Goal: Communication & Community: Answer question/provide support

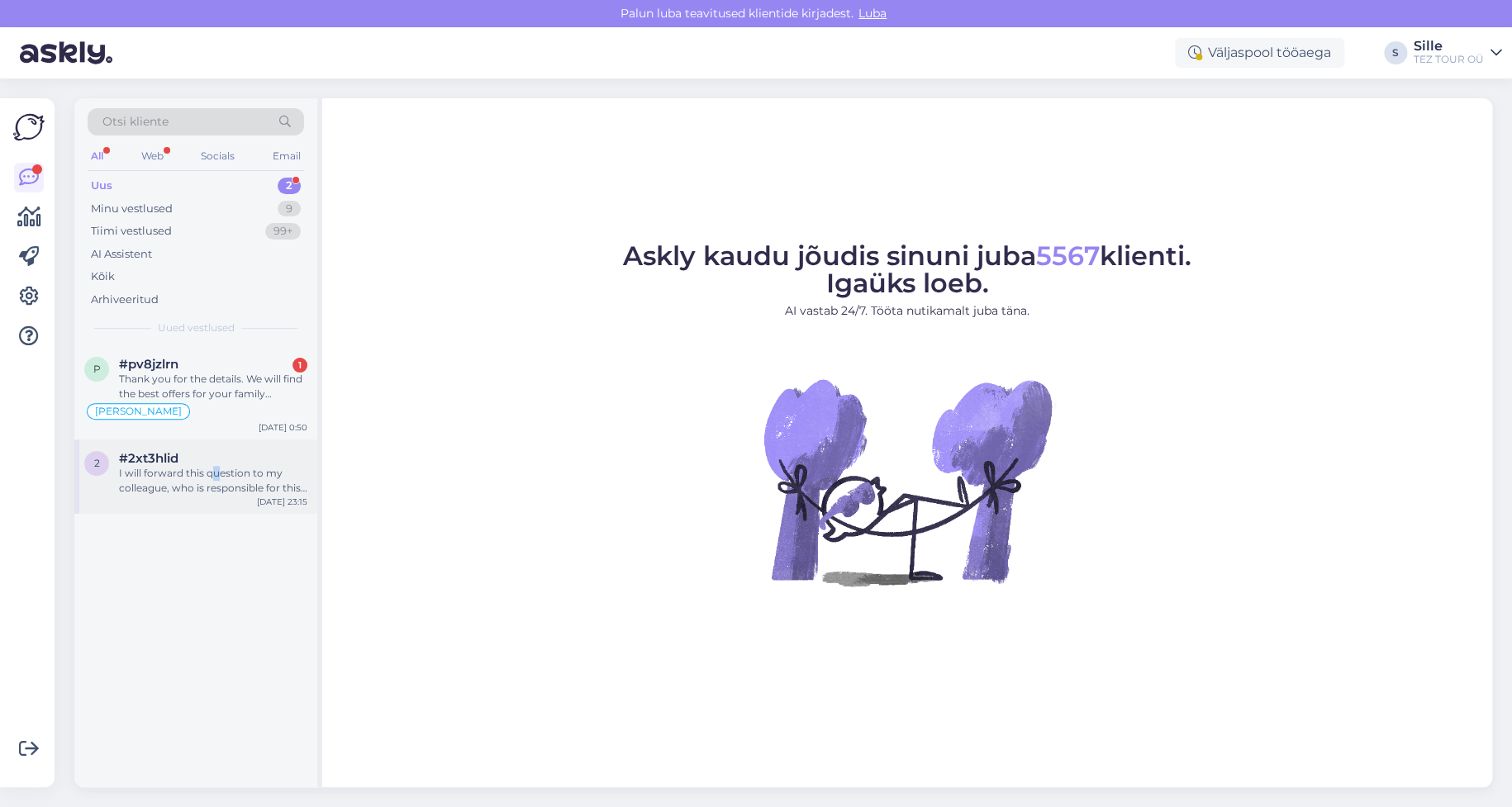
click at [217, 471] on div "I will forward this question to my colleague, who is responsible for this. The …" at bounding box center [213, 481] width 188 height 30
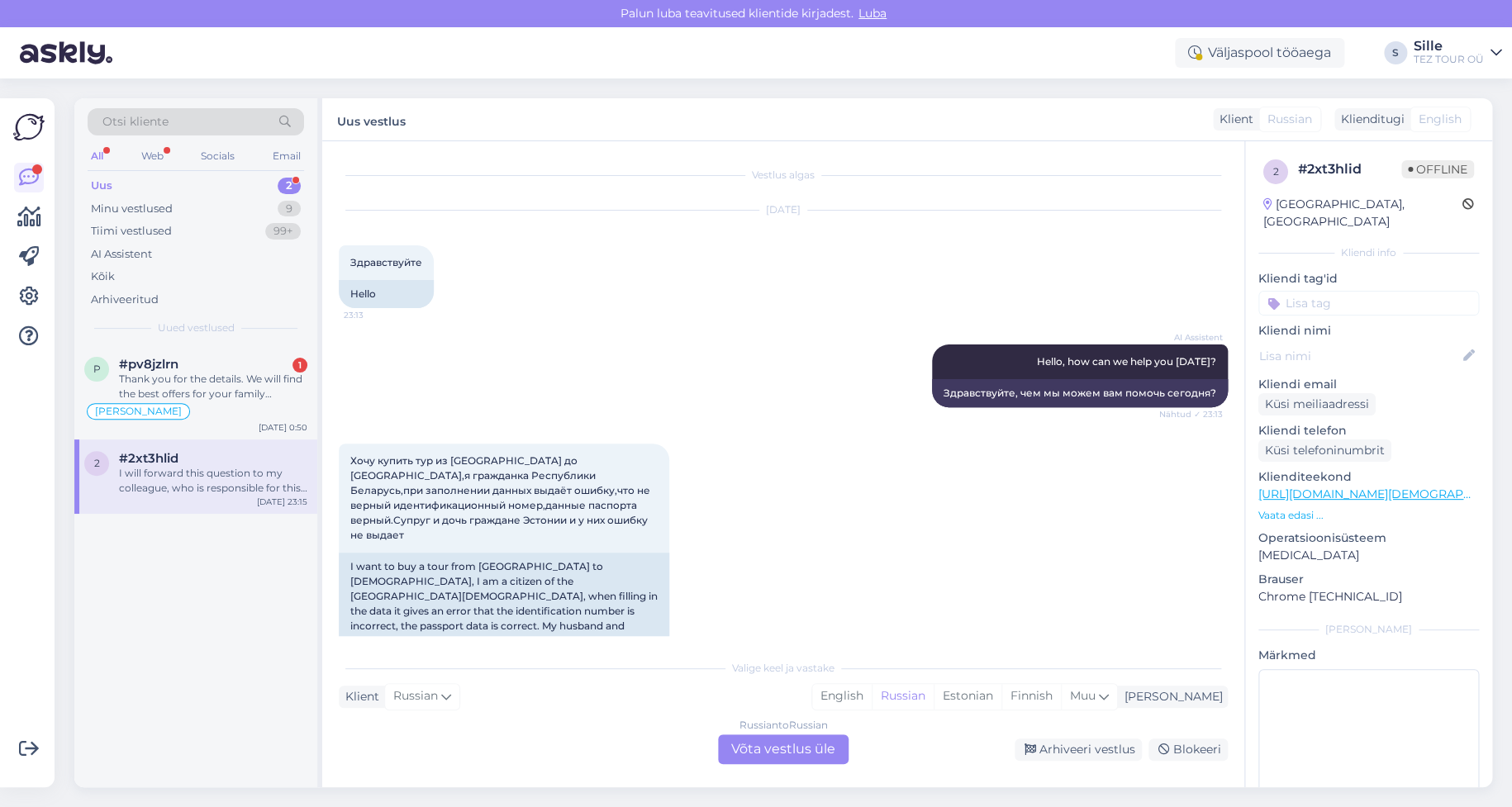
click at [790, 751] on div "Russian to Russian Võta vestlus üle" at bounding box center [783, 749] width 130 height 30
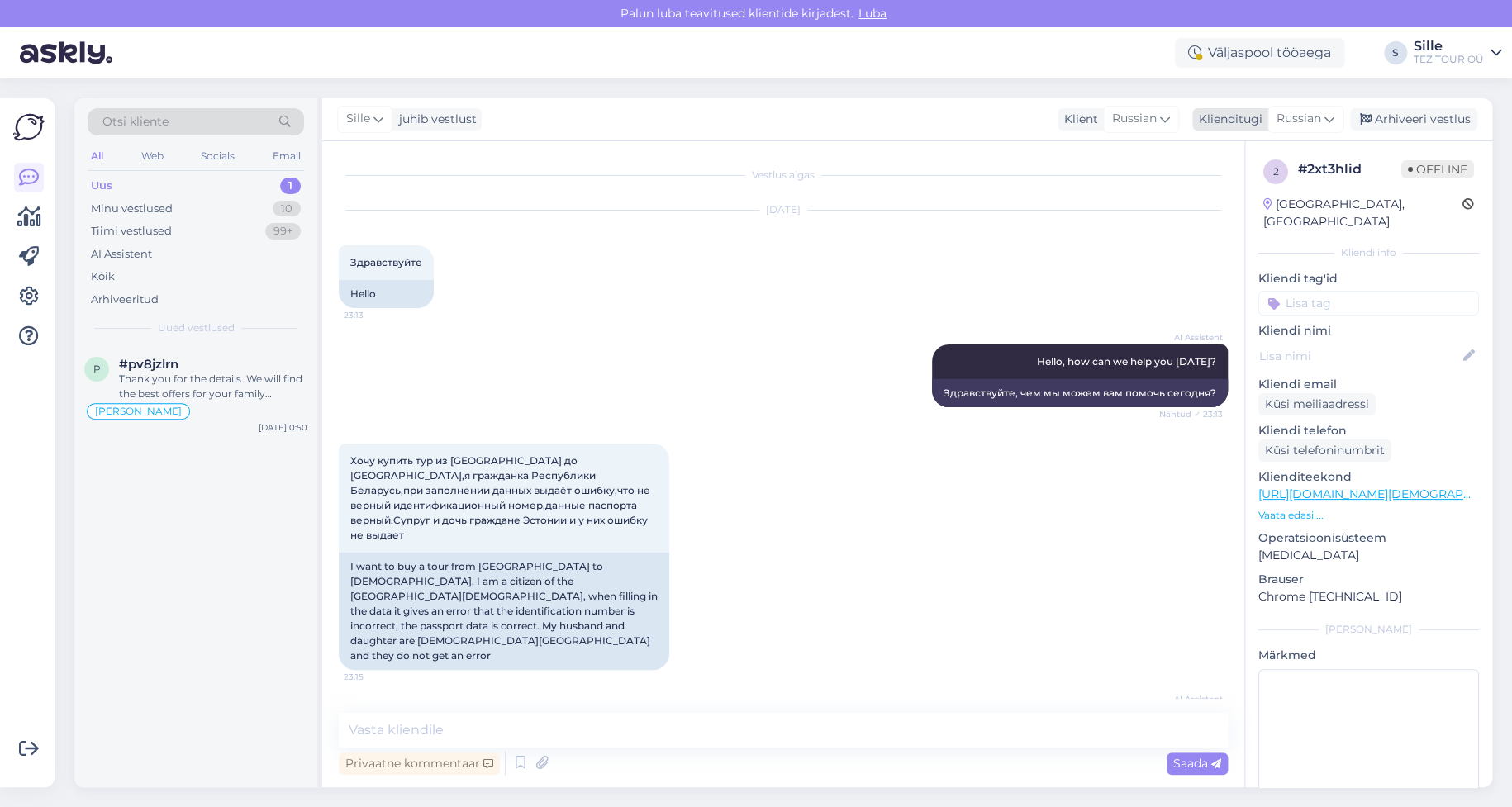
click at [1298, 122] on span "Russian" at bounding box center [1299, 118] width 45 height 18
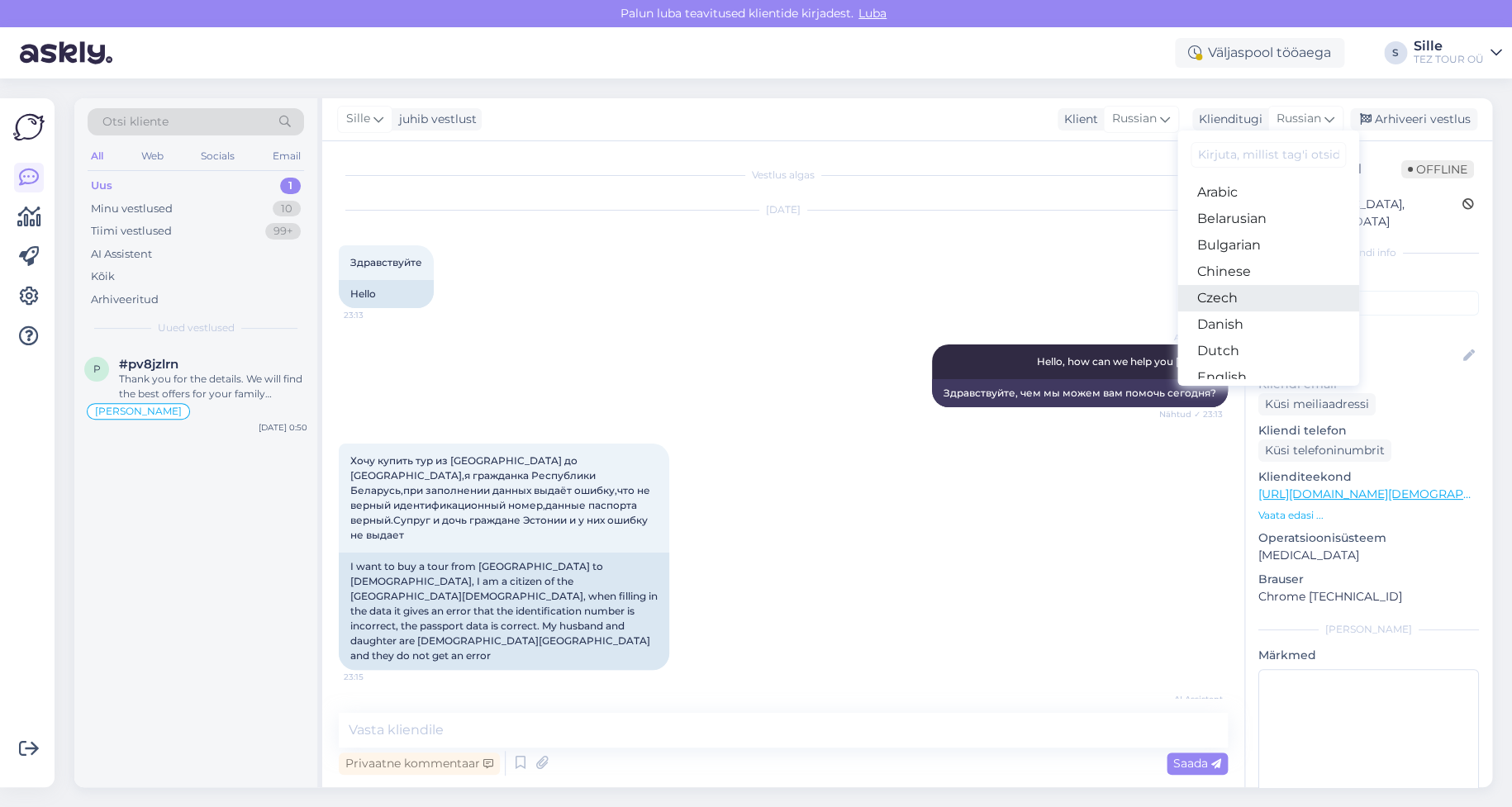
scroll to position [165, 0]
click at [1243, 239] on link "Estonian" at bounding box center [1268, 239] width 182 height 26
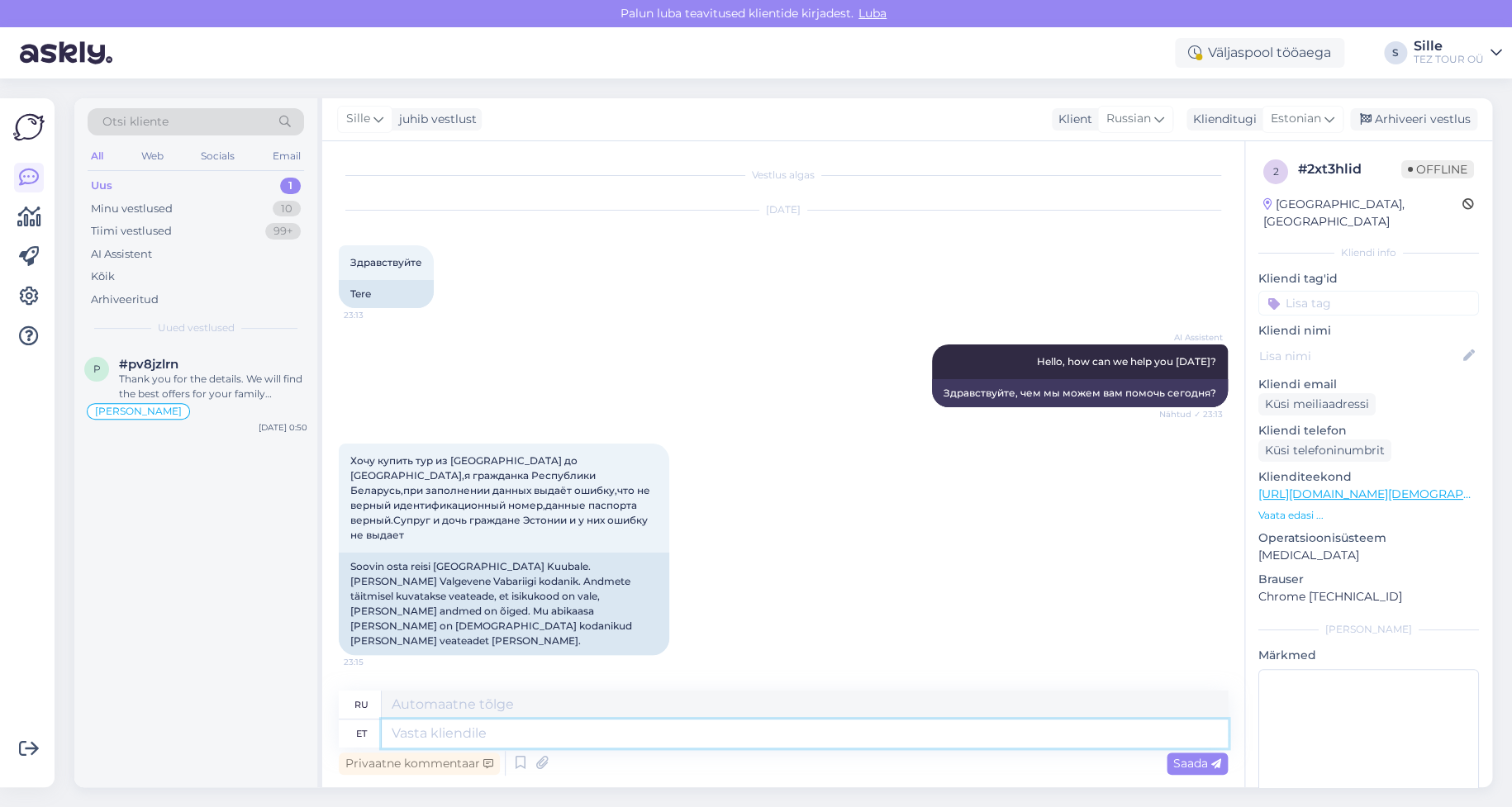
click at [438, 742] on textarea at bounding box center [804, 734] width 846 height 28
type textarea "Tere!"
type textarea "Привет!"
type textarea "Tere! Täname"
type textarea "Привет! [GEOGRAPHIC_DATA]."
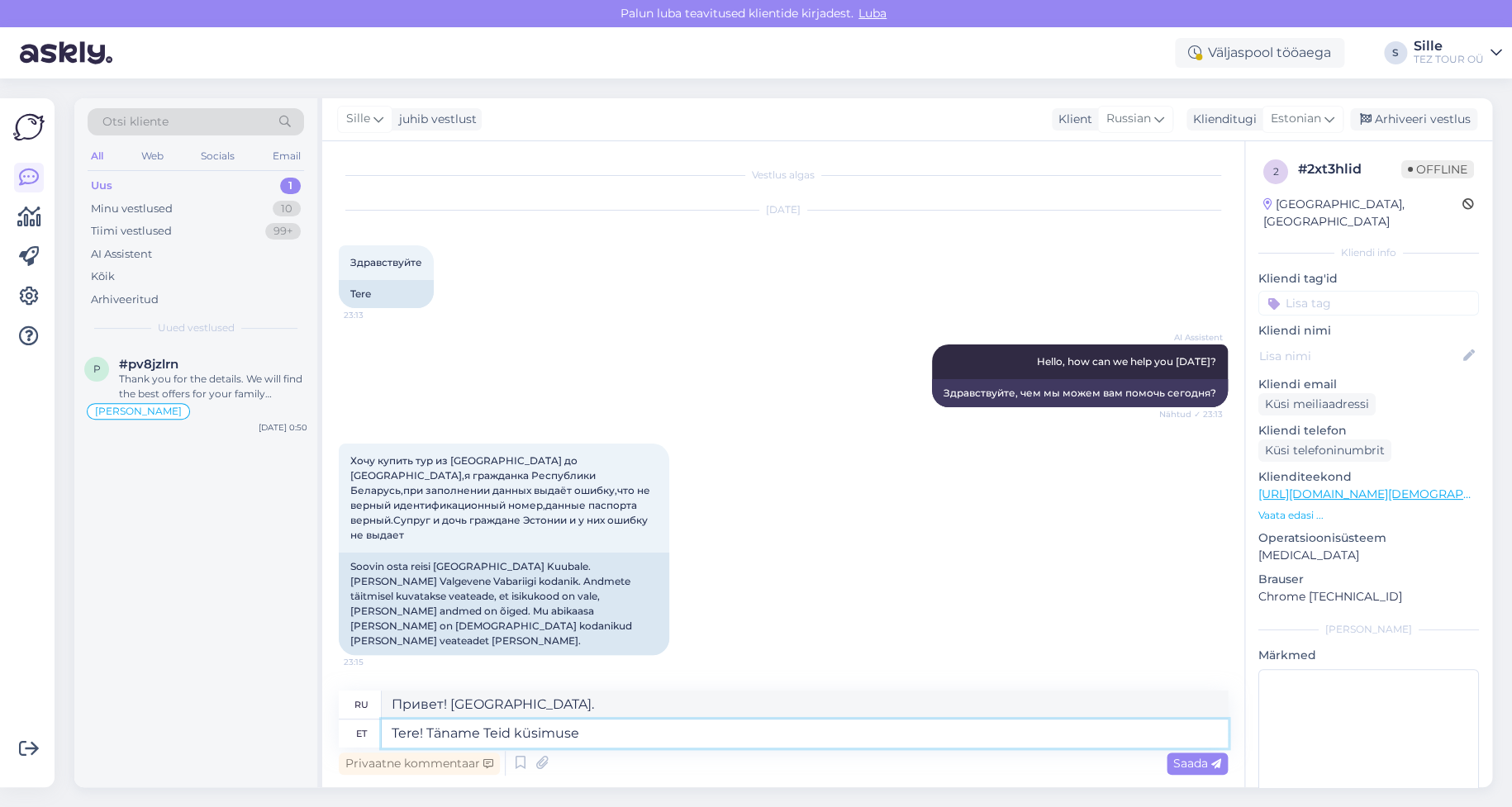
type textarea "Tere! Täname Teid küsimuse"
type textarea "Здравствуйте! Спасибо за ваш вопрос."
type textarea "Tere! Täname Teid küsimuse eest"
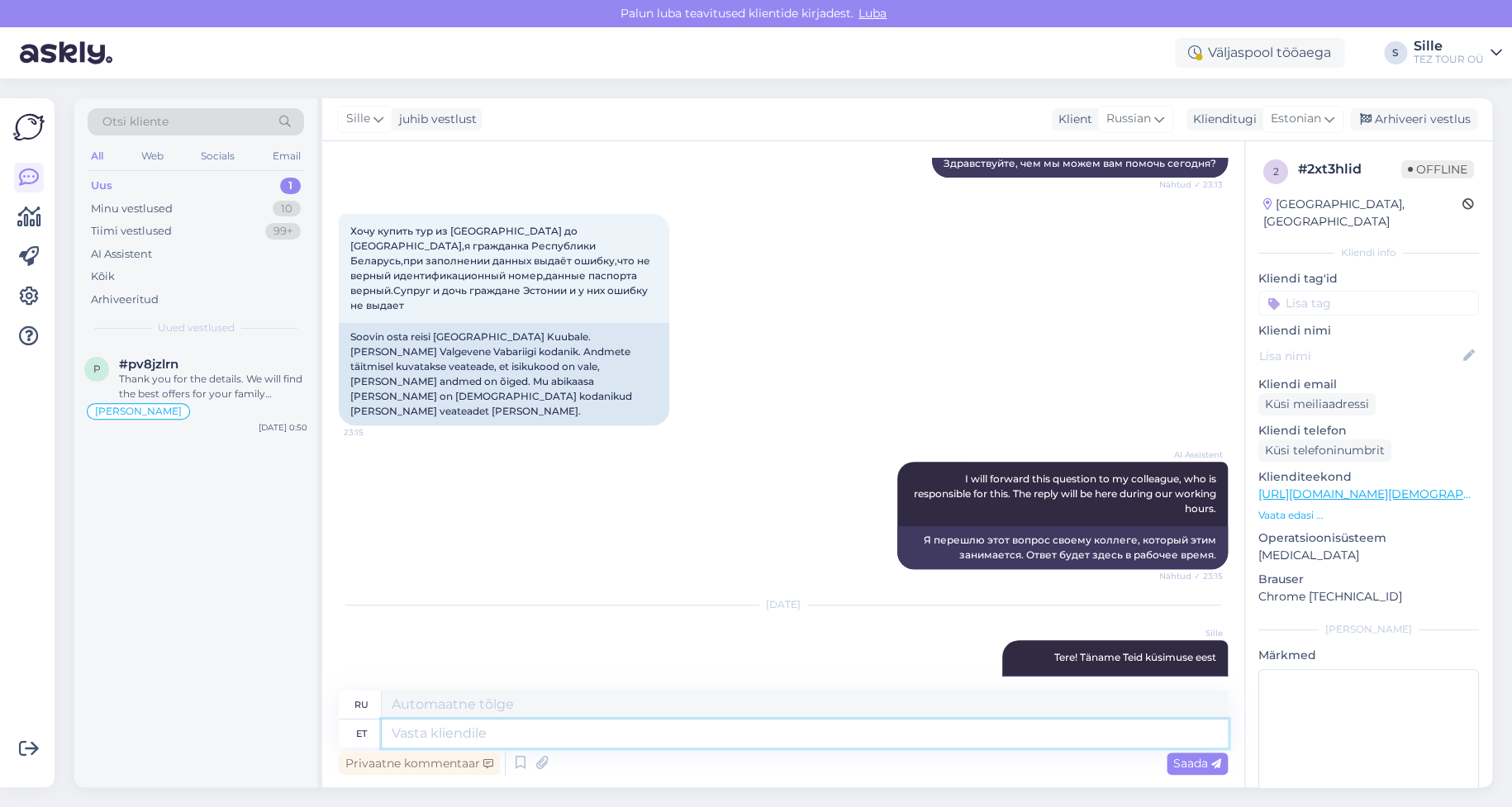
click at [421, 734] on textarea at bounding box center [804, 734] width 846 height 28
type textarea "Palun s"
type textarea "Пожалуйста"
type textarea "Palun saatke"
type textarea "Пожалуйста, отправьте"
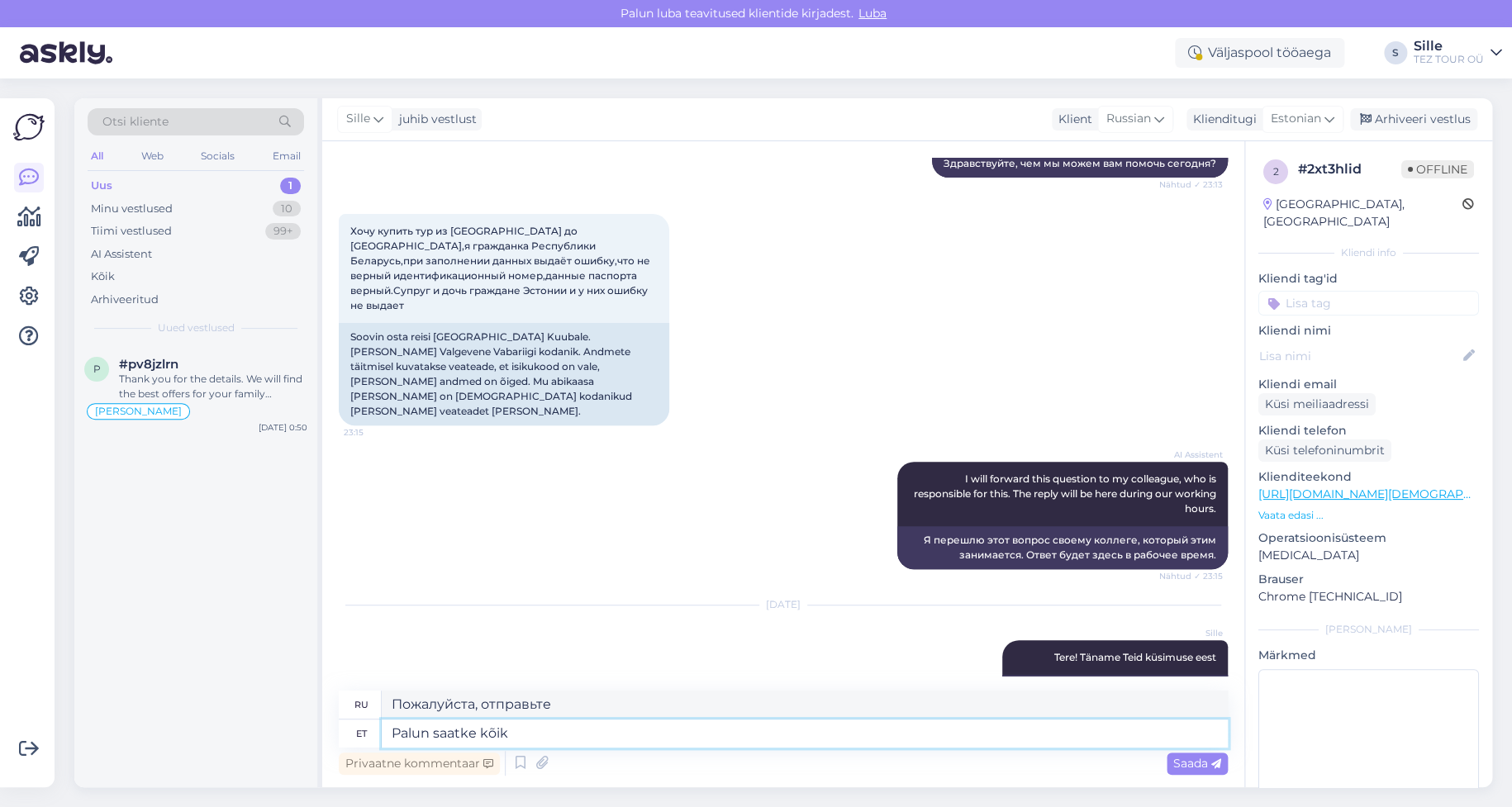
type textarea "Palun saatke kõik"
type textarea "Пожалуйста, отправьте все"
type textarea "Palun saatke kõik andmed"
type textarea "Пожалуйста, отправьте все данные."
type textarea "Palun saatke kõik andmed ning"
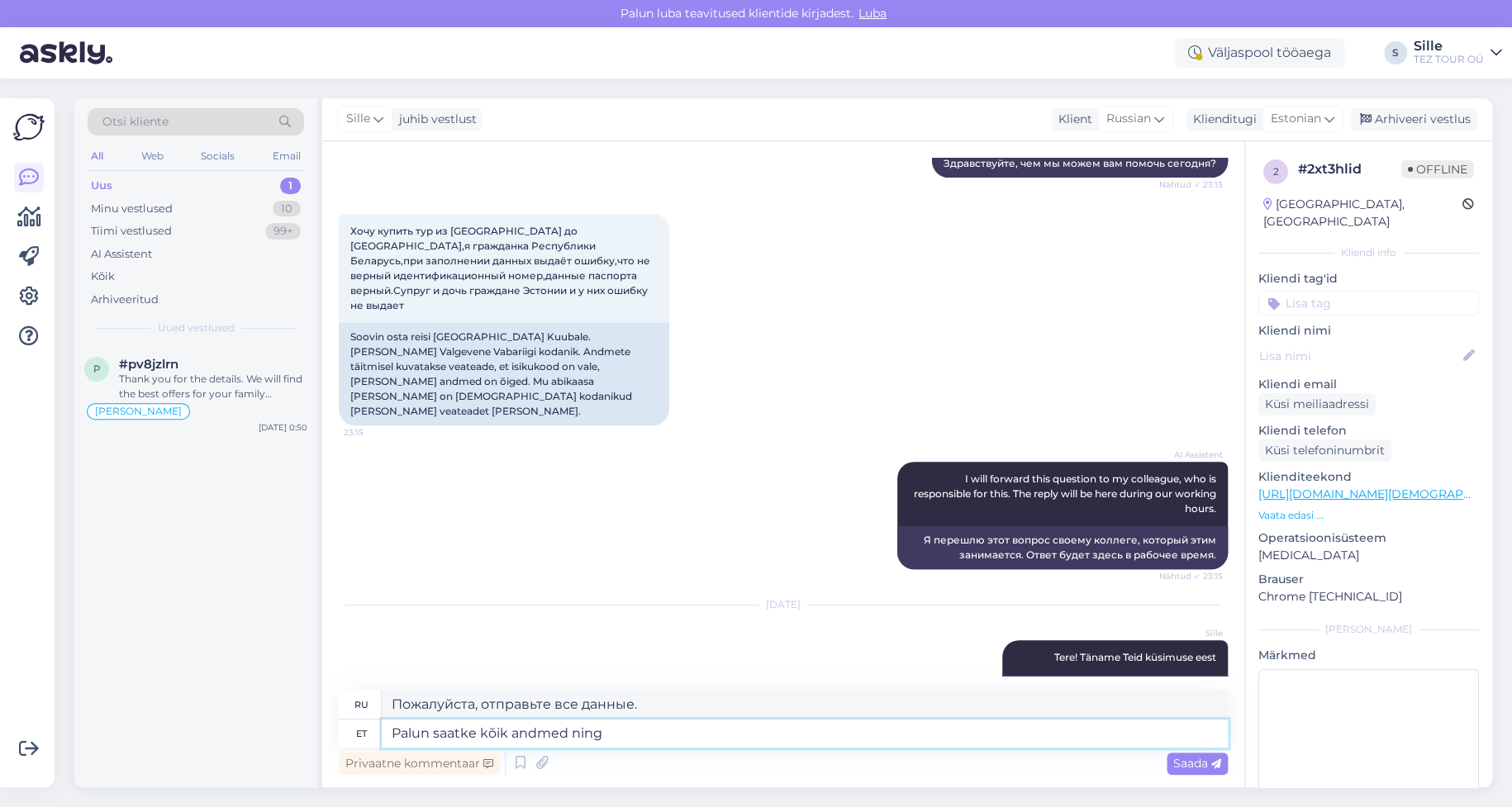
type textarea "Пожалуйста, отправьте всю информацию и"
type textarea "Palun saatke kõik andmed ning märkige"
type textarea "Пожалуйста, отправьте всю информацию и укажите"
type textarea "Palun saatke kõik andmed ning märkige ära"
type textarea "Пожалуйста, отправьте всю информацию и отметьте ее."
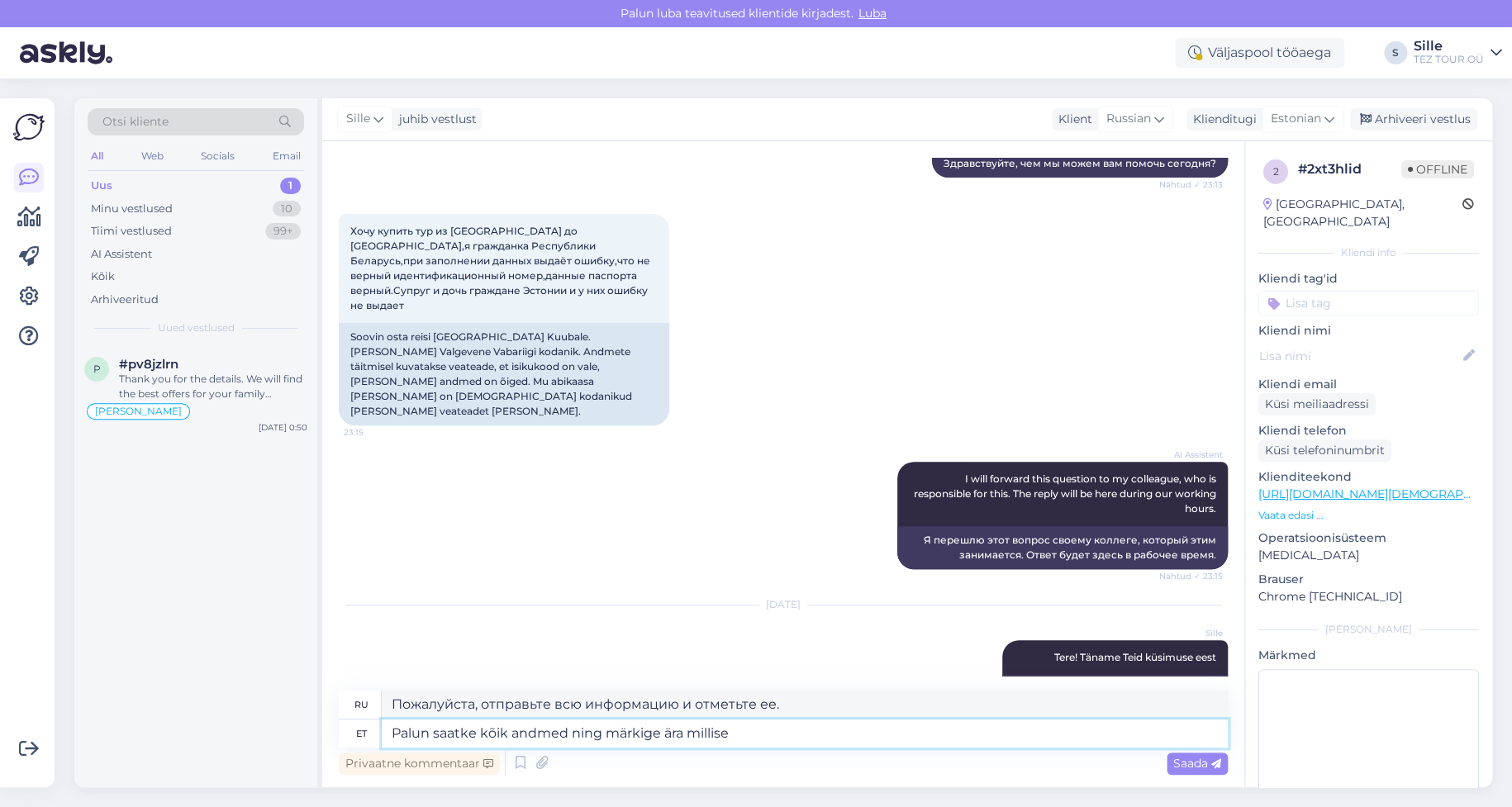
type textarea "Palun saatke kõik andmed ning märkige ära millise"
type textarea "Пожалуйста, отправьте всю информацию и укажите, какие"
type textarea "Palun saatke kõik andmed ning märkige ära millise reisi"
type textarea "Пожалуйста, отправьте все детали и укажите, какая поездка"
type textarea "Palun saatke kõik andmed ning märkige ära millise reisi vcalisite"
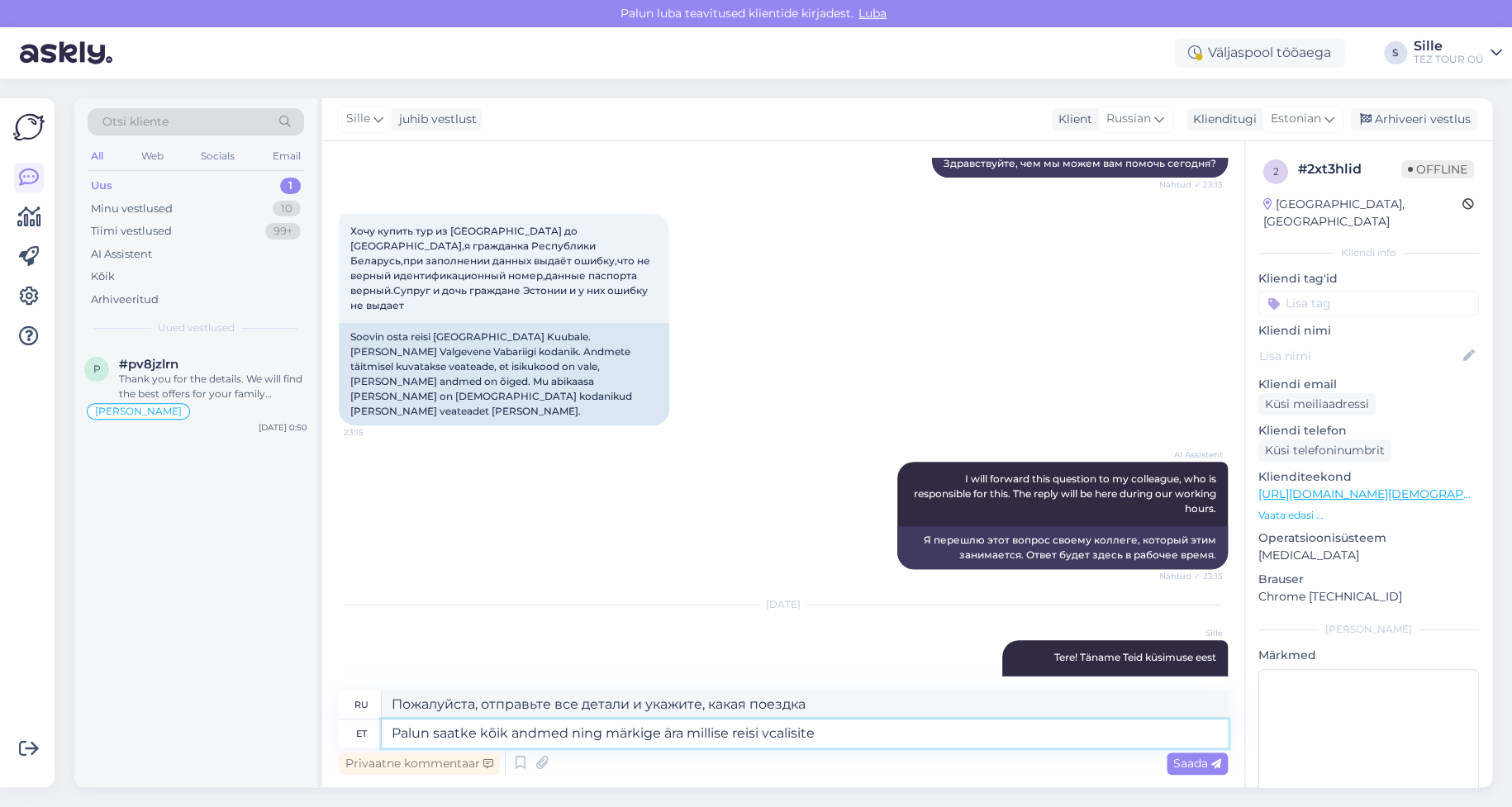
type textarea "Пожалуйста, отправьте всю информацию и укажите, на какую поездку вы подаете зая…"
click at [776, 735] on textarea "Palun saatke kõik andmed ning märkige ära millise reisi vcalisite" at bounding box center [804, 734] width 846 height 28
type textarea "Palun saatke kõik andmed ning märkige ära millise reisi valisite"
type textarea "Пожалуйста, отправьте все данные и укажите, какую поездку вы выбрали."
click at [825, 734] on textarea "Palun saatke kõik andmed ning märkige ära millise reisi valisite" at bounding box center [804, 734] width 846 height 28
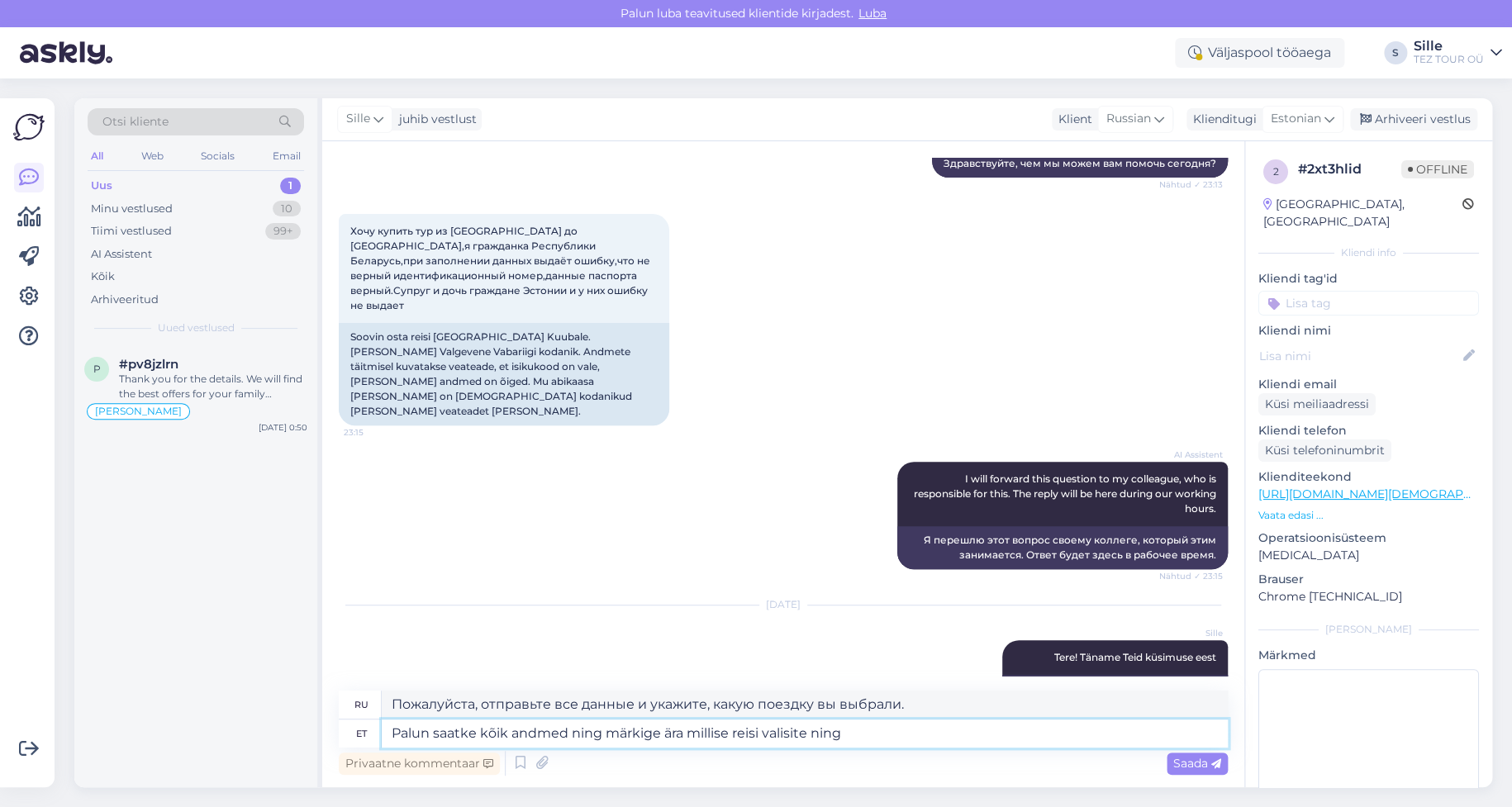
type textarea "Palun saatke kõik andmed ning märkige ära millise reisi valisite ning m"
type textarea "Пожалуйста, отправьте все данные и укажите, какую поездку вы выбрали и"
type textarea "Palun saatke kõik andmed ning märkige ära millise reisi valisite [PERSON_NAME]"
type textarea "Пожалуйста, отправьте все детали и укажите, какую поездку вы выбрали, и я"
type textarea "Palun saatke kõik andmed ning märkige ära millise reisi valisite [PERSON_NAME] …"
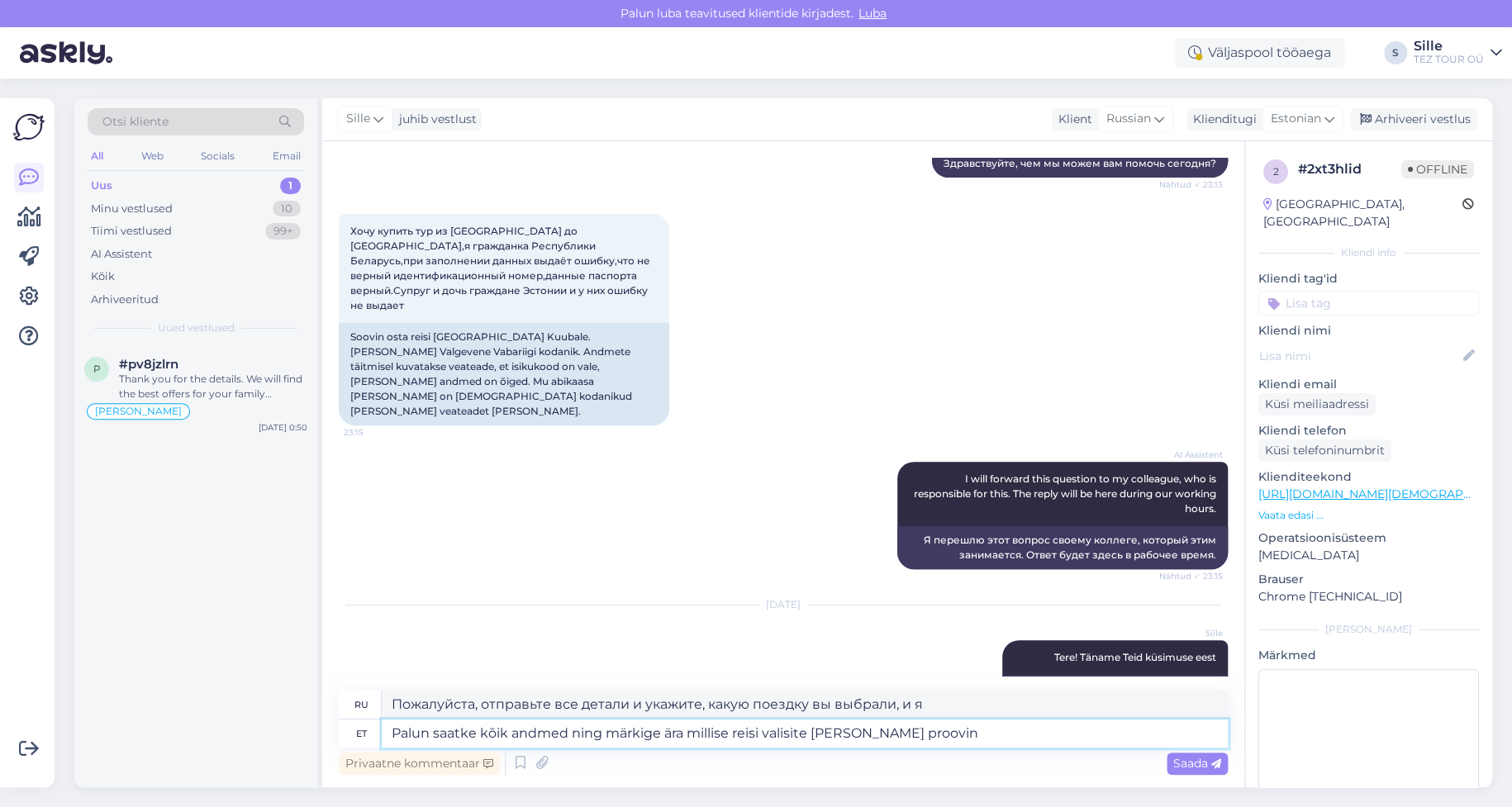
type textarea "Пожалуйста, пришлите все детали и укажите, какую поездку вы выбрали, и я постар…"
type textarea "Palun saatke kõik andmed ning märkige ära millise reisi valisite [PERSON_NAME] …"
type textarea "Пожалуйста, пришлите все детали и укажите, какую поездку вы выбрали, и я постар…"
type textarea "Palun saatke kõik andmed ning märkige ära millise reisi valisite [PERSON_NAME] …"
type textarea "Пожалуйста, пришлите все детали и укажите, какую поездку вы выбрали, и я постар…"
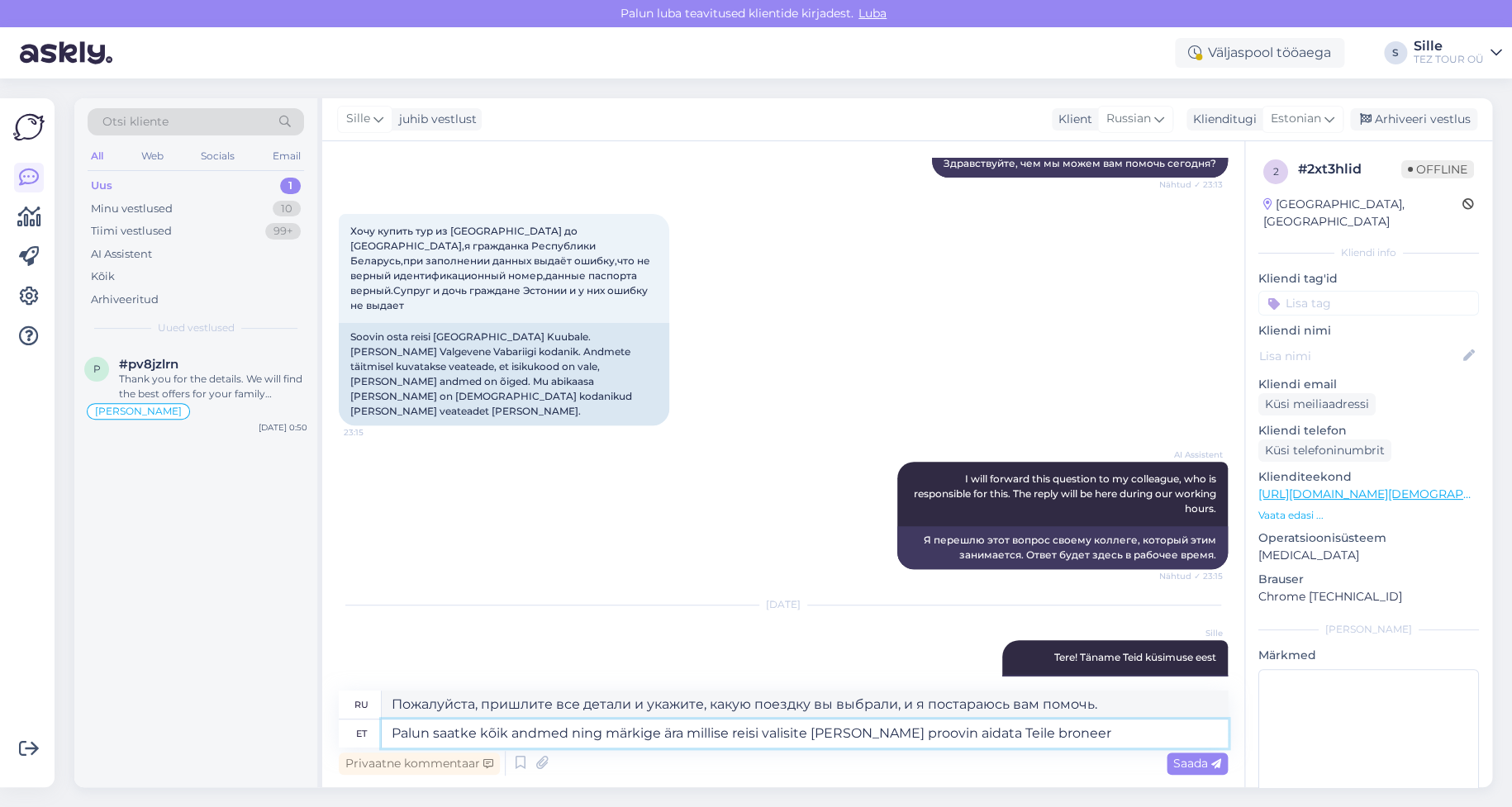
type textarea "Palun saatke kõik andmed ning märkige ära millise reisi valisite [PERSON_NAME] …"
type textarea "Пожалуйста, отправьте все данные и укажите, какую поездку вы выбрали, и я поста…"
type textarea "Palun saatke kõik andmed ning märkige ära millise reisi valisite [PERSON_NAME] …"
type textarea "Пожалуйста, отправьте все данные и укажите, какую поездку вы выбрали, и я поста…"
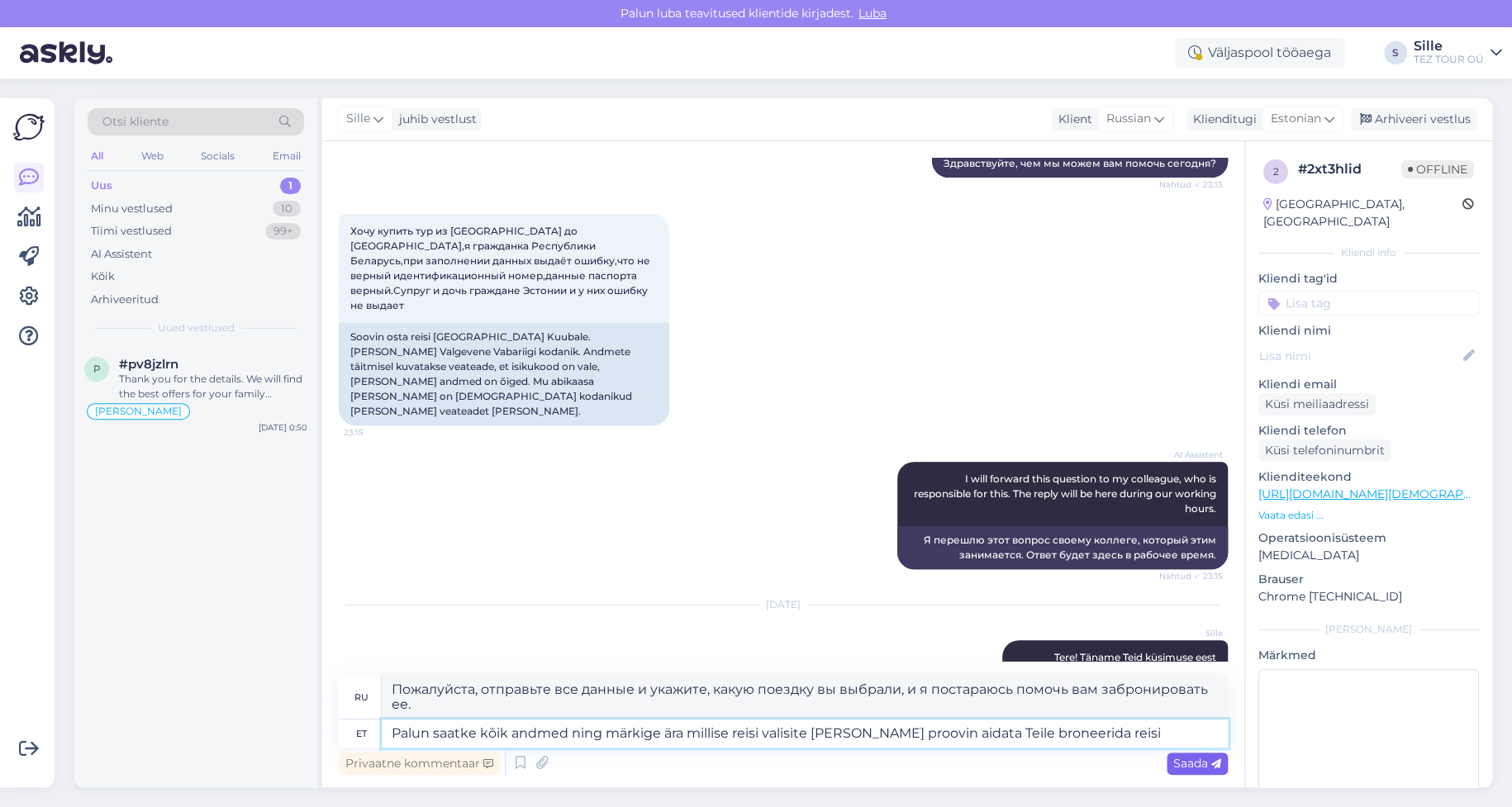
type textarea "Palun saatke kõik andmed ning märkige ära millise reisi valisite [PERSON_NAME] …"
click at [1190, 761] on span "Saada" at bounding box center [1196, 763] width 48 height 15
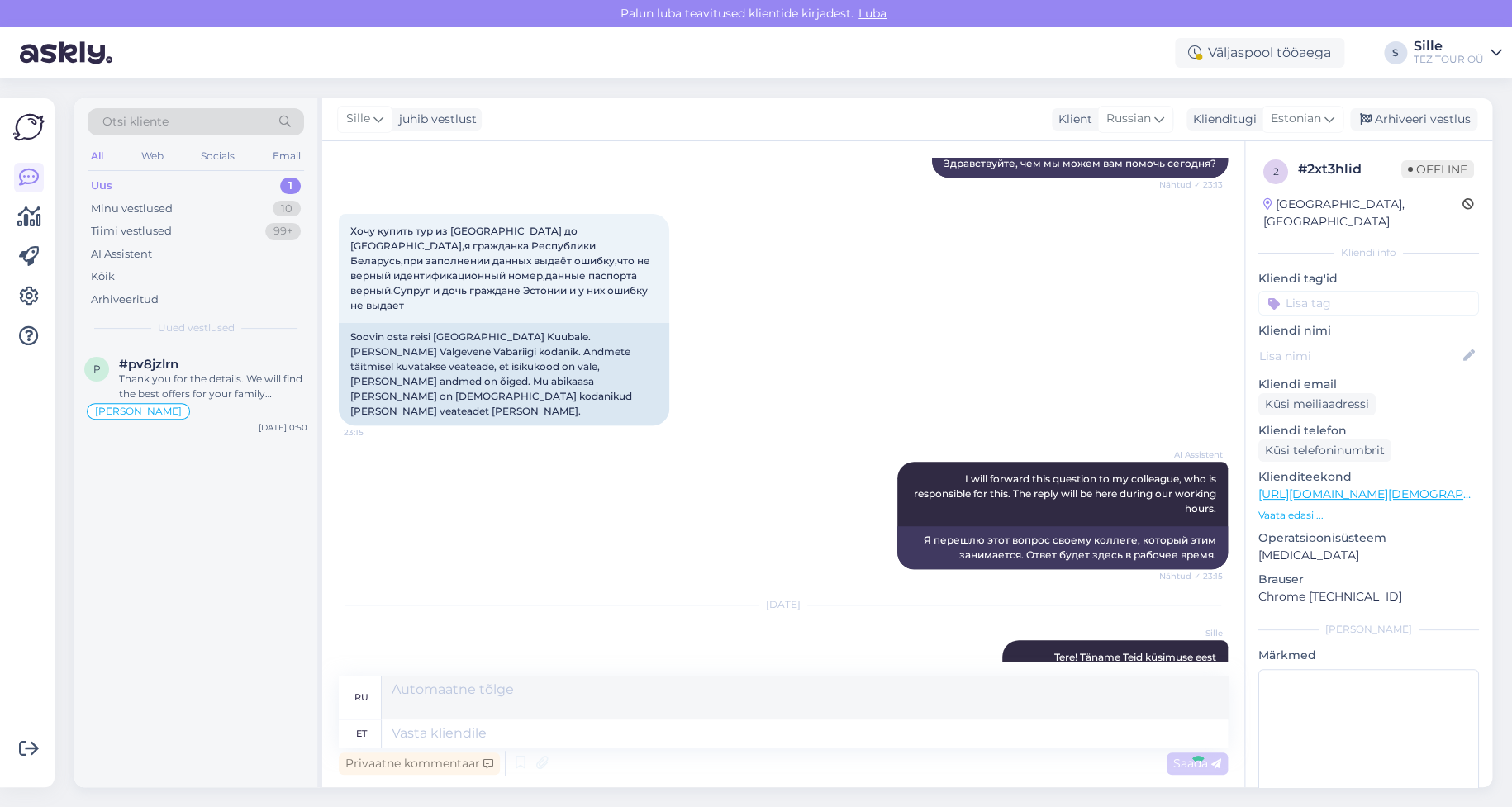
scroll to position [372, 0]
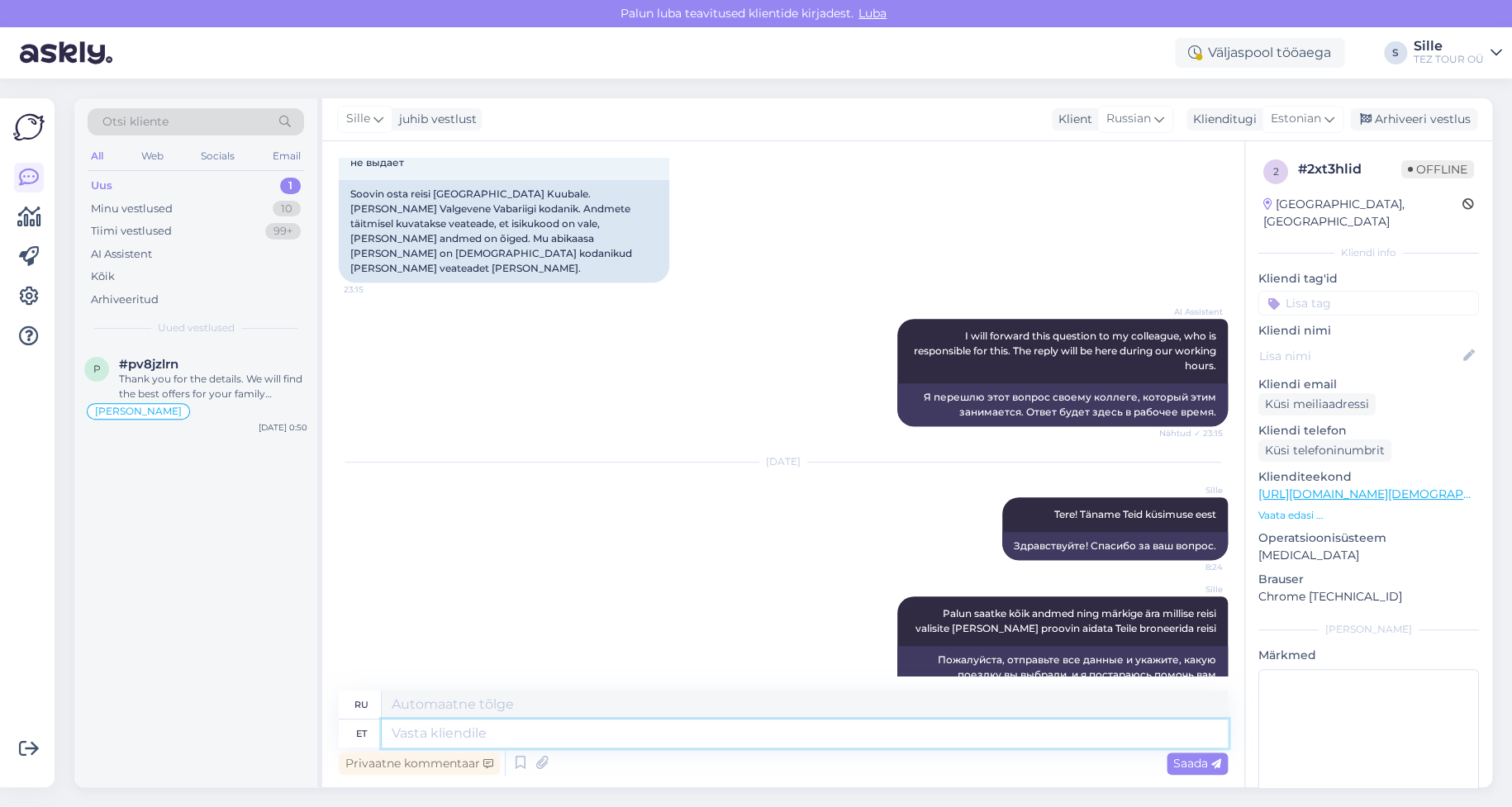
drag, startPoint x: 426, startPoint y: 730, endPoint x: 436, endPoint y: 731, distance: 10.0
click at [435, 731] on textarea at bounding box center [804, 734] width 846 height 28
type textarea "Saatke"
type textarea "Отправлять"
type textarea "Saatke palun"
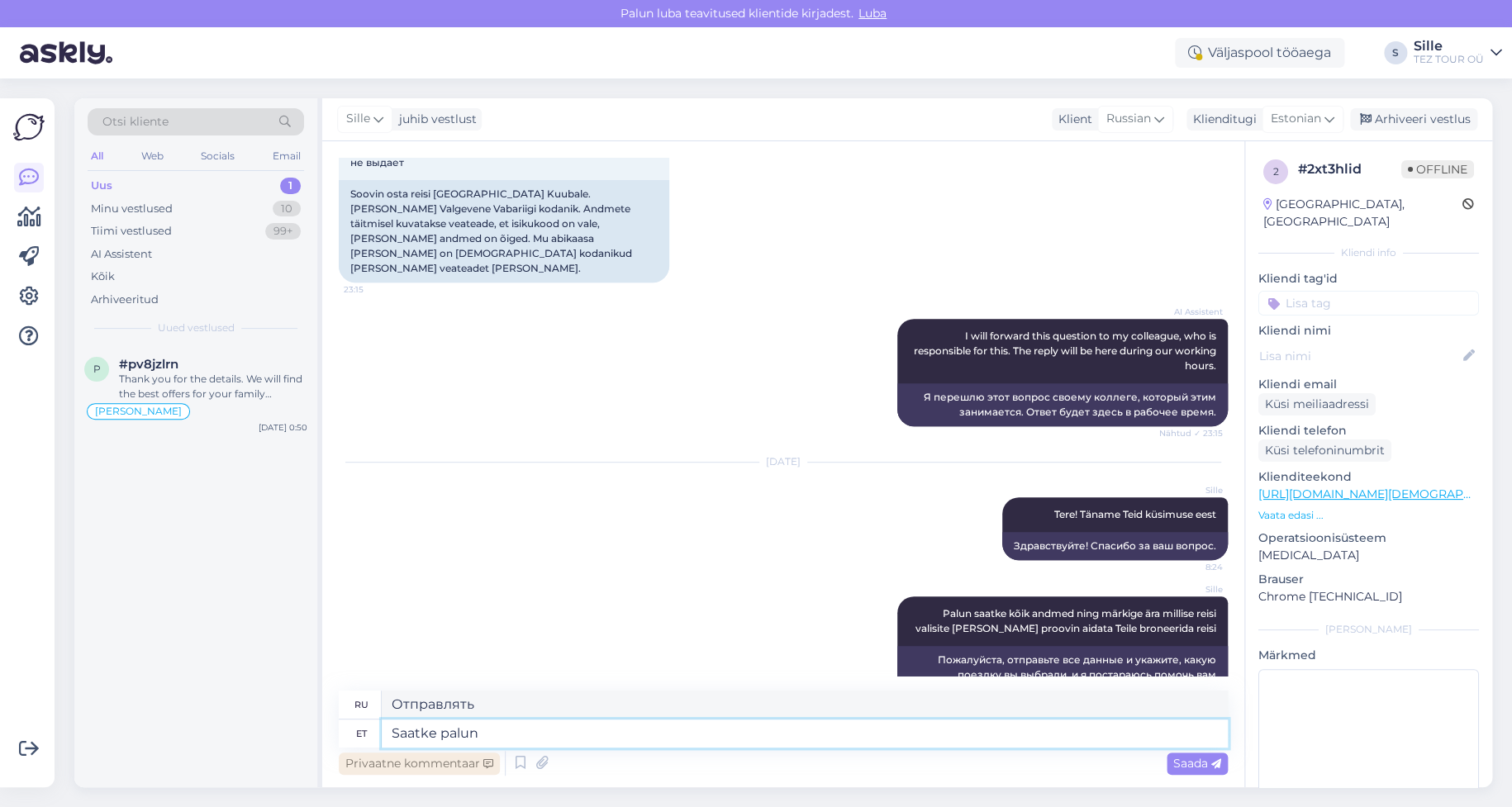
type textarea "Пожалуйста, отправьте"
type textarea "Saatke palun kogu i"
type textarea "Пожалуйста, отправьте весь"
type textarea "Saatke palun kogu info"
type textarea "Пожалуйста, отправьте всю информацию."
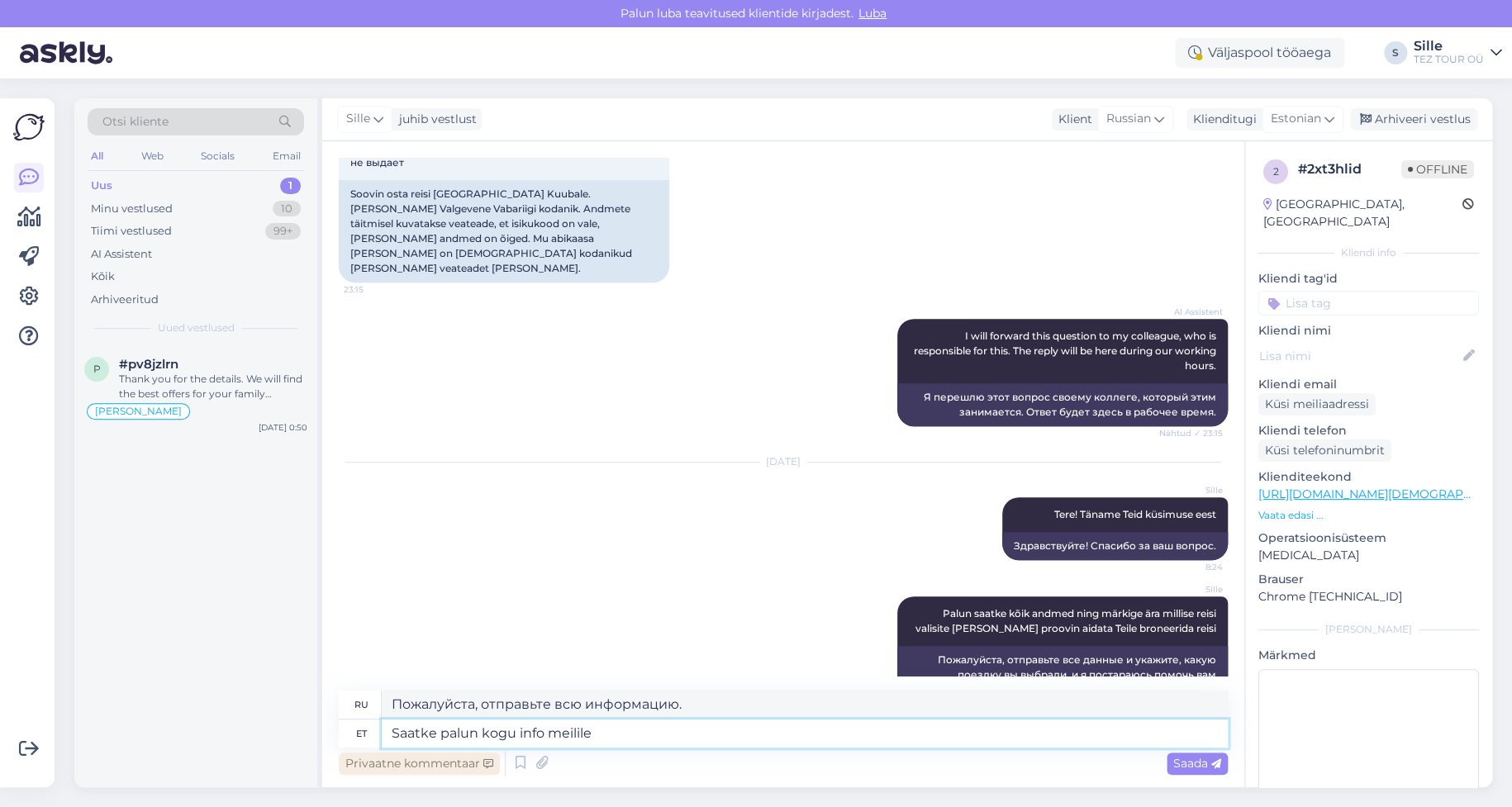
type textarea "Saatke palun kogu info meilile"
type textarea "Пожалуйста, отправьте всю информацию на электронную почту."
type textarea "Saatke palun kogu info meilile [EMAIL_ADDRESS][DOMAIN_NAME]"
type textarea "Пожалуйста, отправьте всю информацию на [EMAIL_ADDRESS][DOMAIN_NAME]"
type textarea "Saatke palun kogu info meilile [EMAIL_ADDRESS][DOMAIN_NAME]"
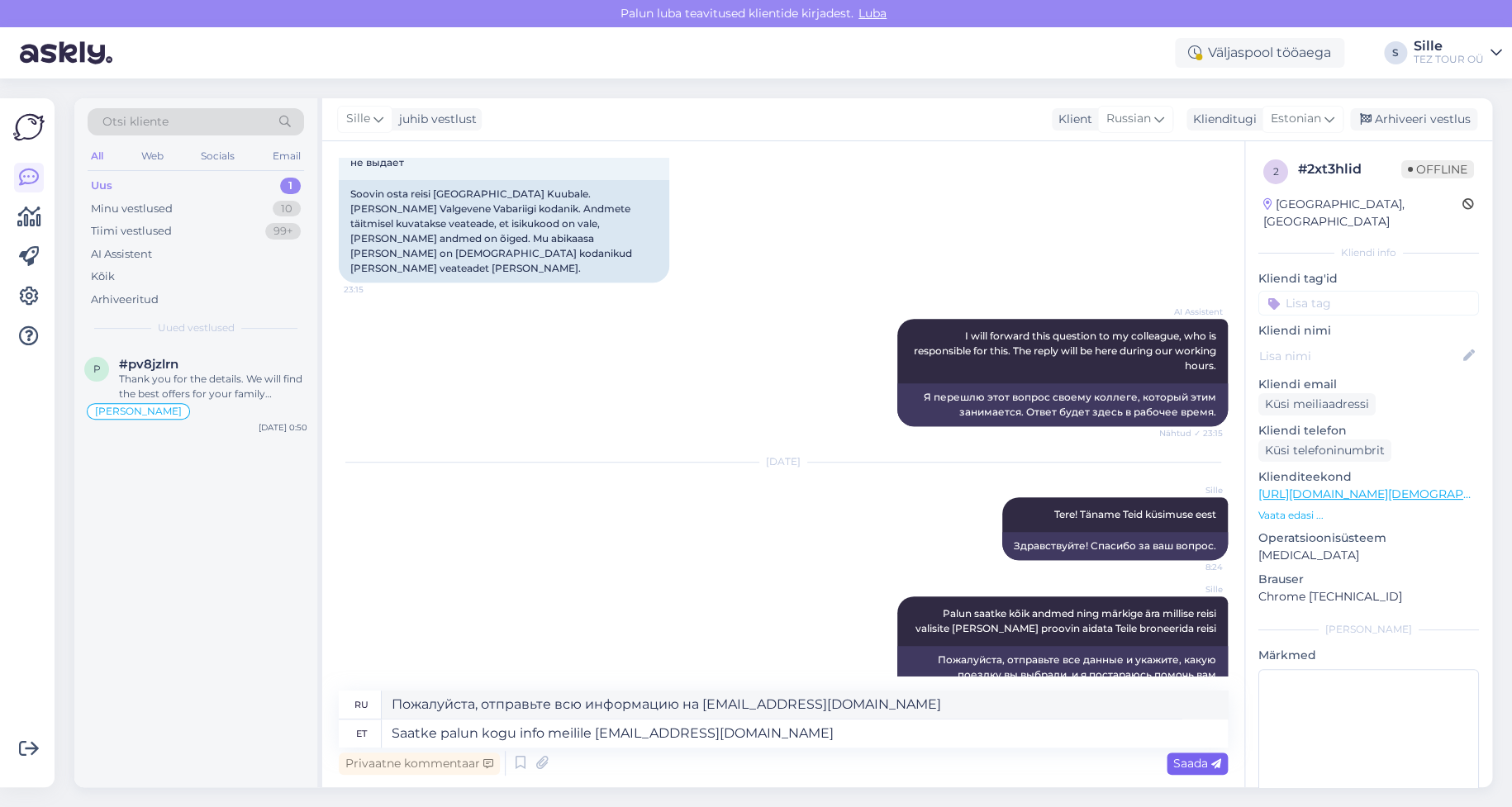
click at [1185, 765] on span "Saada" at bounding box center [1196, 763] width 48 height 15
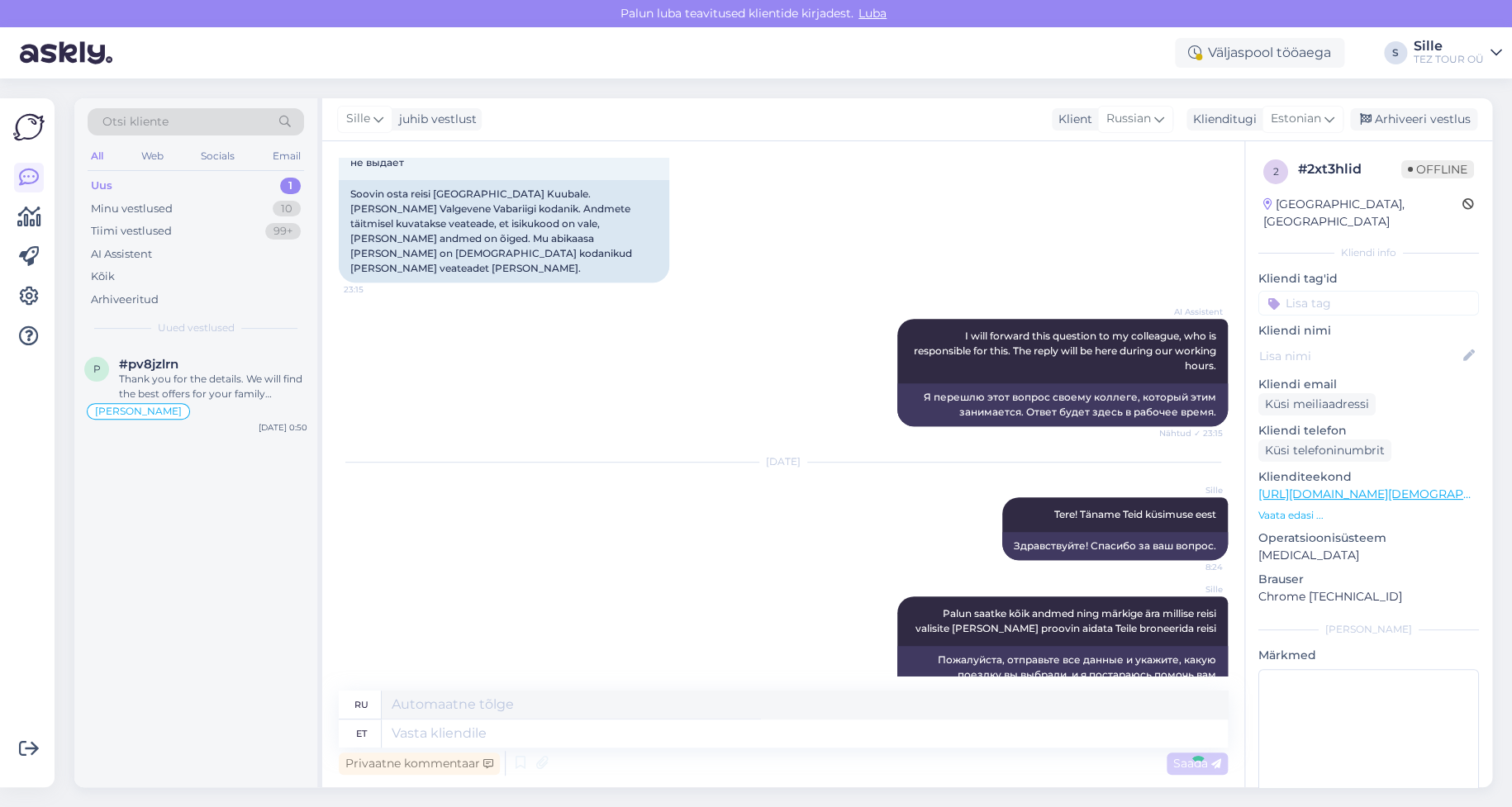
scroll to position [486, 0]
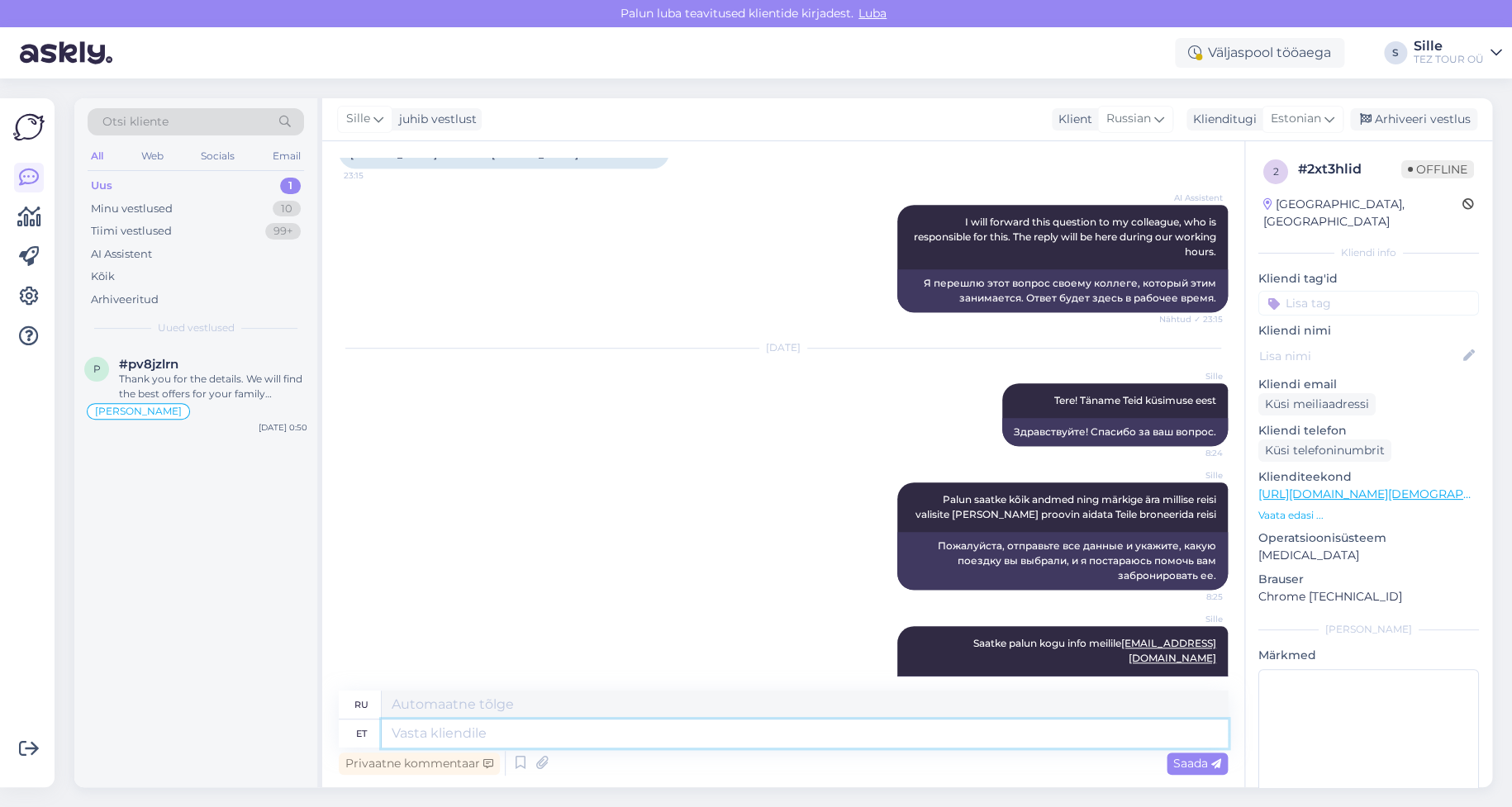
click at [407, 731] on textarea at bounding box center [804, 734] width 846 height 28
type textarea "Jään"
type textarea "Я останусь"
type textarea "Jään rõõmuga o"
type textarea "Я буду рад остаться."
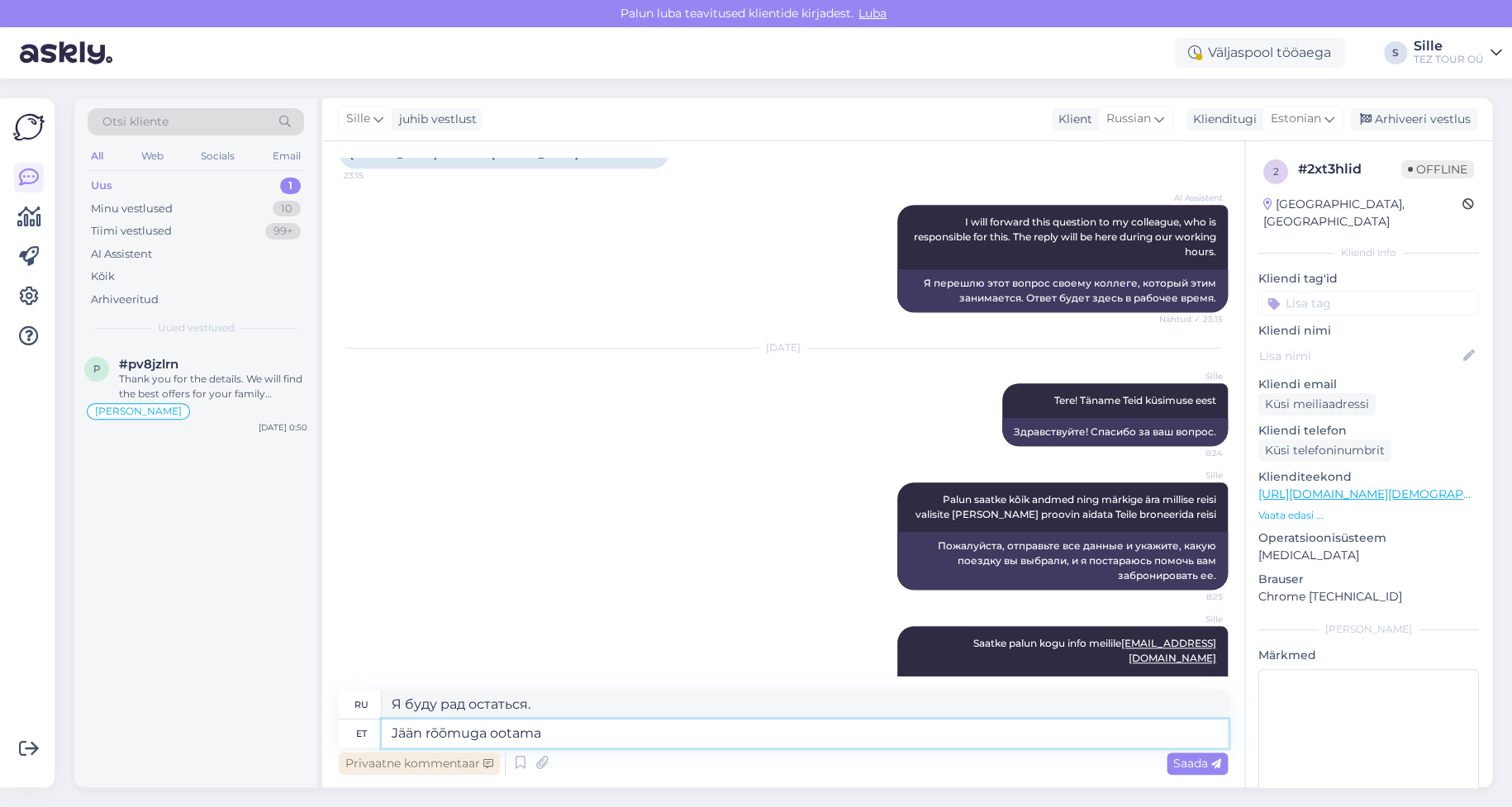
type textarea "Jään rõõmuga ootama"
type textarea "Я буду рад подождать."
type textarea "Jään rõõmu"
type textarea "Я буду рад остаться."
type textarea "Jään"
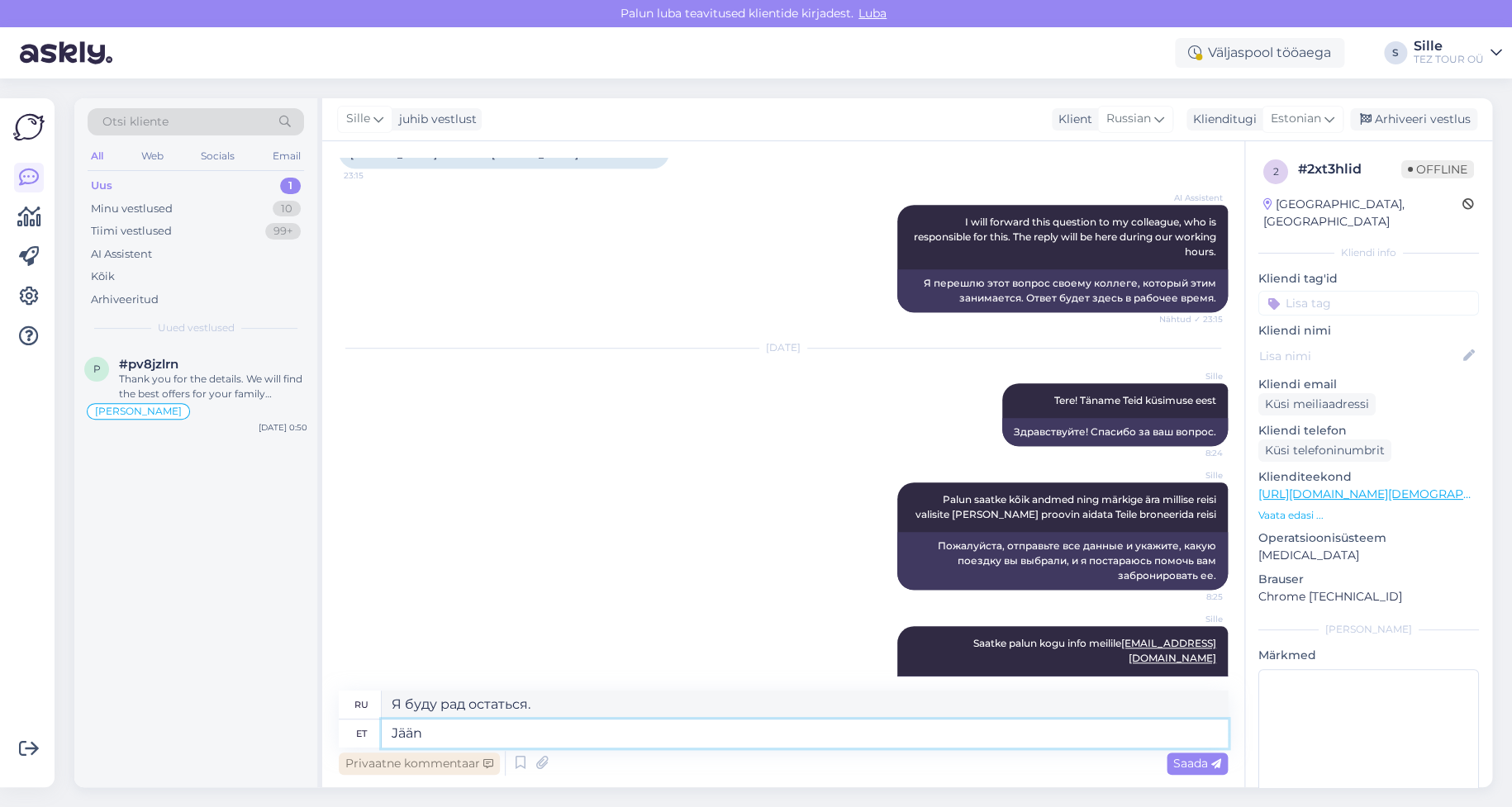
type textarea "Я останусь"
type textarea "Jään Teie"
type textarea "Я останусь с тобой."
type textarea "Jään Teie kirja o"
type textarea "Я останусь в вашем письме."
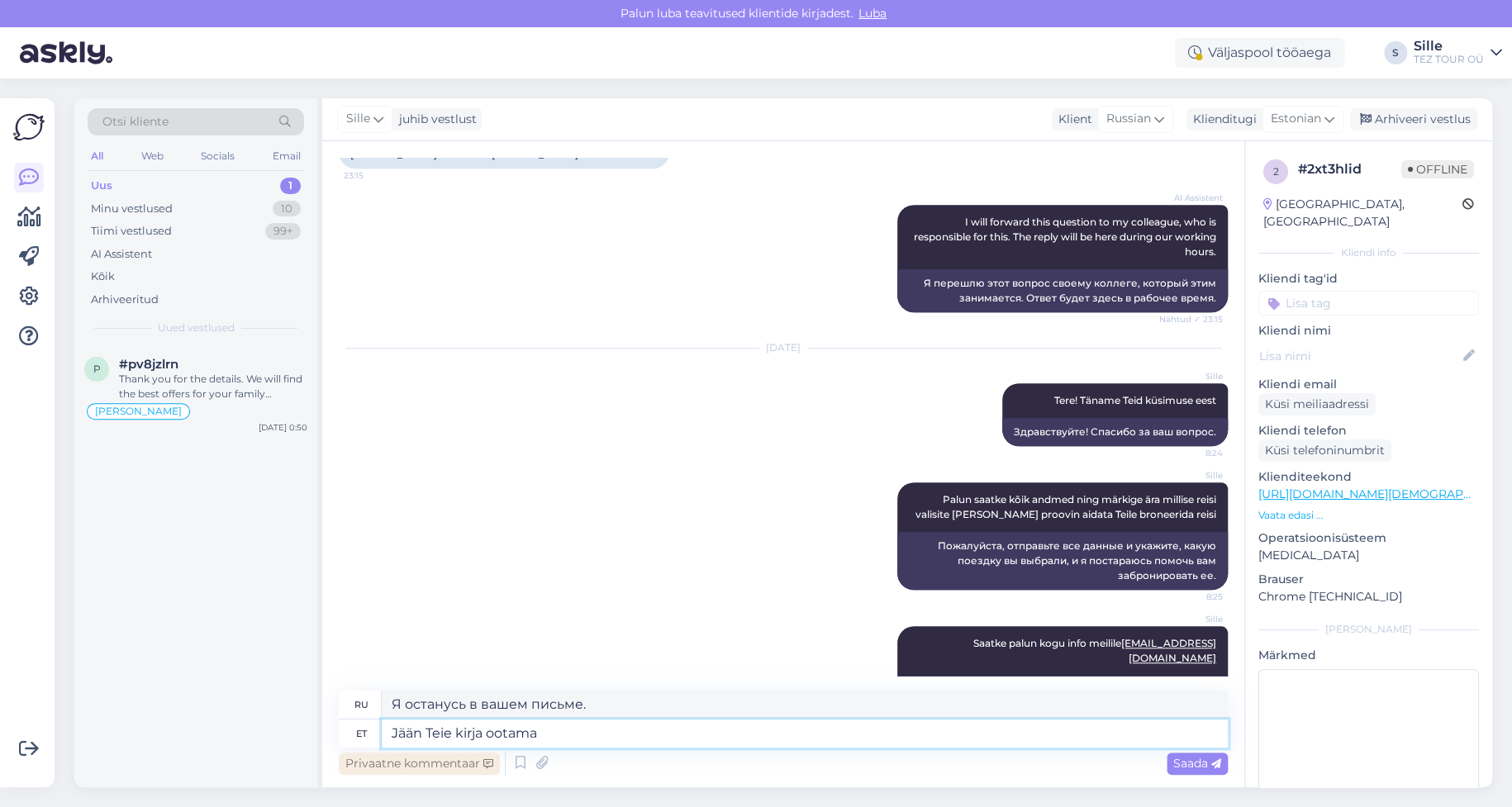
type textarea "Jään Teie kirja ootama"
type textarea "Я буду ждать твоего письма."
type textarea "Jään Teie kirja ootama"
drag, startPoint x: 532, startPoint y: 702, endPoint x: 486, endPoint y: 705, distance: 46.1
click at [486, 705] on textarea "Я буду ждать твоего письма." at bounding box center [804, 705] width 846 height 28
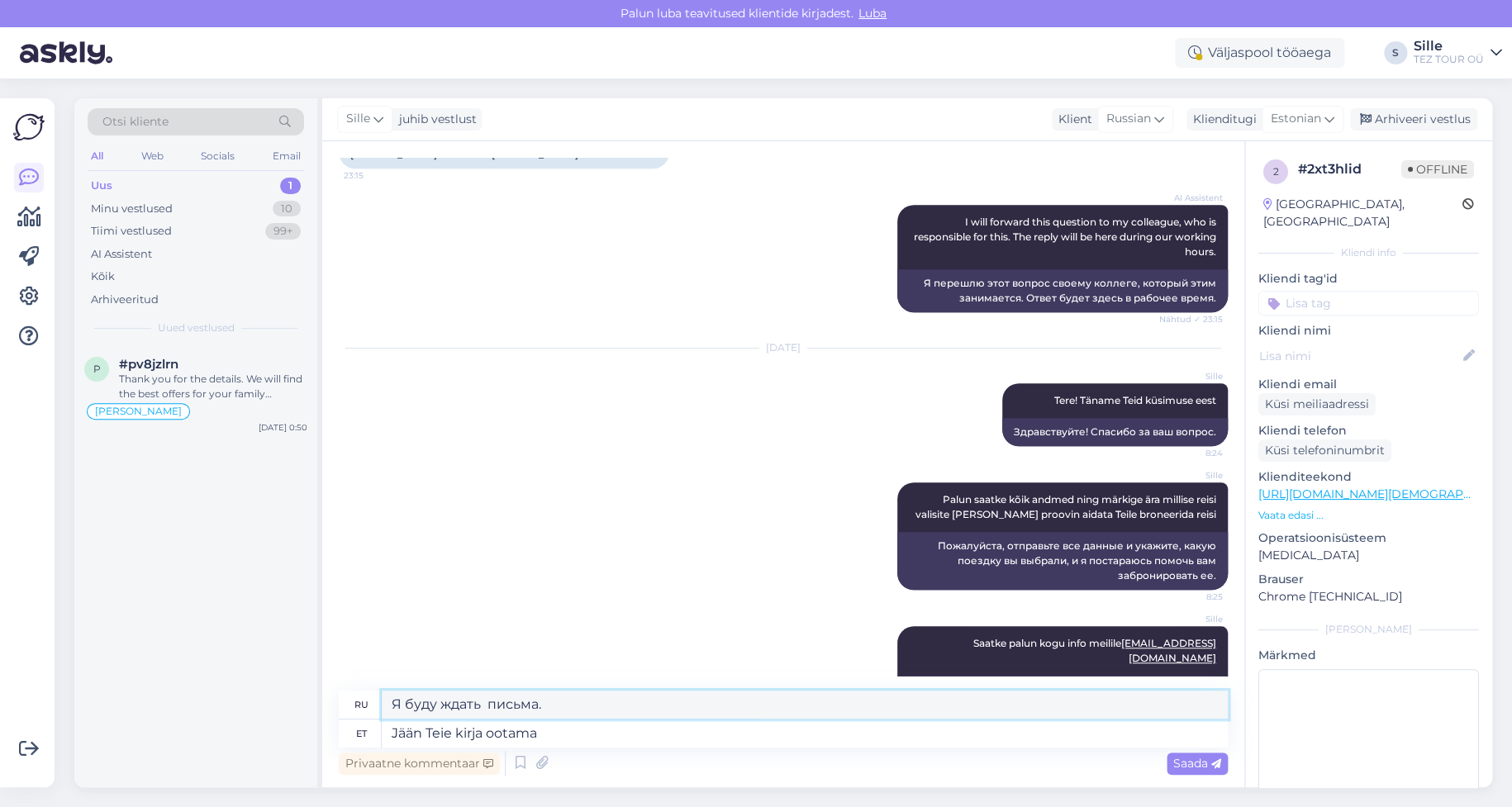
type textarea "Я буду ждать письма."
drag, startPoint x: 451, startPoint y: 732, endPoint x: 479, endPoint y: 730, distance: 28.1
click at [448, 732] on textarea "Jään Teie kirja ootama" at bounding box center [804, 734] width 846 height 28
drag, startPoint x: 482, startPoint y: 727, endPoint x: 434, endPoint y: 732, distance: 48.3
click at [430, 732] on textarea "Jään Teie kirja ootama" at bounding box center [804, 734] width 846 height 28
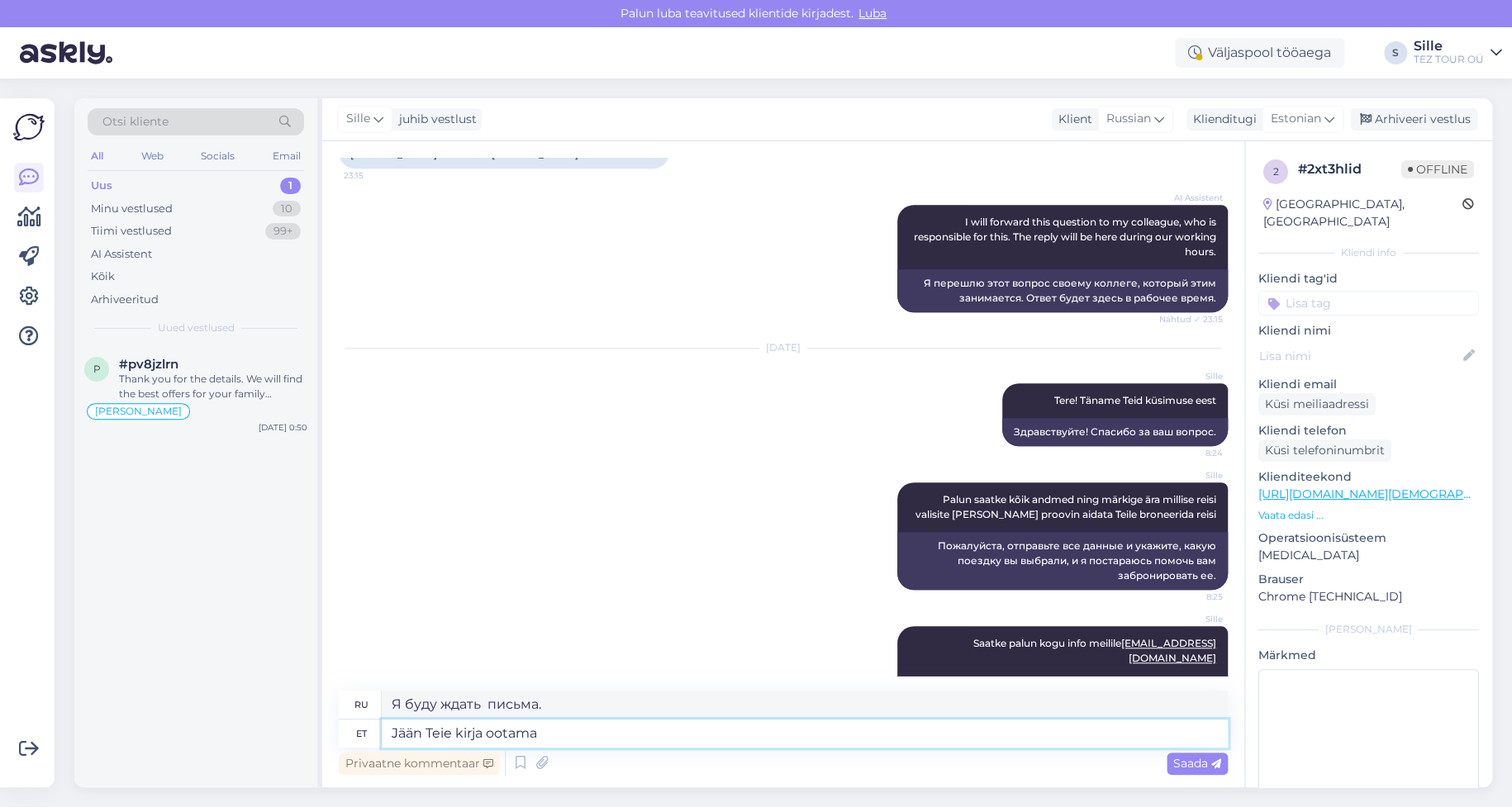
type textarea "Jään T ootama"
type textarea "Я подожду [PERSON_NAME]."
type textarea "Jään ootama"
type textarea "Я буду ждать."
type textarea "Jään ootama"
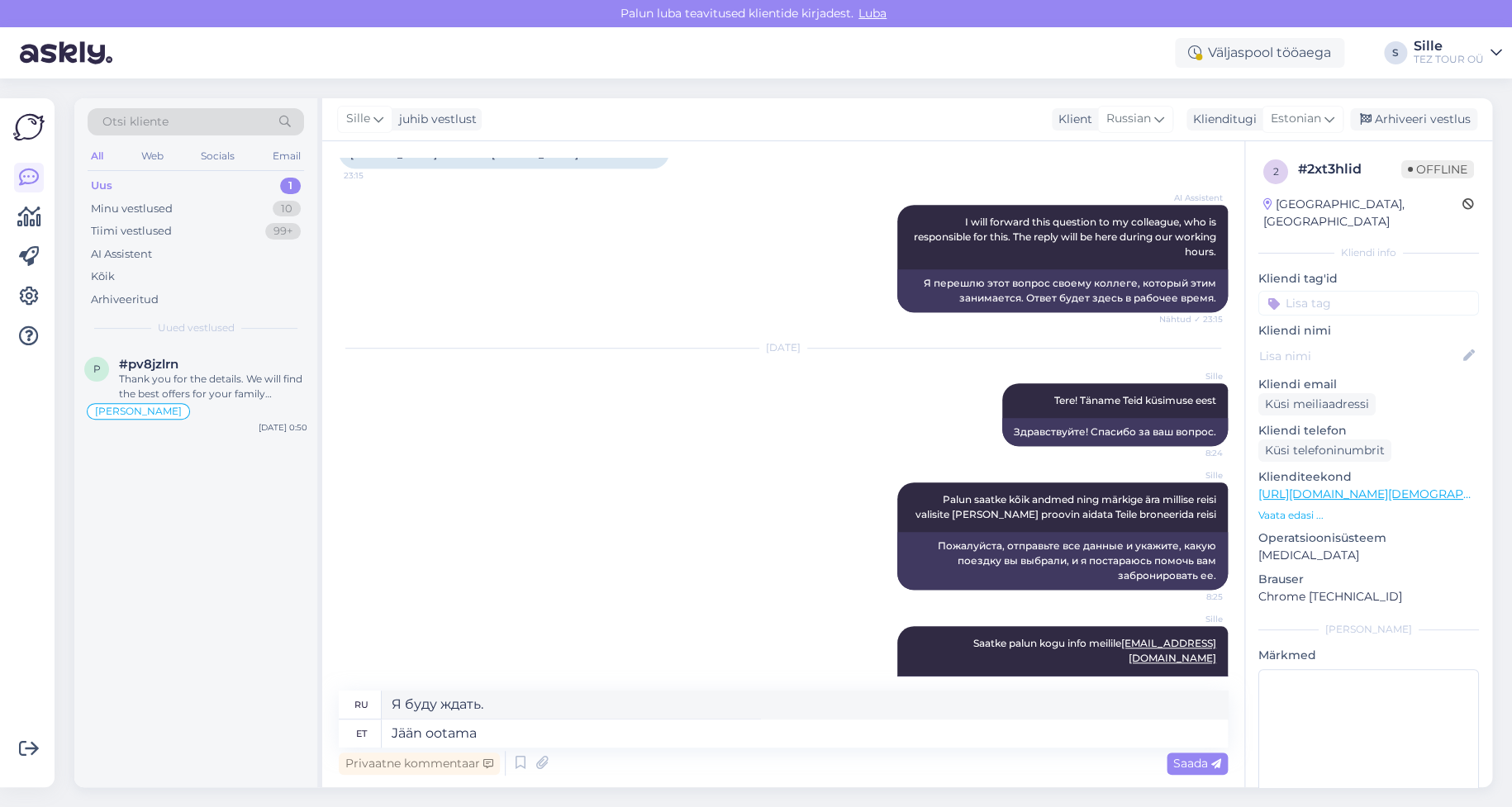
click at [1206, 762] on span "Saada" at bounding box center [1196, 763] width 48 height 15
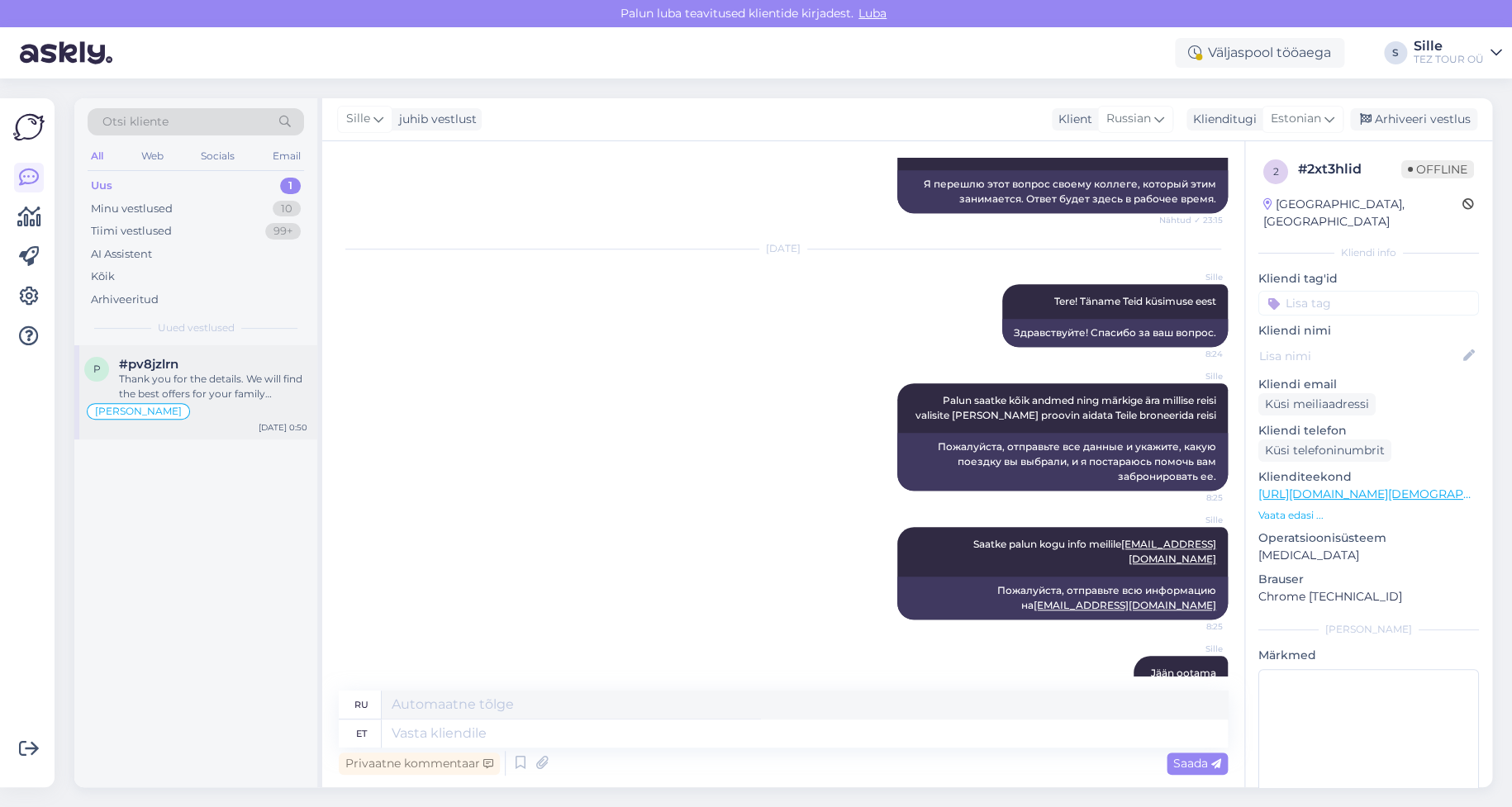
click at [207, 373] on div "Thank you for the details. We will find the best offers for your family vacatio…" at bounding box center [213, 387] width 188 height 30
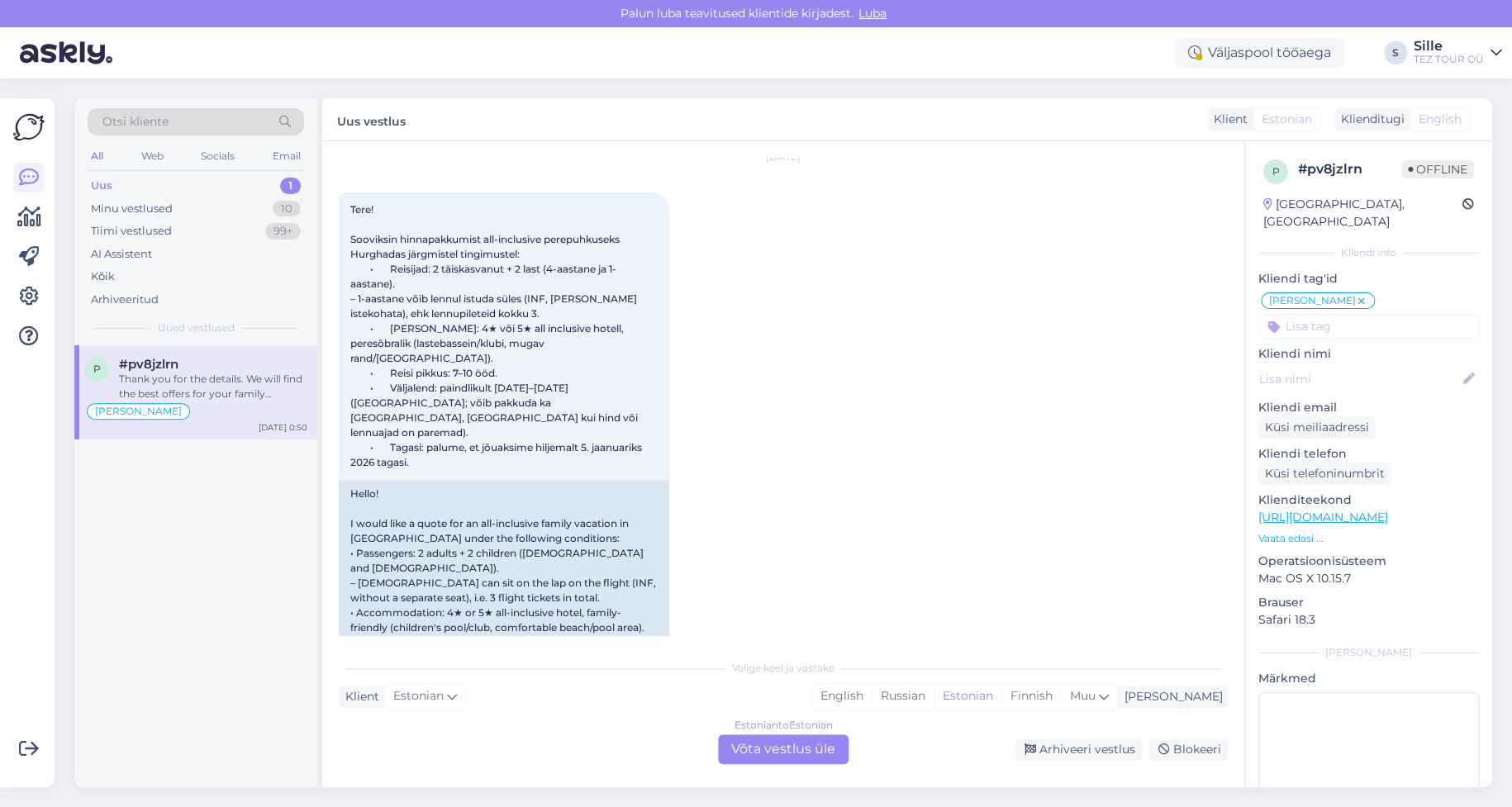
scroll to position [0, 0]
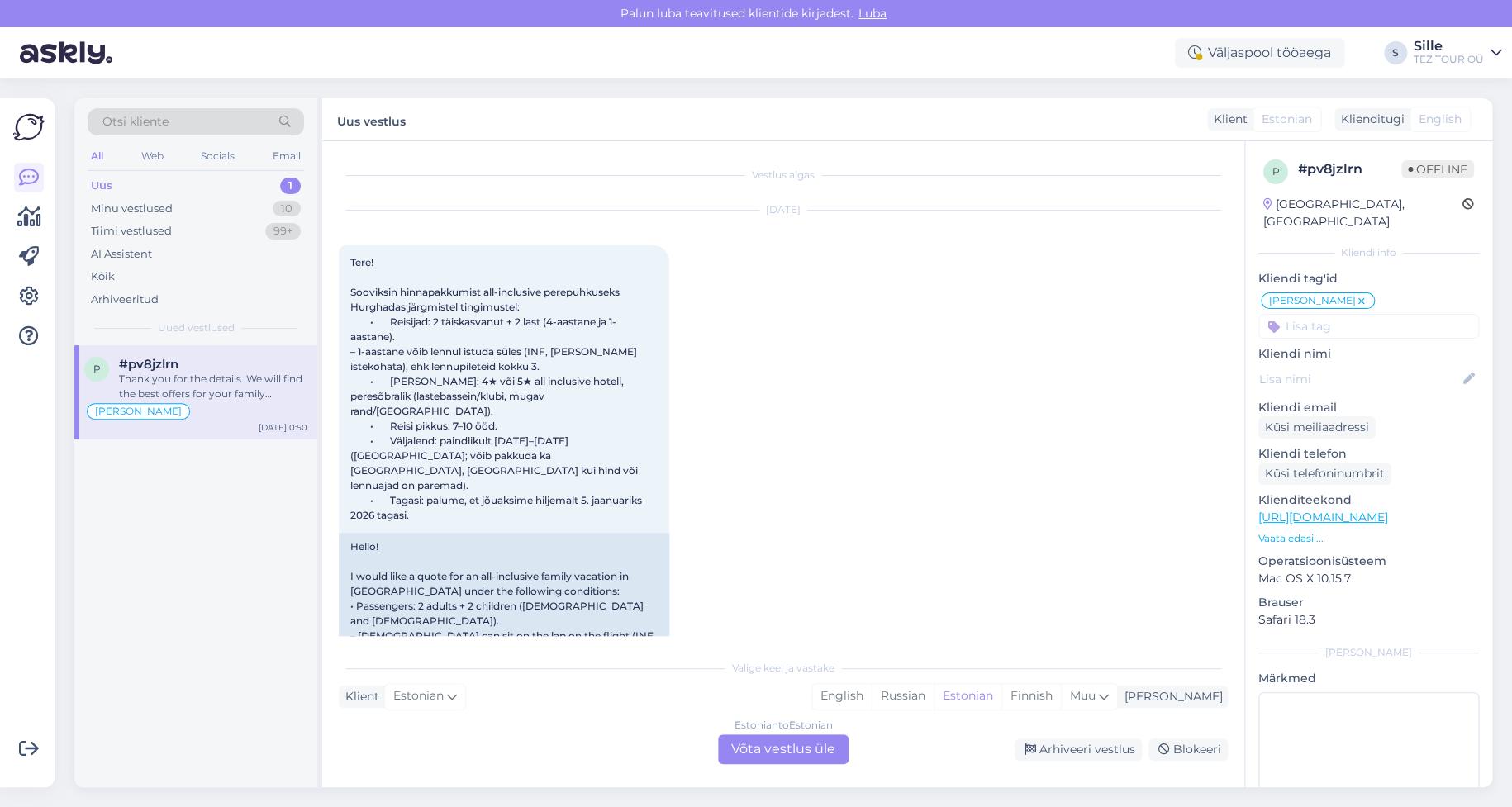
click at [785, 750] on div "Estonian to Estonian Võta vestlus üle" at bounding box center [783, 749] width 130 height 30
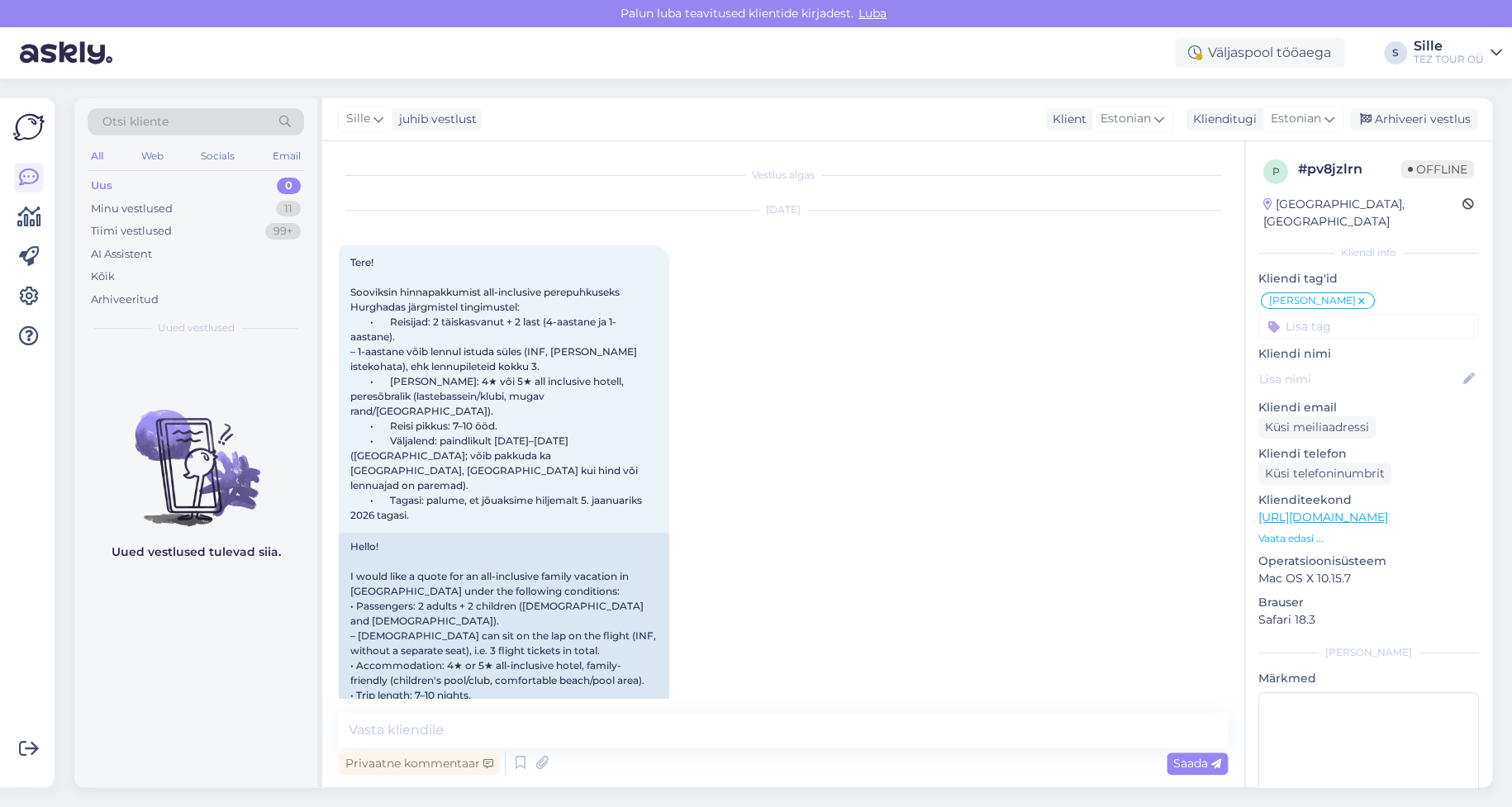
click at [1356, 295] on icon at bounding box center [1361, 302] width 10 height 13
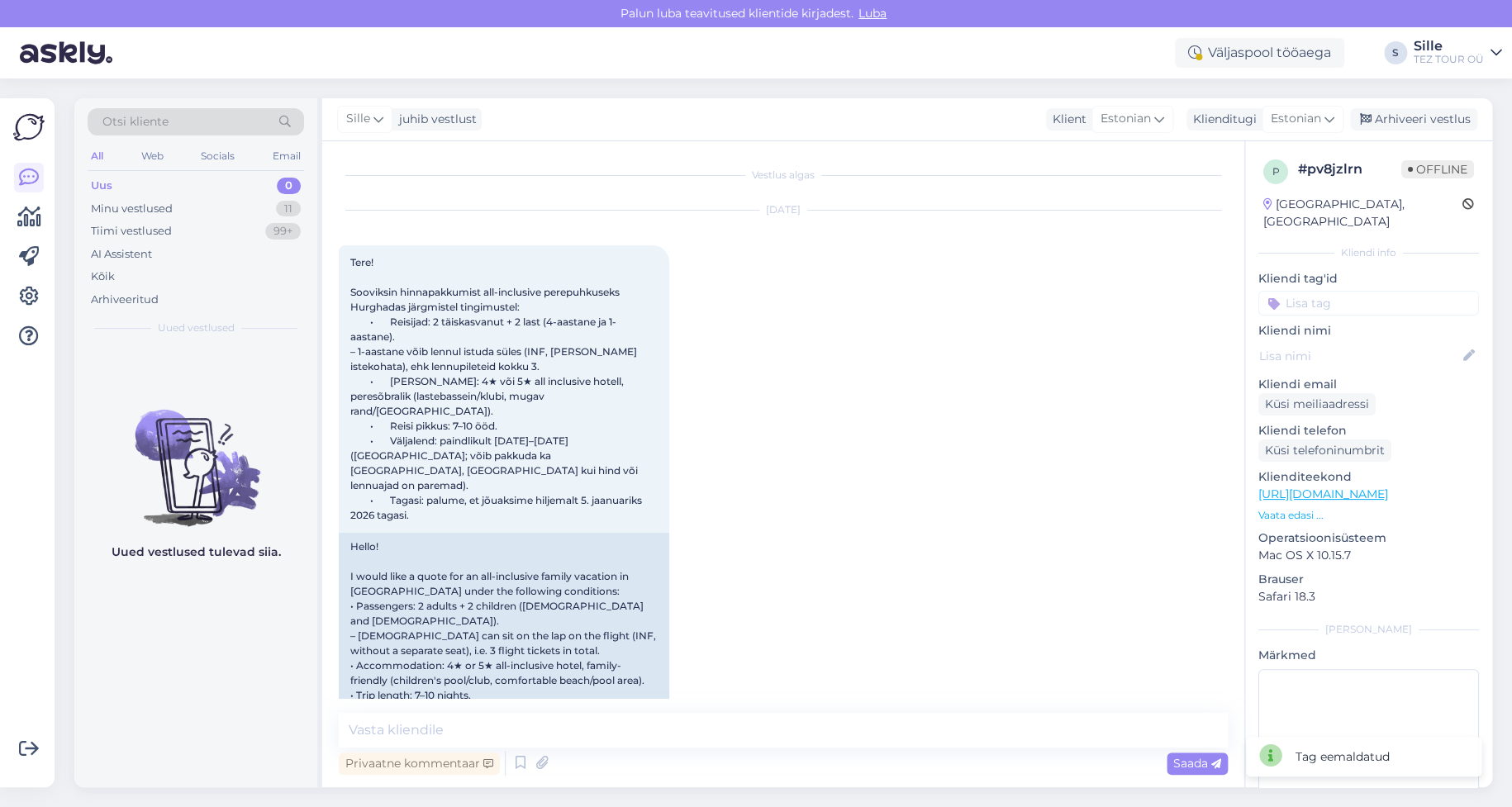
click at [1299, 291] on input at bounding box center [1368, 303] width 220 height 24
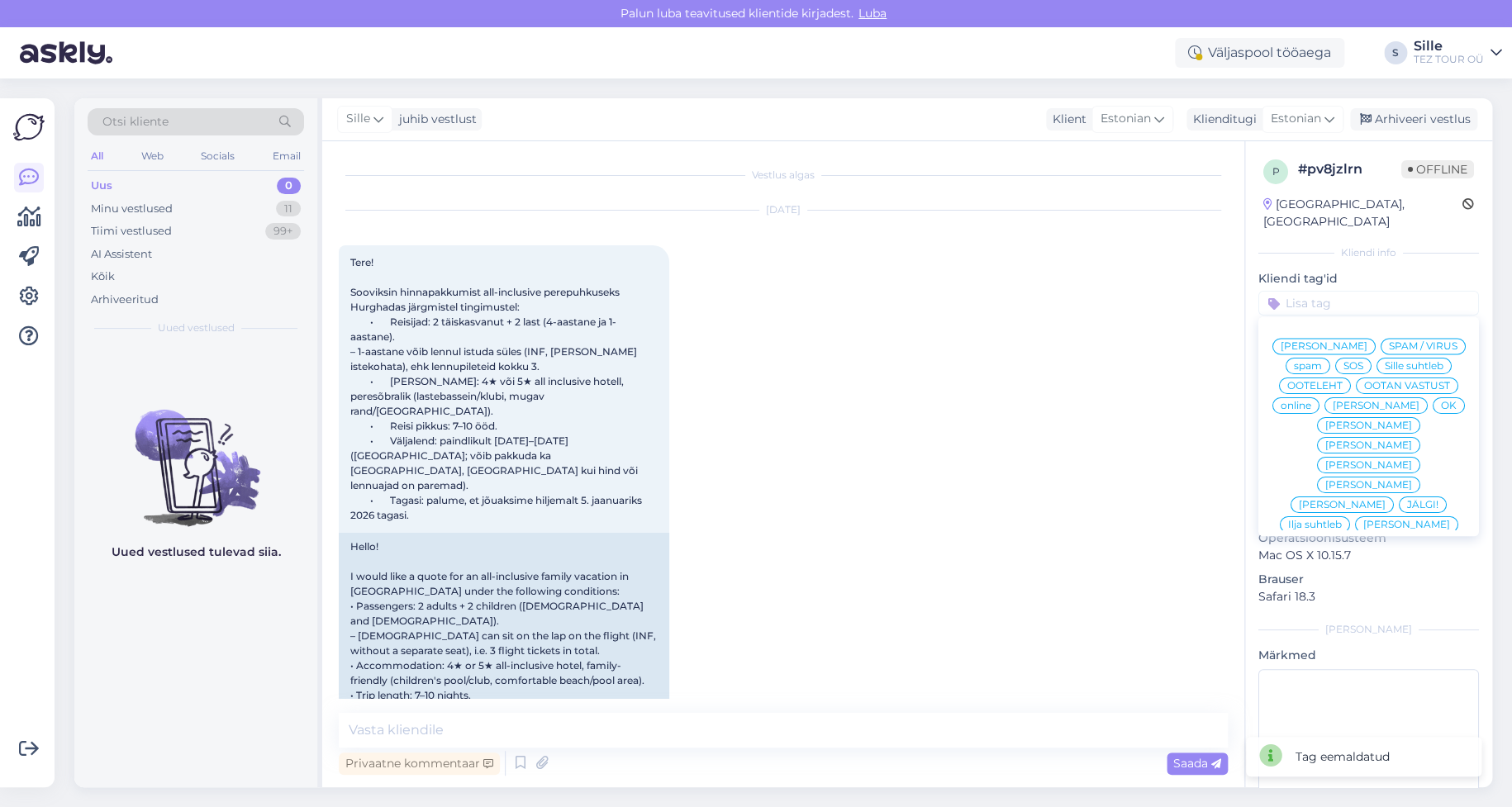
click at [1385, 366] on span "Sille suhtleb" at bounding box center [1414, 366] width 59 height 10
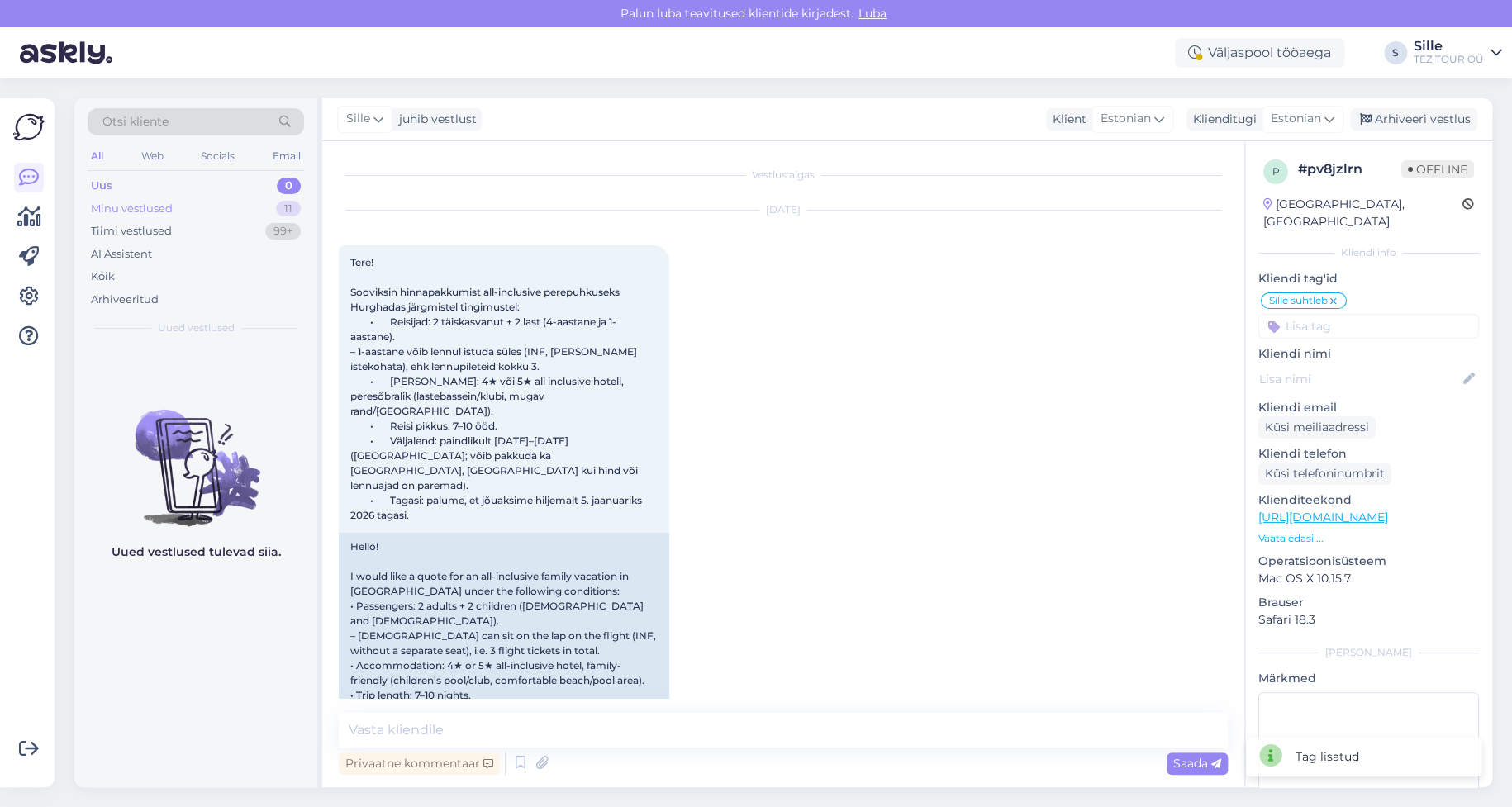
click at [186, 211] on div "Minu vestlused 11" at bounding box center [195, 209] width 217 height 23
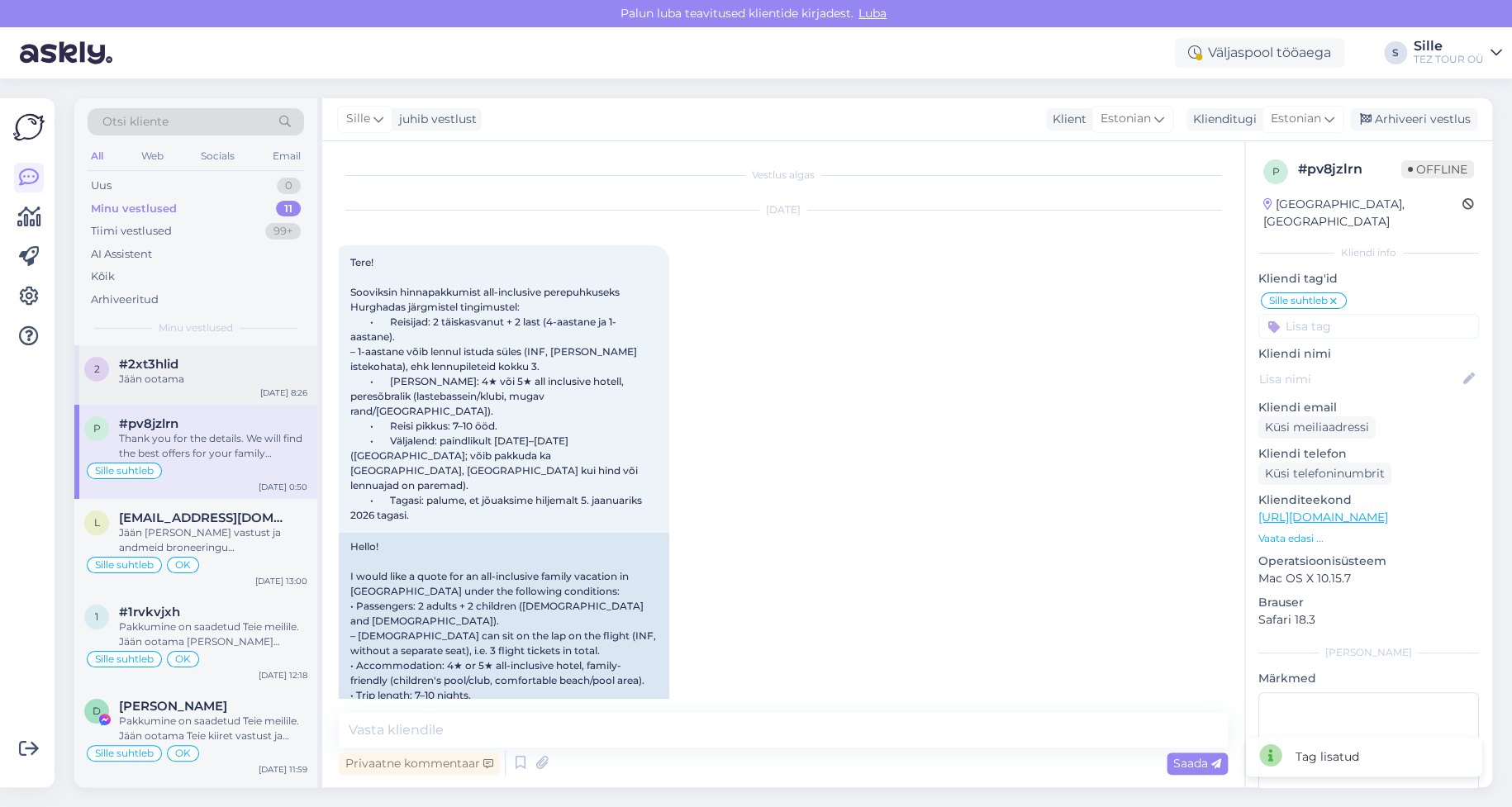
click at [196, 370] on div "#2xt3hlid Jään ootama" at bounding box center [213, 372] width 188 height 30
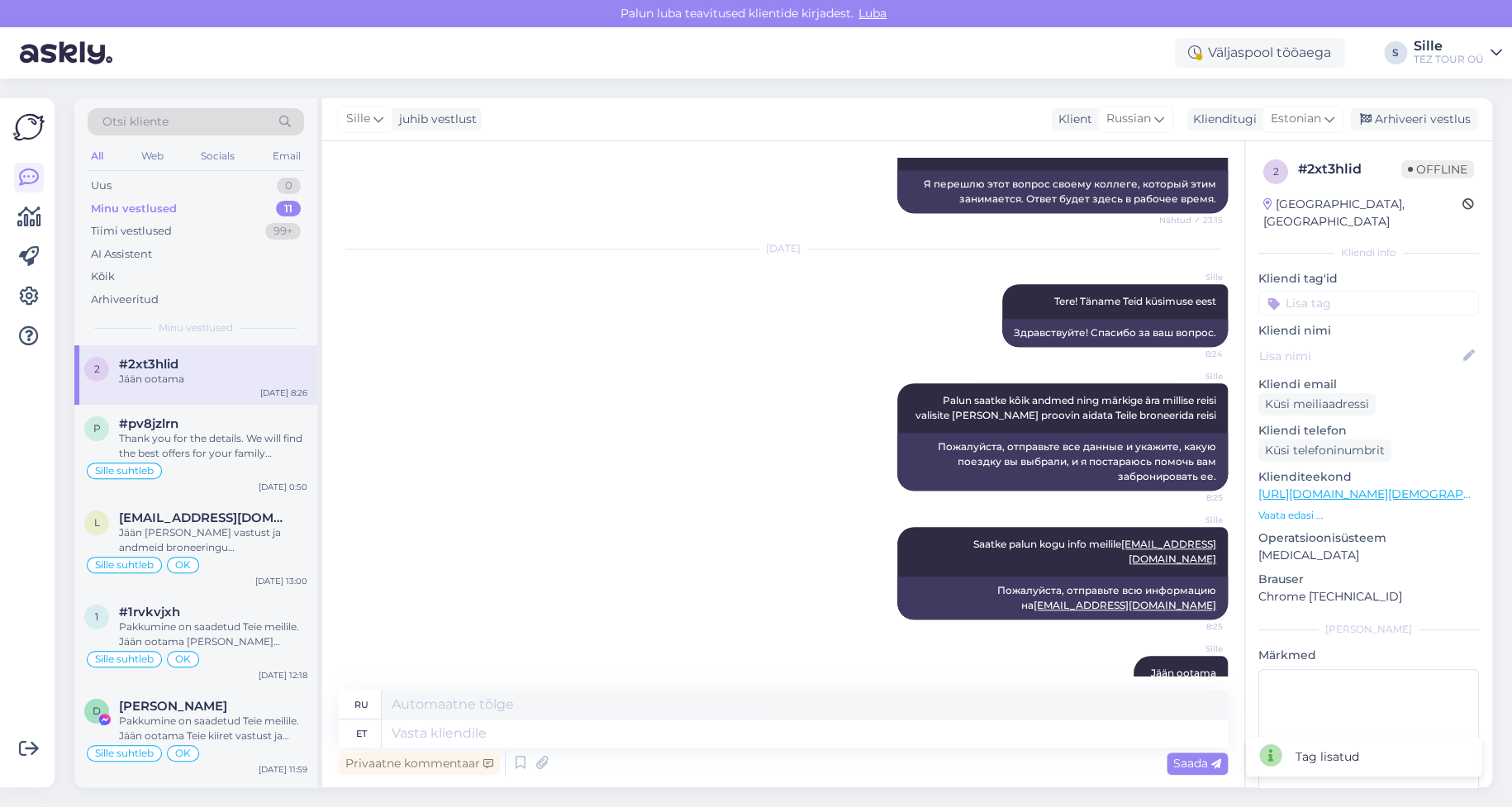
click at [1294, 291] on input at bounding box center [1368, 303] width 220 height 24
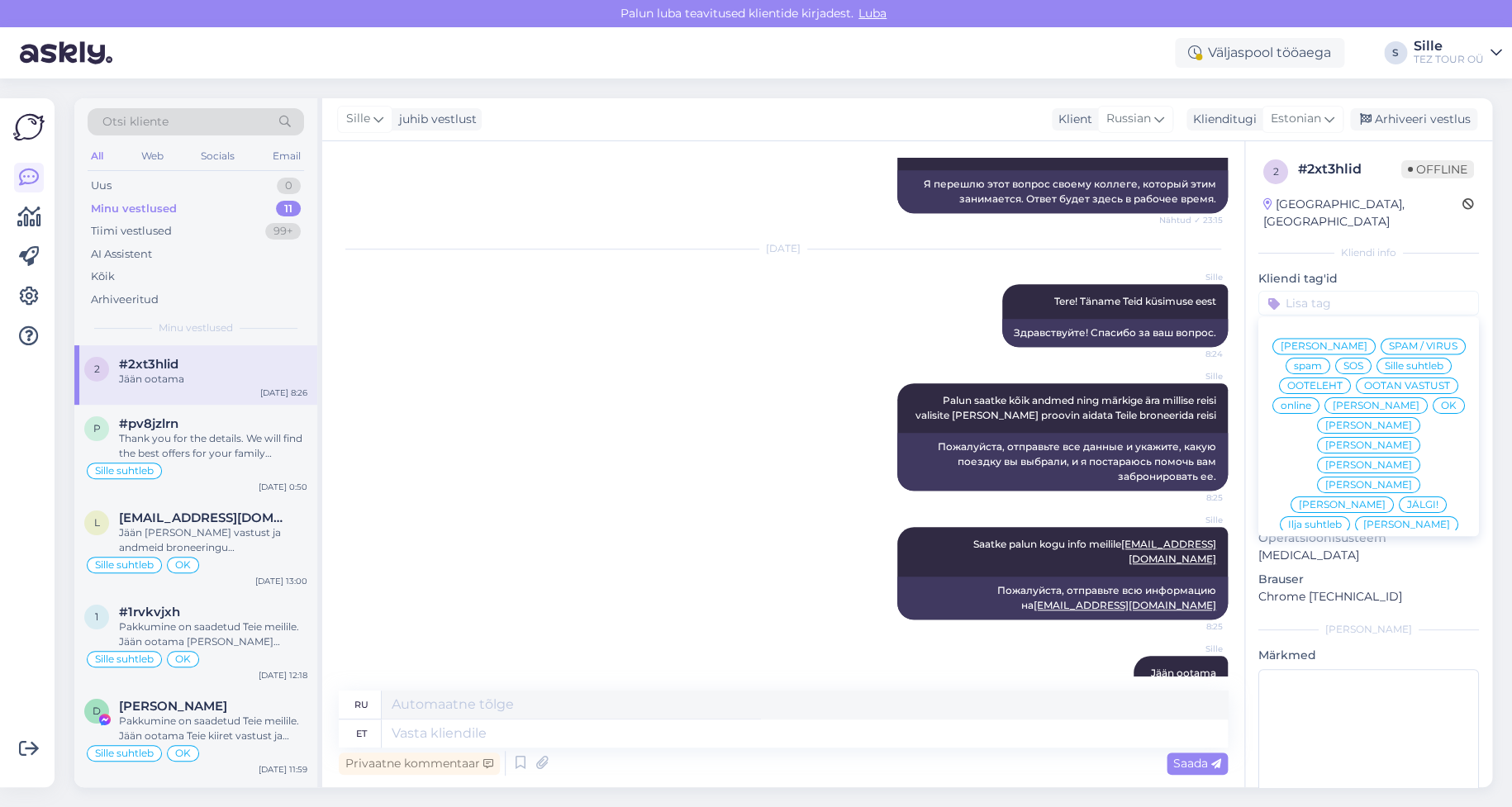
click at [1385, 365] on span "Sille suhtleb" at bounding box center [1414, 366] width 59 height 10
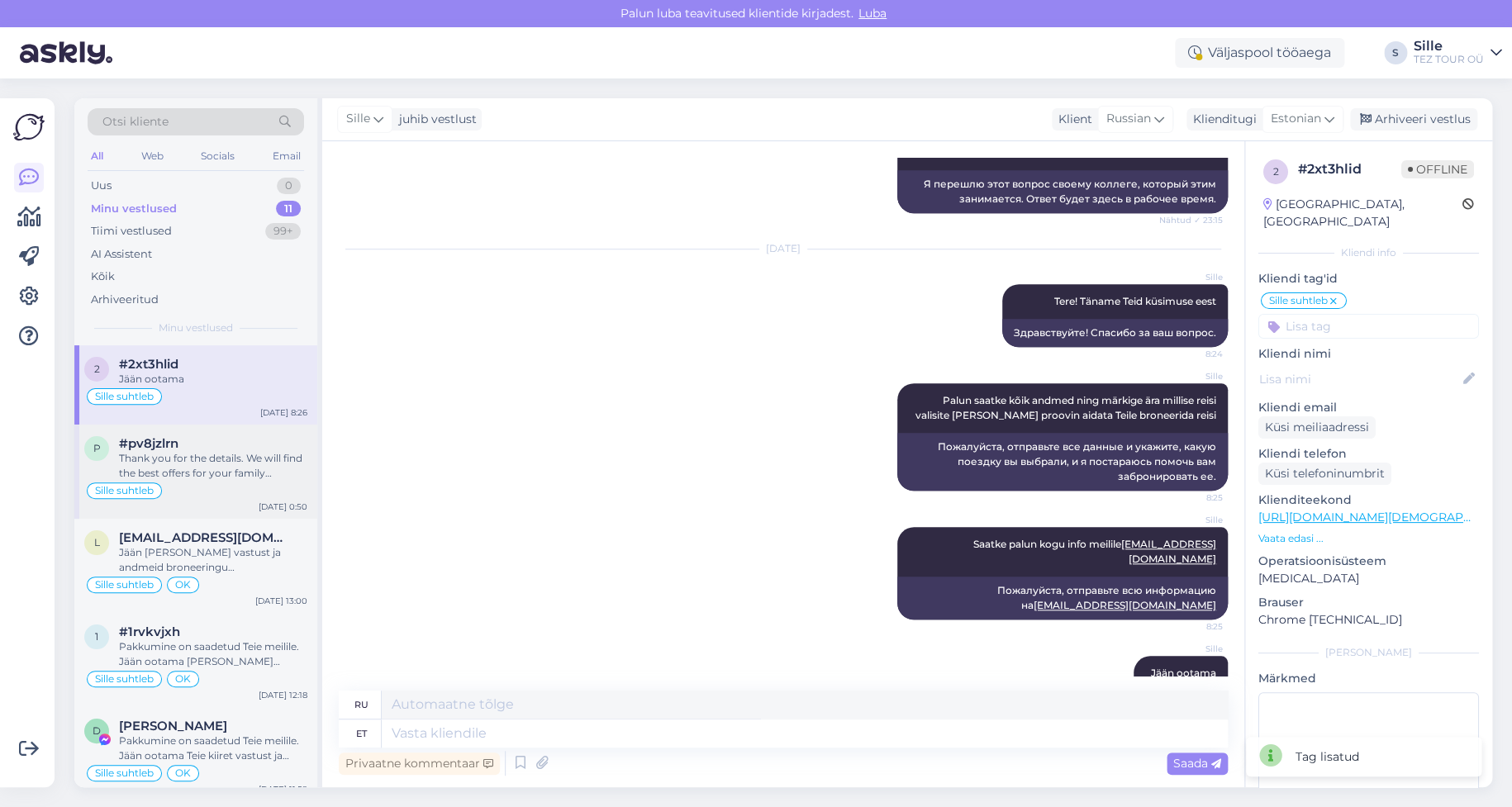
click at [172, 452] on div "Thank you for the details. We will find the best offers for your family vacatio…" at bounding box center [213, 466] width 188 height 30
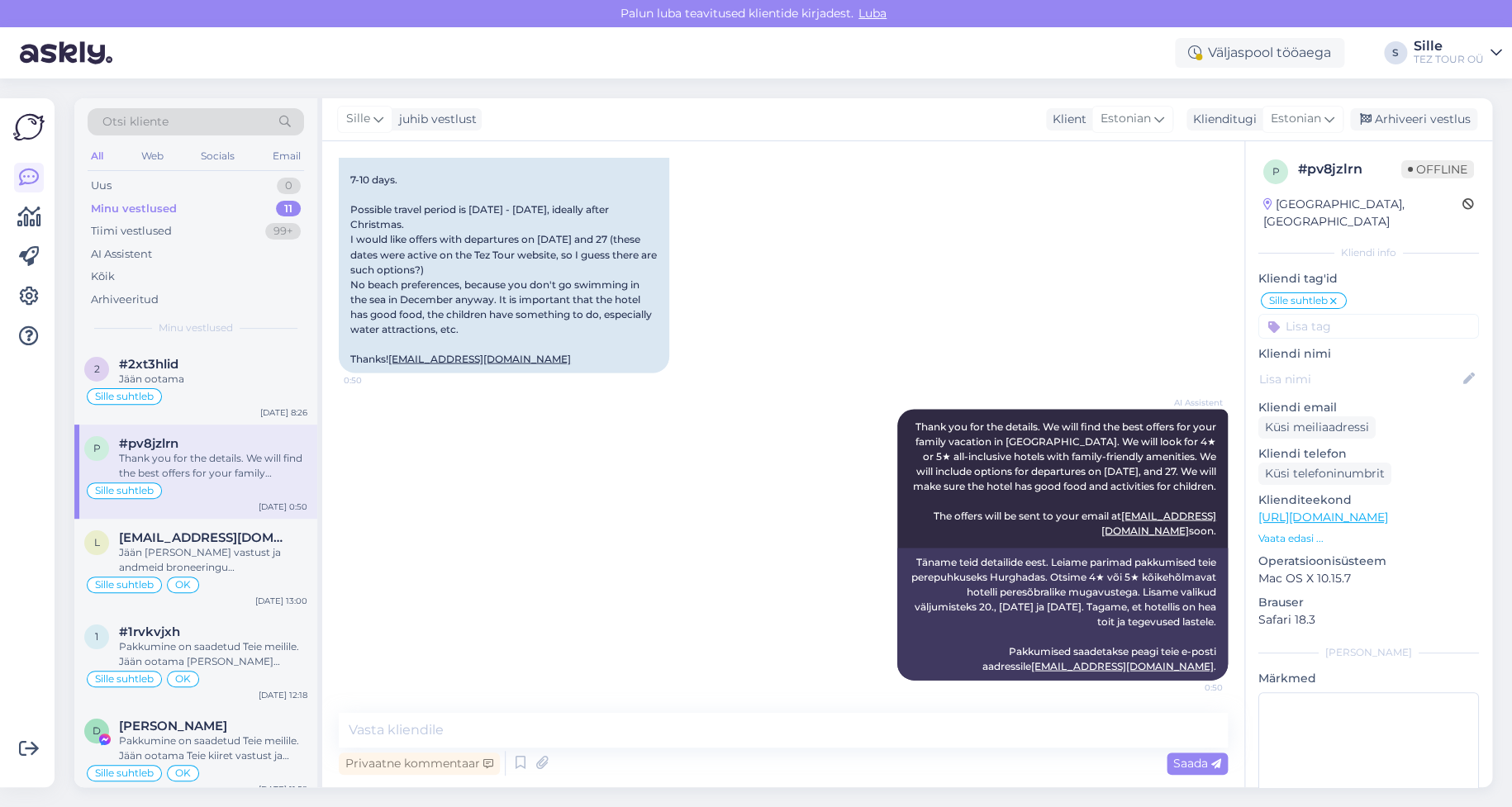
scroll to position [1528, 0]
click at [404, 729] on textarea at bounding box center [783, 730] width 889 height 35
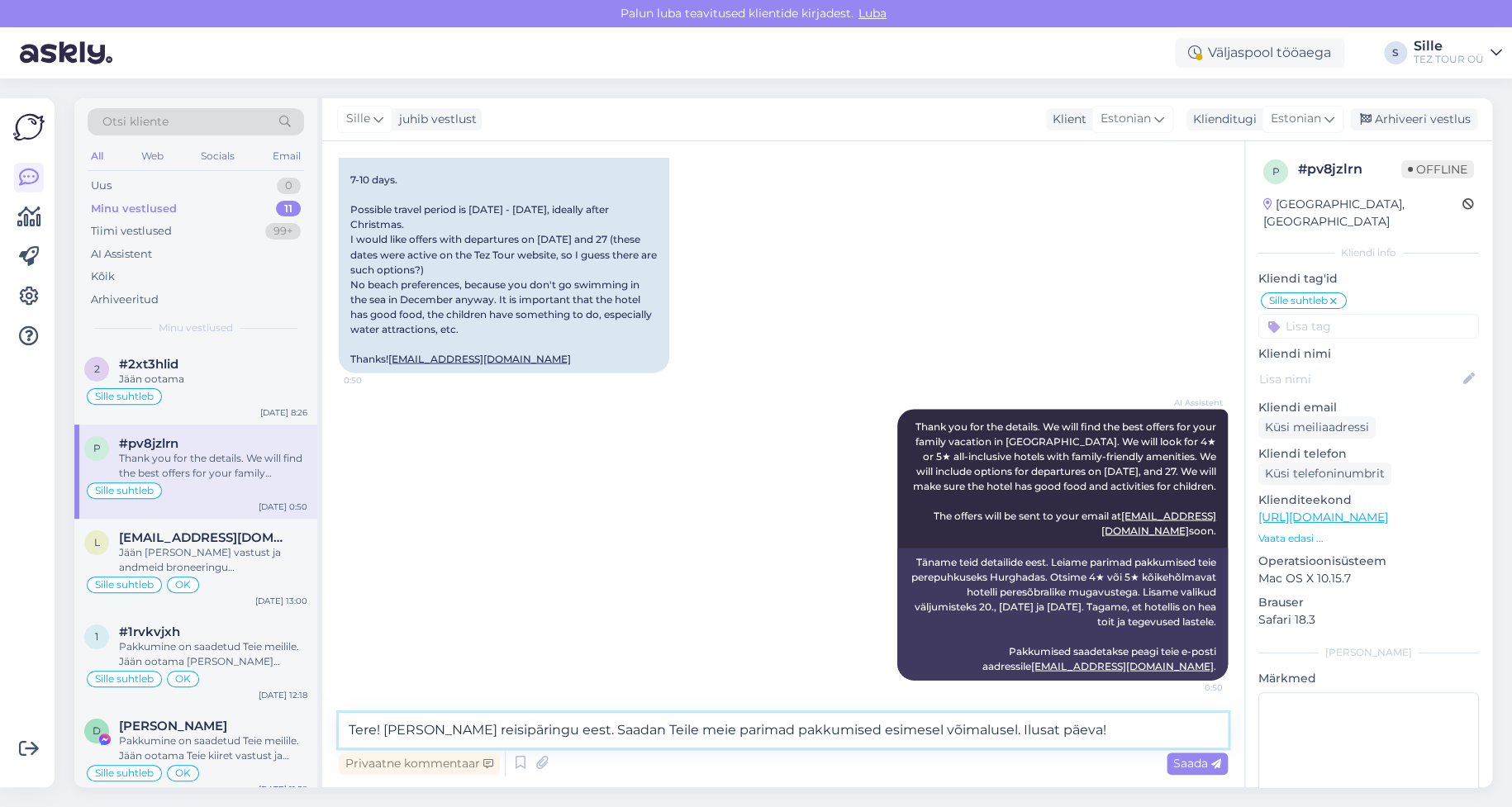
type textarea "Tere! [PERSON_NAME] reisipäringu eest. Saadan Teile meie parimad pakkumised esi…"
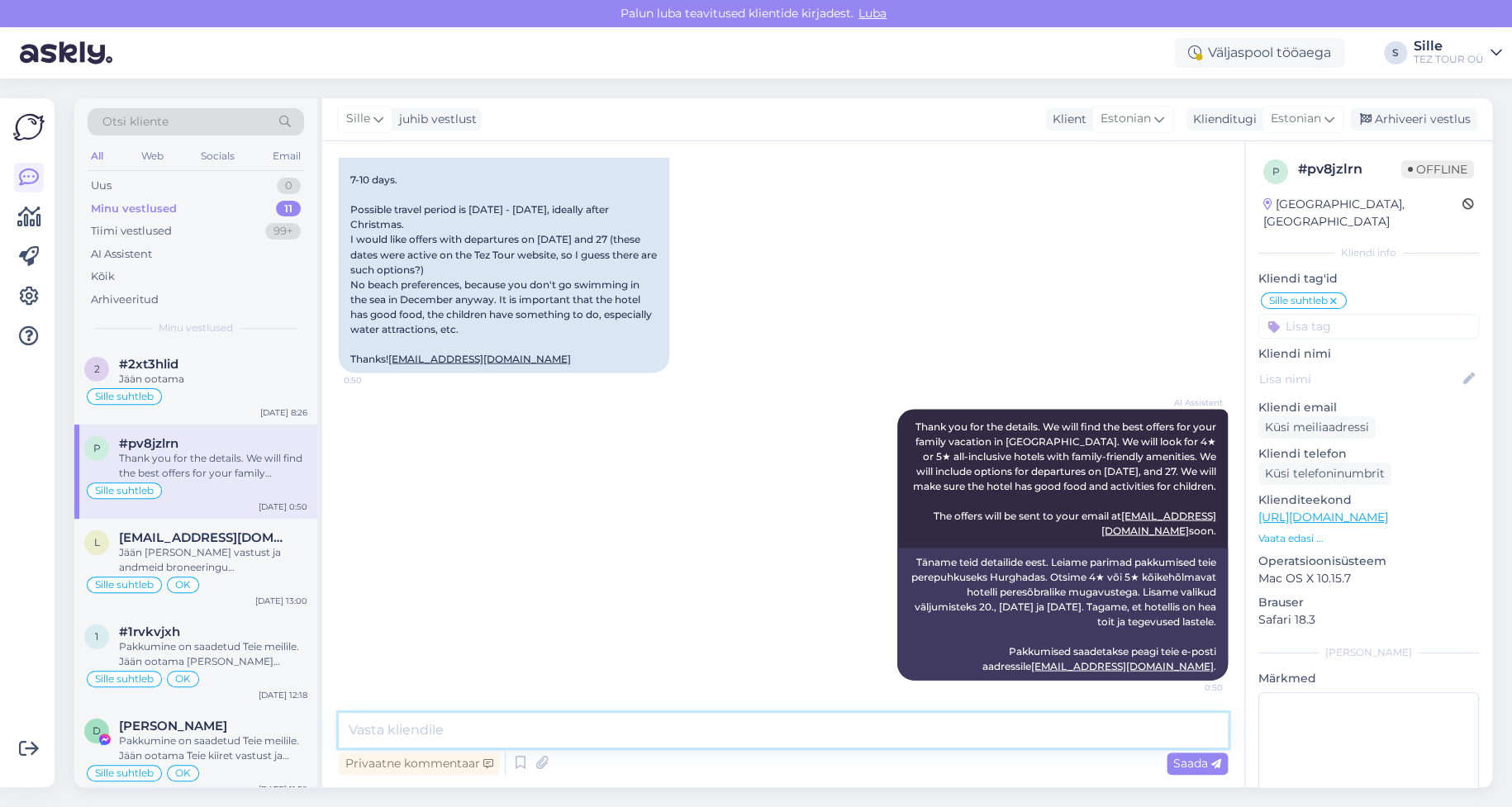
scroll to position [1614, 0]
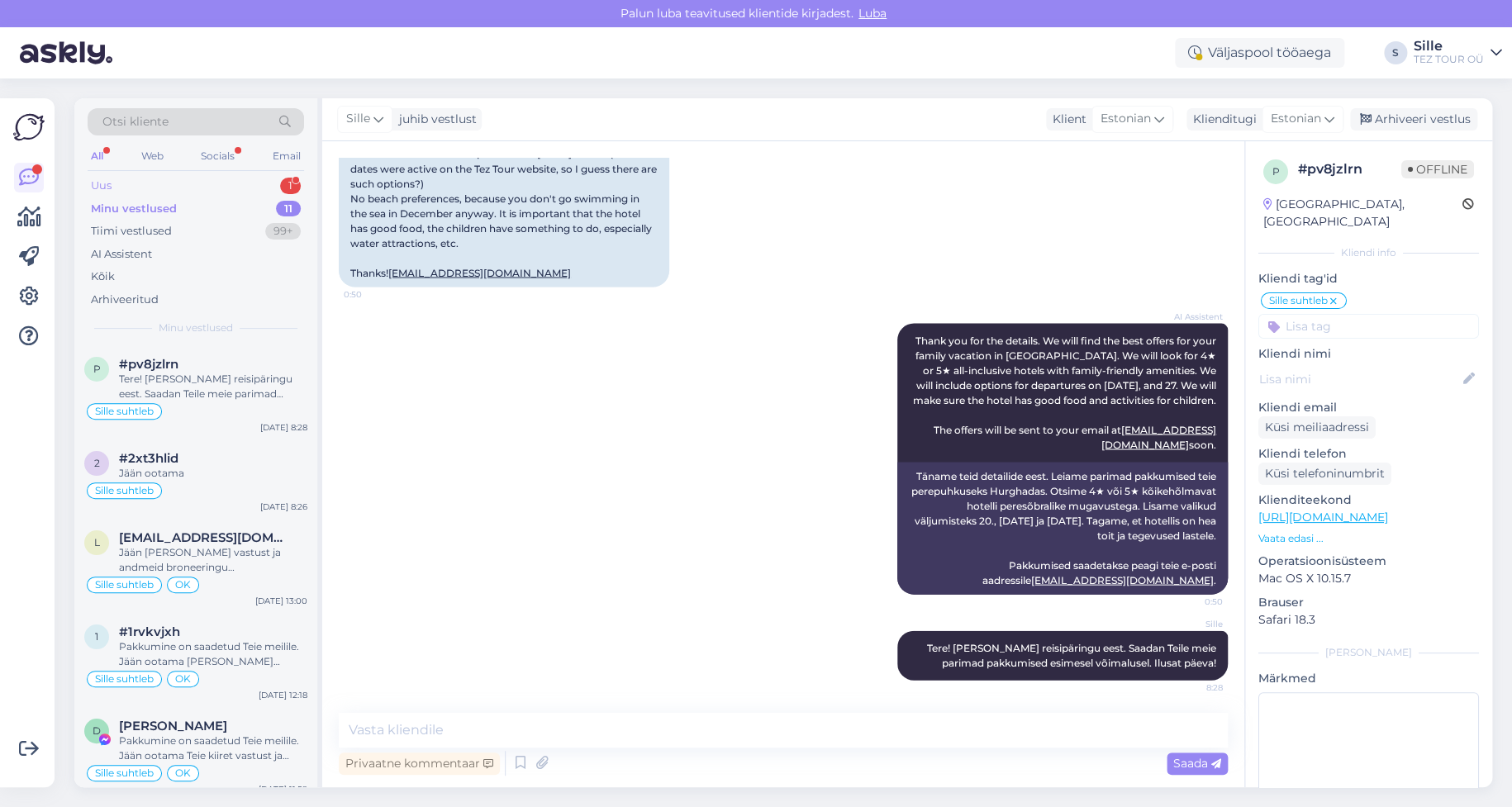
click at [238, 180] on div "Uus 1" at bounding box center [195, 186] width 217 height 23
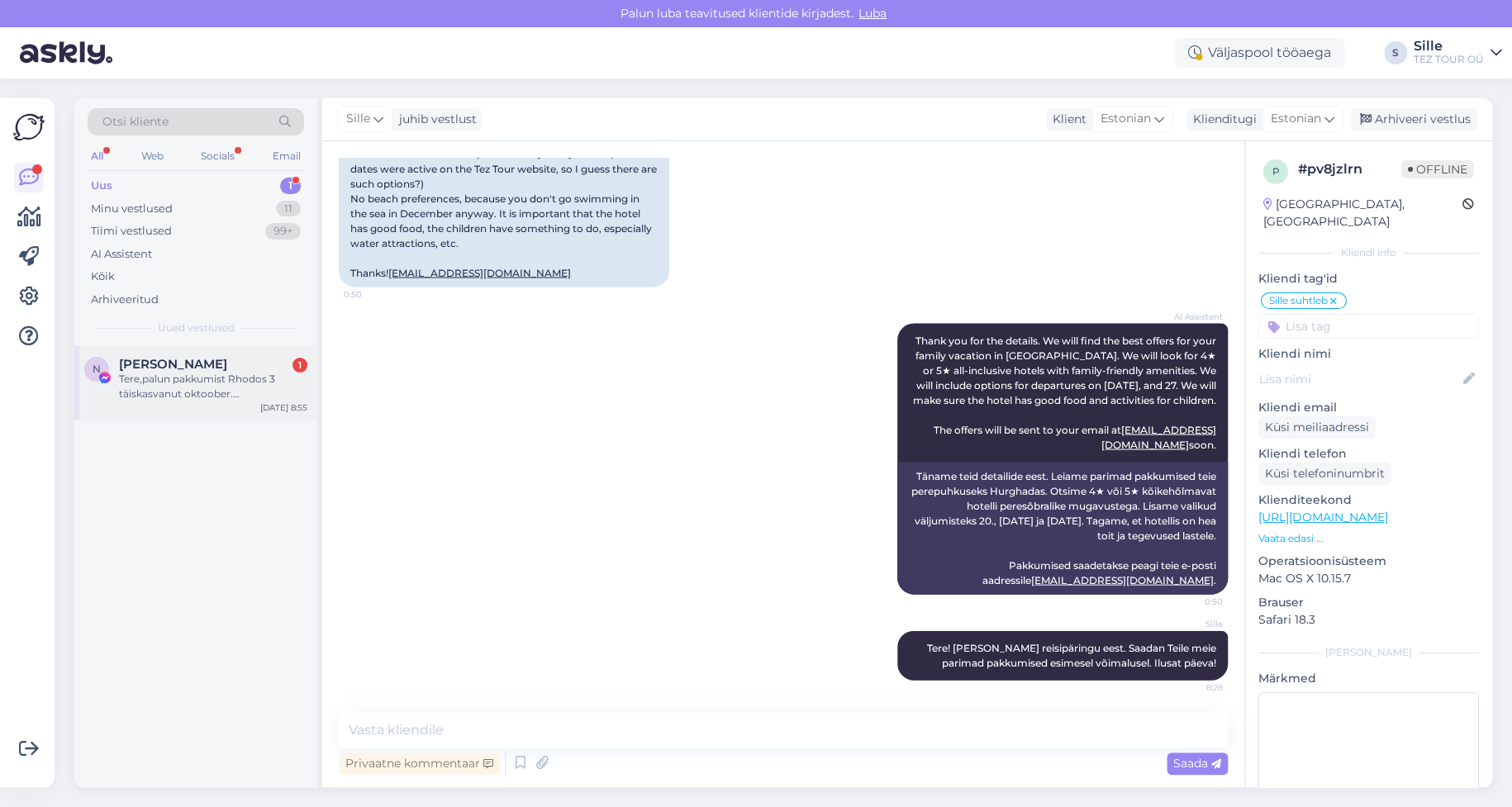
click at [210, 373] on div "Tere,palun pakkumist Rhodos 3 täiskasvanut oktoober. [EMAIL_ADDRESS][DOMAIN_NAM…" at bounding box center [213, 387] width 188 height 30
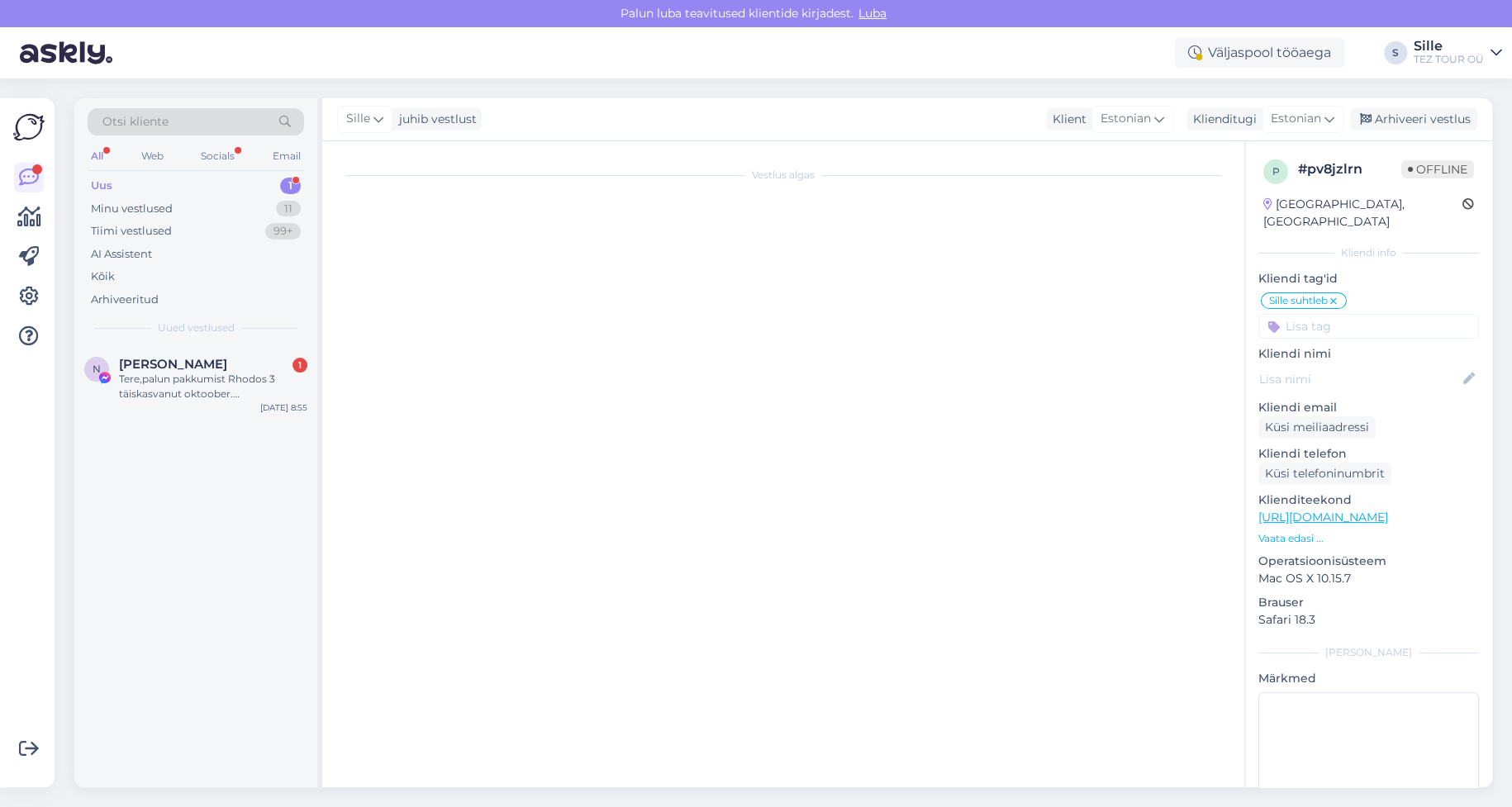
scroll to position [0, 0]
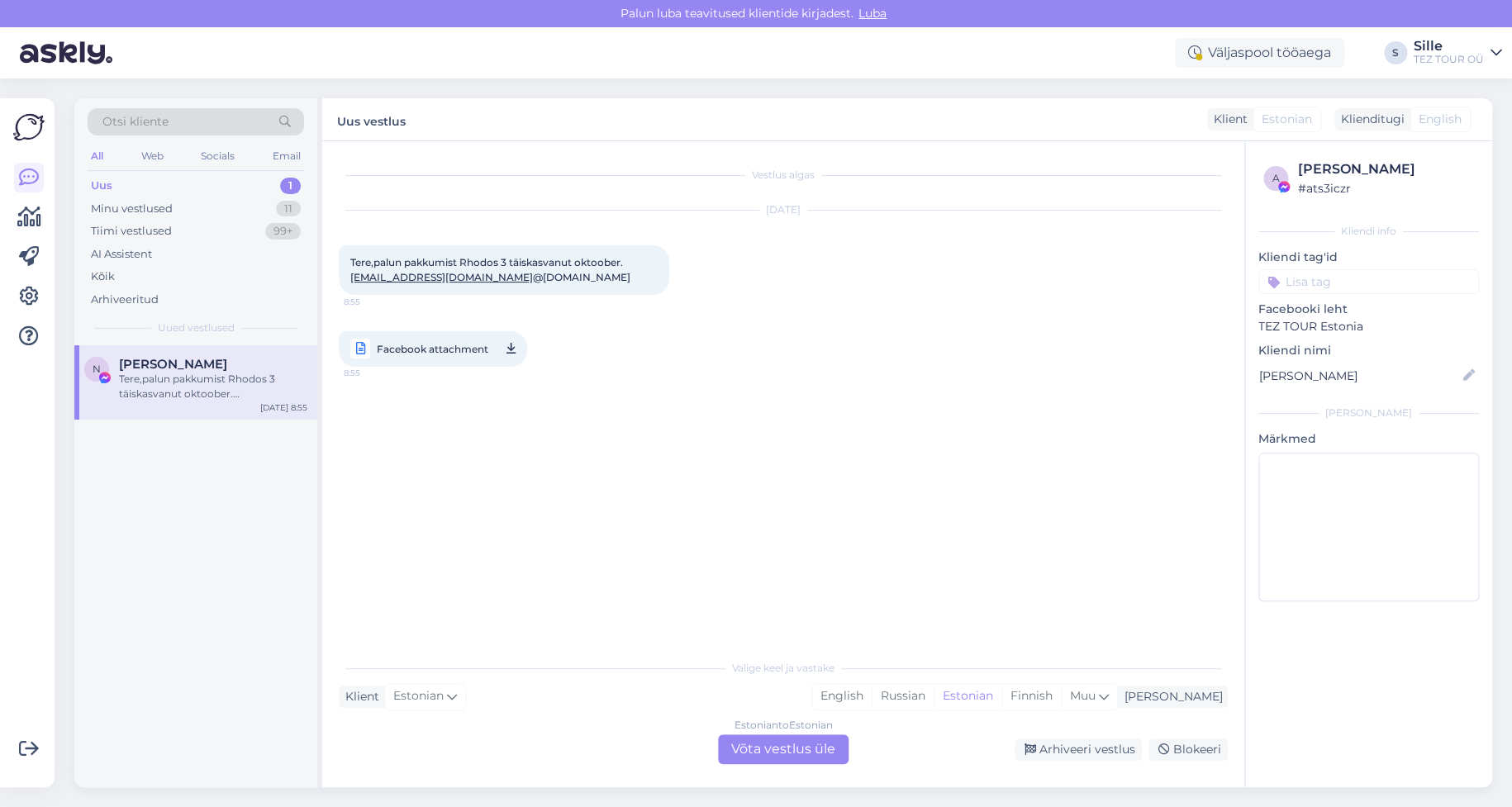
click at [782, 746] on div "Estonian to Estonian Võta vestlus üle" at bounding box center [783, 749] width 130 height 30
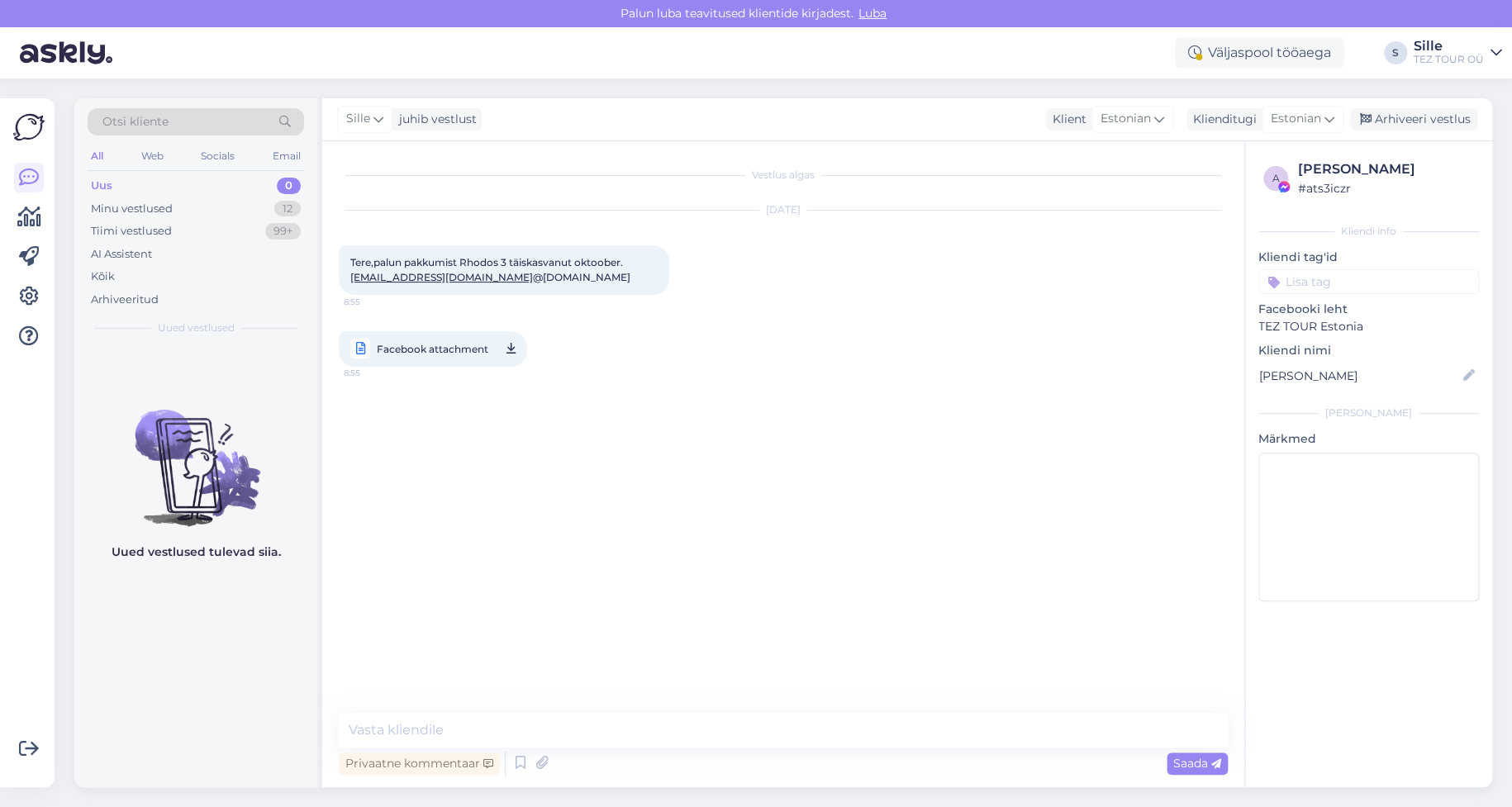
click at [1322, 285] on input at bounding box center [1368, 281] width 220 height 24
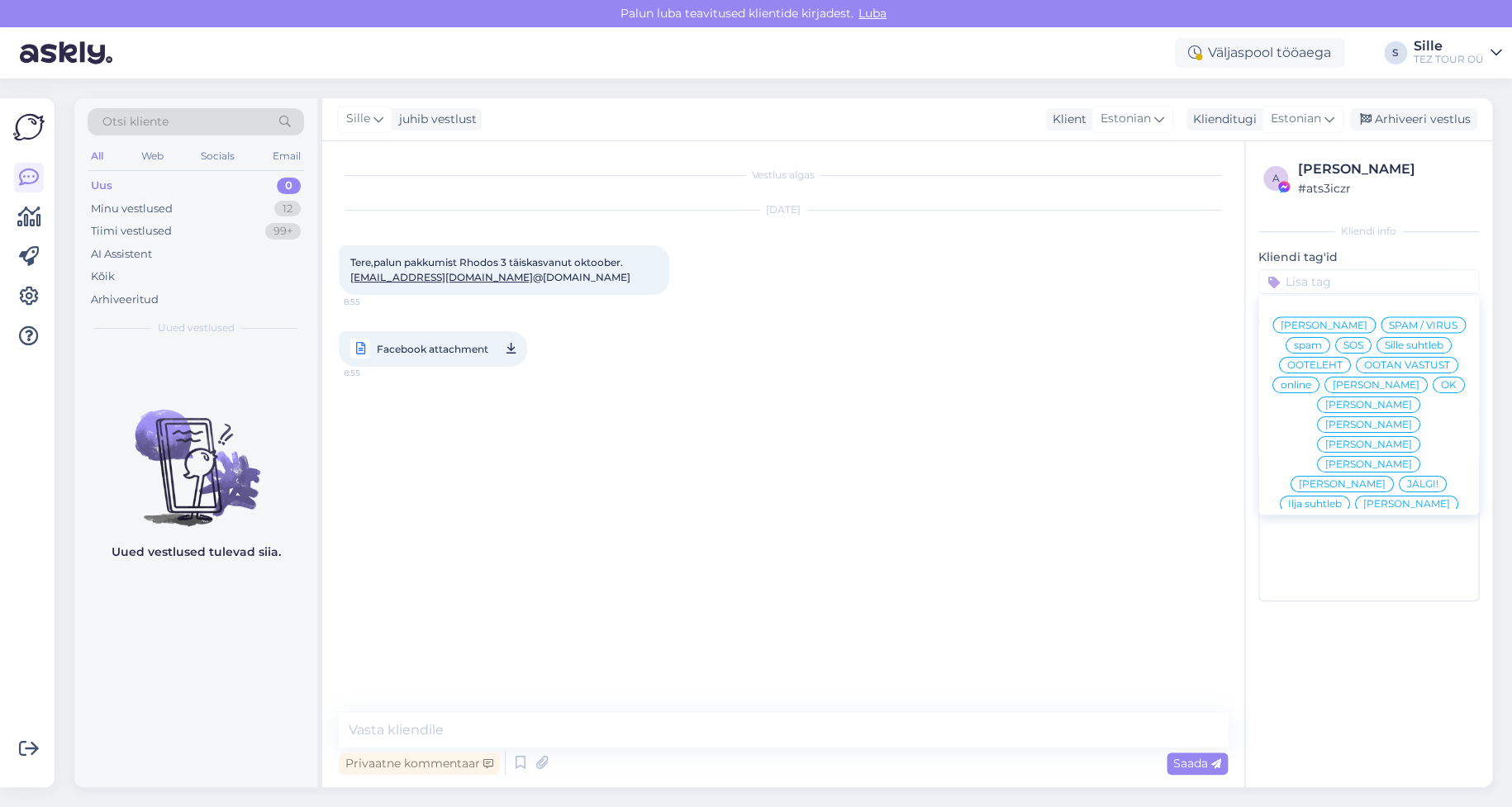
click at [1404, 344] on span "Sille suhtleb" at bounding box center [1414, 344] width 59 height 10
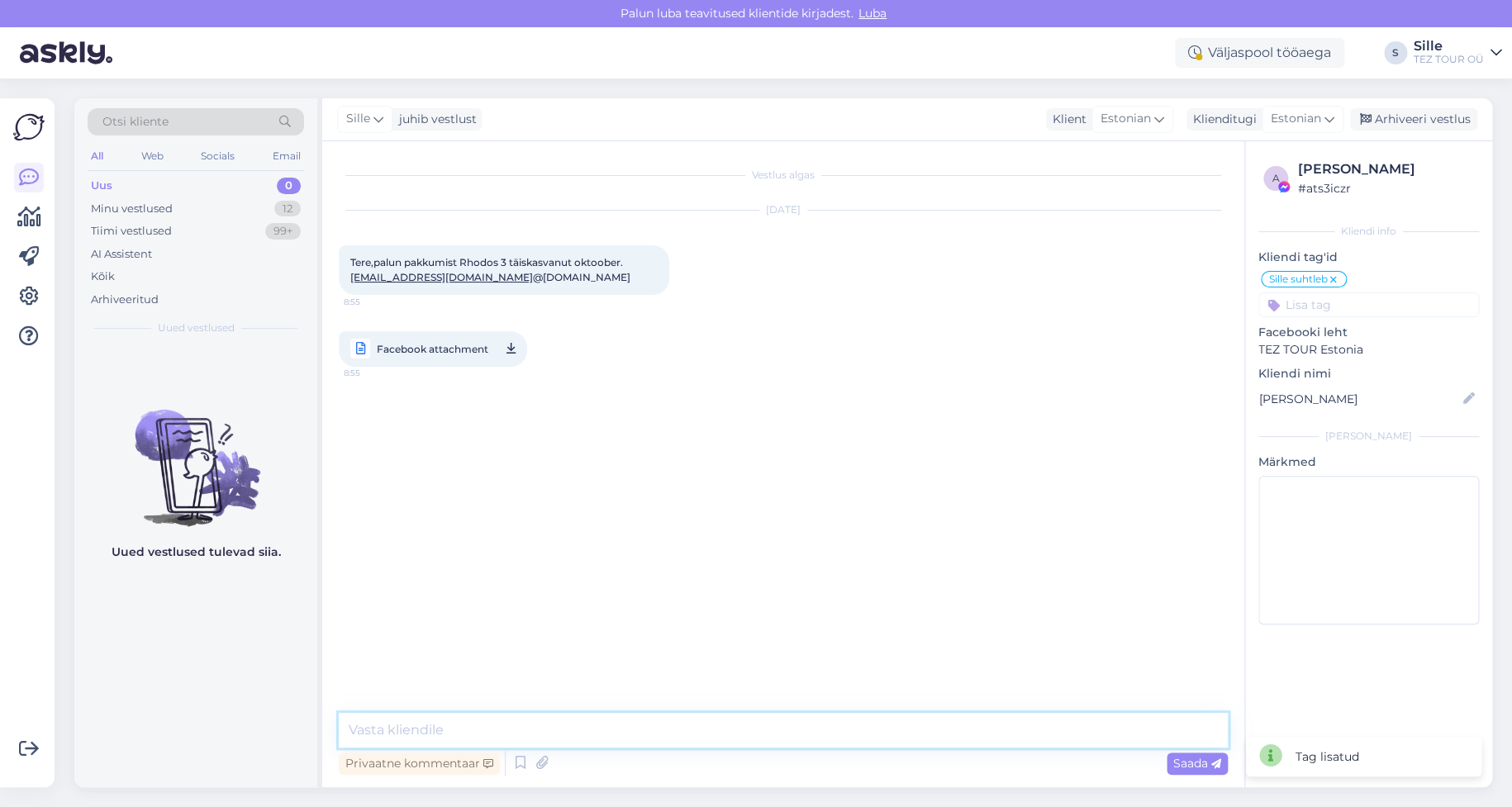
click at [424, 714] on textarea at bounding box center [783, 730] width 889 height 35
click at [427, 345] on span "Facebook attachment" at bounding box center [432, 349] width 112 height 21
drag, startPoint x: 807, startPoint y: 620, endPoint x: 782, endPoint y: 580, distance: 47.2
click at [807, 620] on div "Vestlus algas [DATE] Tere,palun pakkumist Rhodos 3 täiskasvanut oktoober. [EMAI…" at bounding box center [790, 427] width 904 height 540
click at [515, 346] on icon at bounding box center [511, 349] width 9 height 21
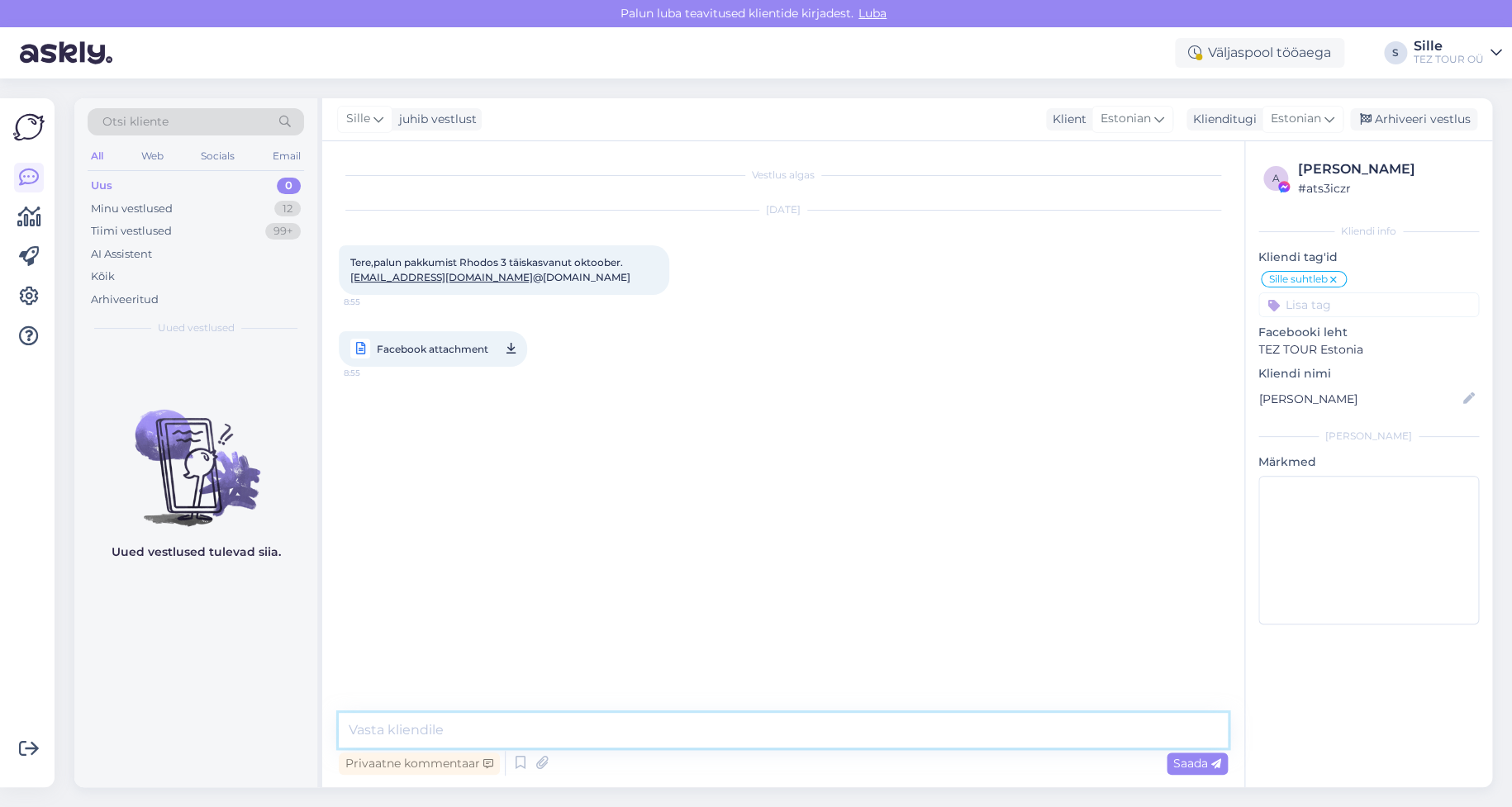
drag, startPoint x: 458, startPoint y: 728, endPoint x: 468, endPoint y: 728, distance: 10.0
click at [459, 728] on textarea at bounding box center [783, 730] width 889 height 35
type textarea "Tere! Täname päringu eest."
click at [411, 726] on textarea at bounding box center [783, 730] width 889 height 35
type textarea "K"
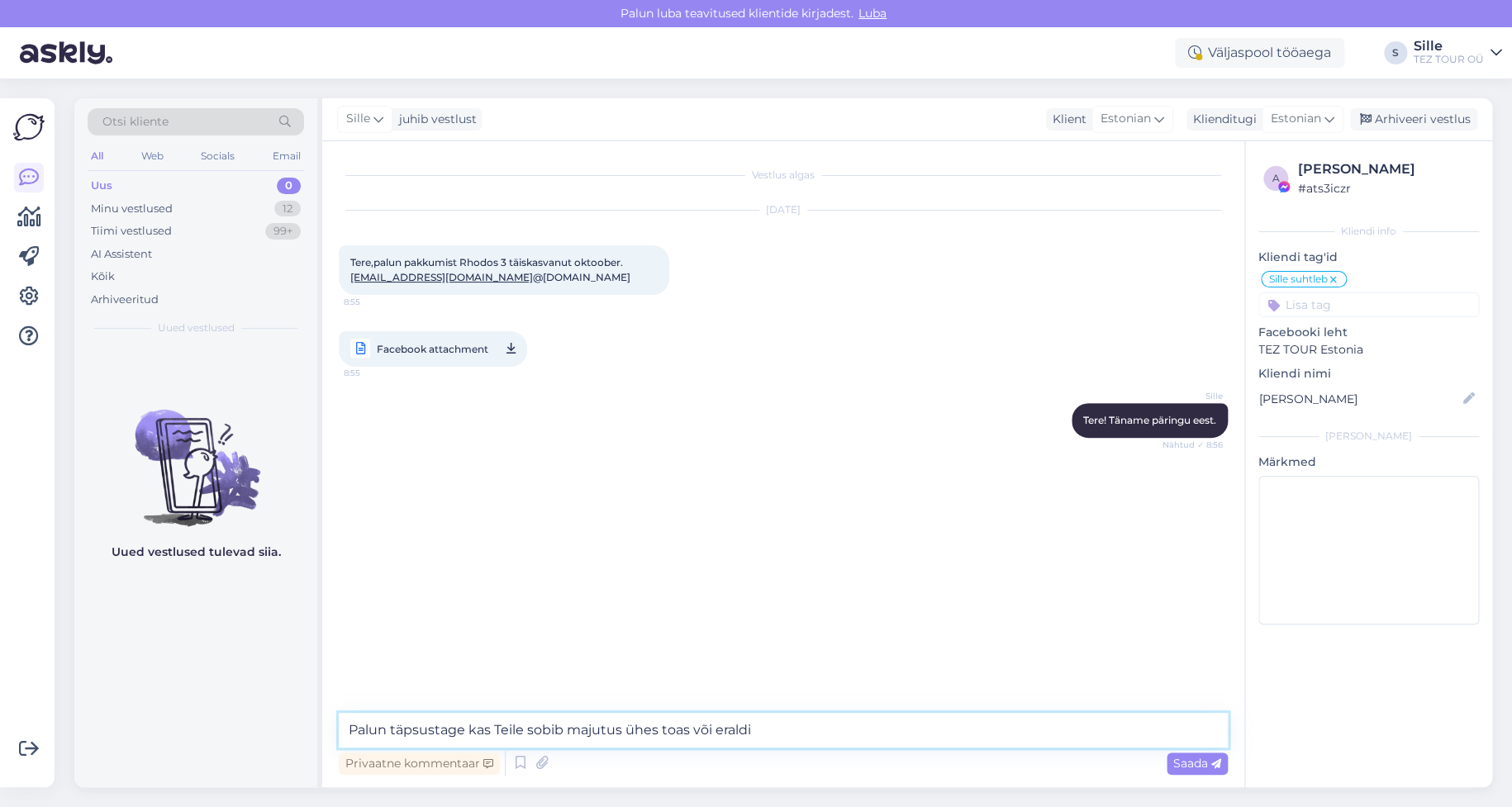
type textarea "Palun täpsustage kas Teile sobib majutus ühes toas või eraldi"
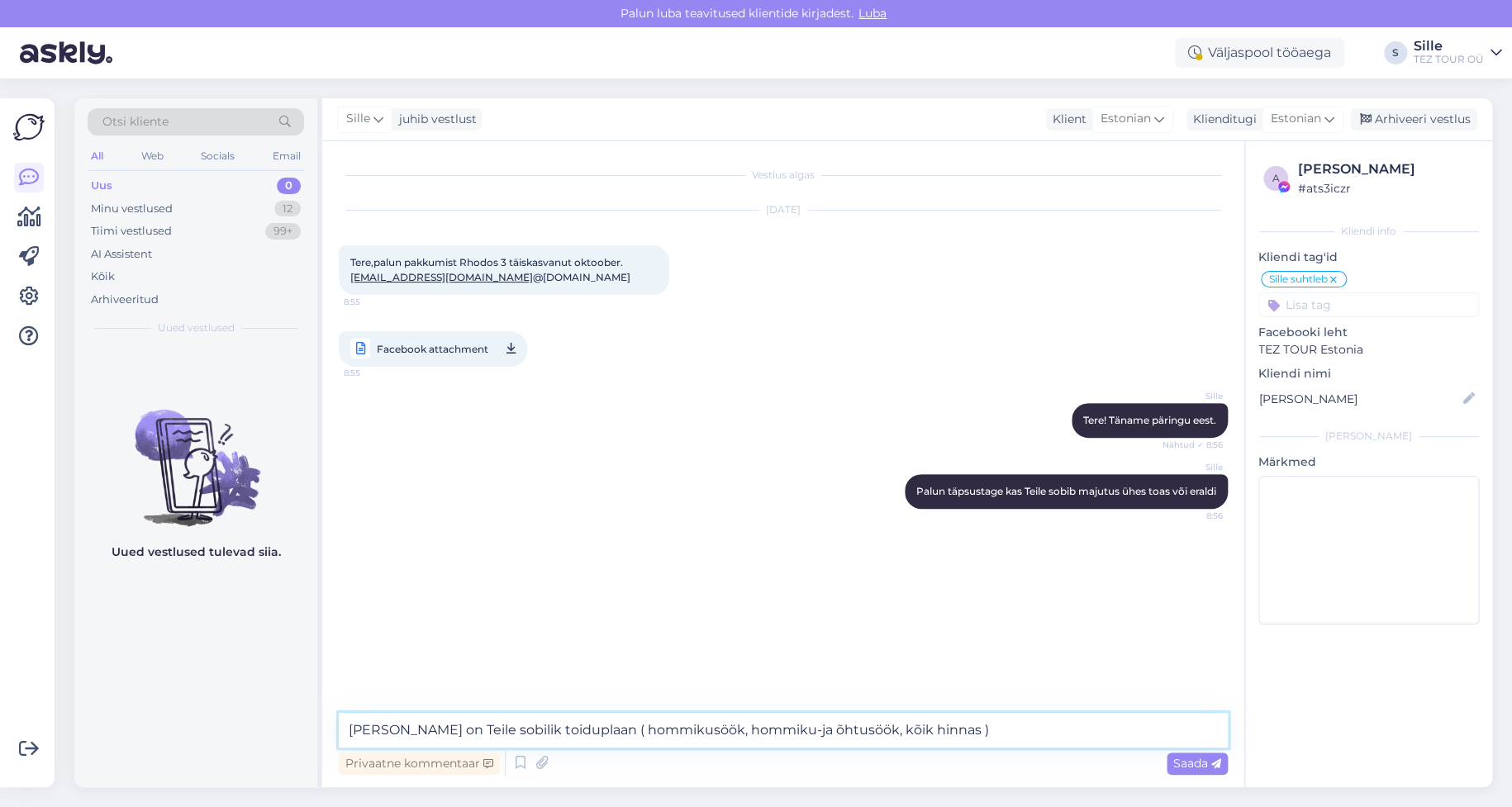
type textarea "[PERSON_NAME] on Teile sobilik toiduplaan ( hommikusöök, hommiku-ja õhtusöök, k…"
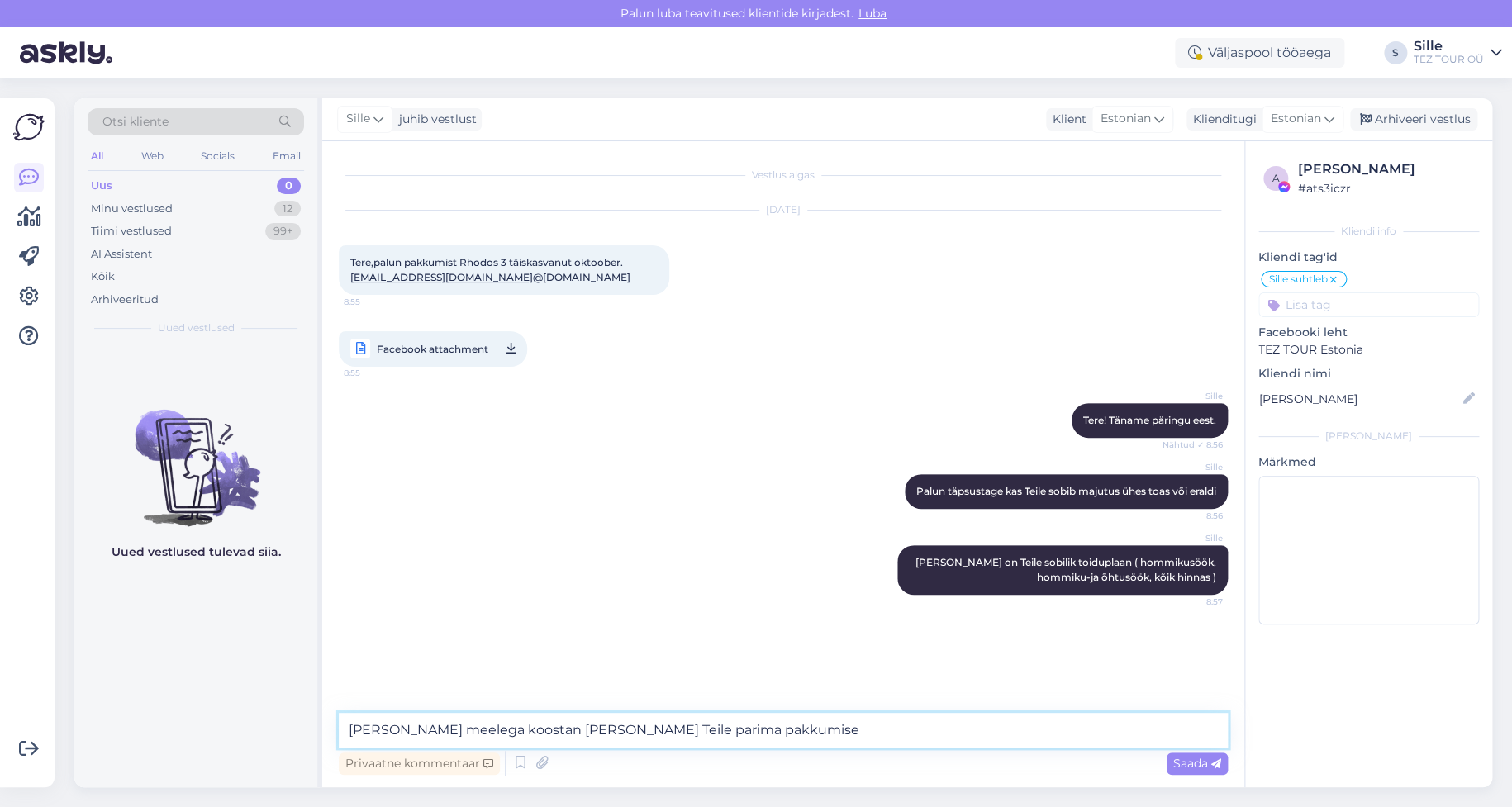
type textarea "[PERSON_NAME] meelega koostan [PERSON_NAME] Teile parima pakkumise"
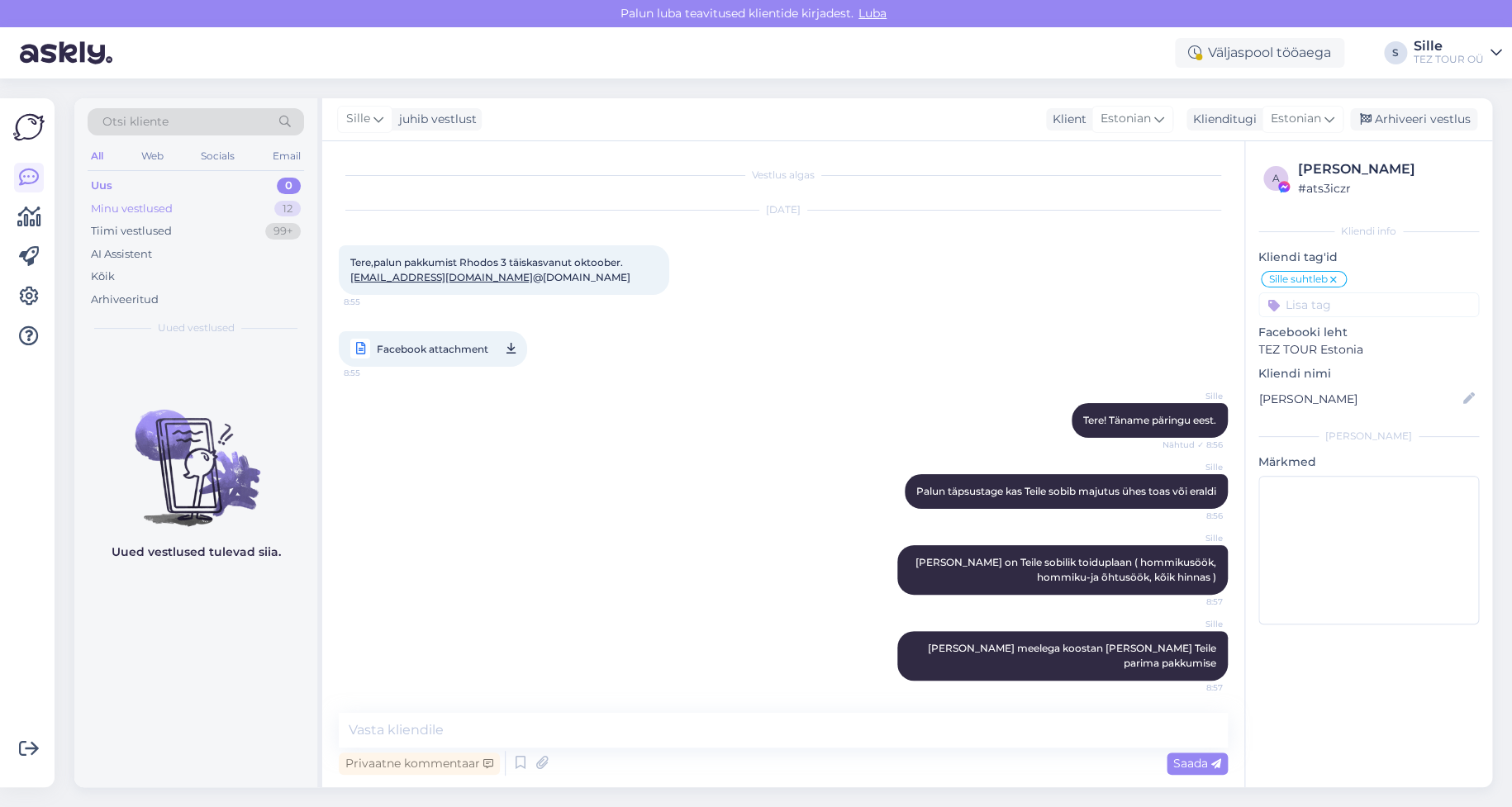
click at [202, 209] on div "Minu vestlused 12" at bounding box center [195, 209] width 217 height 23
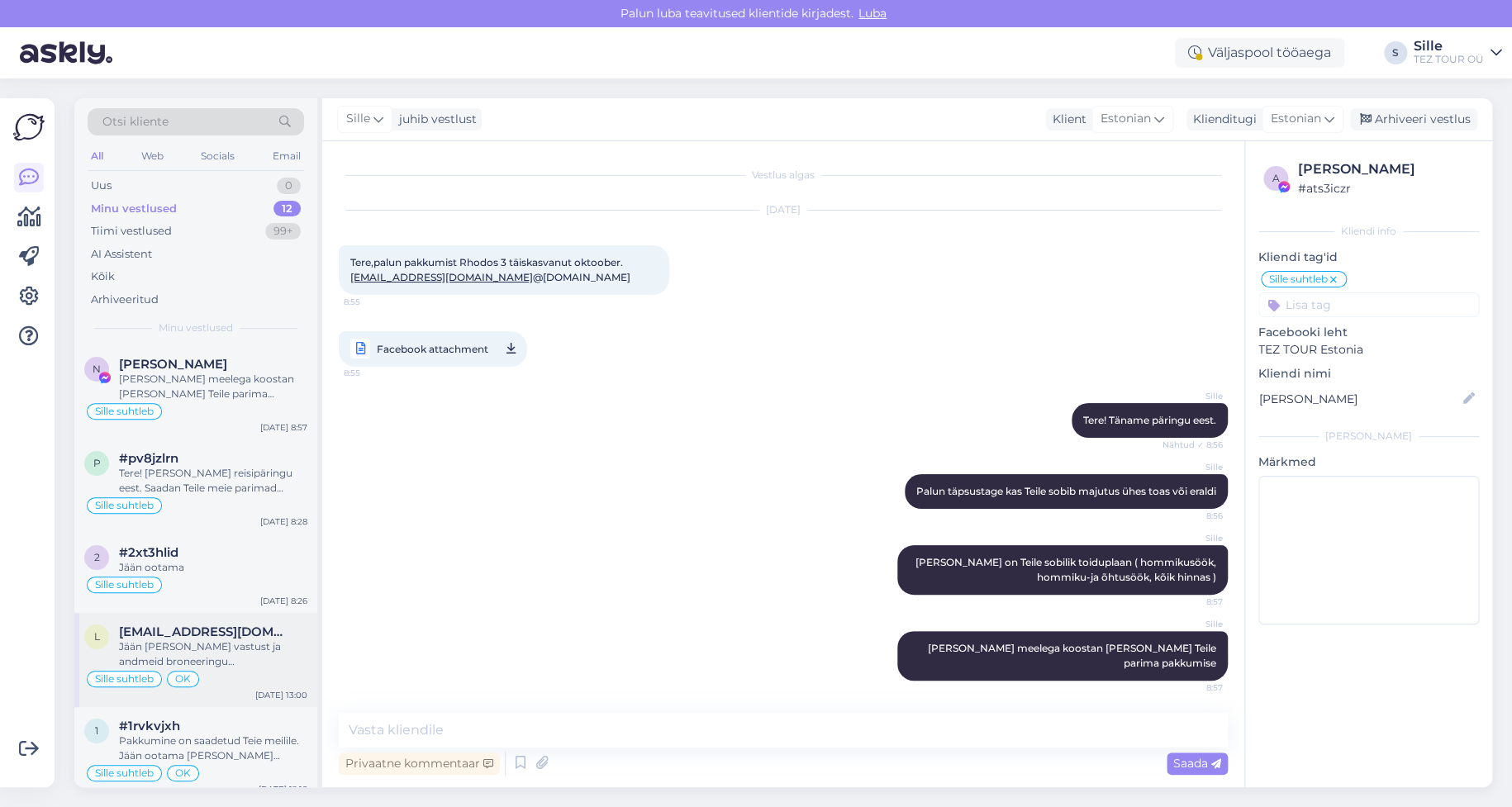
click at [220, 644] on div "Jään [PERSON_NAME] vastust ja andmeid broneeringu vormistamiseks ootama" at bounding box center [213, 654] width 188 height 30
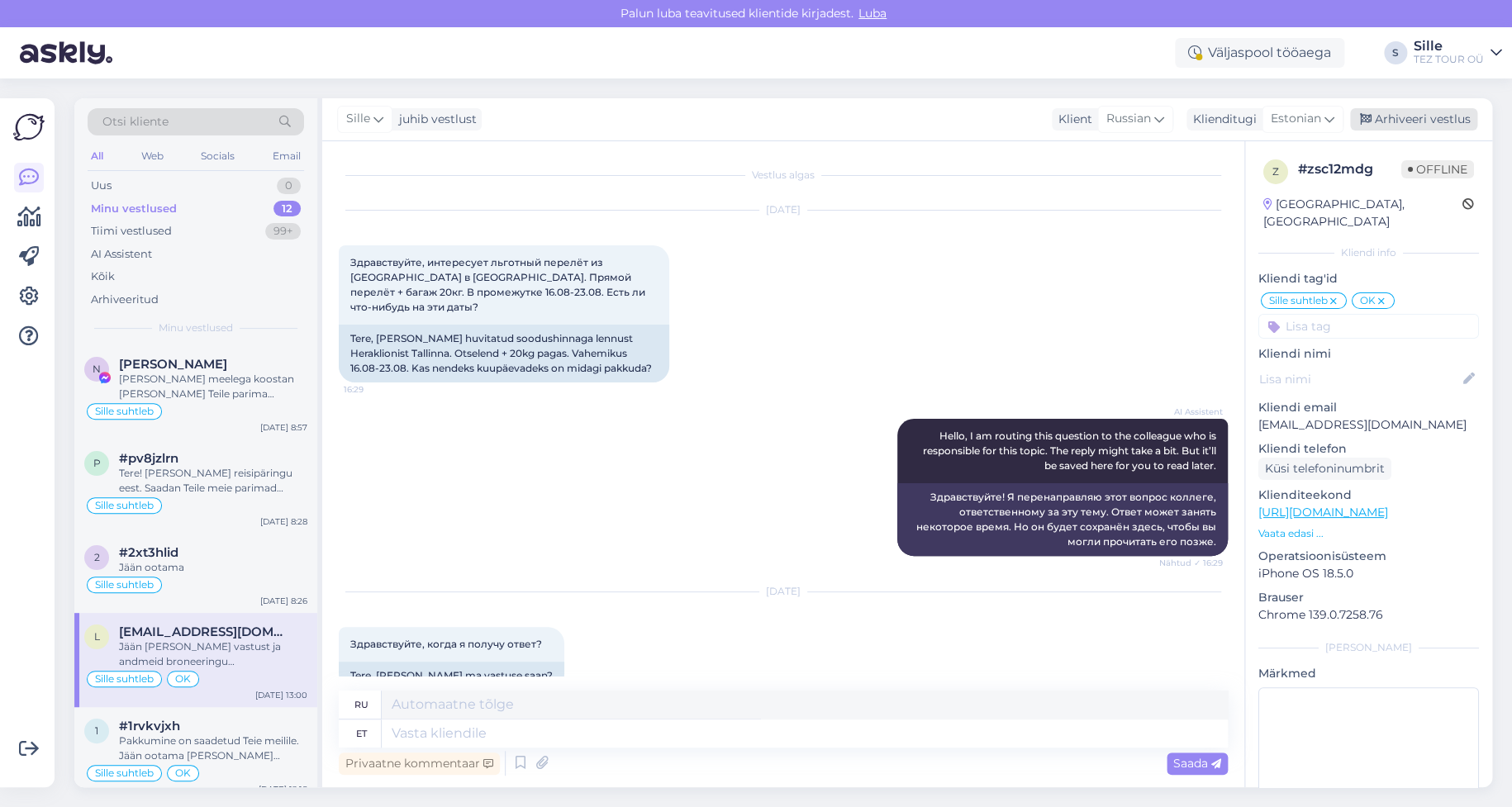
click at [1430, 117] on div "Arhiveeri vestlus" at bounding box center [1414, 119] width 127 height 22
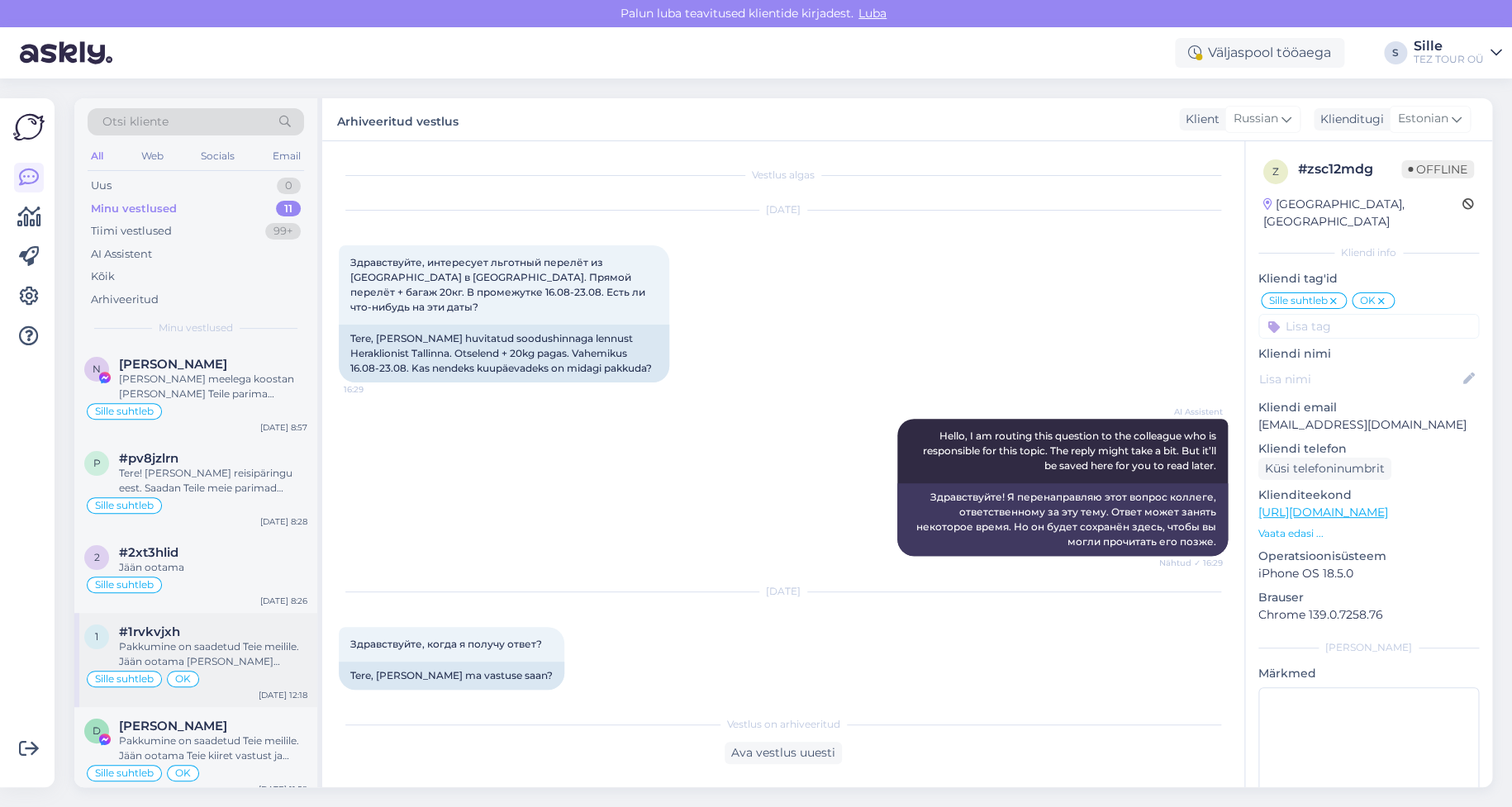
click at [215, 672] on div "Sille suhtleb OK" at bounding box center [196, 679] width 223 height 20
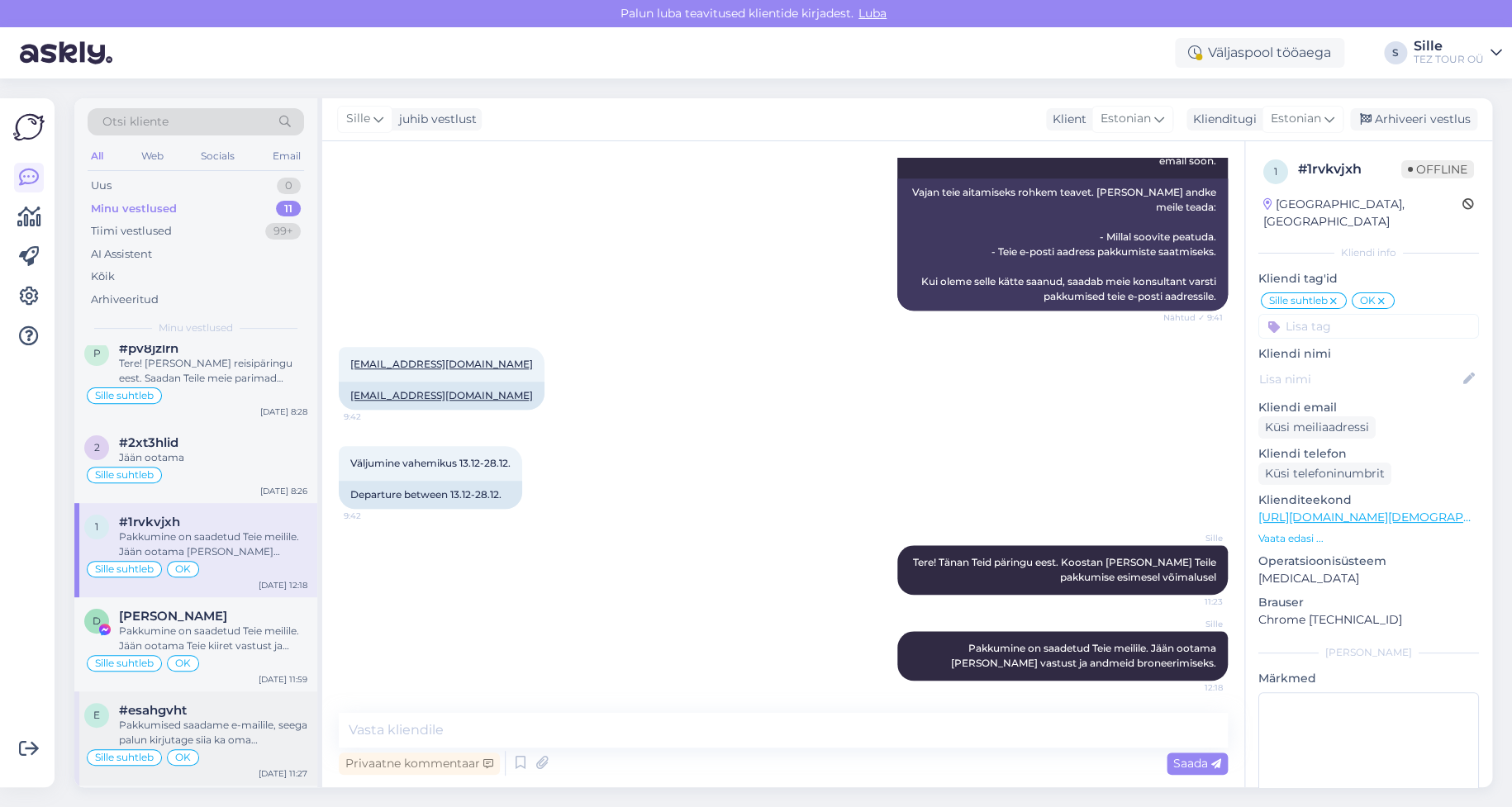
scroll to position [165, 0]
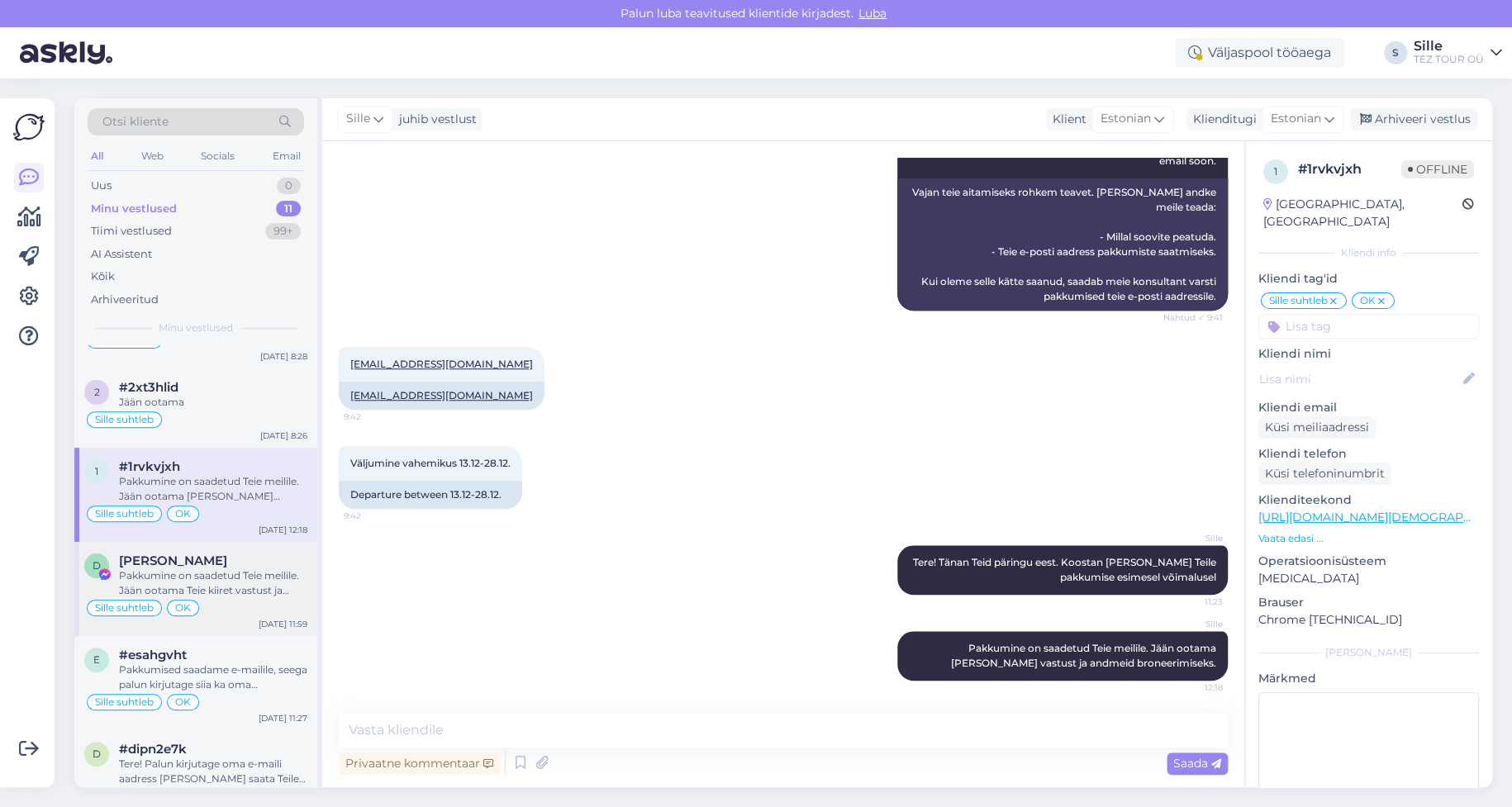
click at [207, 584] on div "Pakkumine on saadetud Teie meilile. Jään ootama Teie kiiret vastust ja andmeid …" at bounding box center [213, 583] width 188 height 30
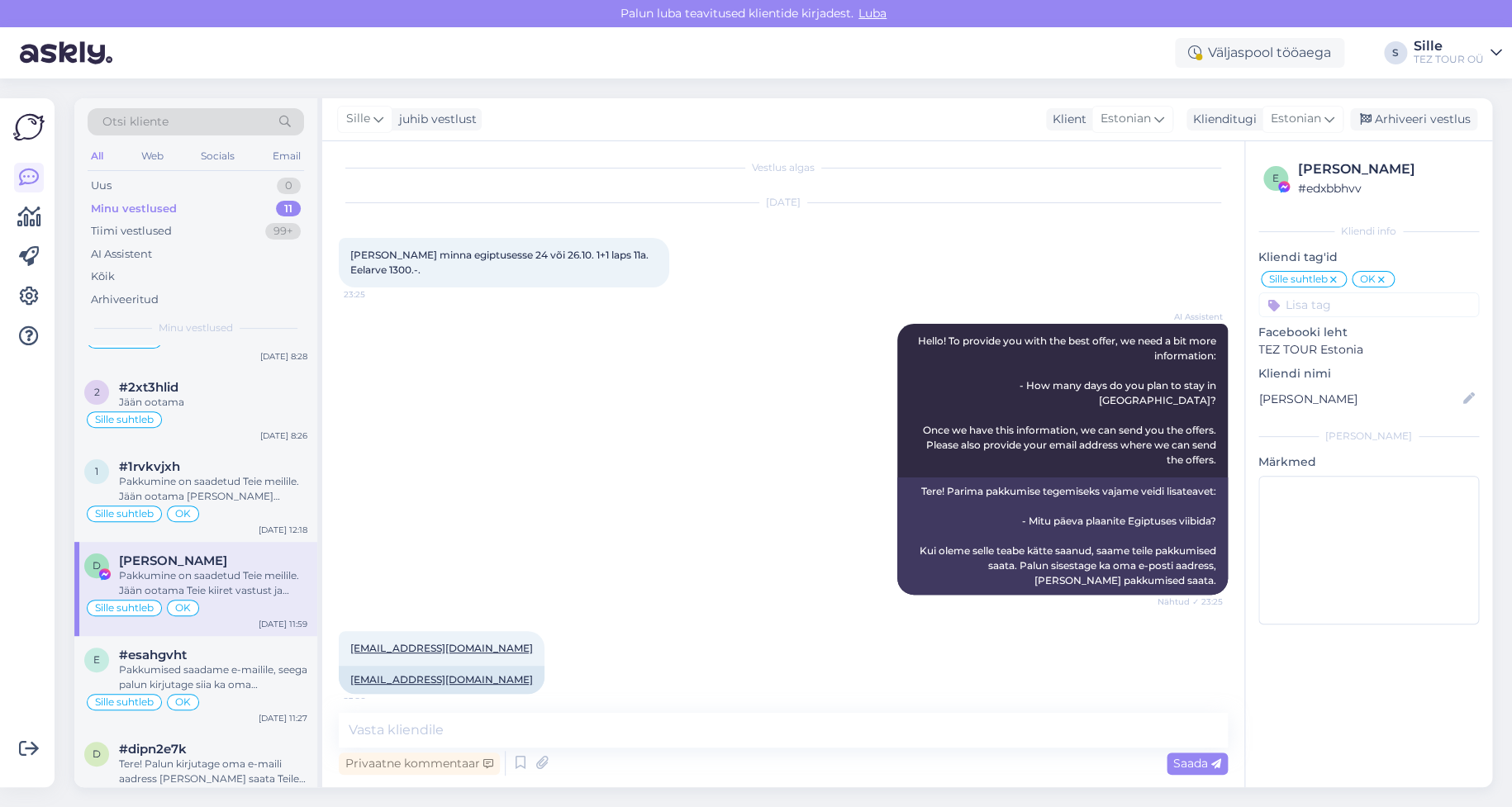
scroll to position [0, 0]
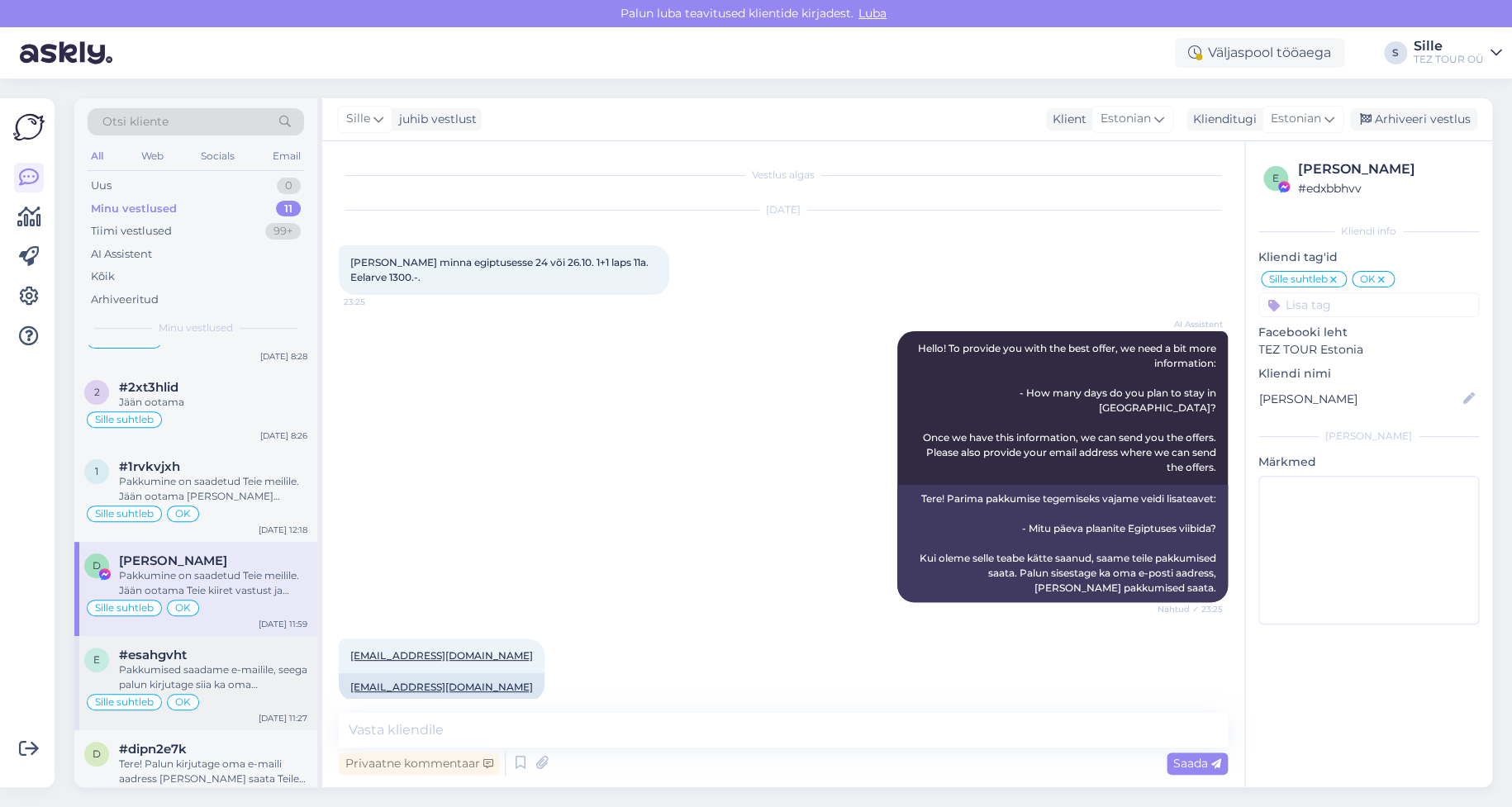
click at [247, 675] on div "Pakkumised saadame e-mailile, seega palun kirjutage siia ka oma meiliaadress. T…" at bounding box center [213, 678] width 188 height 30
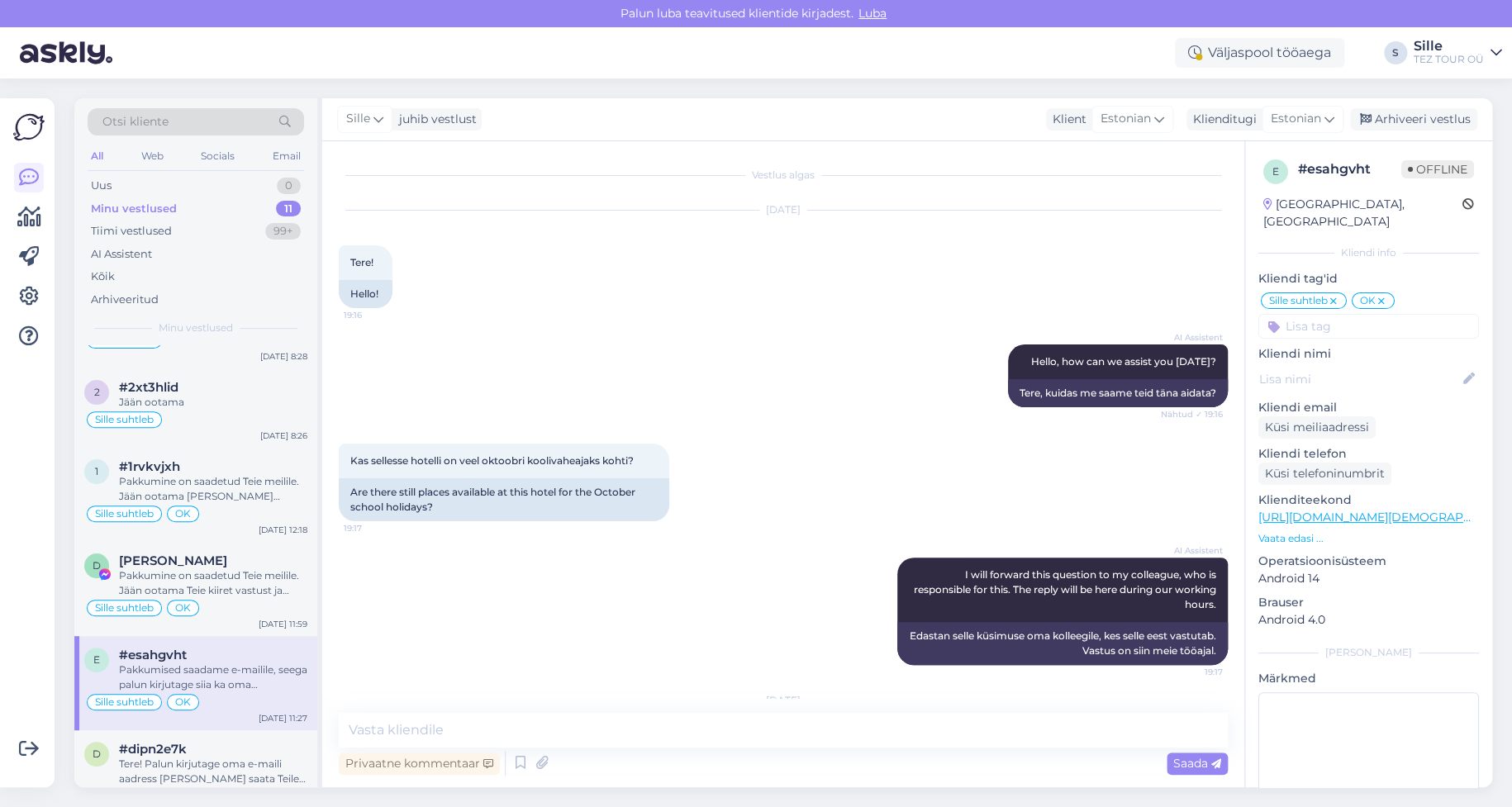
scroll to position [191, 0]
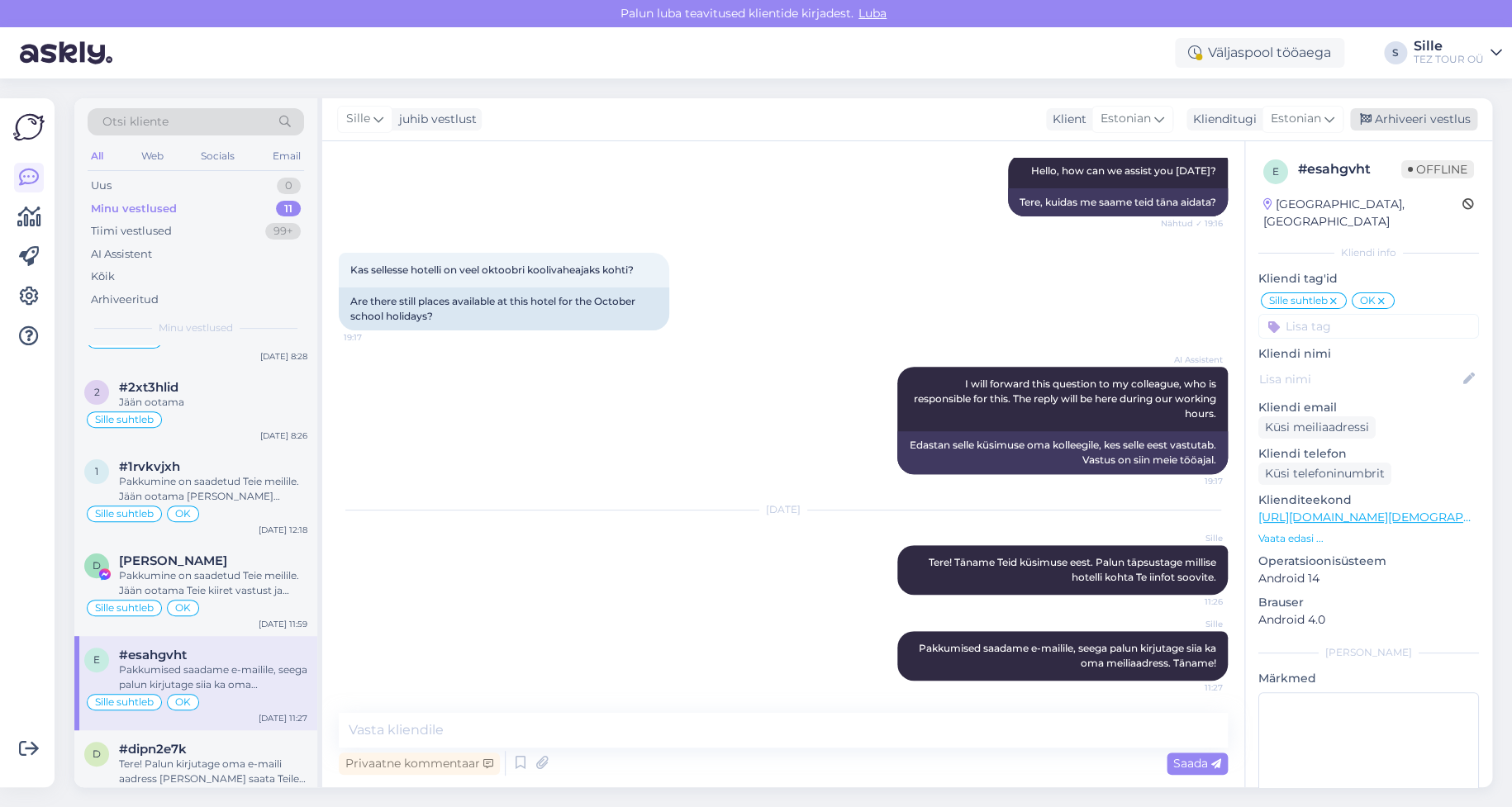
click at [1429, 116] on div "Arhiveeri vestlus" at bounding box center [1414, 119] width 127 height 22
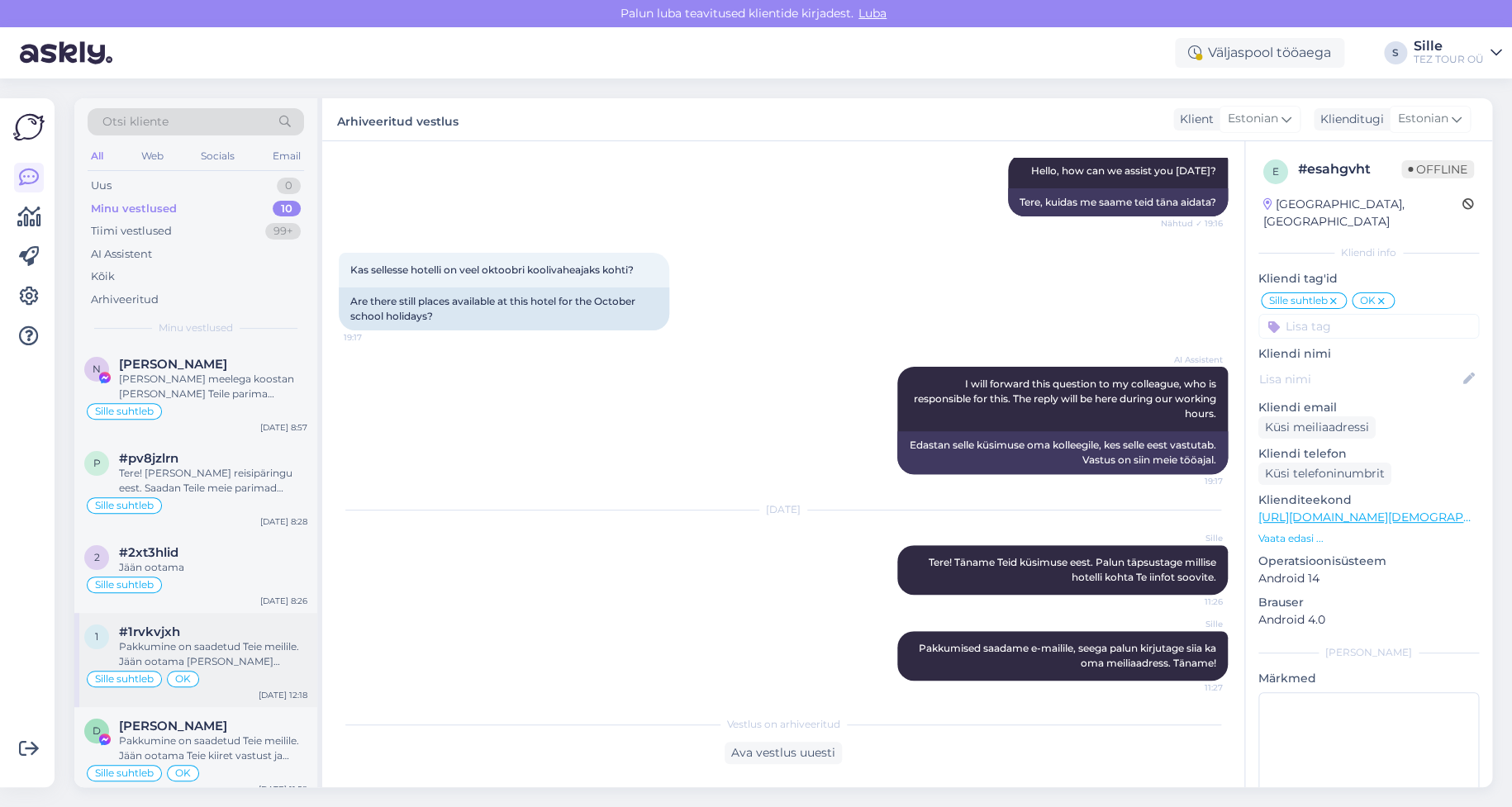
click at [150, 666] on div "Pakkumine on saadetud Teie meilile. Jään ootama [PERSON_NAME] vastust ja andmei…" at bounding box center [213, 654] width 188 height 30
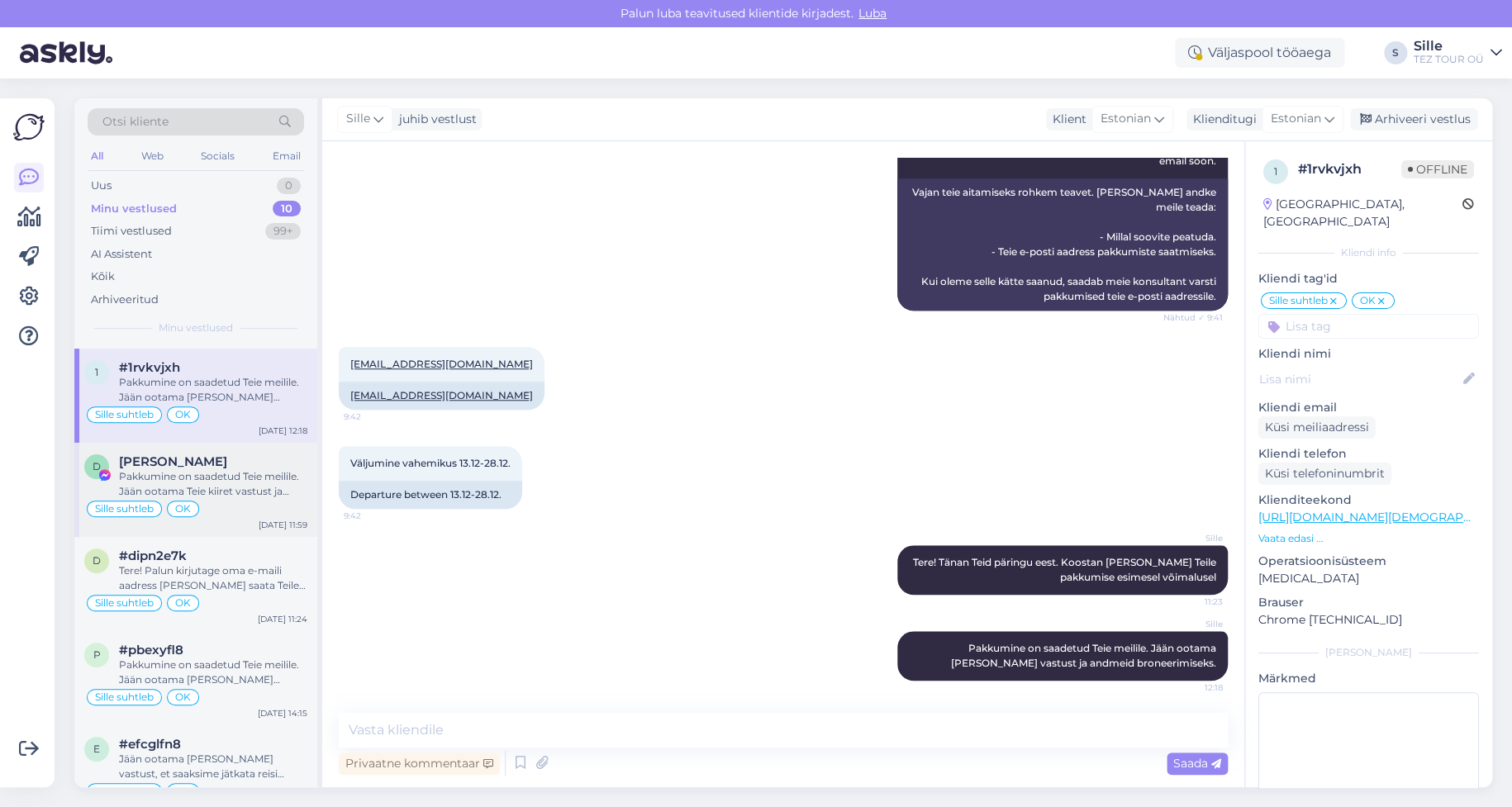
scroll to position [152, 0]
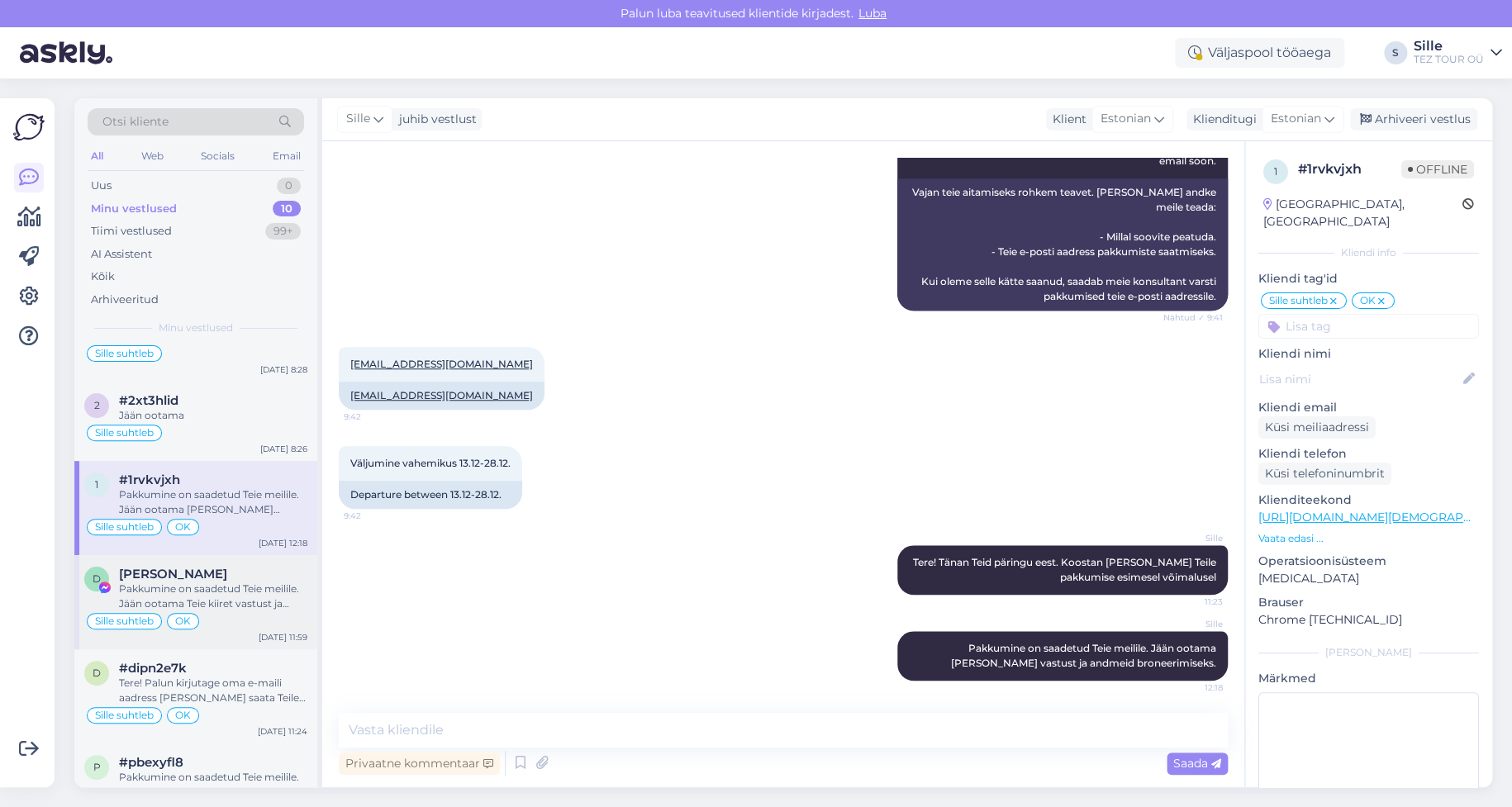
click at [222, 595] on div "Pakkumine on saadetud Teie meilile. Jään ootama Teie kiiret vastust ja andmeid …" at bounding box center [213, 596] width 188 height 30
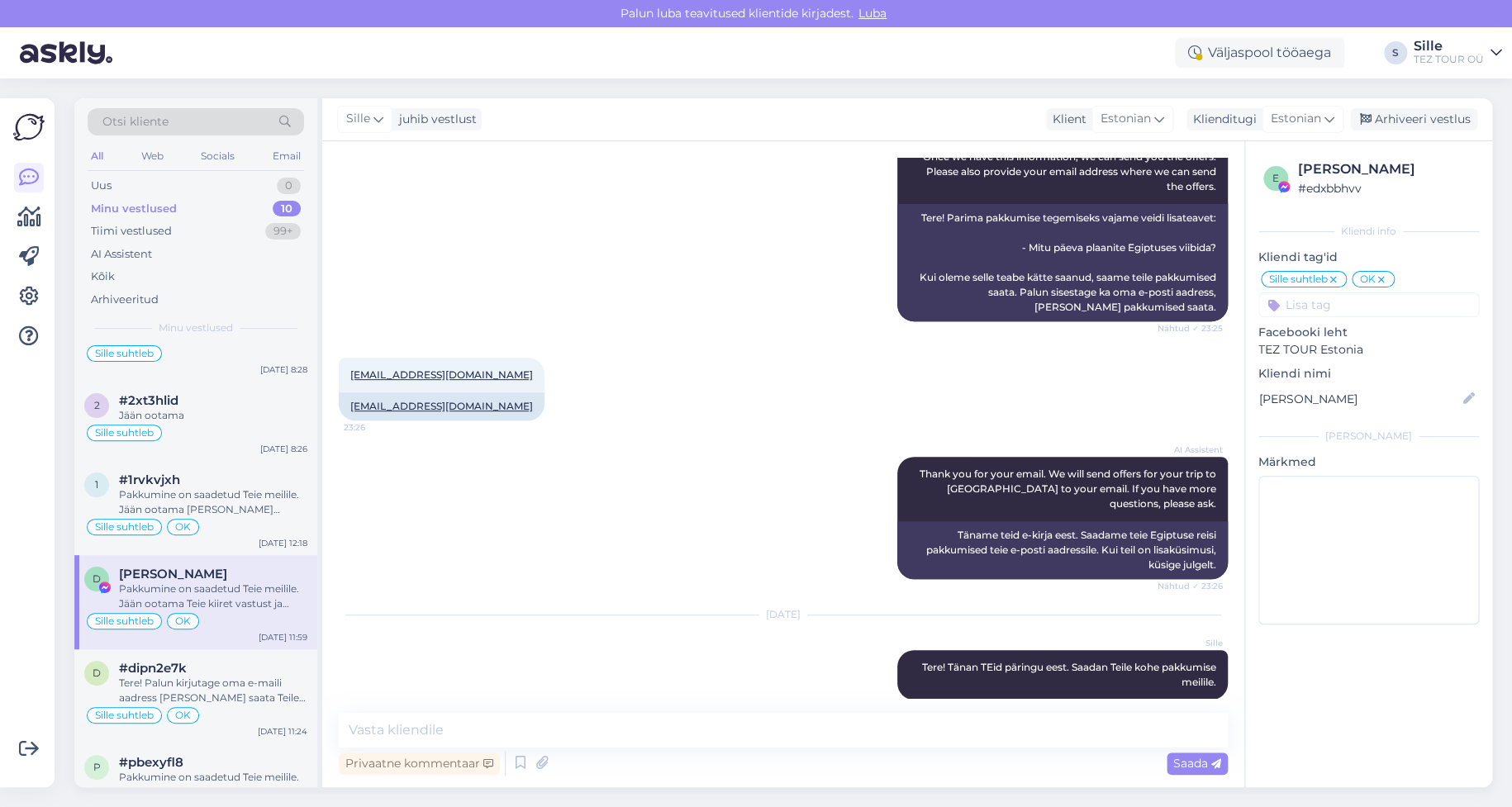
scroll to position [356, 0]
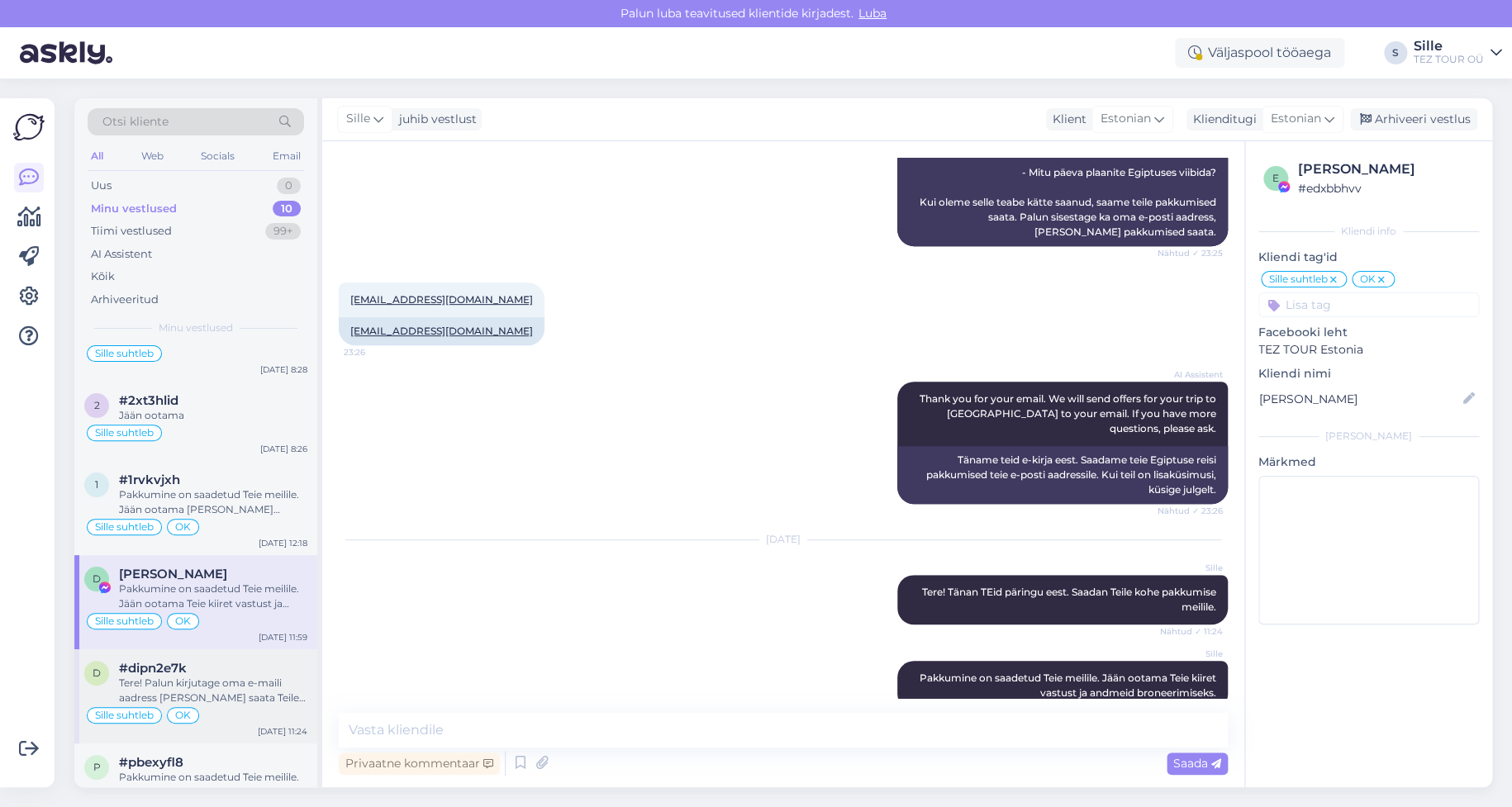
click at [175, 687] on div "Tere! Palun kirjutage oma e-maili aadress [PERSON_NAME] saata Teile pakkumused." at bounding box center [213, 691] width 188 height 30
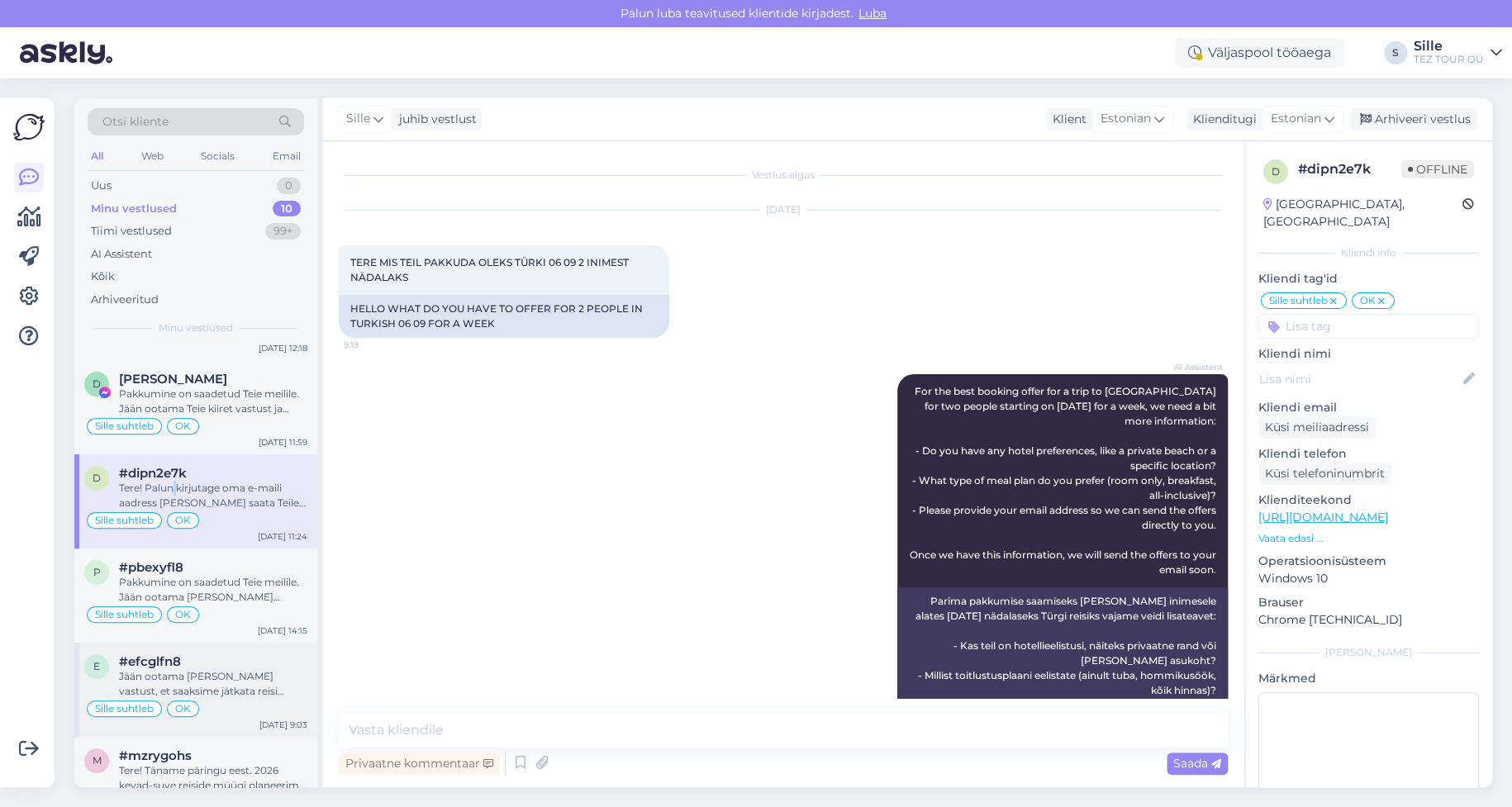
scroll to position [483, 0]
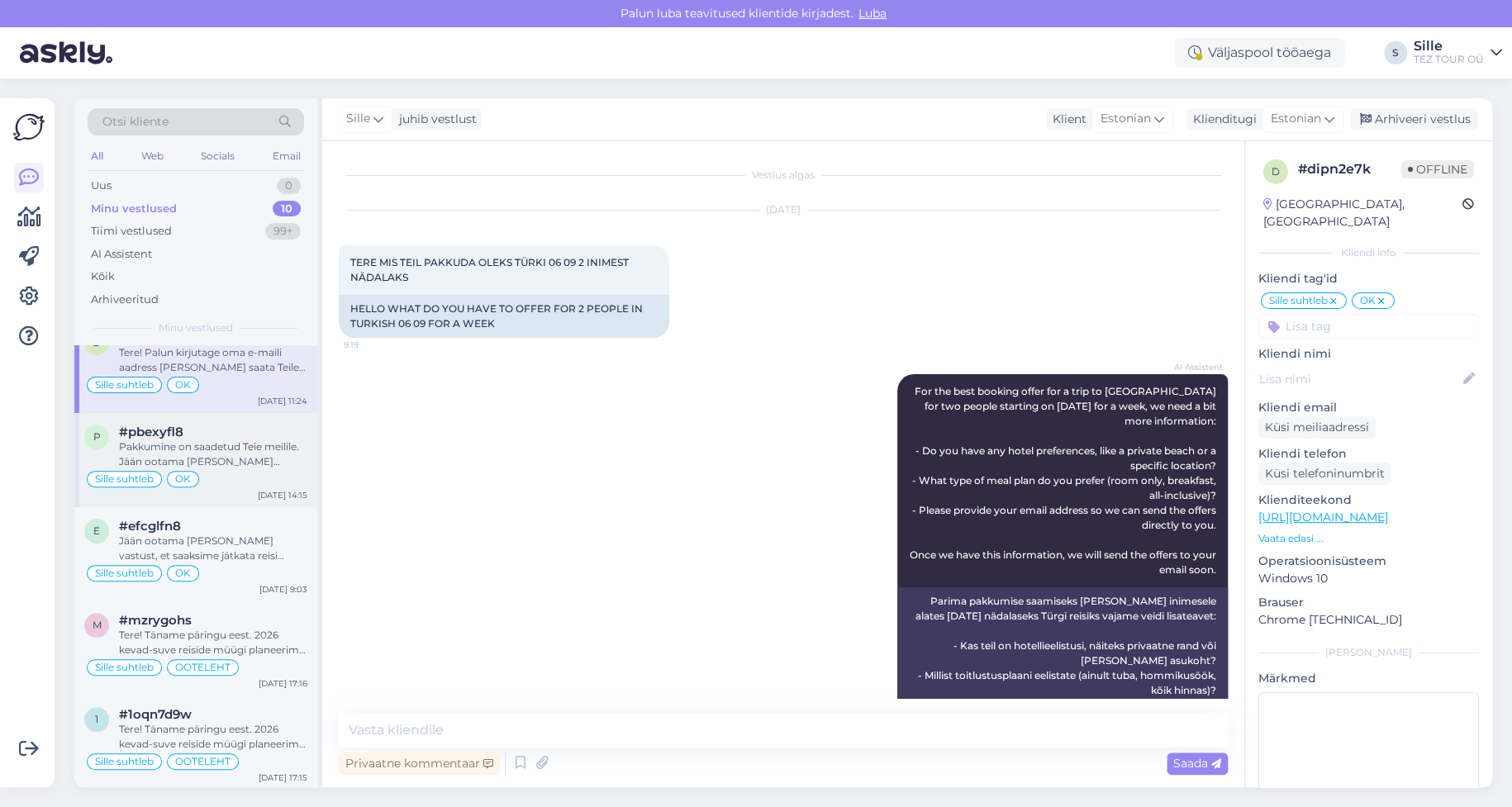
click at [215, 457] on div "Pakkumine on saadetud Teie meilile. Jään ootama [PERSON_NAME] vastust Teie andm…" at bounding box center [213, 455] width 188 height 30
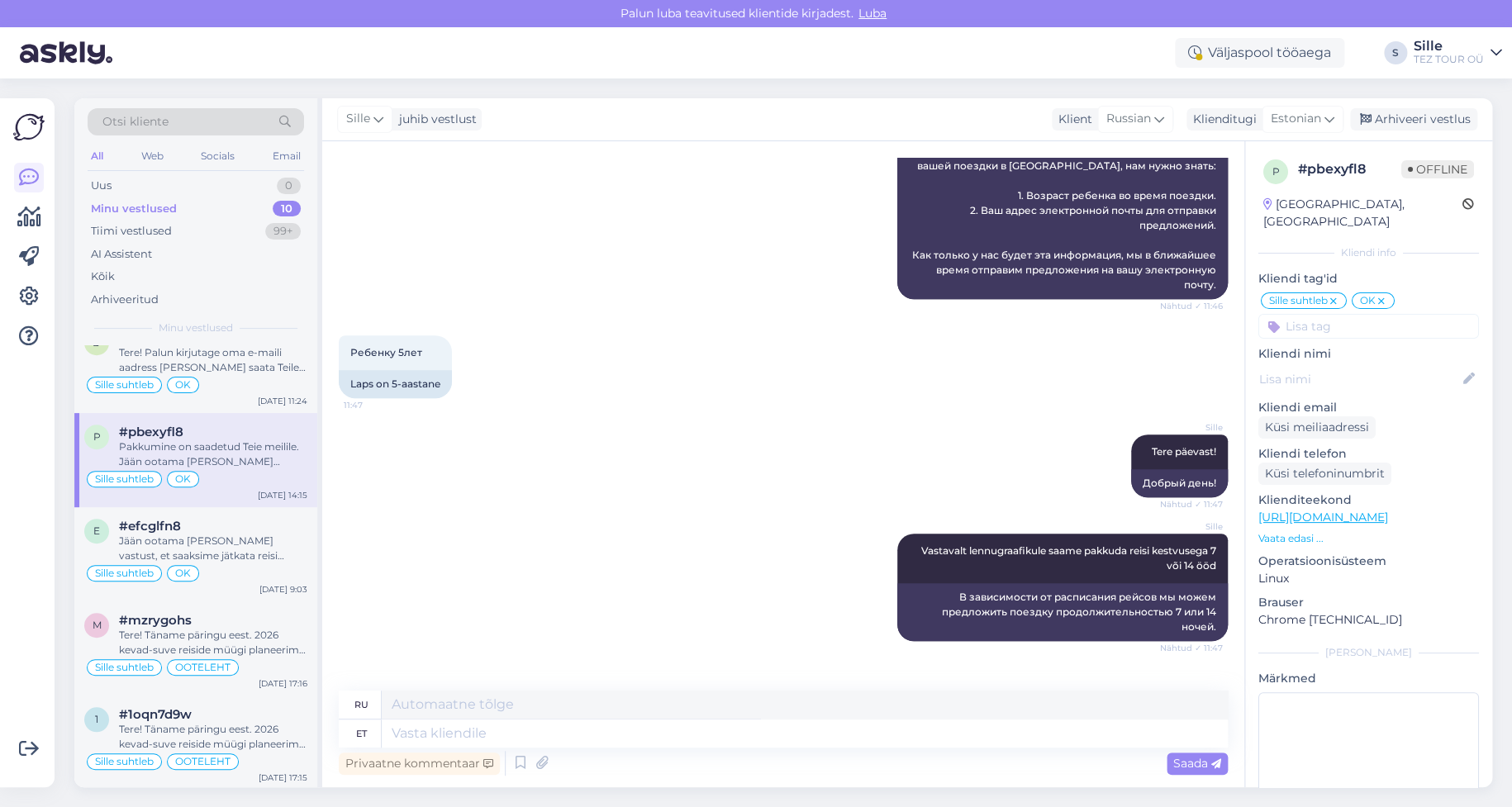
scroll to position [972, 0]
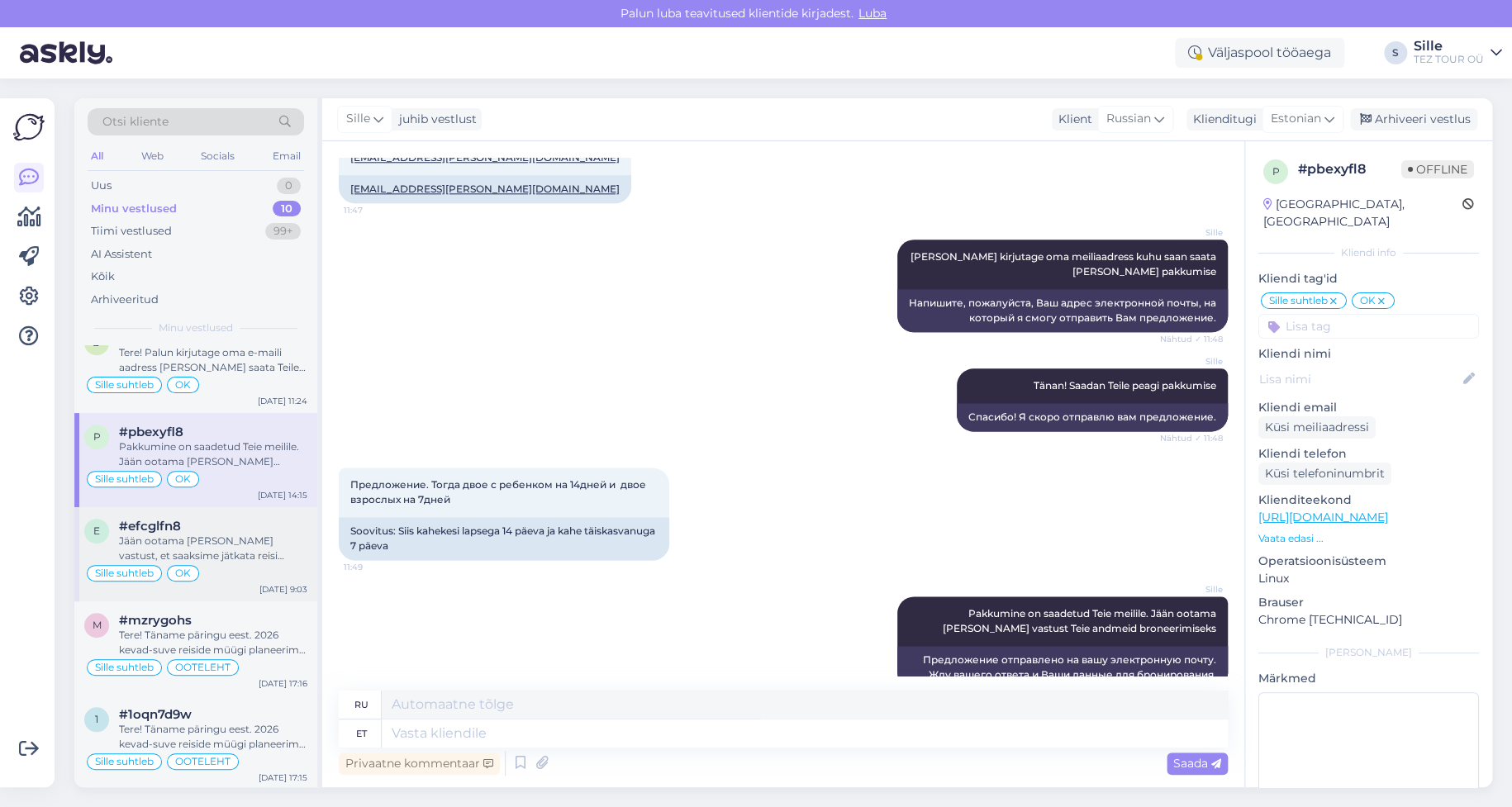
click at [210, 539] on div "Jään ootama [PERSON_NAME] vastust, et saaksime jätkata reisi planeerimisega." at bounding box center [213, 548] width 188 height 30
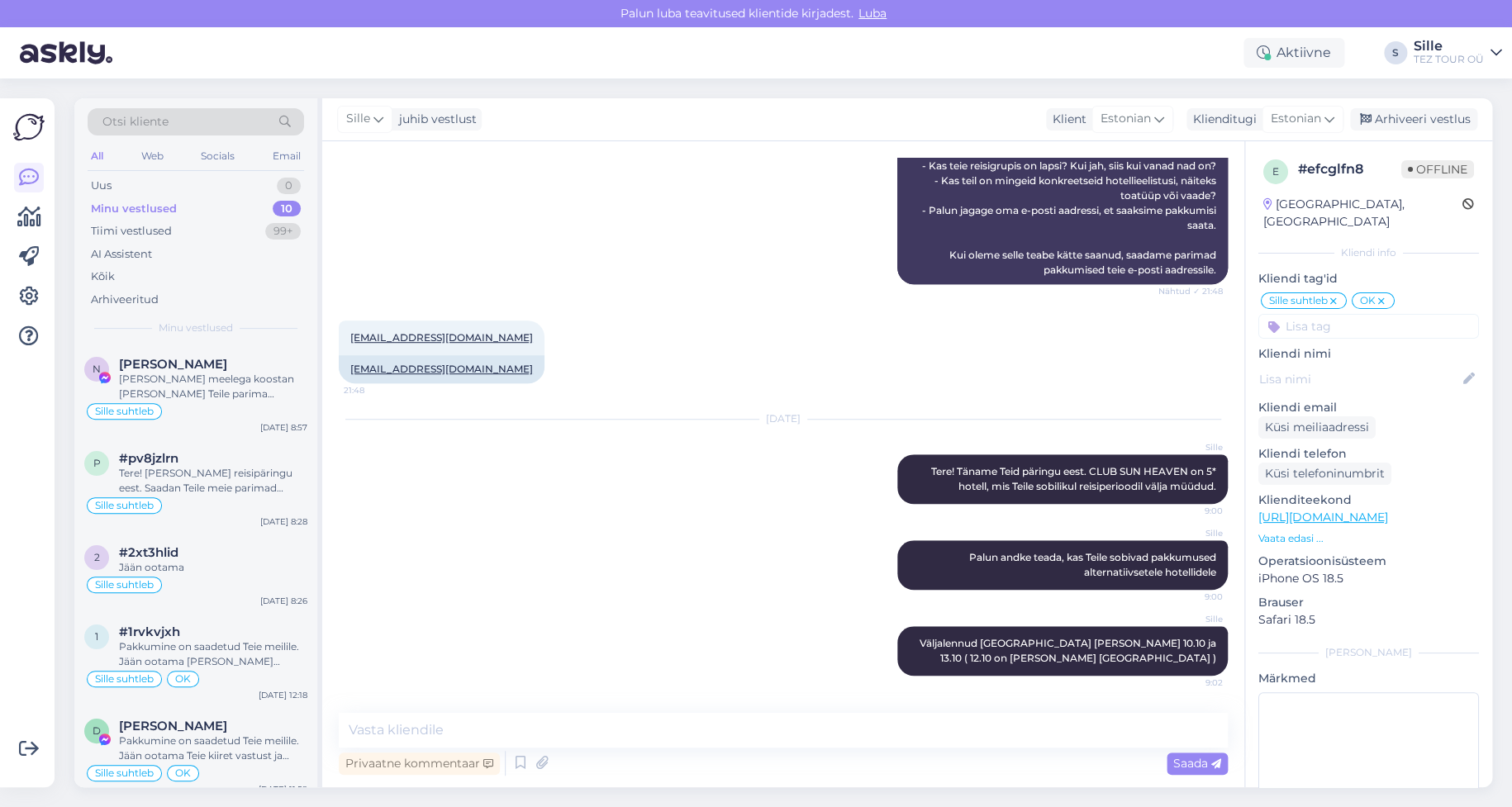
scroll to position [545, 0]
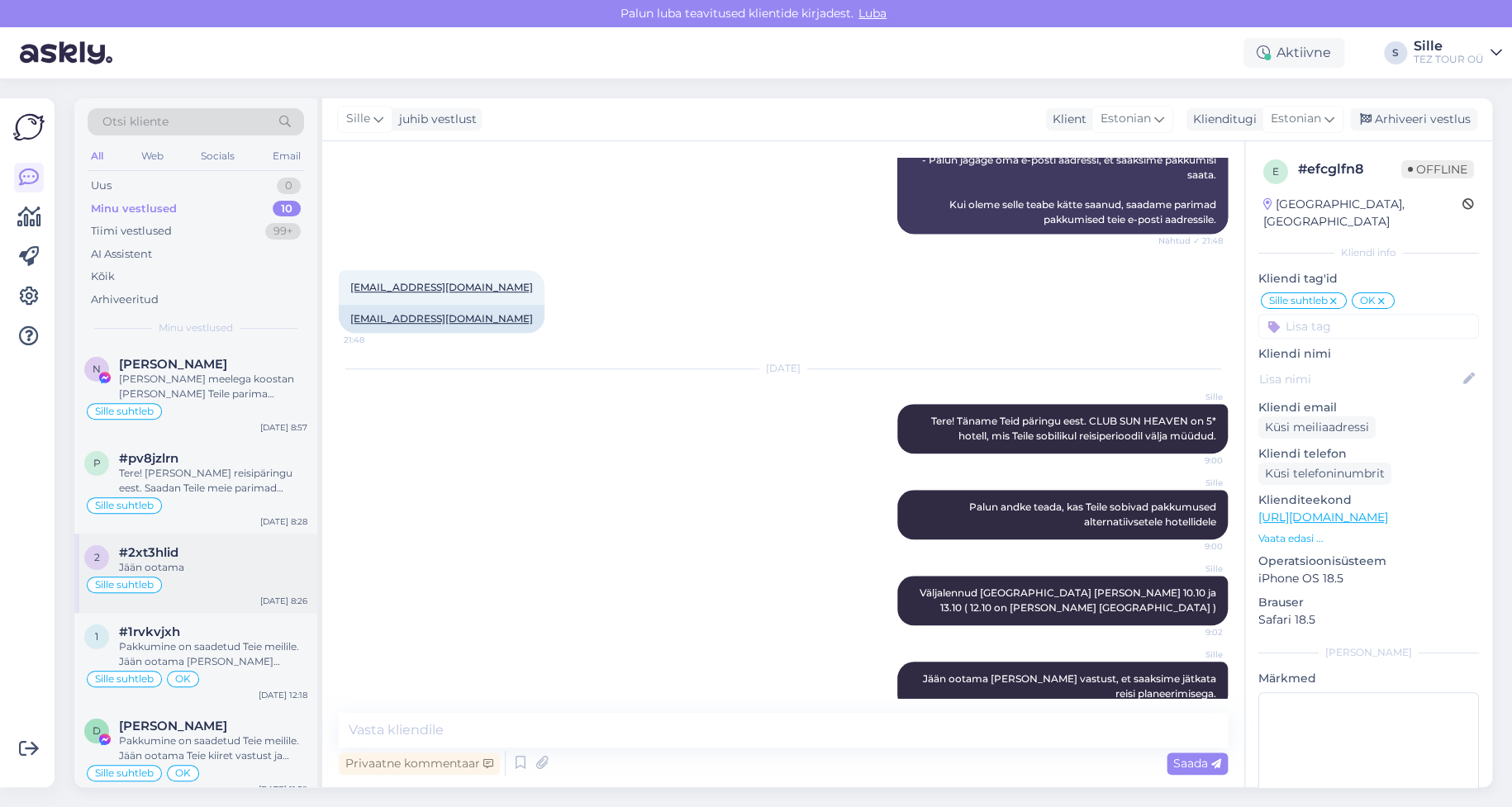
click at [219, 553] on div "#2xt3hlid" at bounding box center [213, 553] width 188 height 15
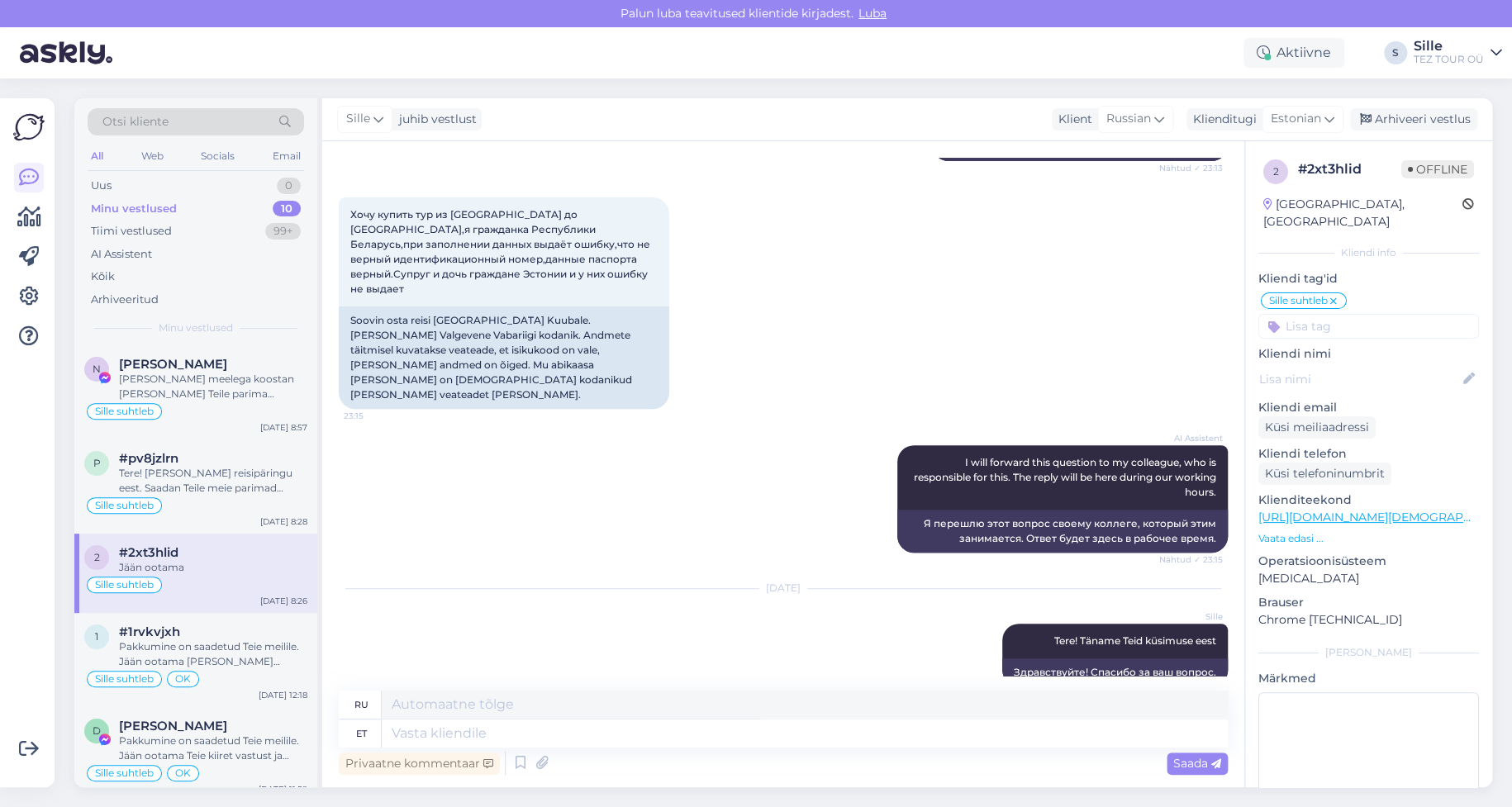
scroll to position [0, 0]
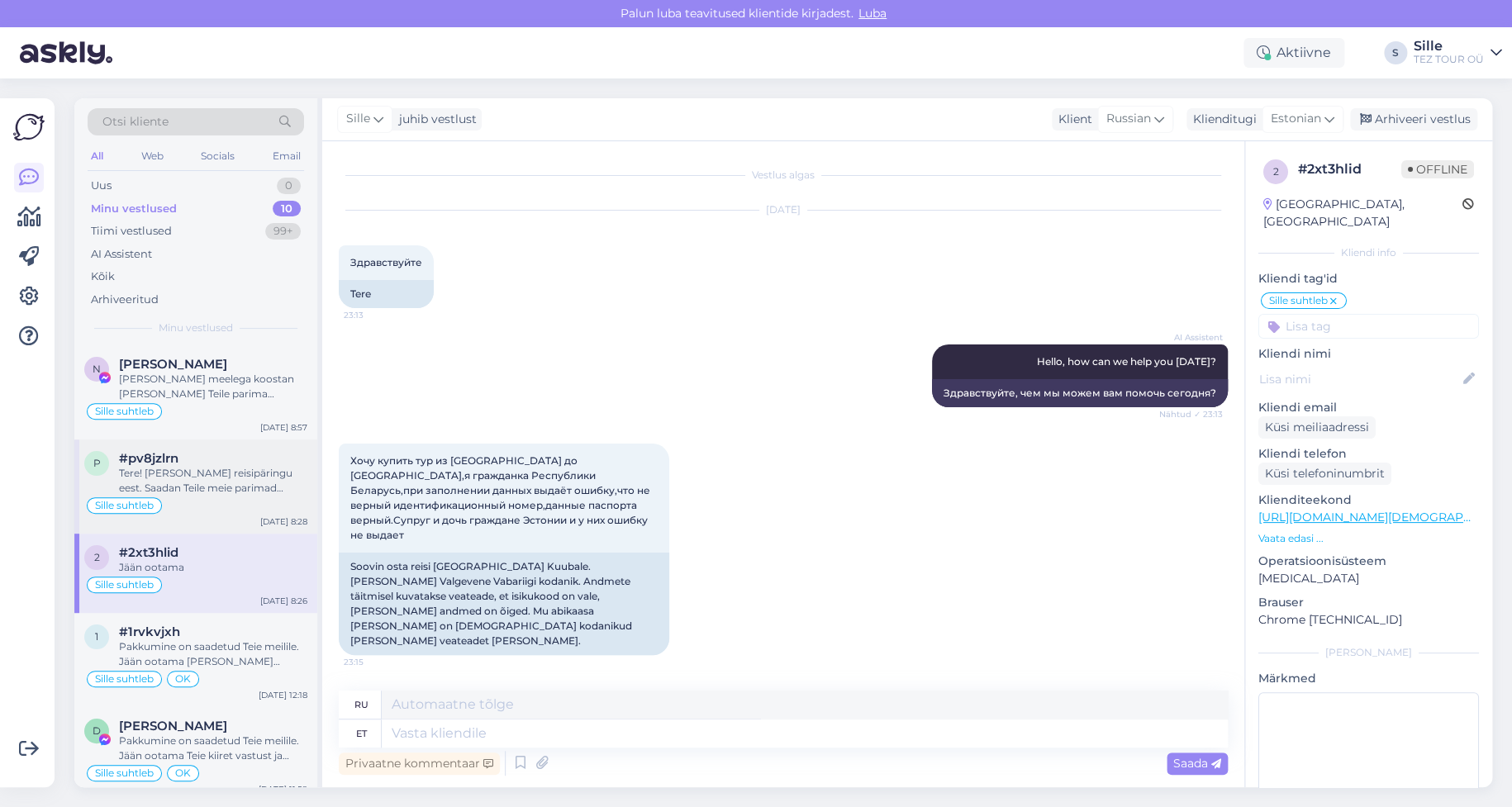
click at [209, 485] on div "Tere! [PERSON_NAME] reisipäringu eest. Saadan Teile meie parimad pakkumised esi…" at bounding box center [213, 481] width 188 height 30
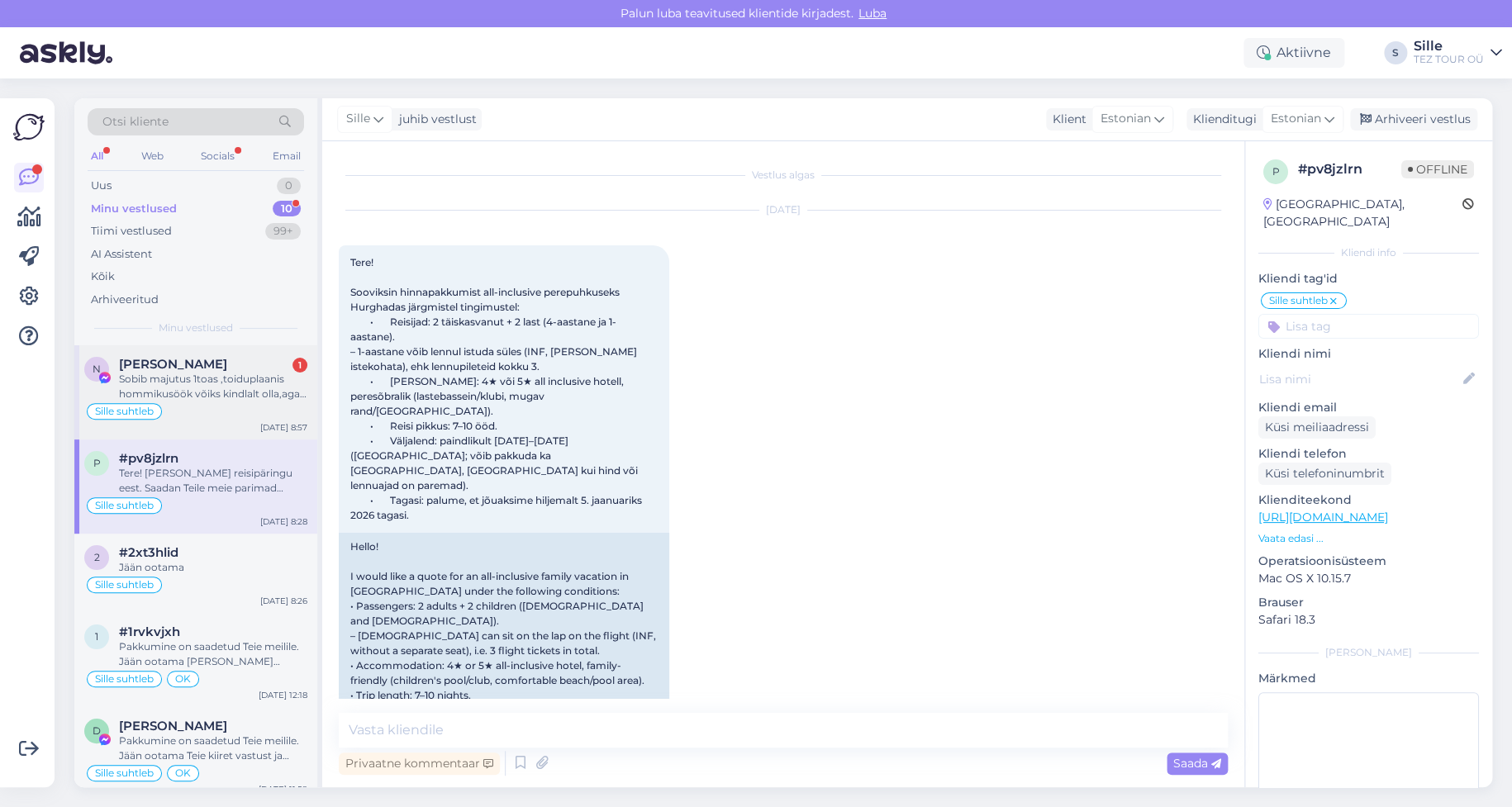
click at [178, 380] on div "Sobib majutus 1toas ,toiduplaanis hommikusöök võiks kindlalt olla,aga vaataks k…" at bounding box center [213, 387] width 188 height 30
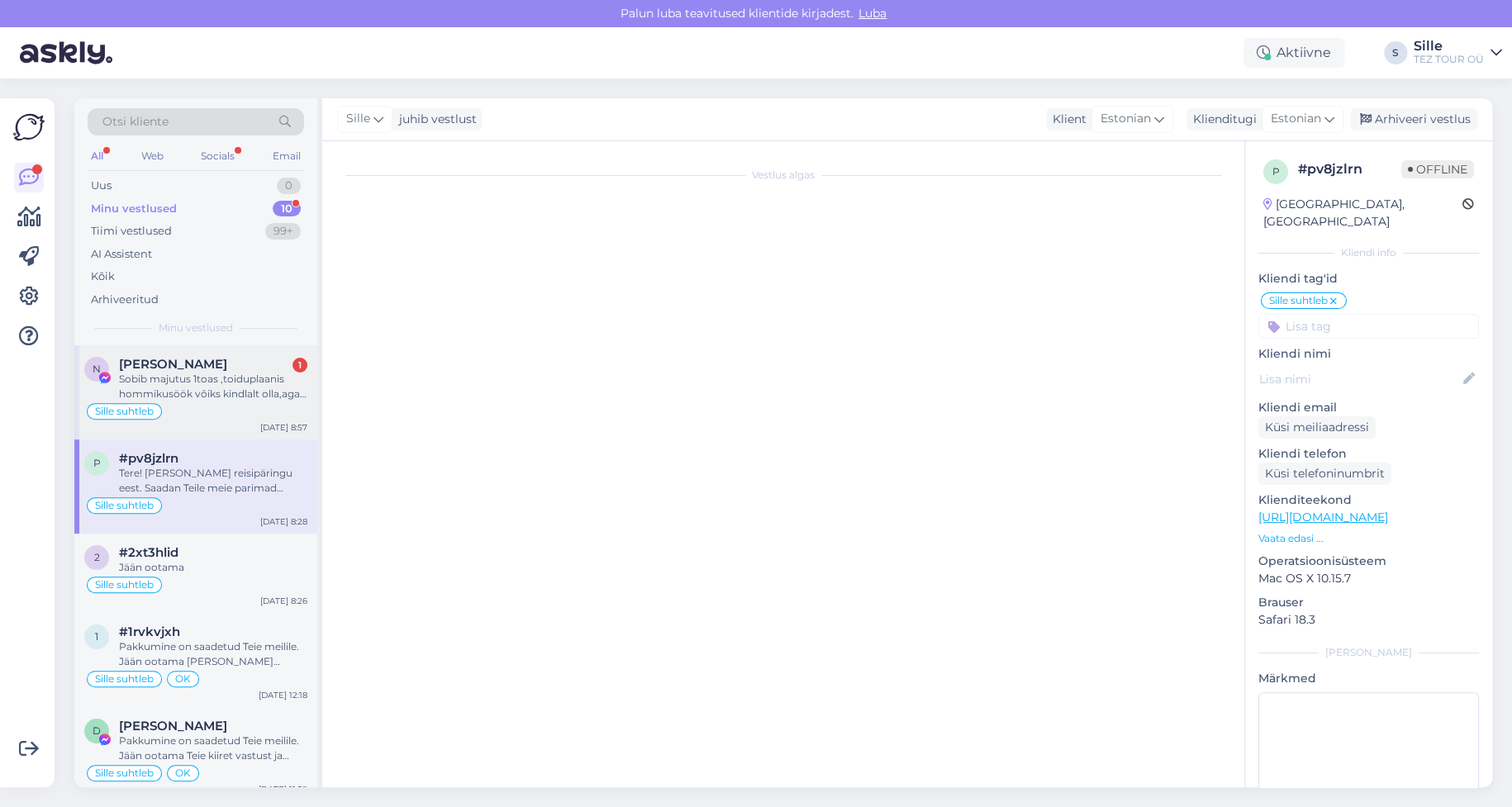
scroll to position [71, 0]
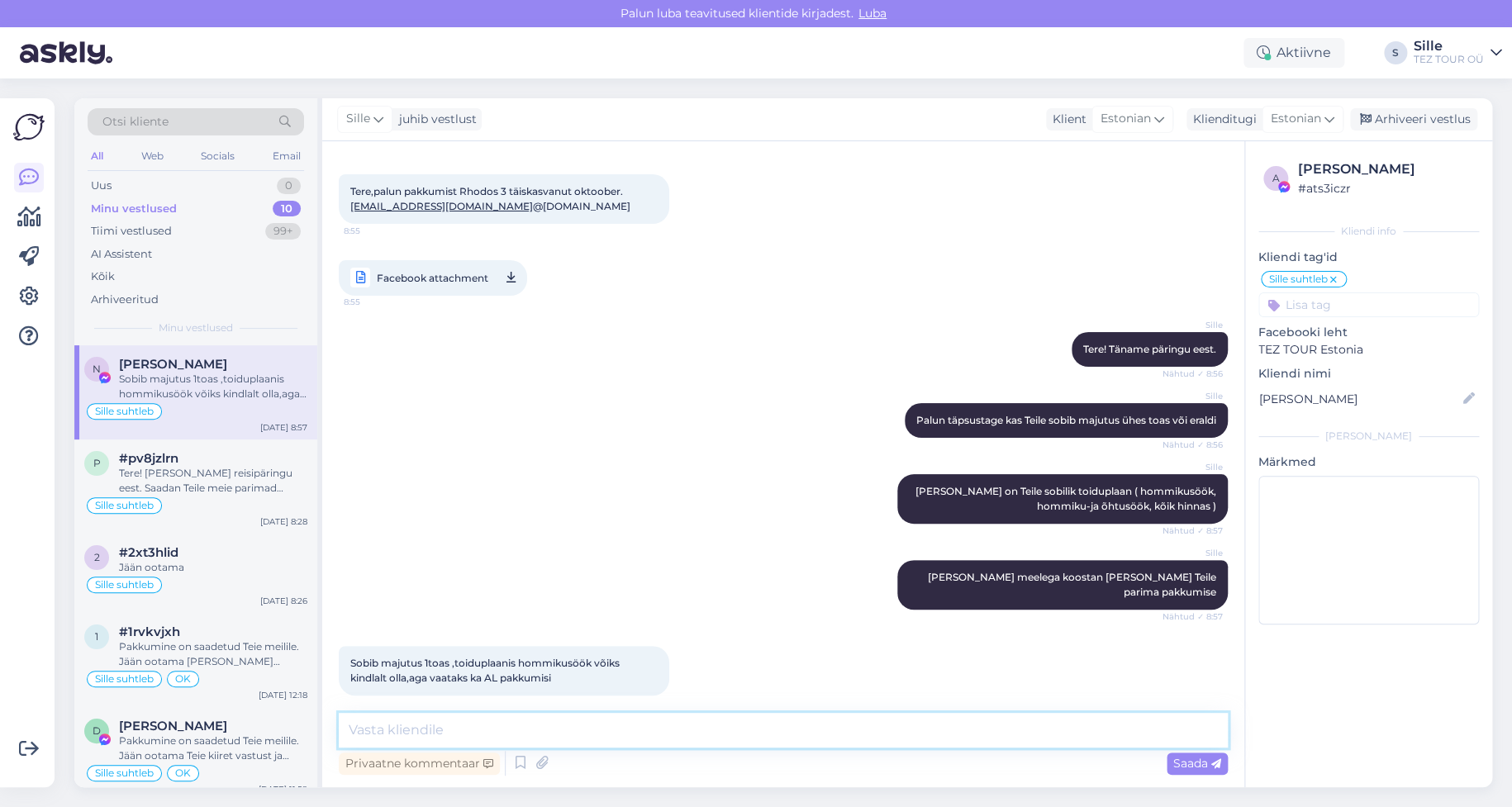
click at [442, 728] on textarea at bounding box center [783, 730] width 889 height 35
type textarea "Tänan! Koosatn [PERSON_NAME] peagi pakkumise"
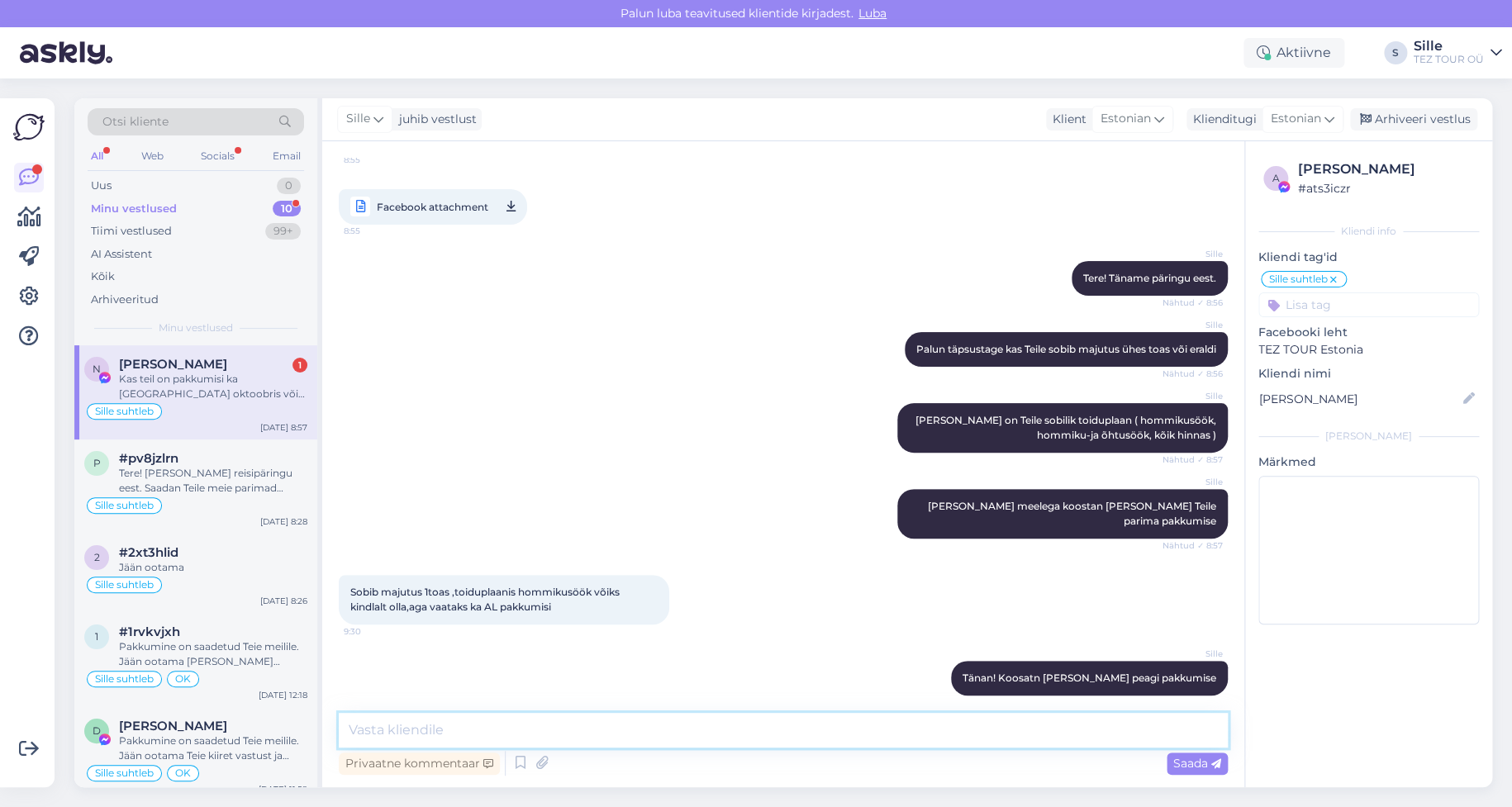
scroll to position [228, 0]
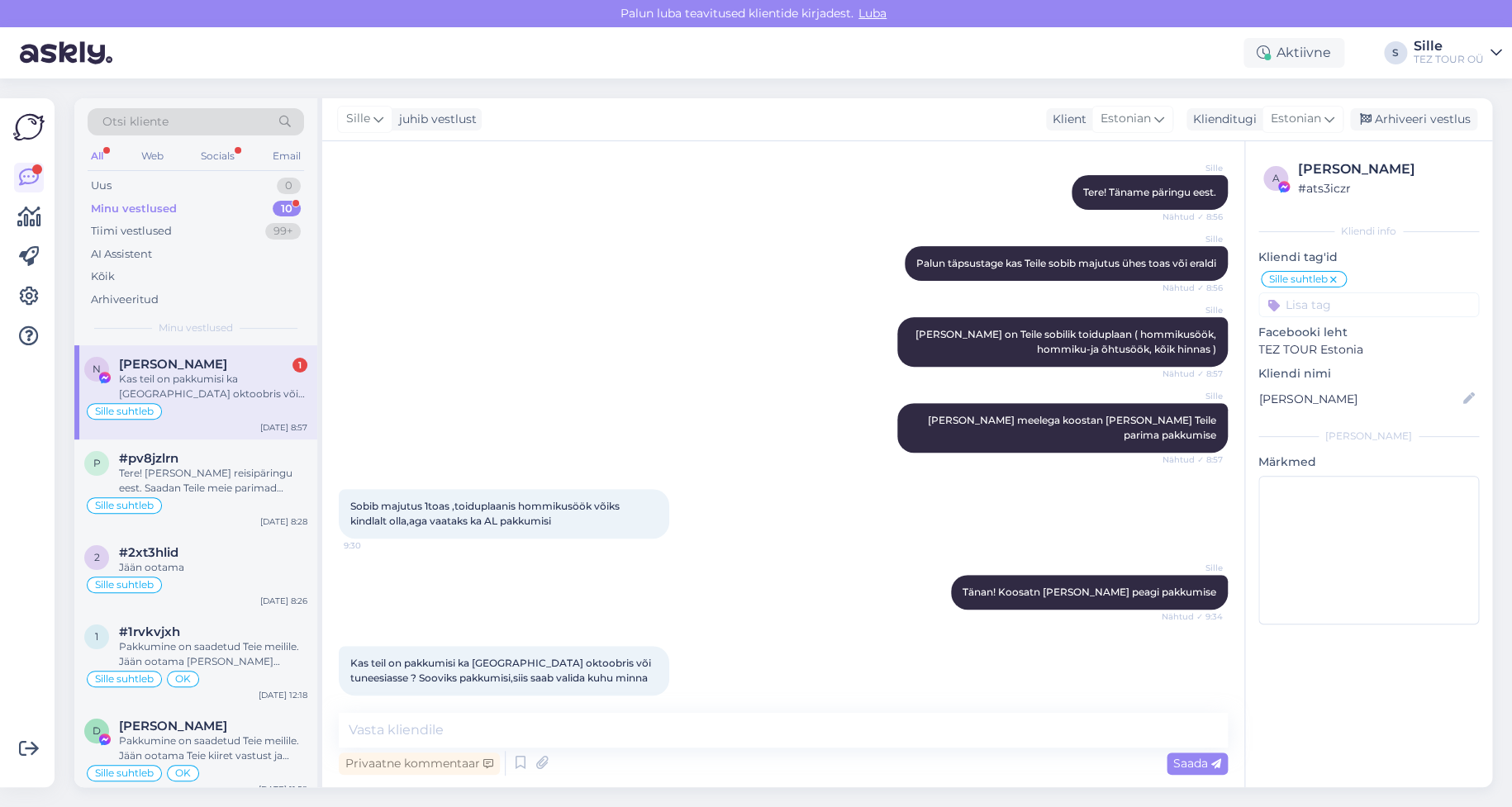
click at [214, 394] on div "Kas teil on pakkumisi ka [GEOGRAPHIC_DATA] oktoobris või tuneesiasse ? Sooviks …" at bounding box center [213, 387] width 188 height 30
click at [377, 725] on textarea at bounding box center [783, 730] width 889 height 35
click at [223, 475] on div "Tere! [PERSON_NAME] reisipäringu eest. Saadan Teile meie parimad pakkumised esi…" at bounding box center [213, 481] width 188 height 30
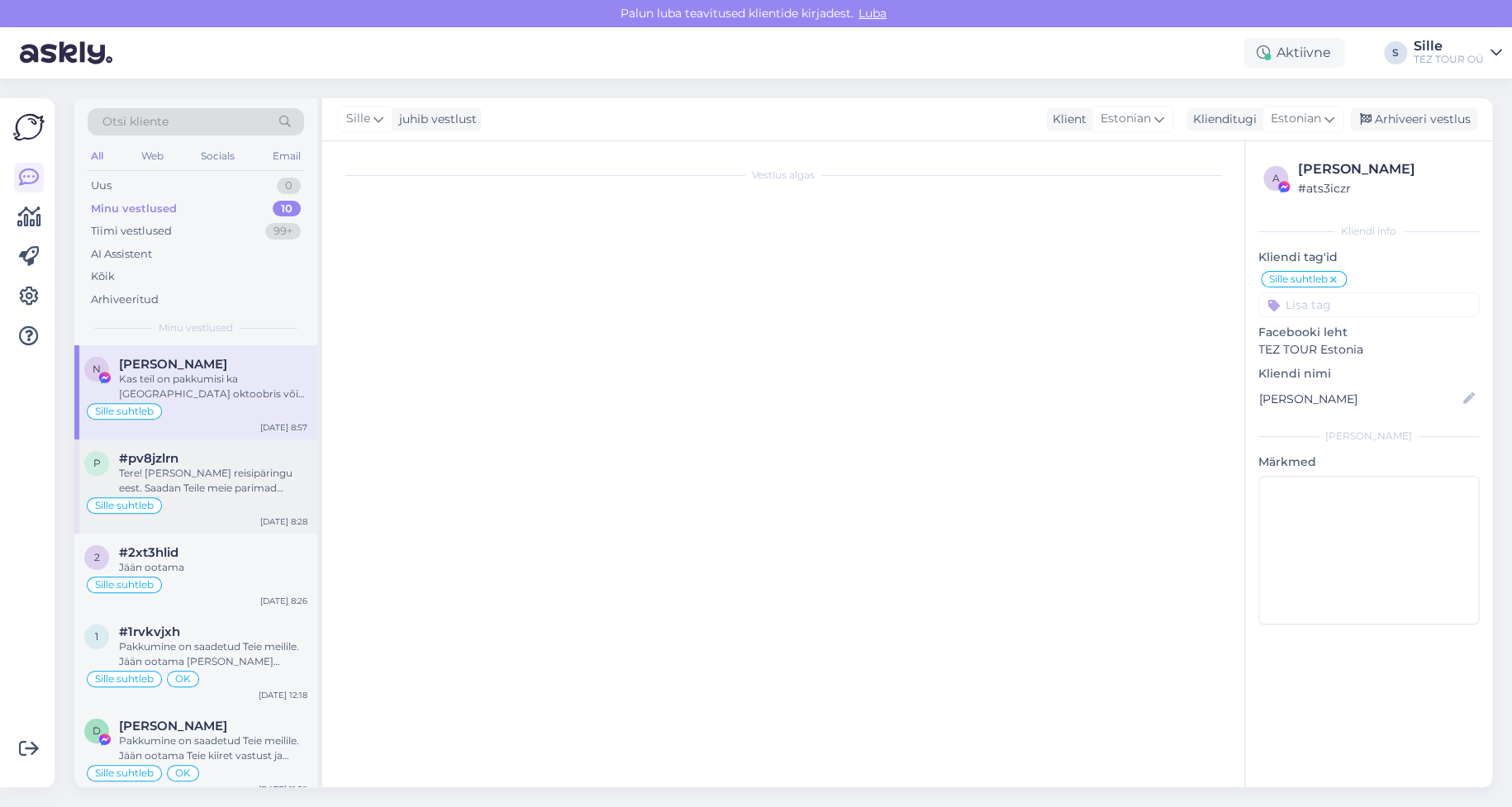
scroll to position [1614, 0]
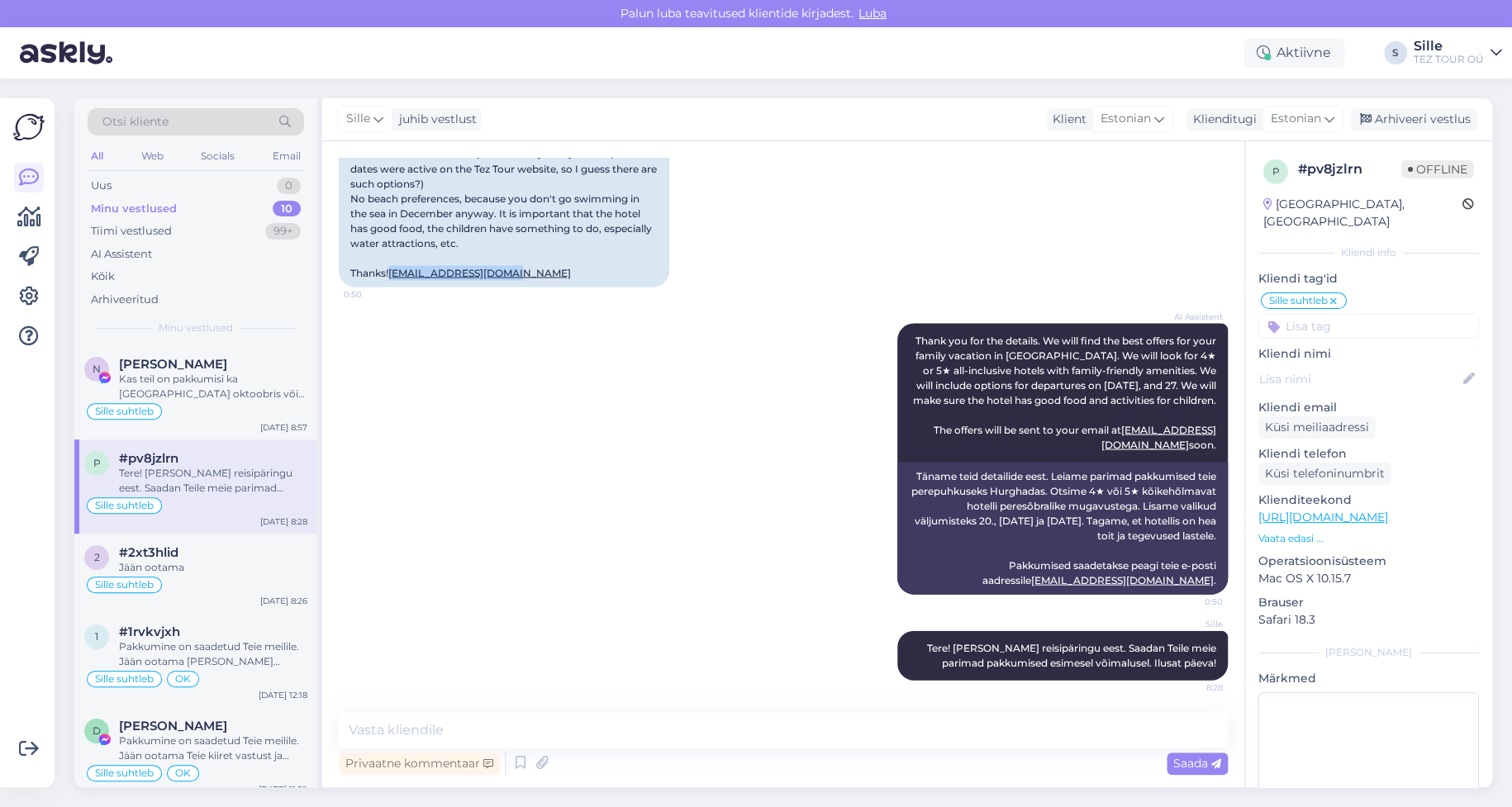
drag, startPoint x: 511, startPoint y: 259, endPoint x: 345, endPoint y: 253, distance: 166.1
click at [345, 253] on div "Greetings, 7-10 days. Possible travel period is [DATE] - [DATE], ideally after …" at bounding box center [503, 169] width 331 height 236
copy link "[EMAIL_ADDRESS][DOMAIN_NAME]"
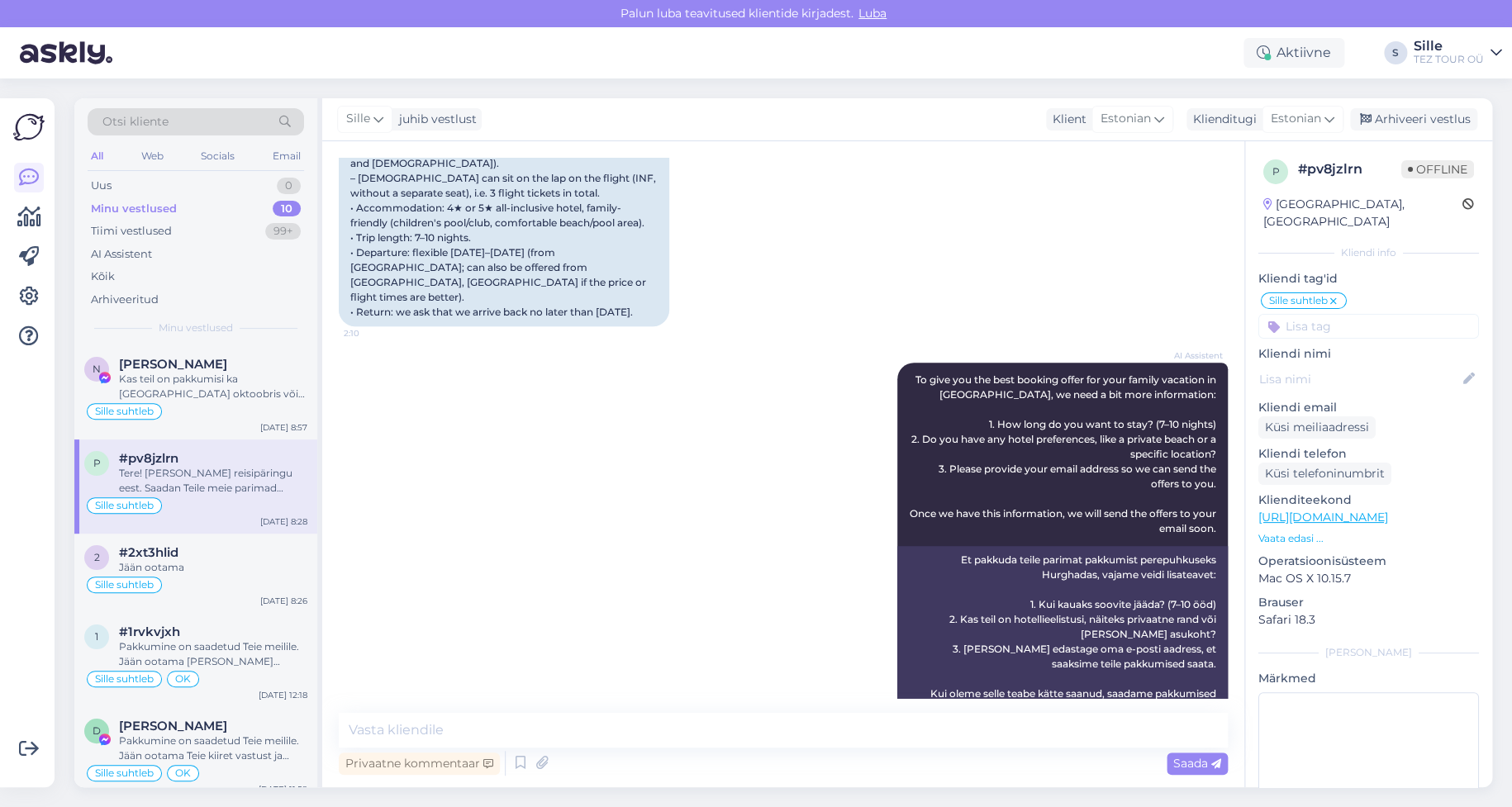
scroll to position [0, 0]
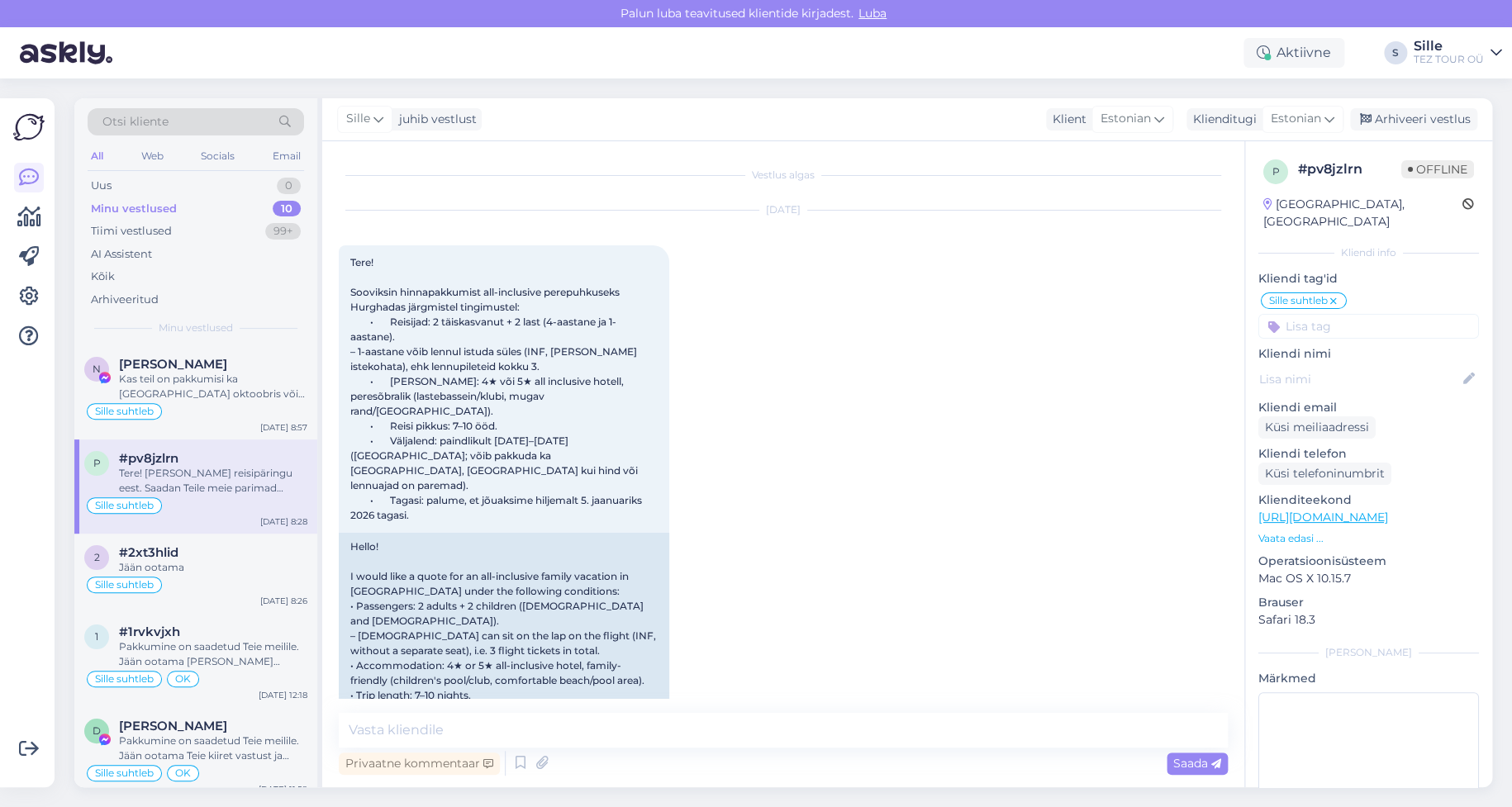
click at [1291, 314] on input at bounding box center [1368, 326] width 220 height 24
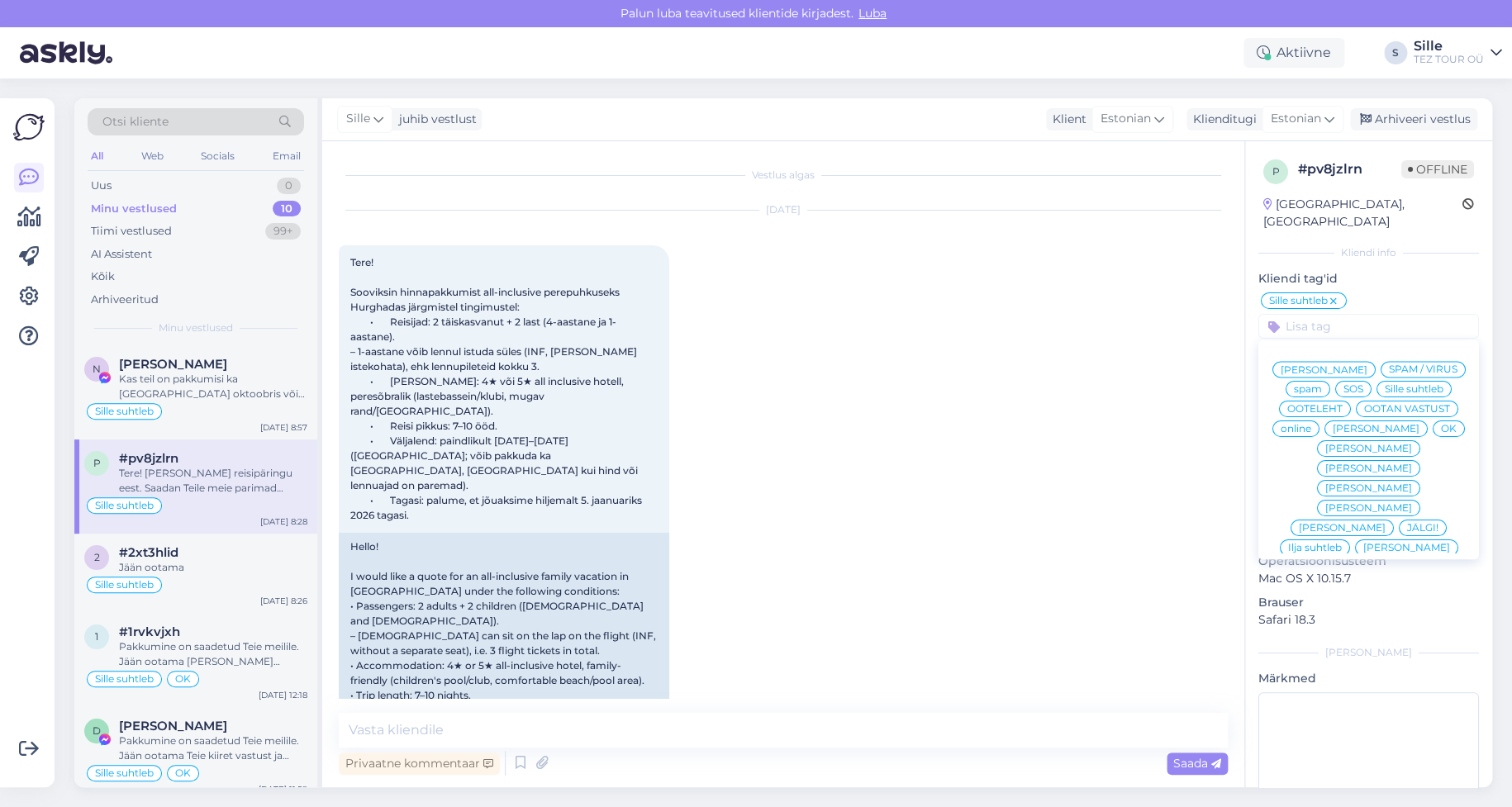
click at [1441, 426] on span "OK" at bounding box center [1448, 428] width 16 height 10
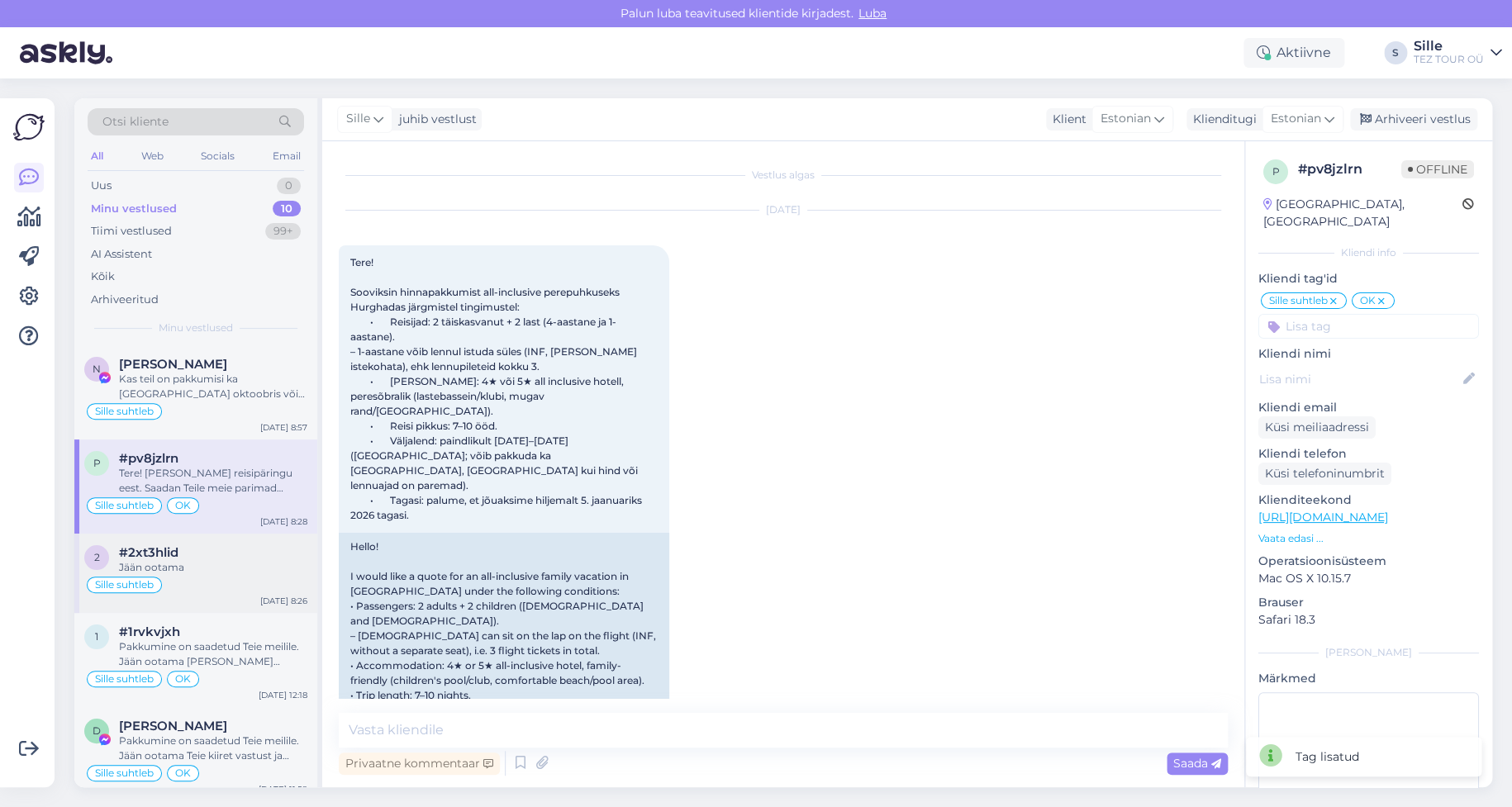
click at [190, 566] on div "Jään ootama" at bounding box center [213, 568] width 188 height 15
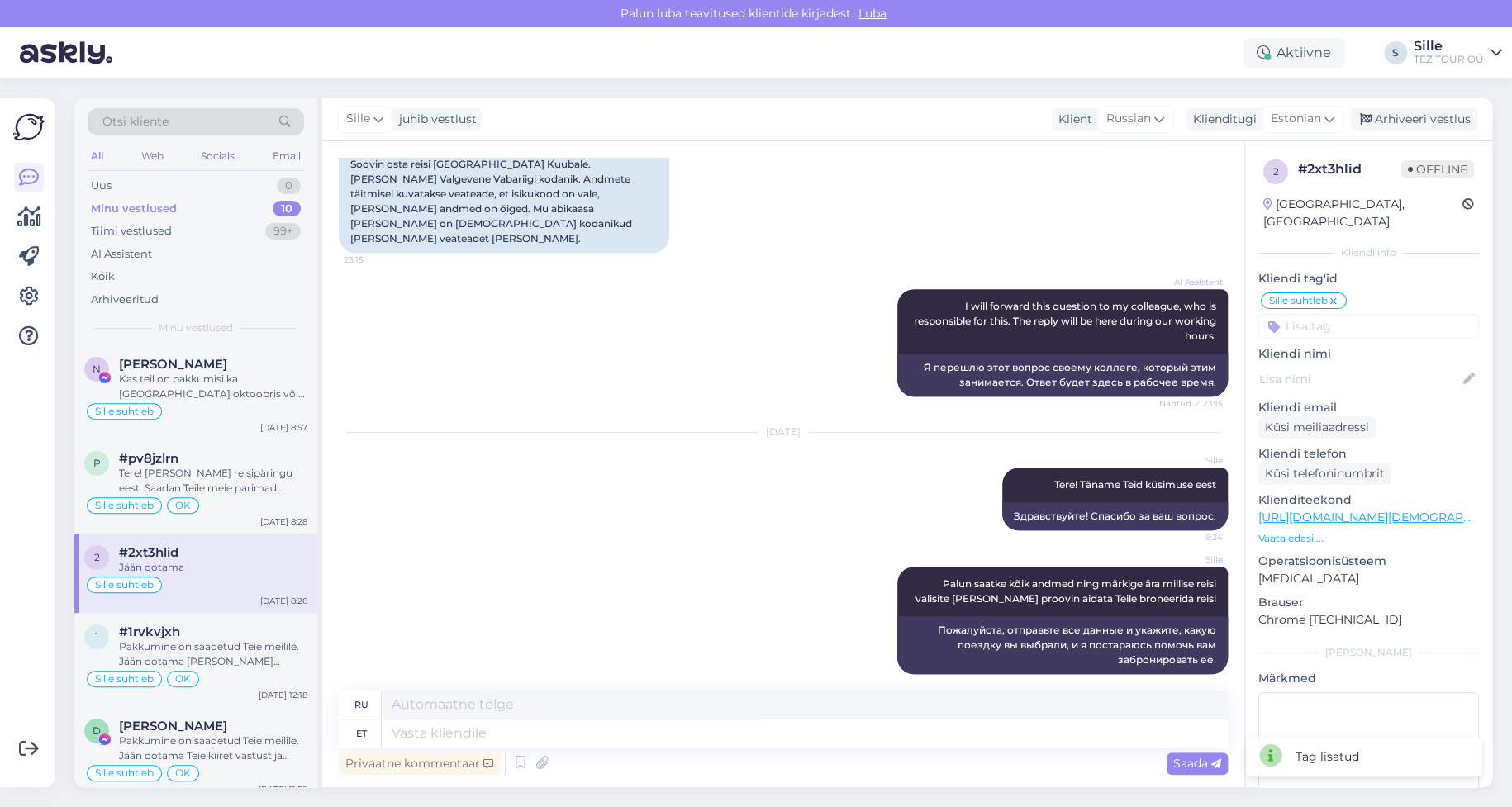
scroll to position [255, 0]
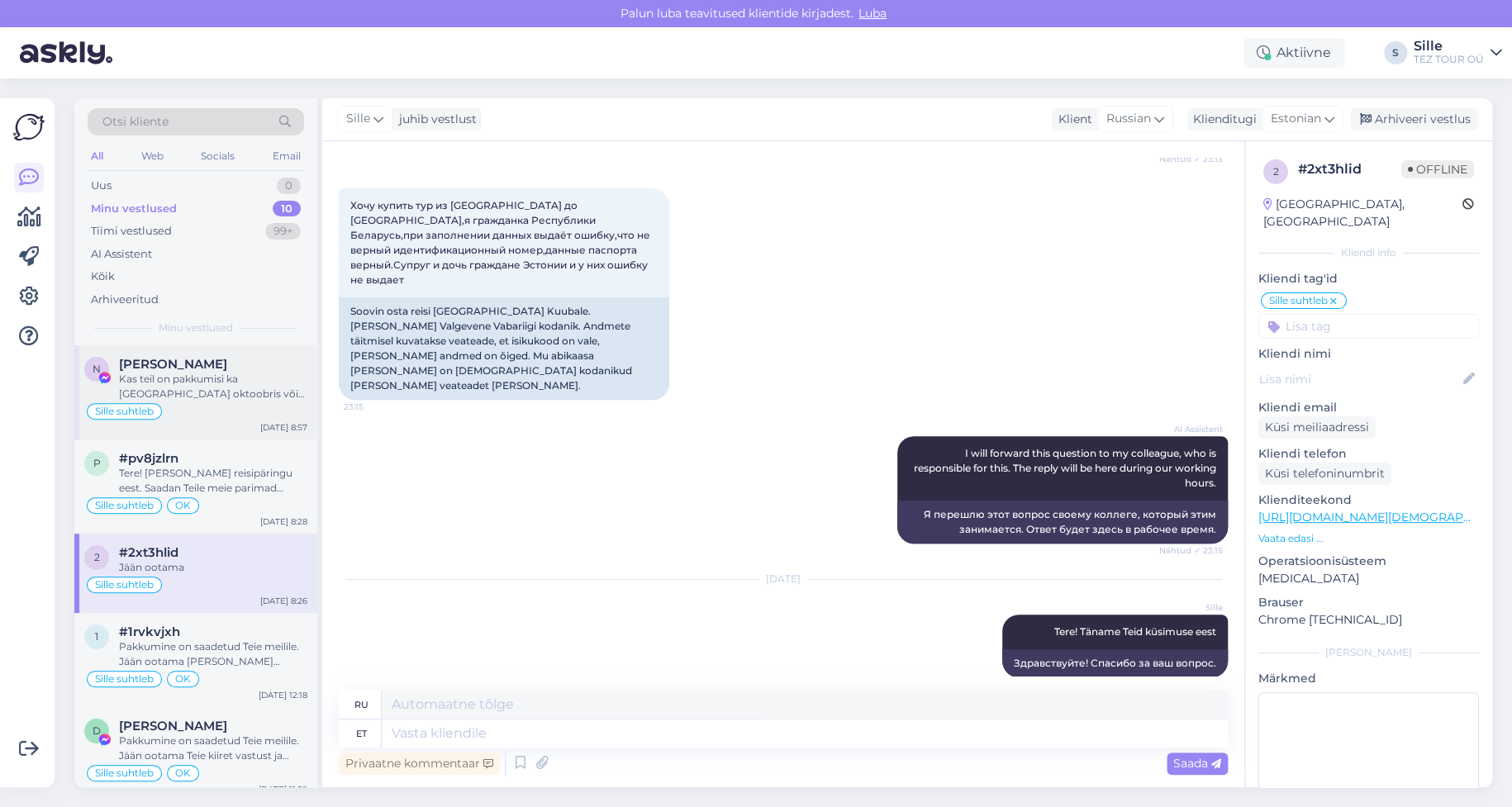
click at [179, 383] on div "Kas teil on pakkumisi ka [GEOGRAPHIC_DATA] oktoobris või tuneesiasse ? Sooviks …" at bounding box center [213, 387] width 188 height 30
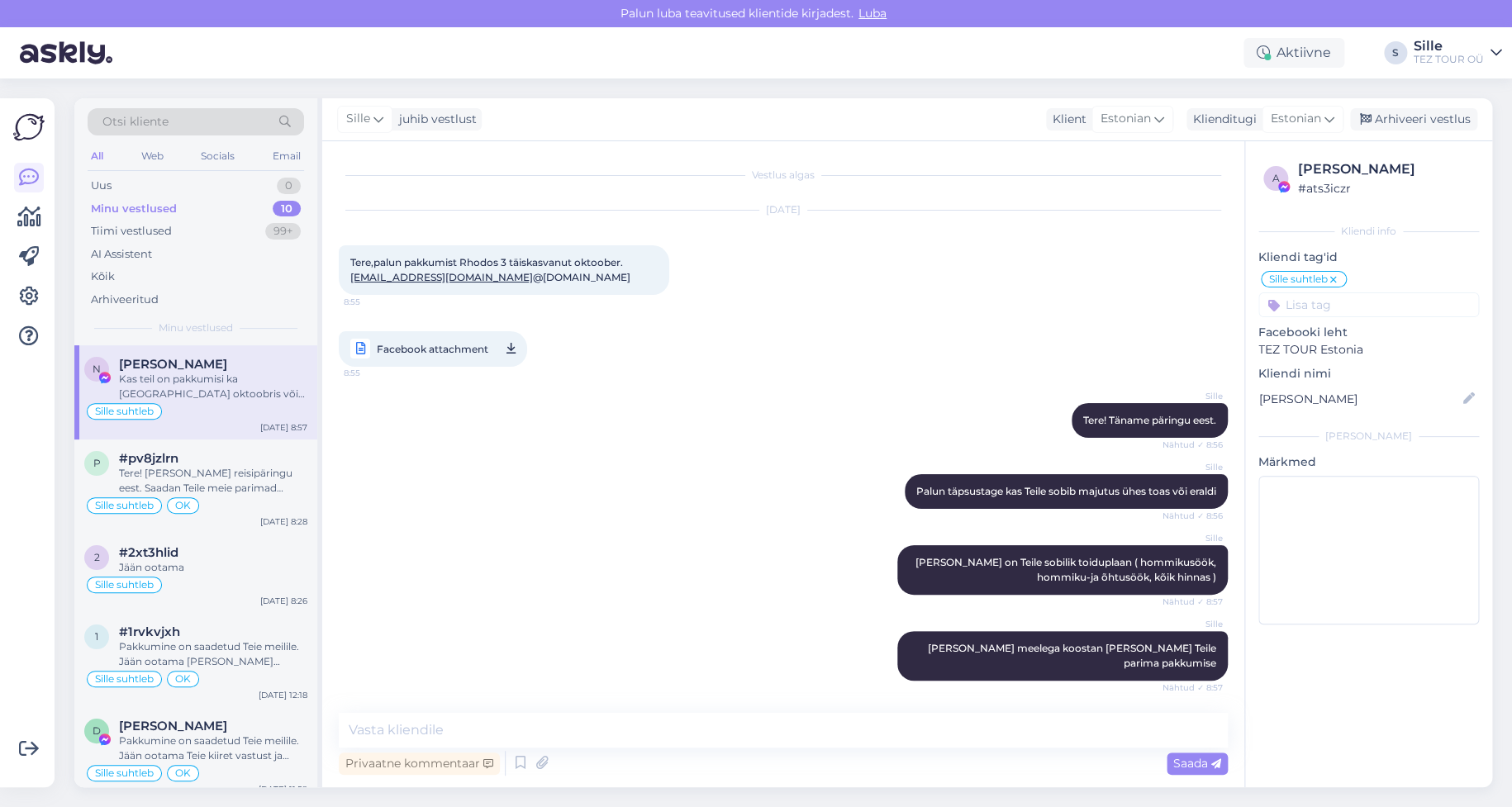
scroll to position [228, 0]
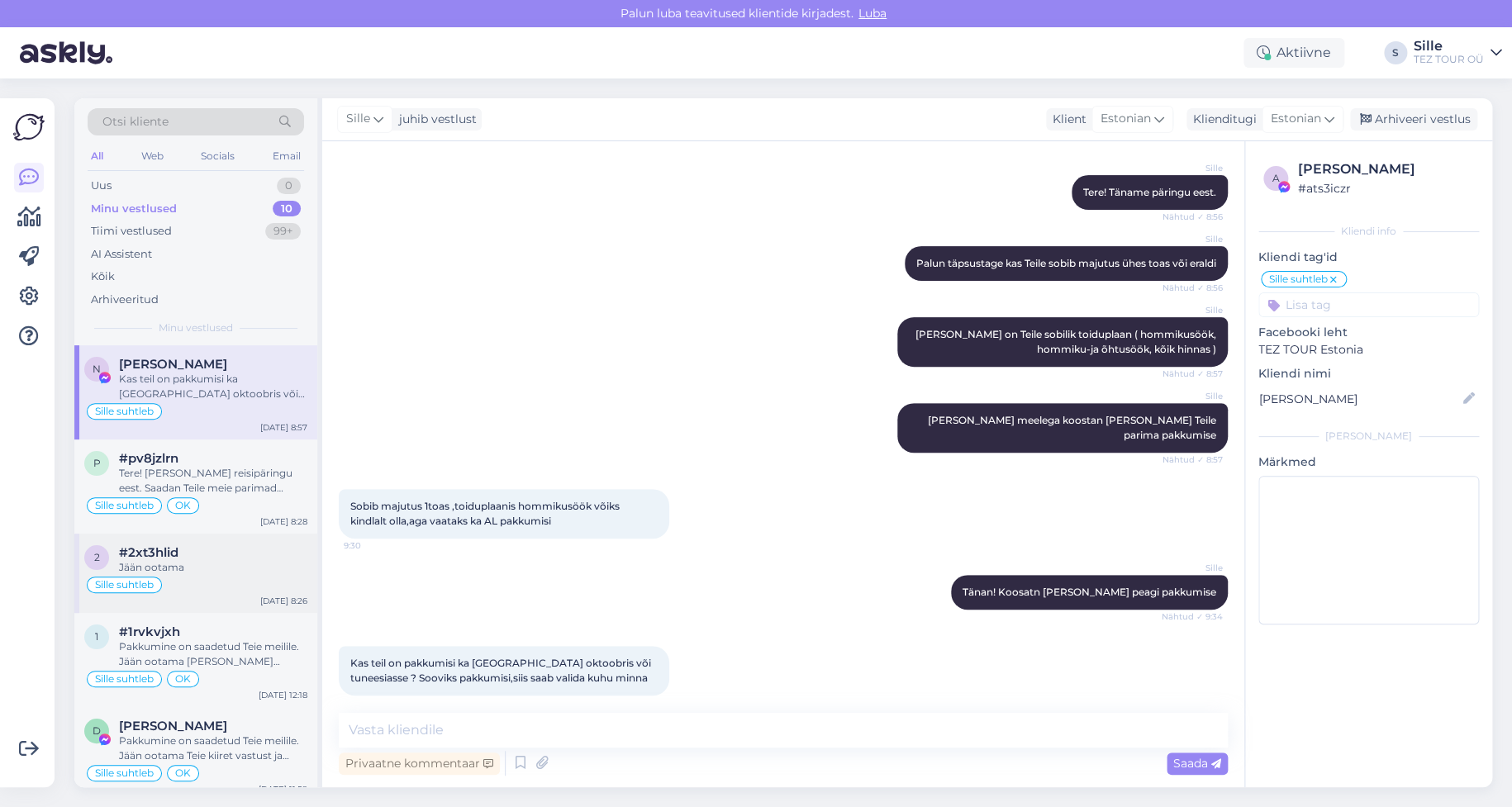
click at [157, 570] on div "Jään ootama" at bounding box center [213, 568] width 188 height 15
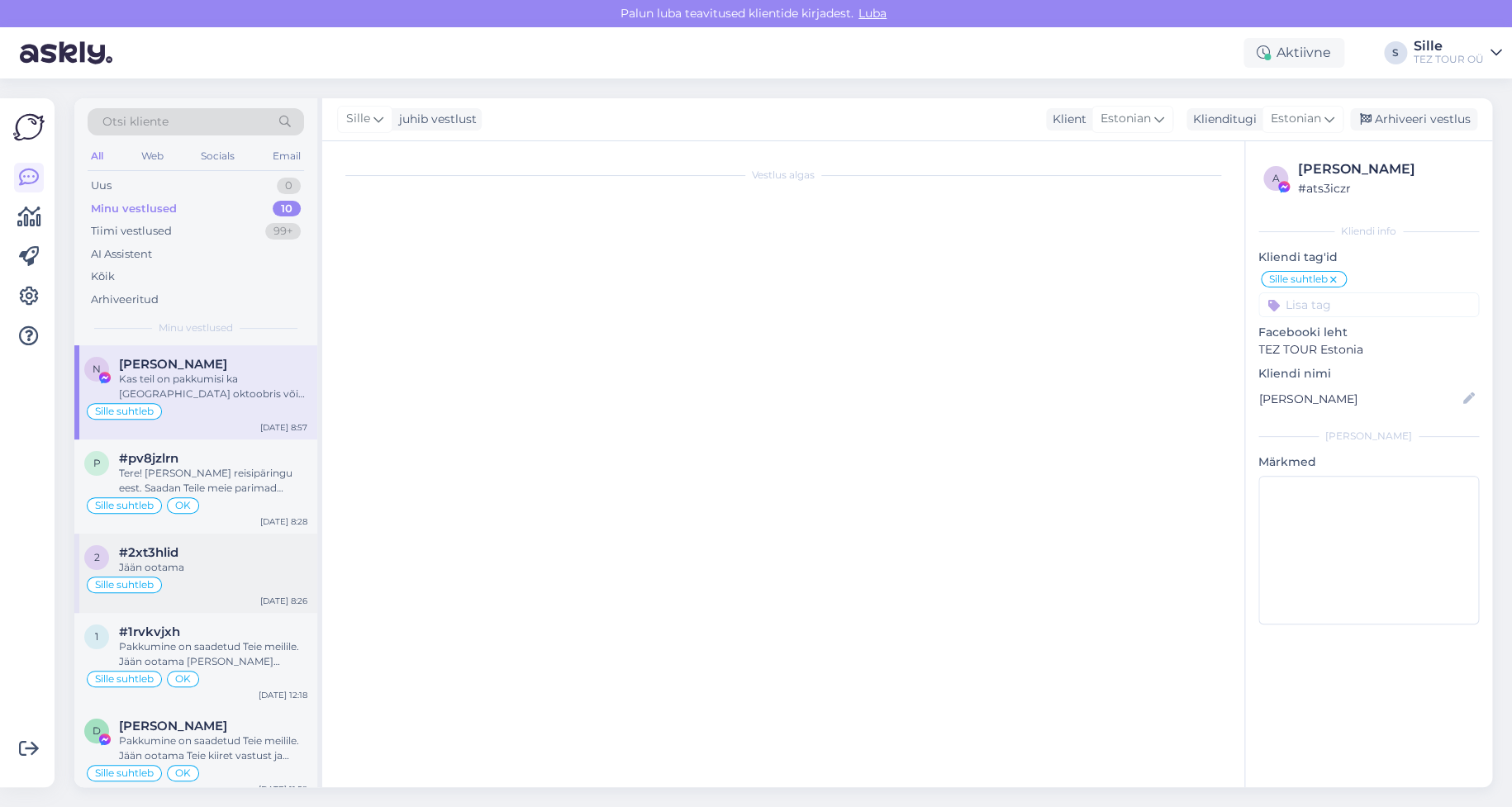
scroll to position [586, 0]
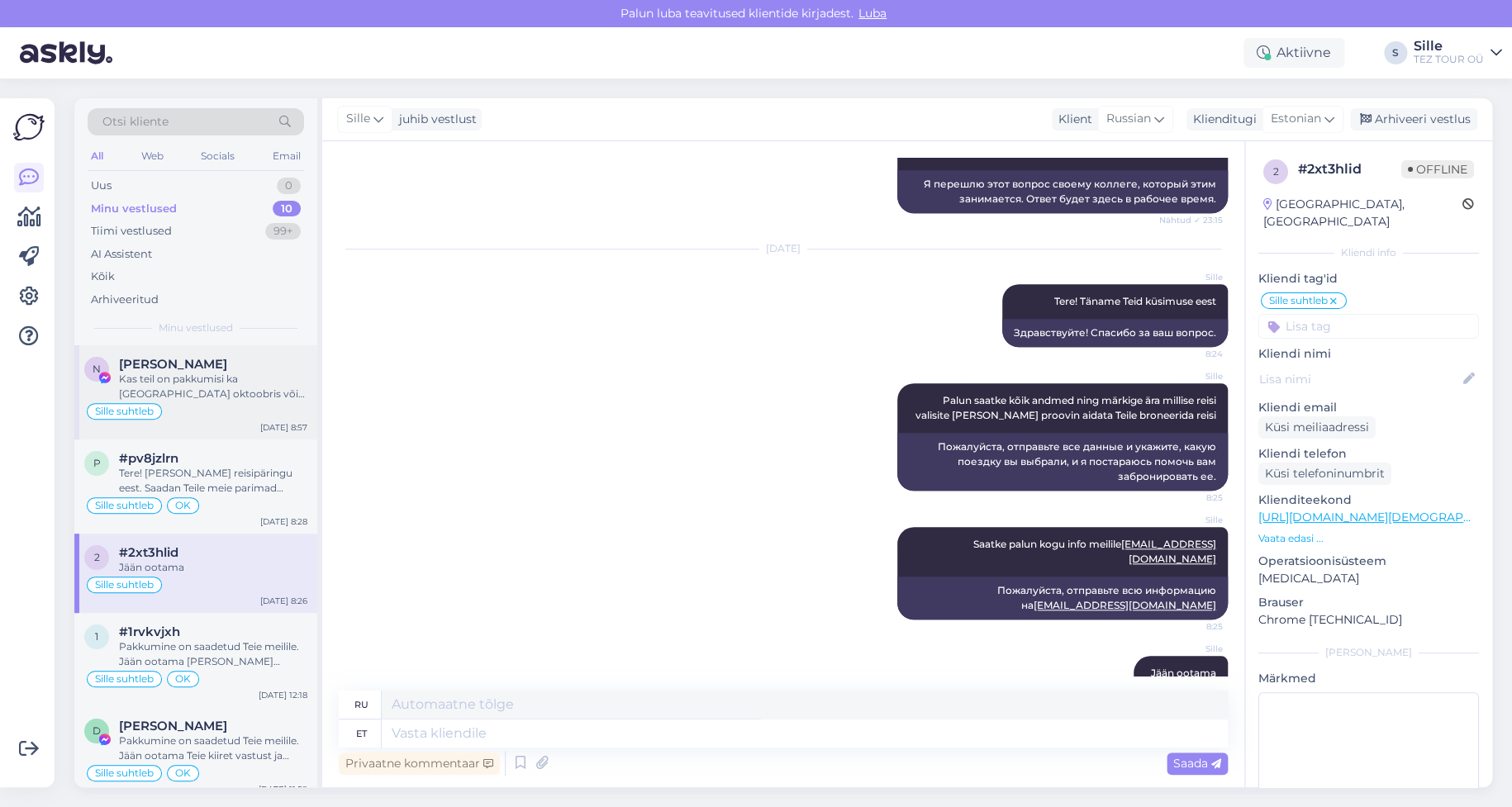
click at [161, 409] on div "Sille suhtleb" at bounding box center [196, 411] width 223 height 20
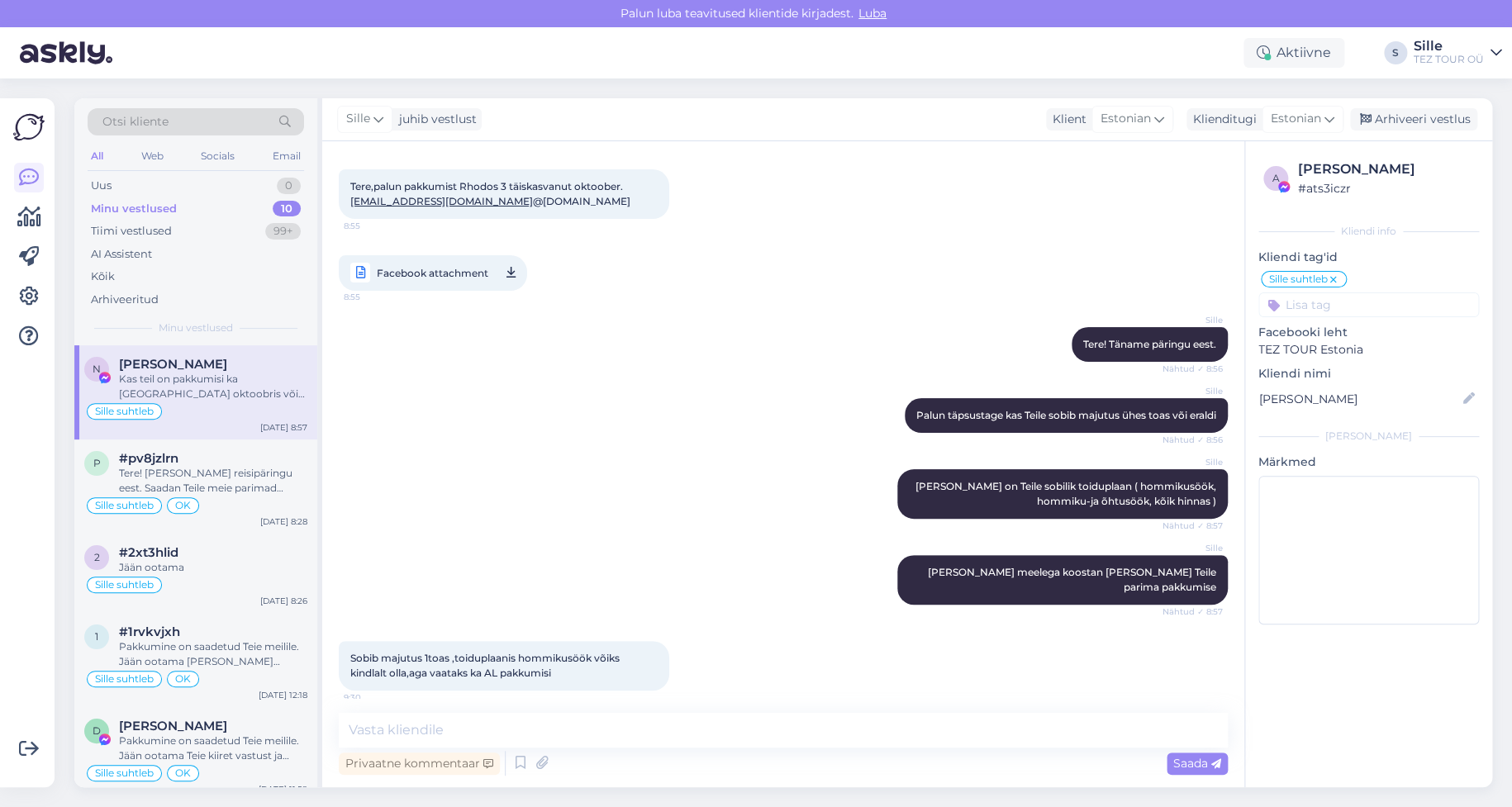
scroll to position [0, 0]
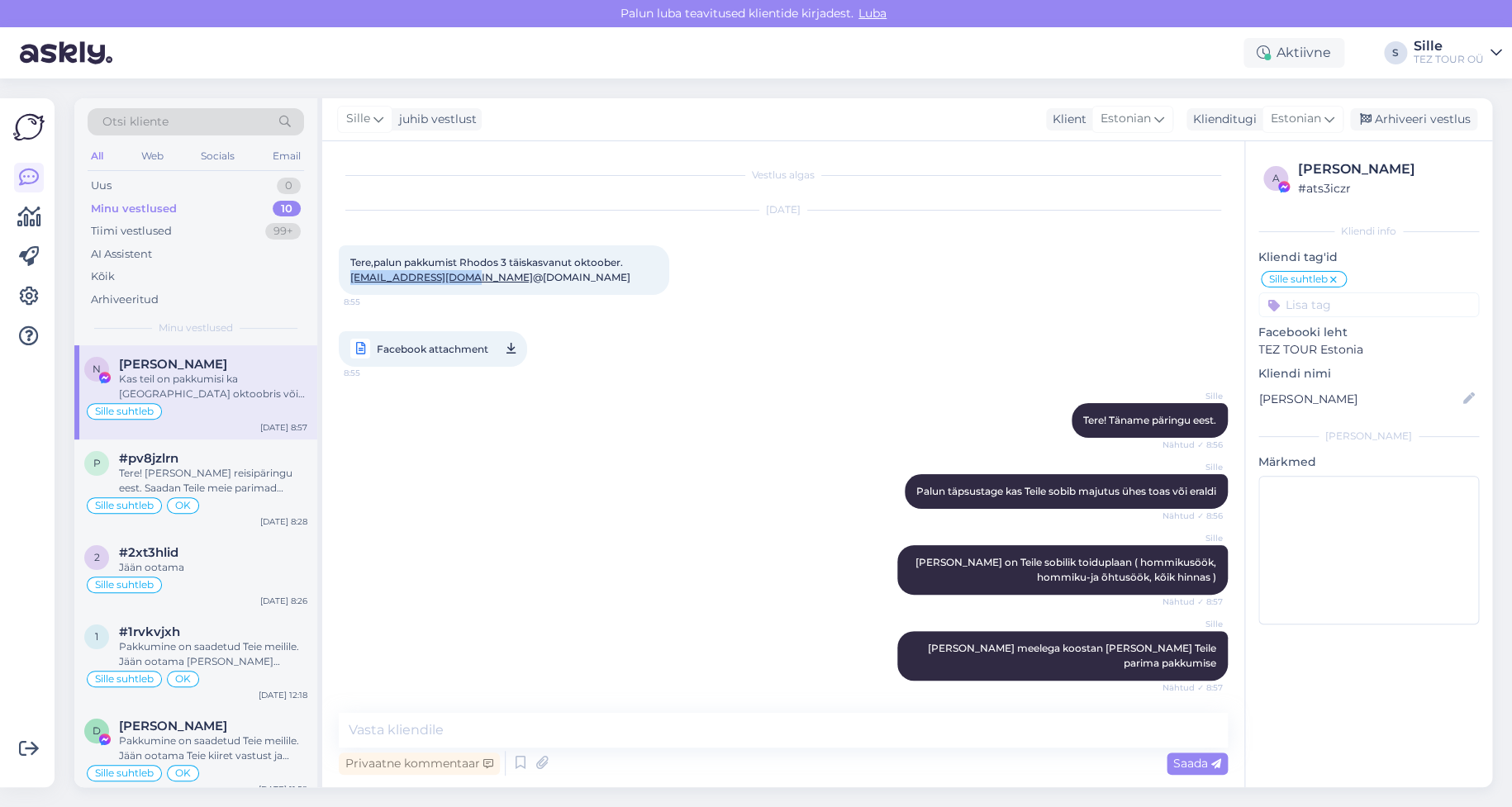
drag, startPoint x: 477, startPoint y: 276, endPoint x: 357, endPoint y: 276, distance: 120.0
click at [351, 272] on span "Tere,palun pakkumist Rhodos 3 täiskasvanut oktoober. [EMAIL_ADDRESS][DOMAIN_NAM…" at bounding box center [490, 269] width 280 height 27
copy link "[EMAIL_ADDRESS][DOMAIN_NAME]"
click at [1415, 595] on textarea at bounding box center [1368, 550] width 220 height 149
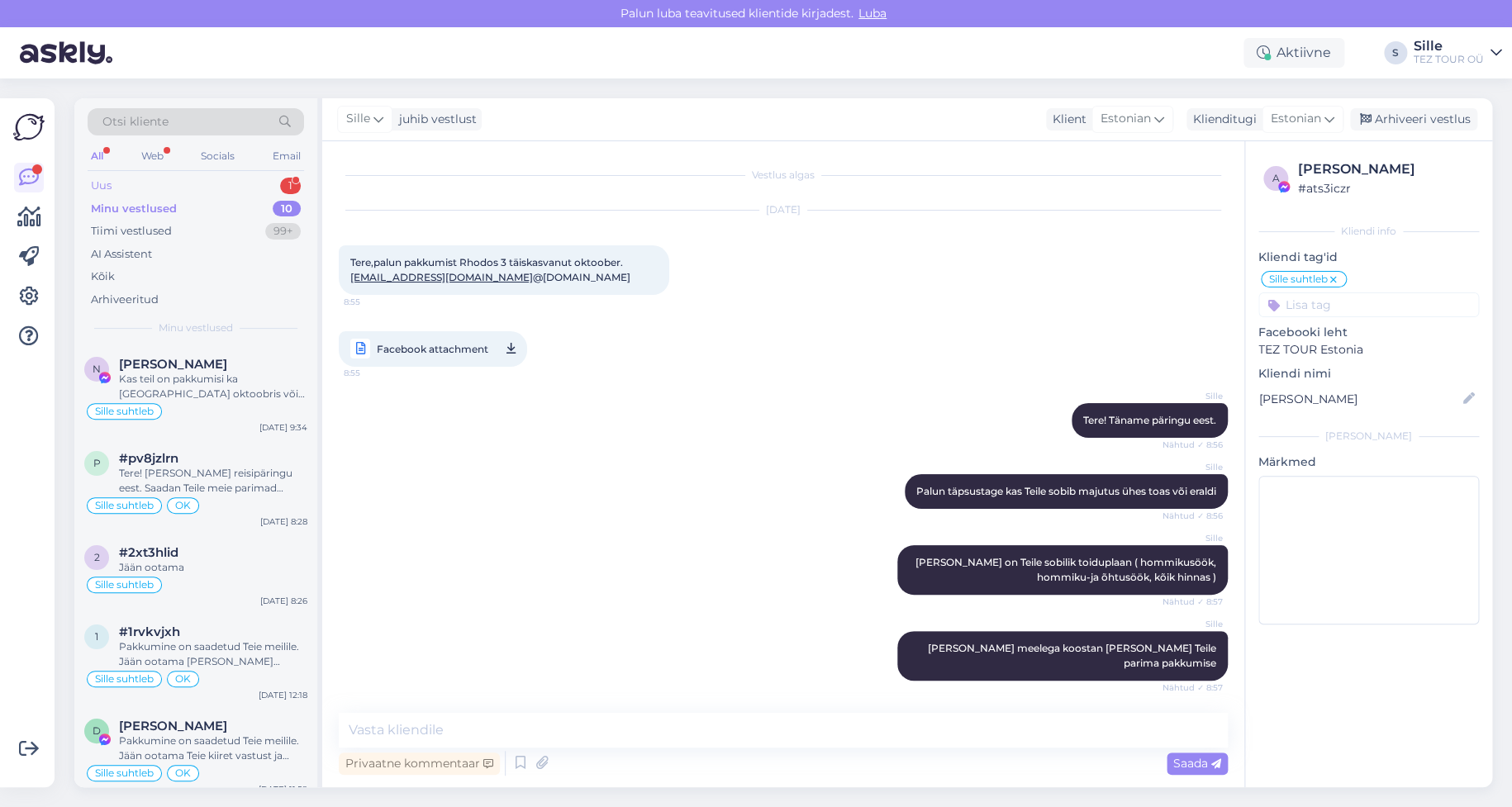
click at [163, 182] on div "Uus 1" at bounding box center [195, 186] width 217 height 23
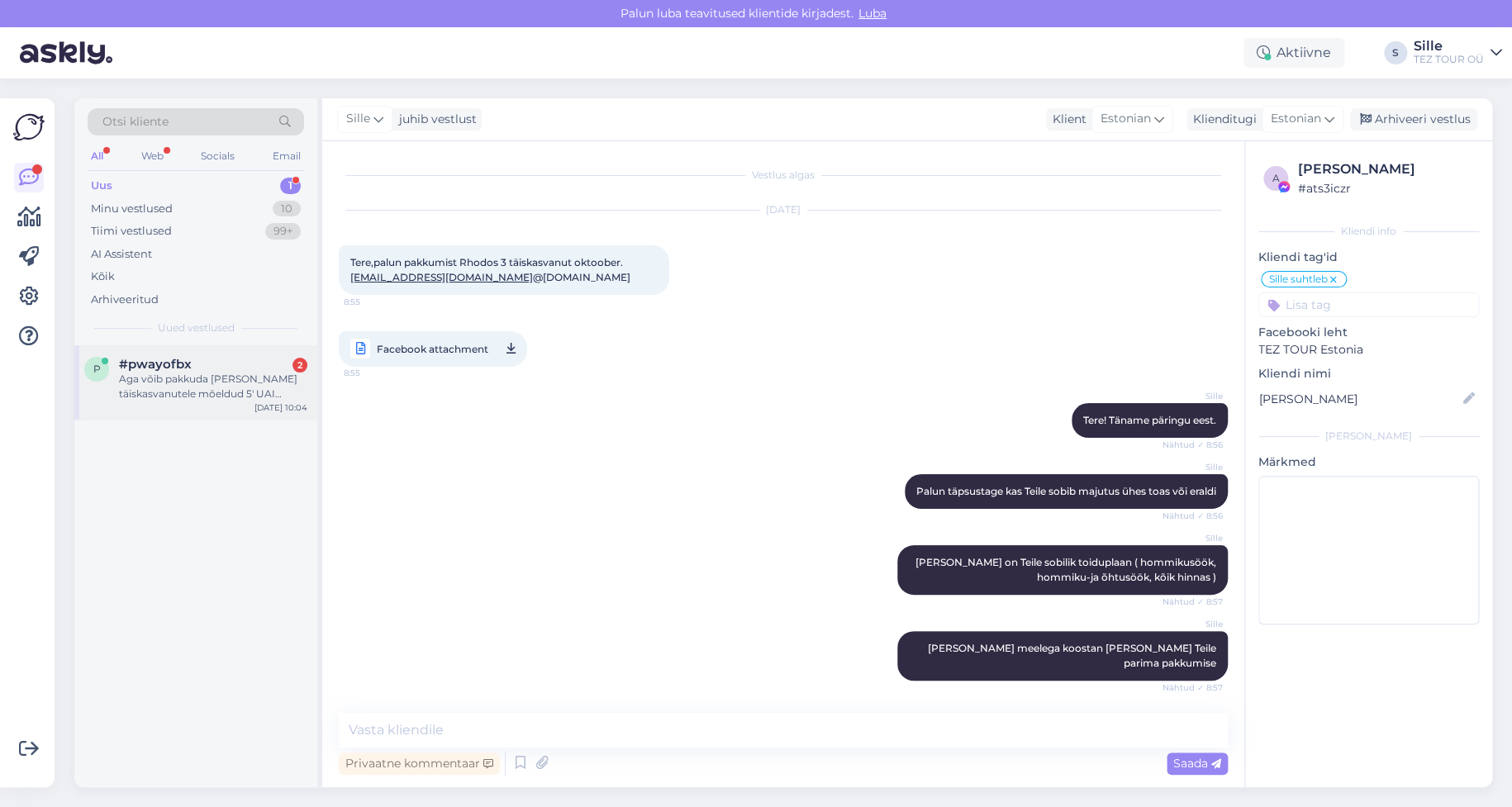
click at [211, 386] on div "Aga võib pakkuda [PERSON_NAME] täiskasvanutele mõeldud 5' UAI hotelle" at bounding box center [213, 387] width 188 height 30
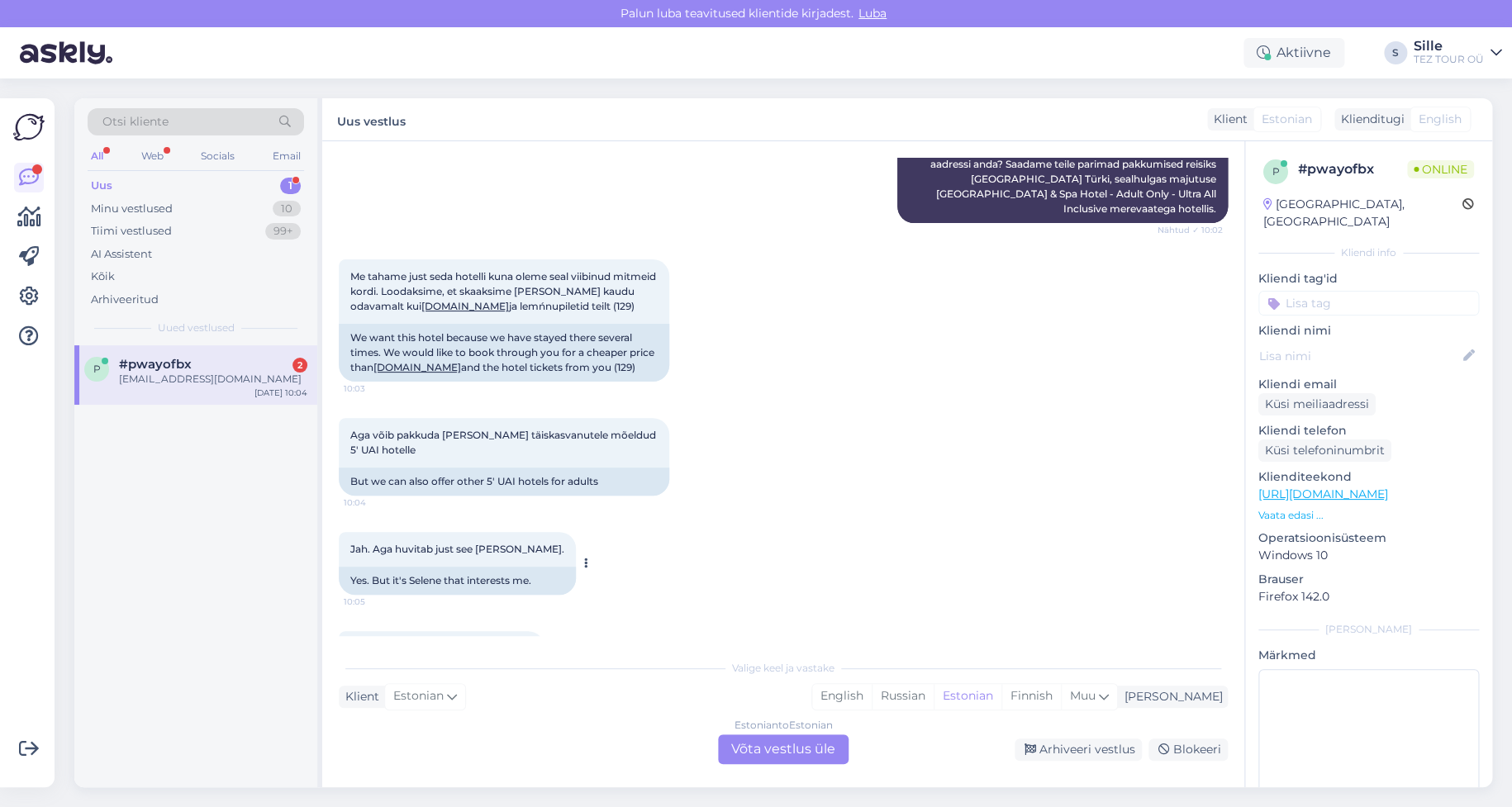
scroll to position [1009, 0]
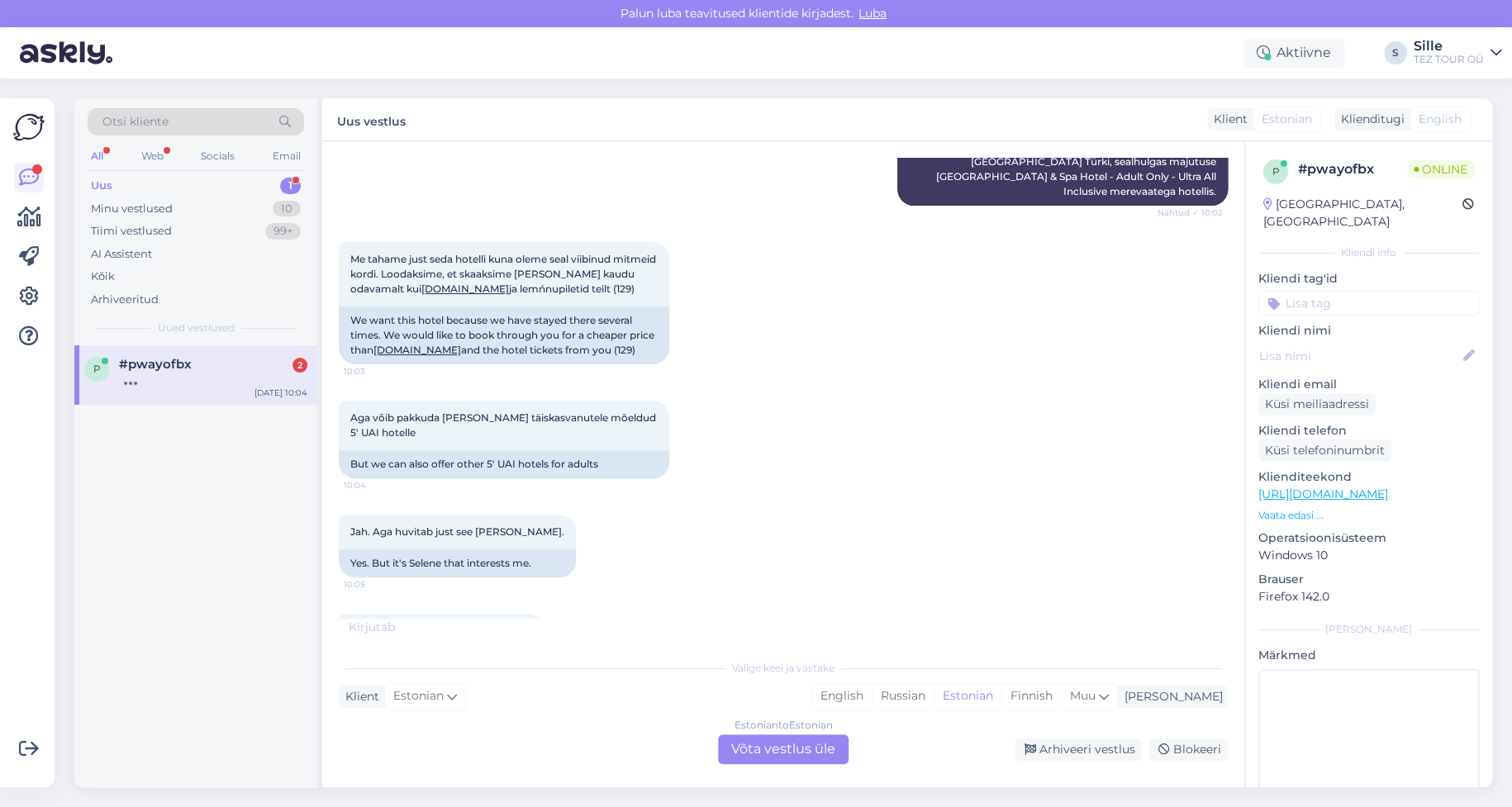
click at [797, 744] on div "Estonian to Estonian Võta vestlus üle" at bounding box center [783, 749] width 130 height 30
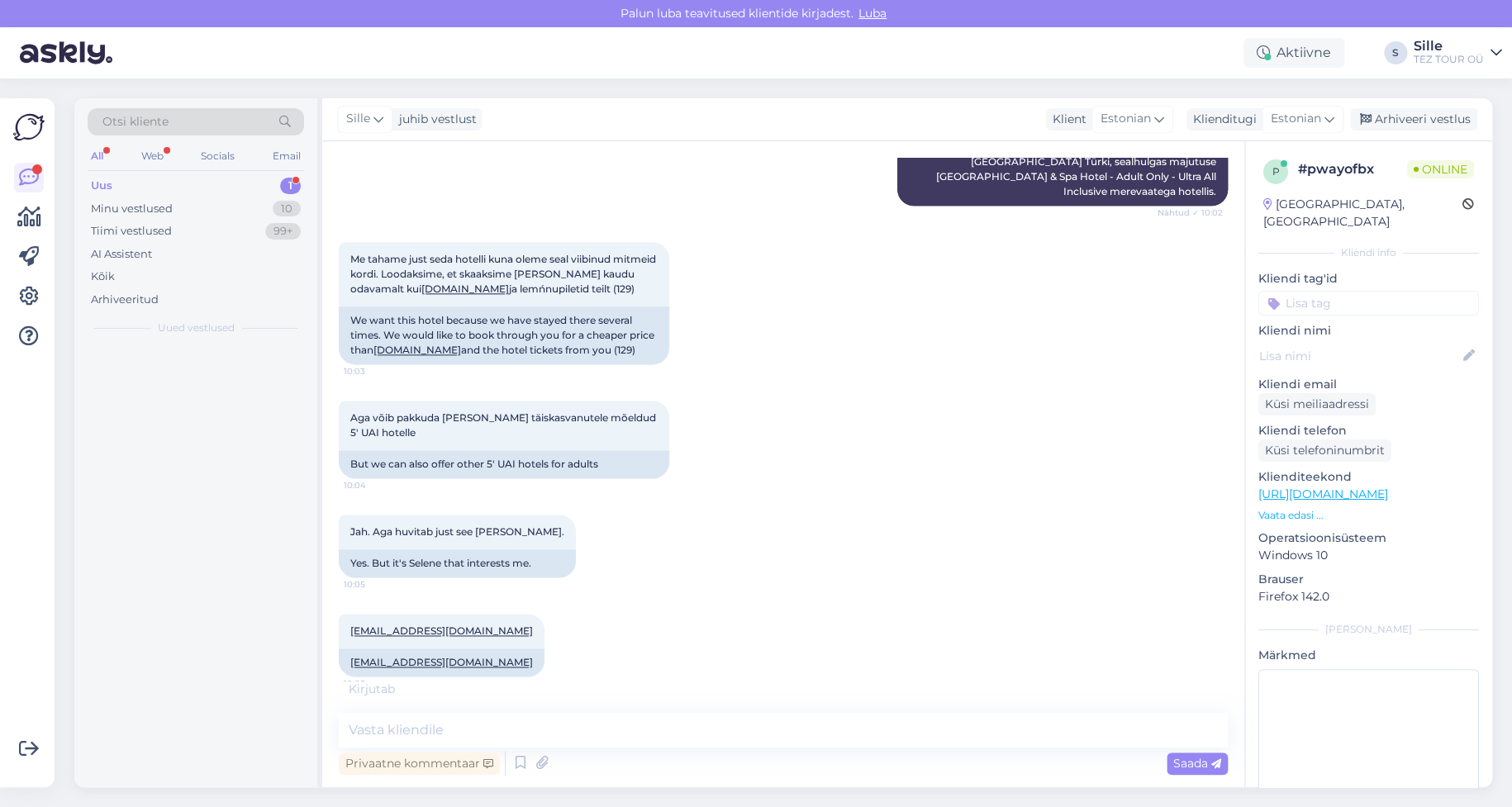
scroll to position [948, 0]
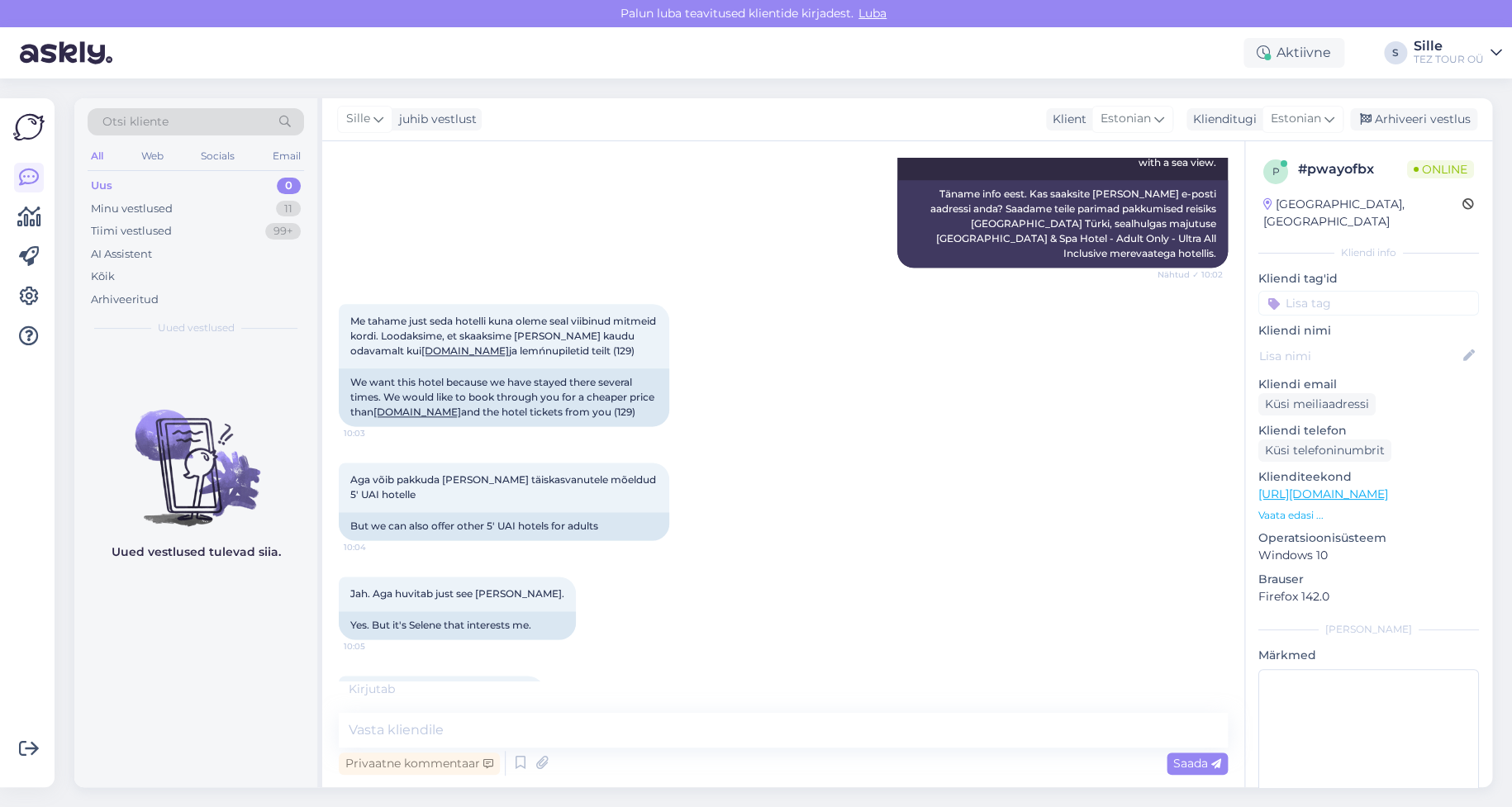
click at [1304, 291] on input at bounding box center [1368, 303] width 220 height 24
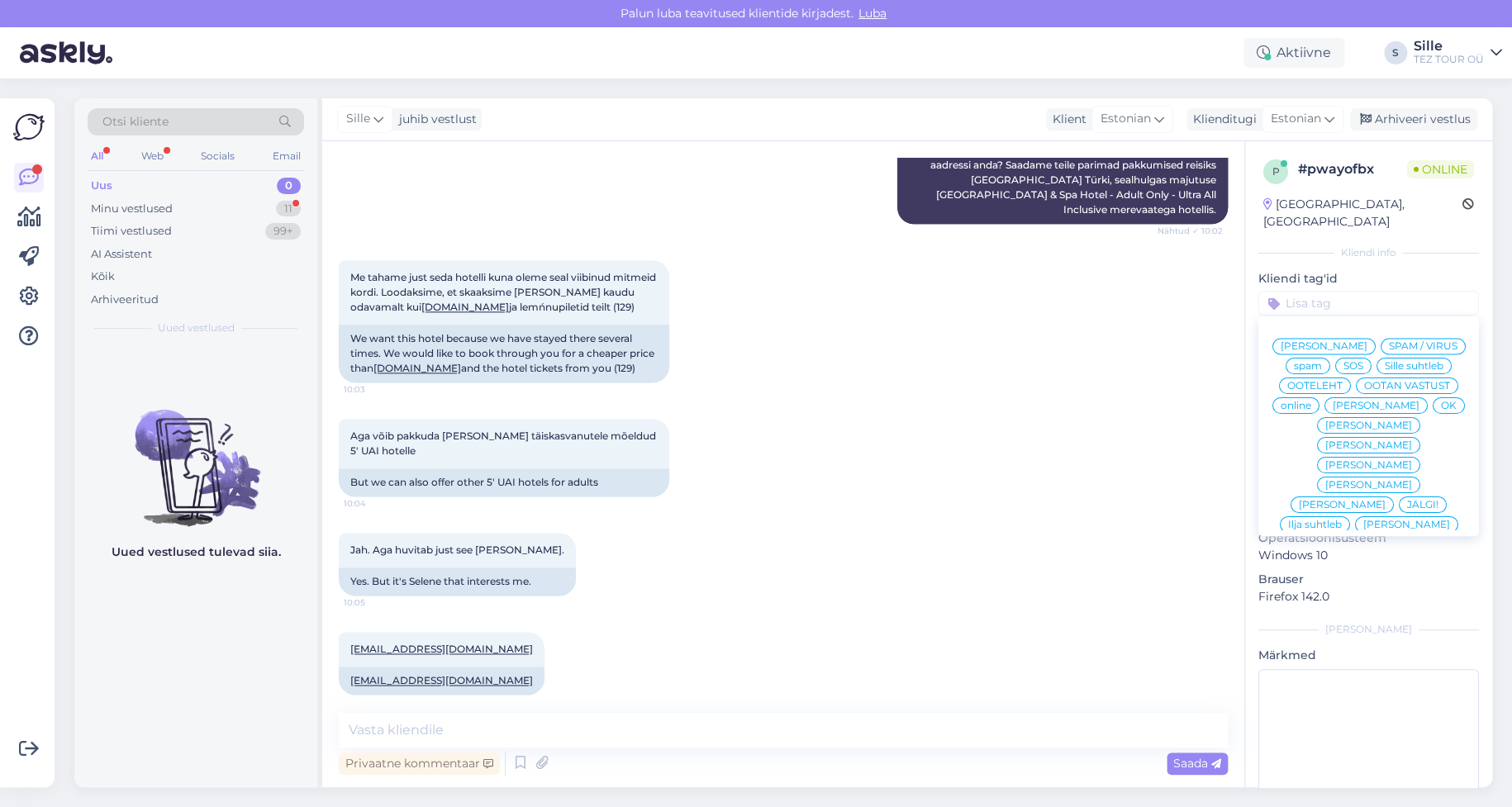
scroll to position [0, 0]
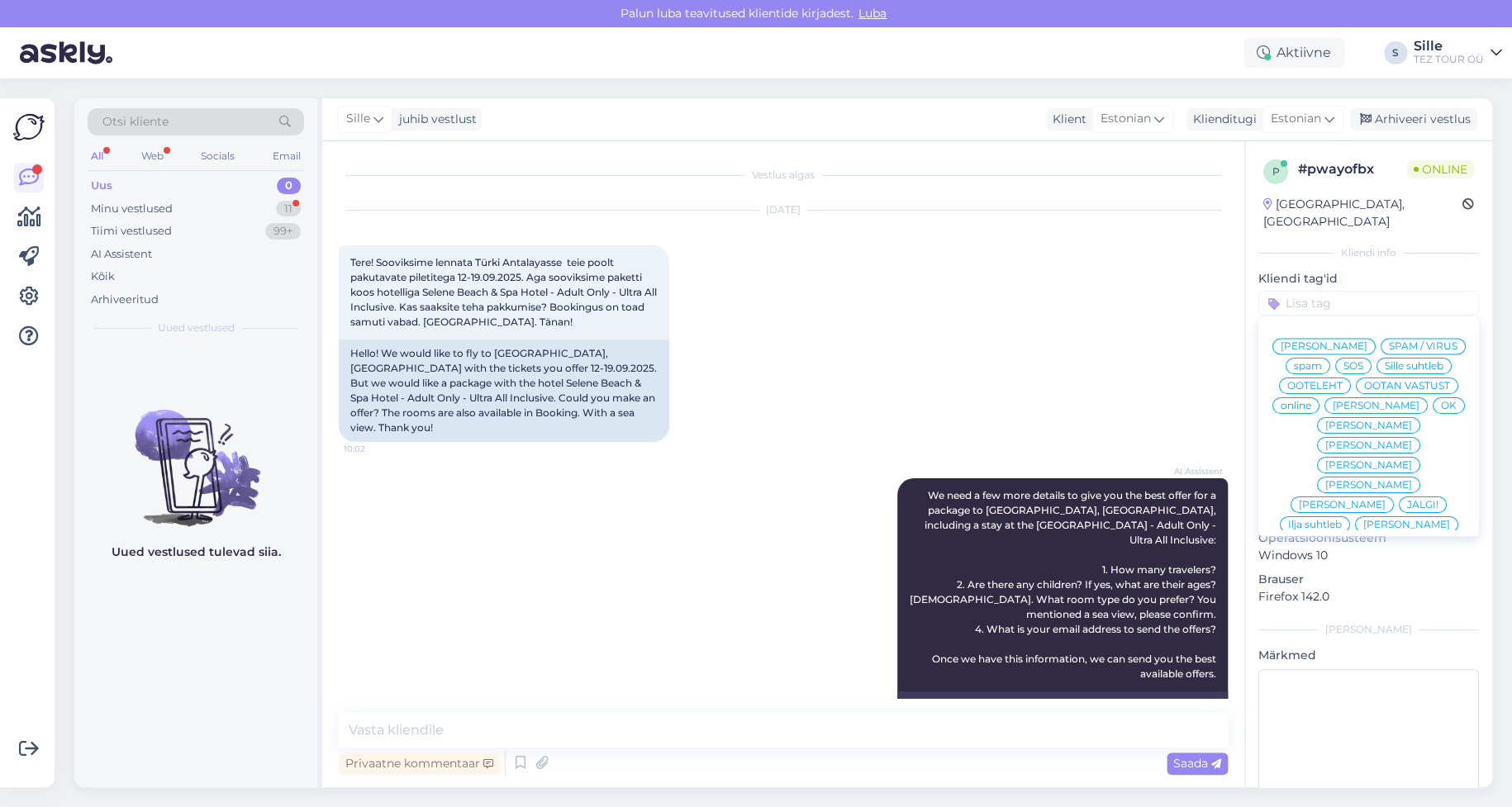
click at [1376, 363] on div "Sille suhtleb" at bounding box center [1414, 366] width 75 height 17
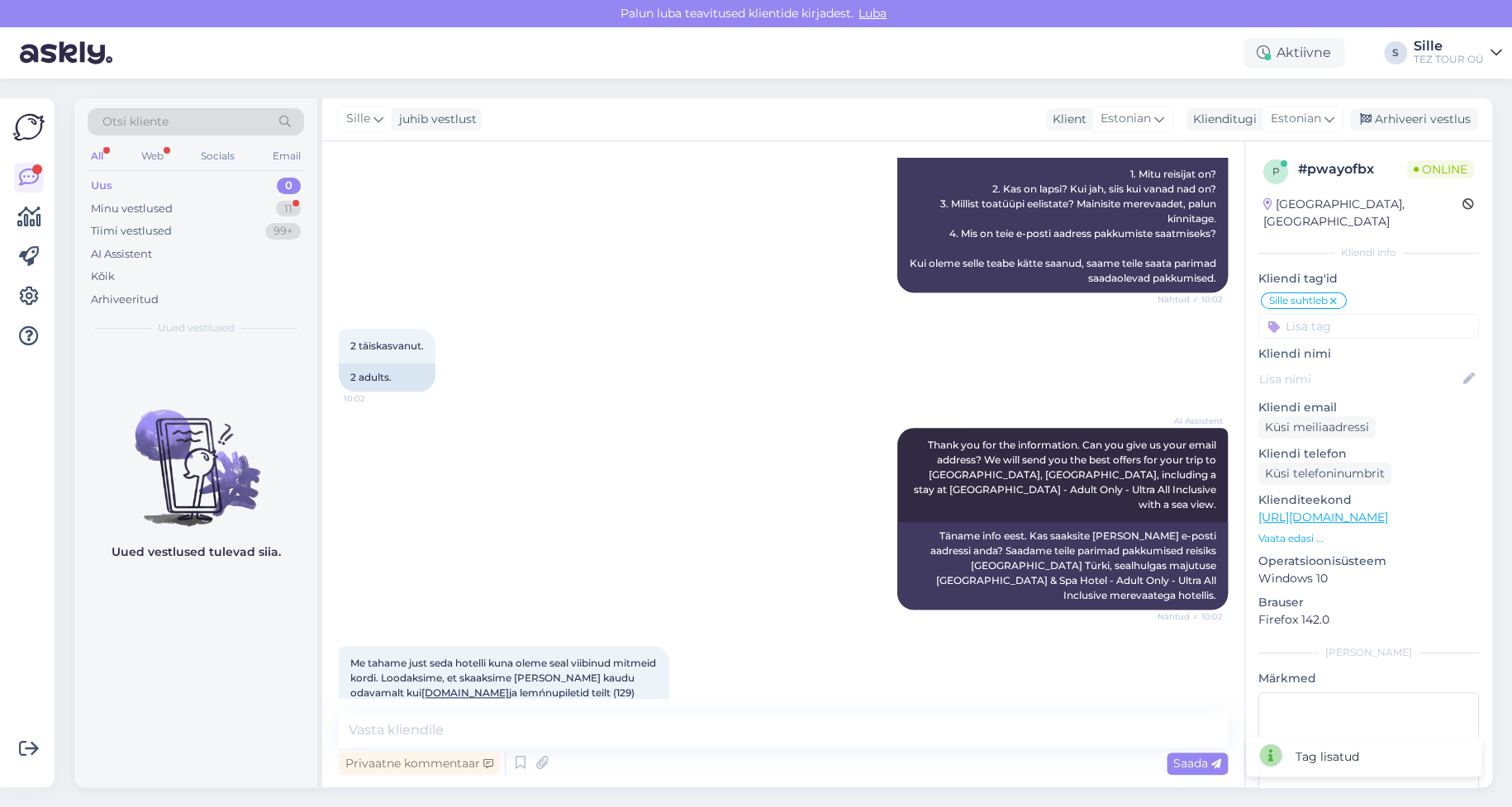
scroll to position [661, 0]
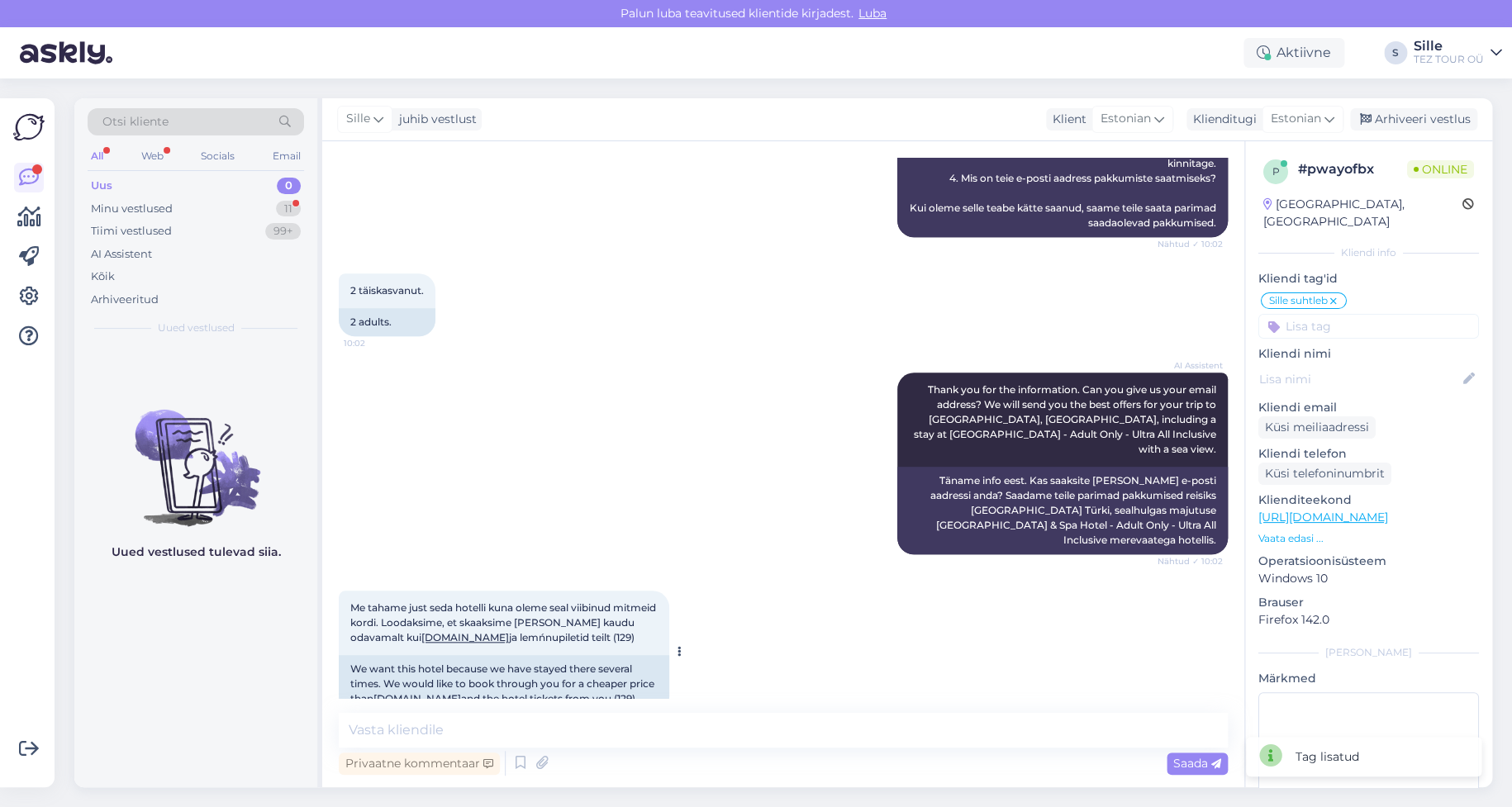
click at [457, 631] on link "[DOMAIN_NAME]" at bounding box center [464, 636] width 87 height 12
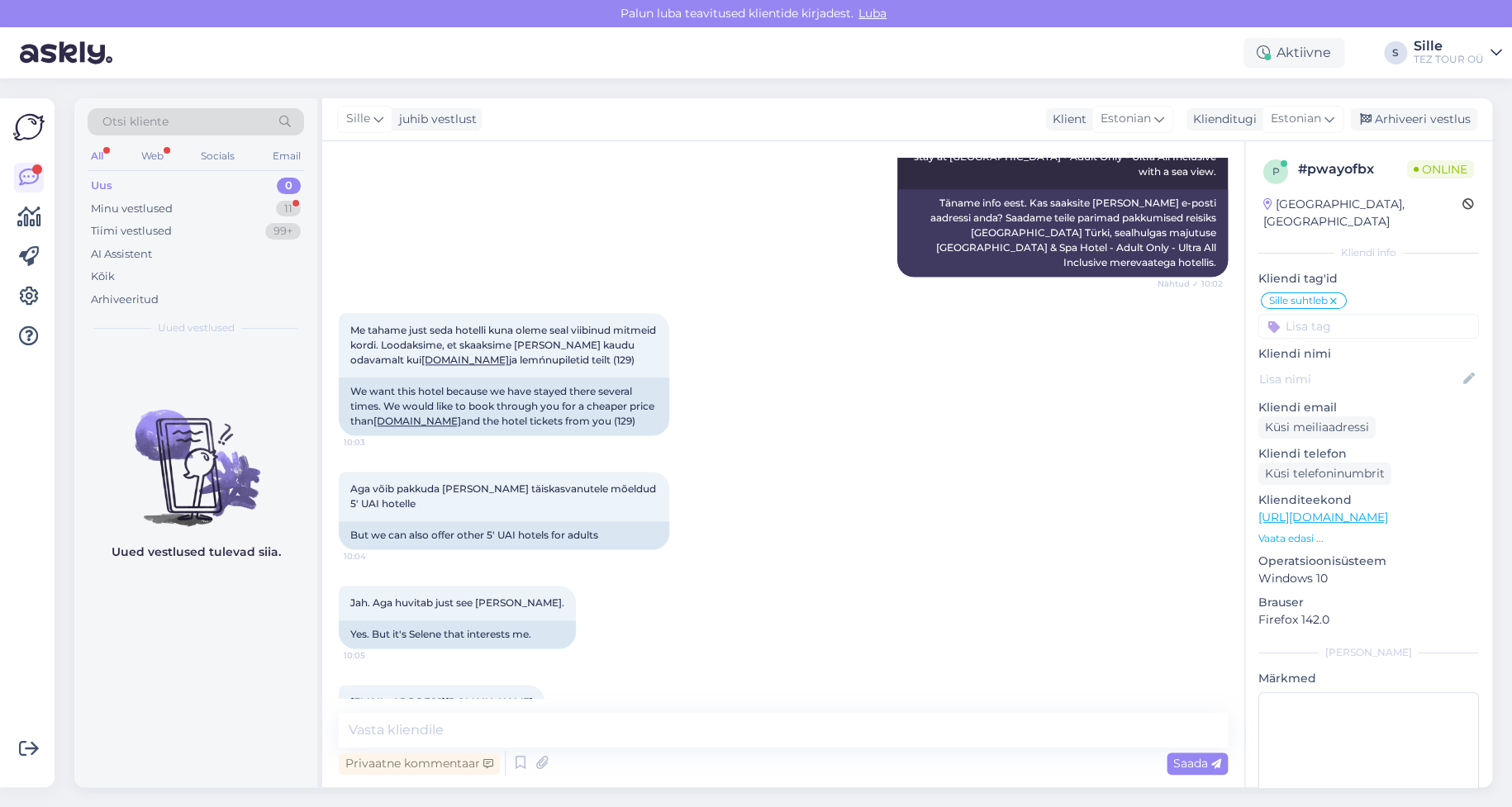
scroll to position [1001, 0]
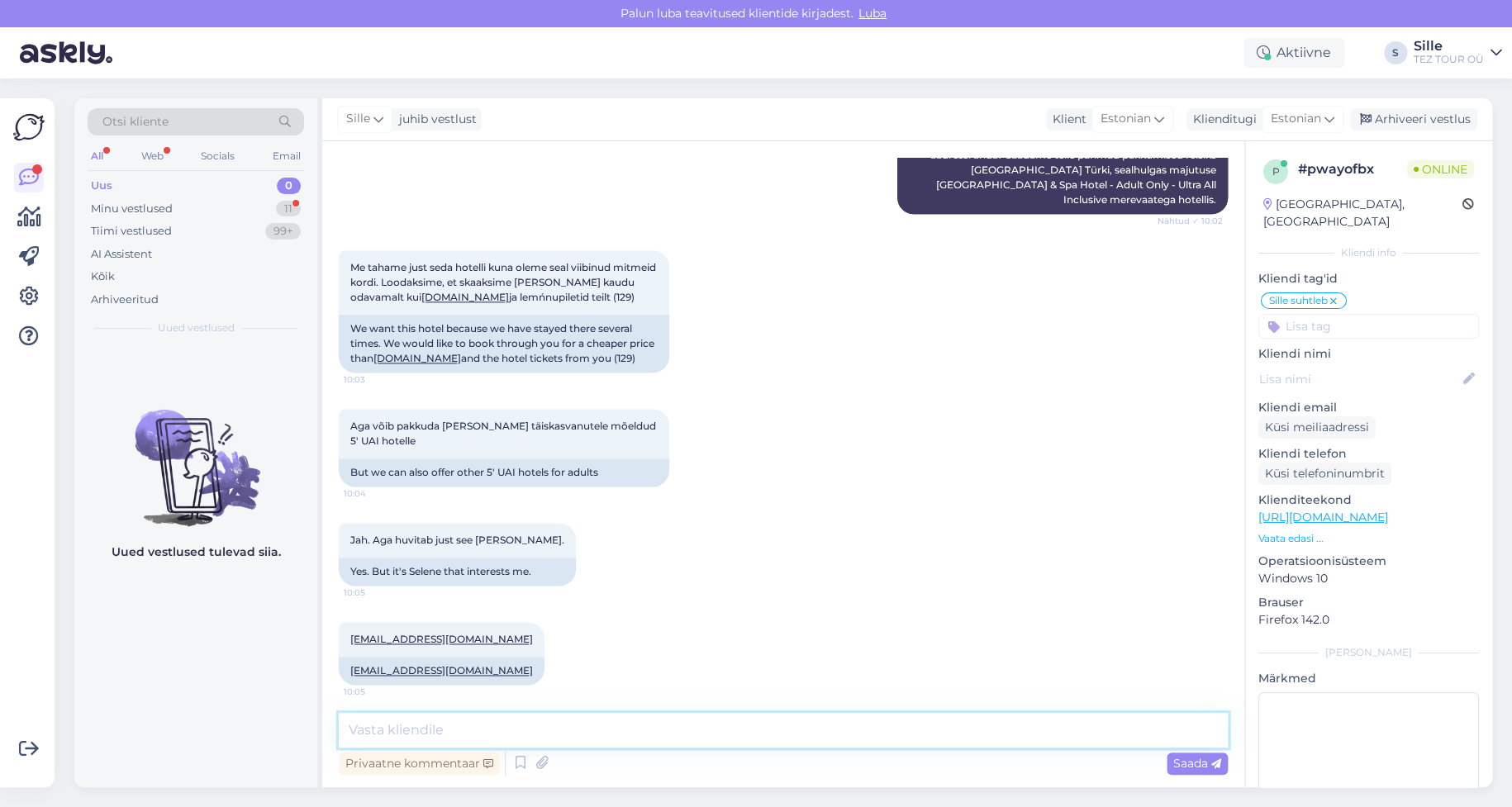
click at [414, 729] on textarea at bounding box center [783, 730] width 889 height 35
type textarea "Tere! Tänan Teid päringu eest"
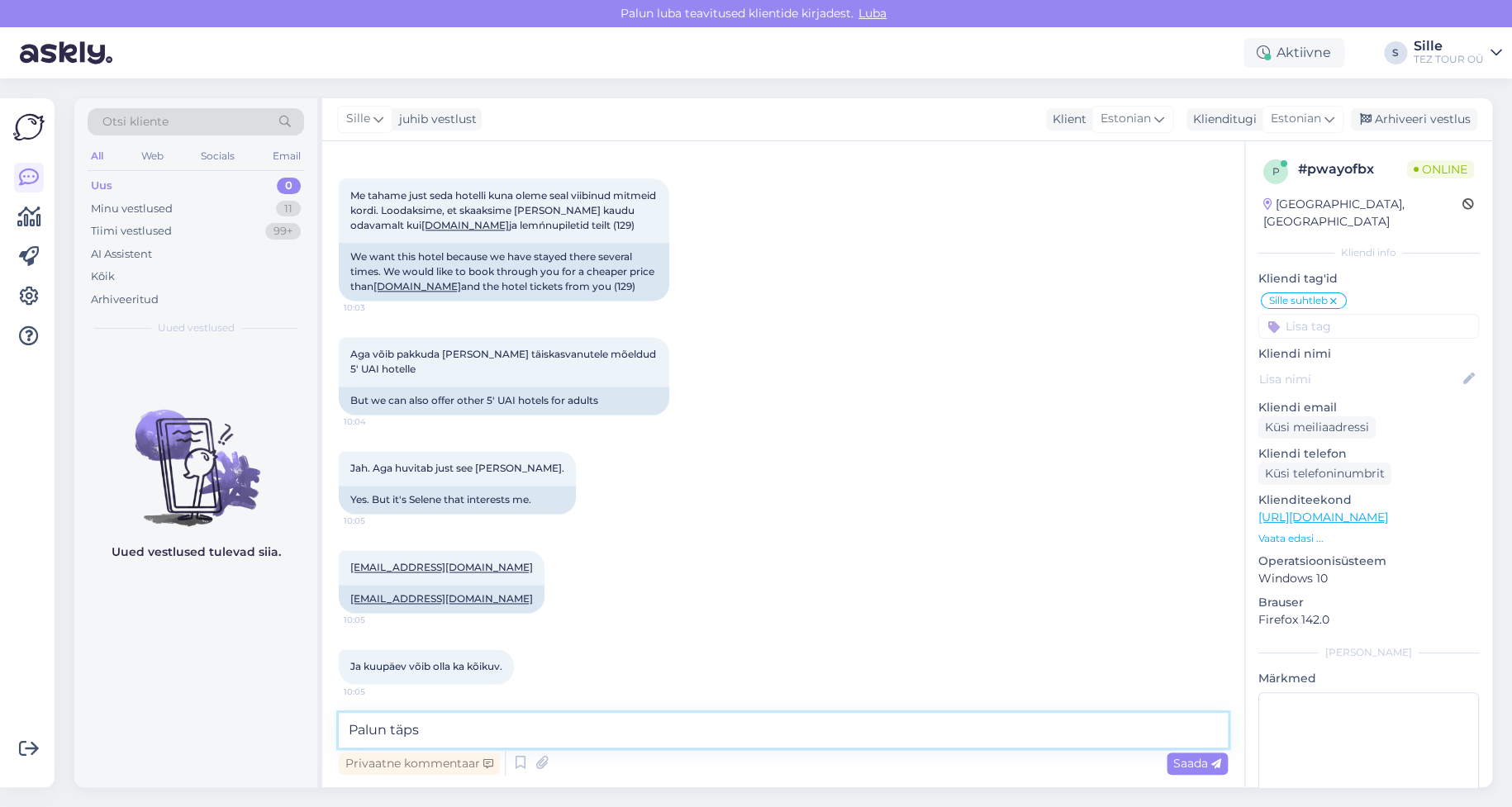
scroll to position [1143, 0]
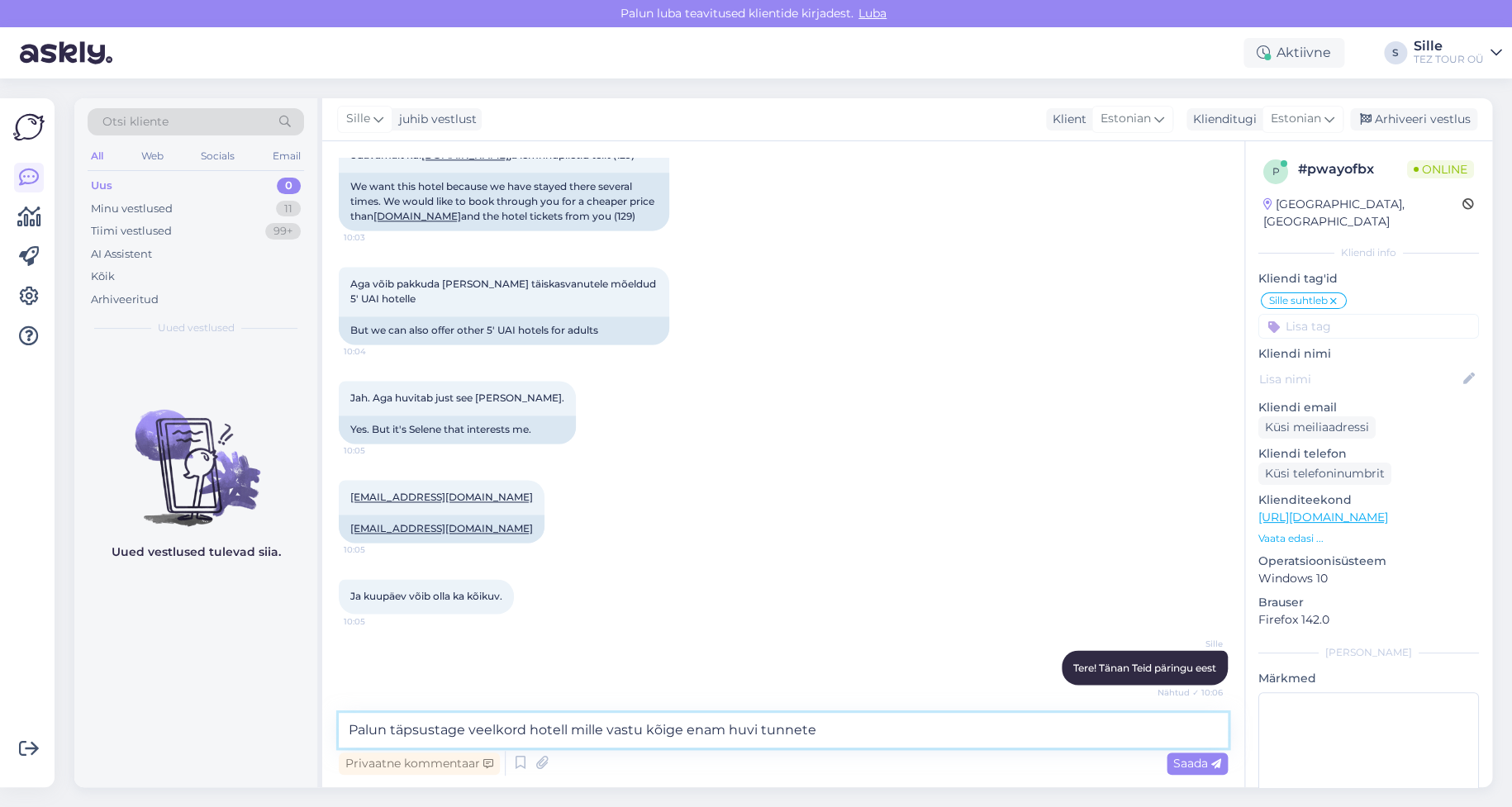
type textarea "Palun täpsustage veelkord hotell mille vastu kõige enam huvi tunnete"
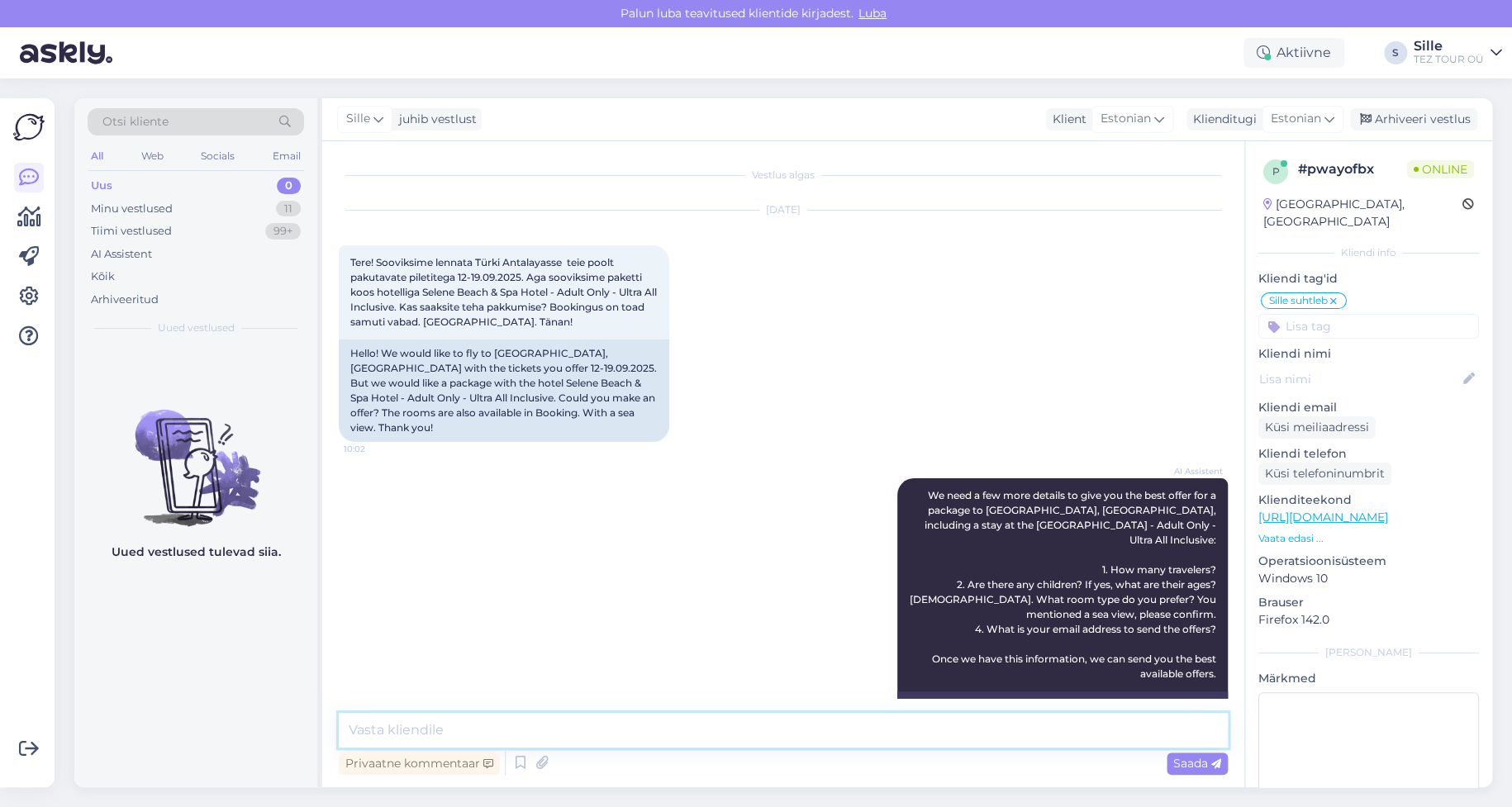
scroll to position [165, 0]
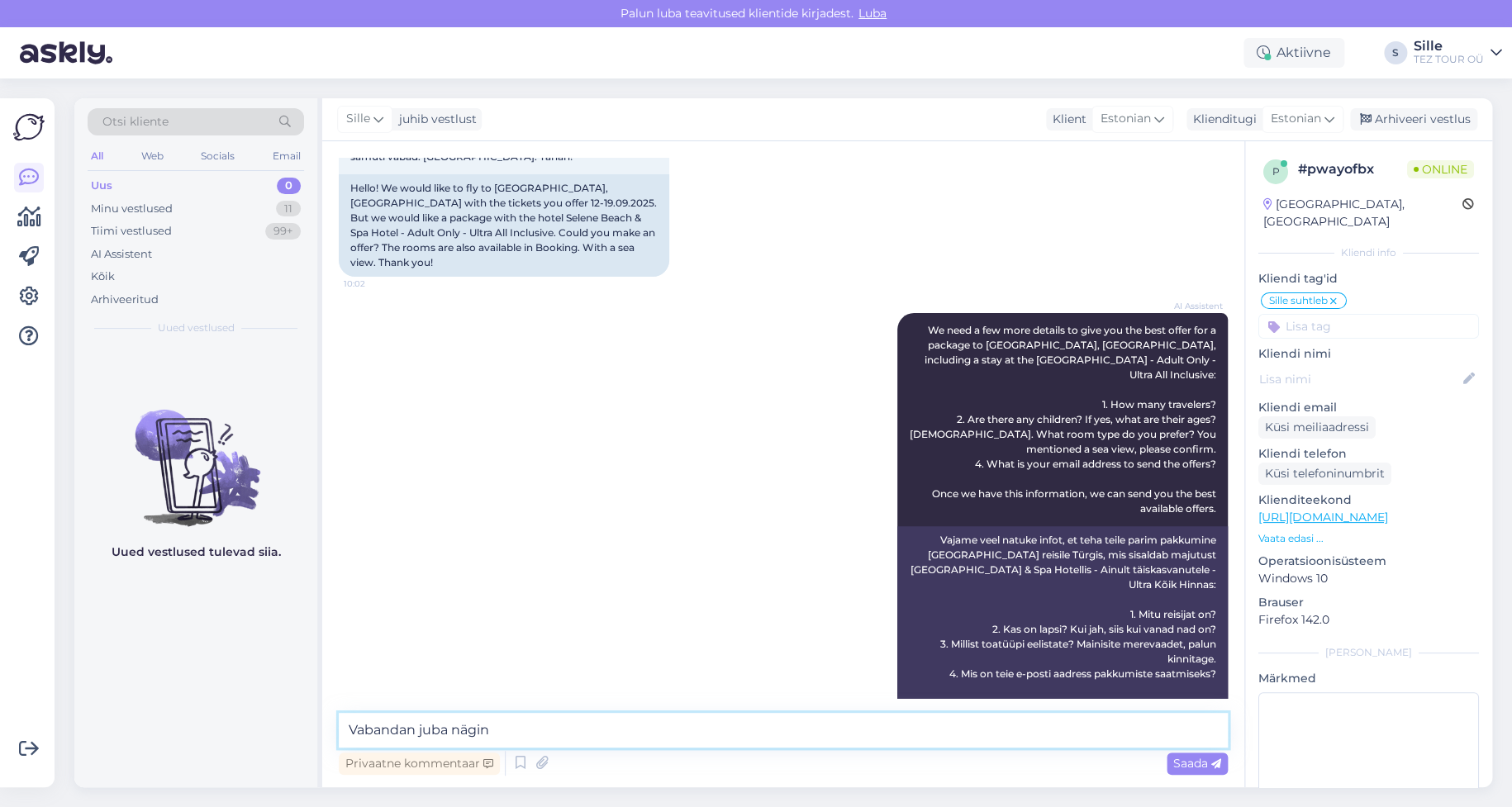
type textarea "Vabandan juba nägin"
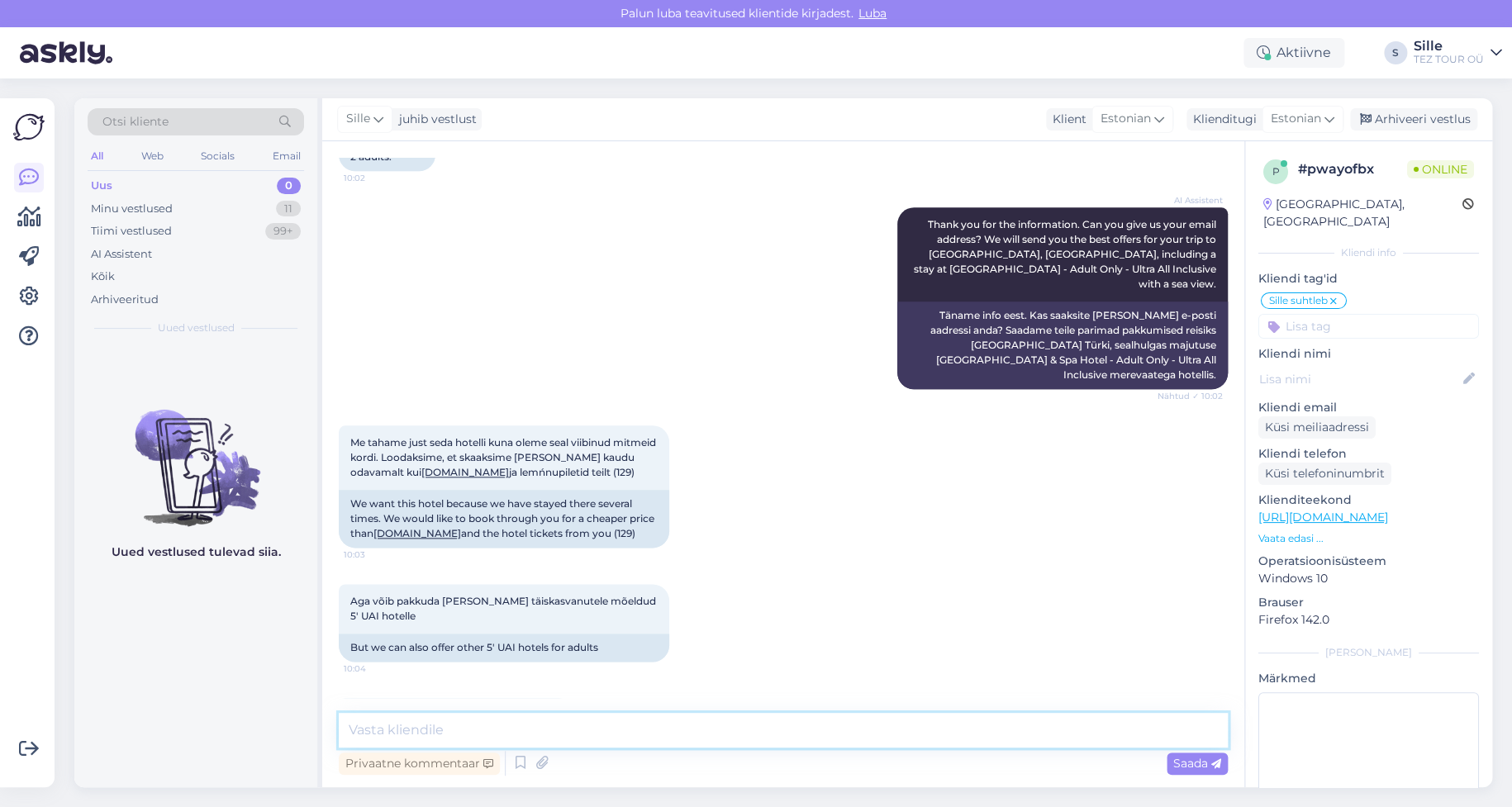
scroll to position [0, 0]
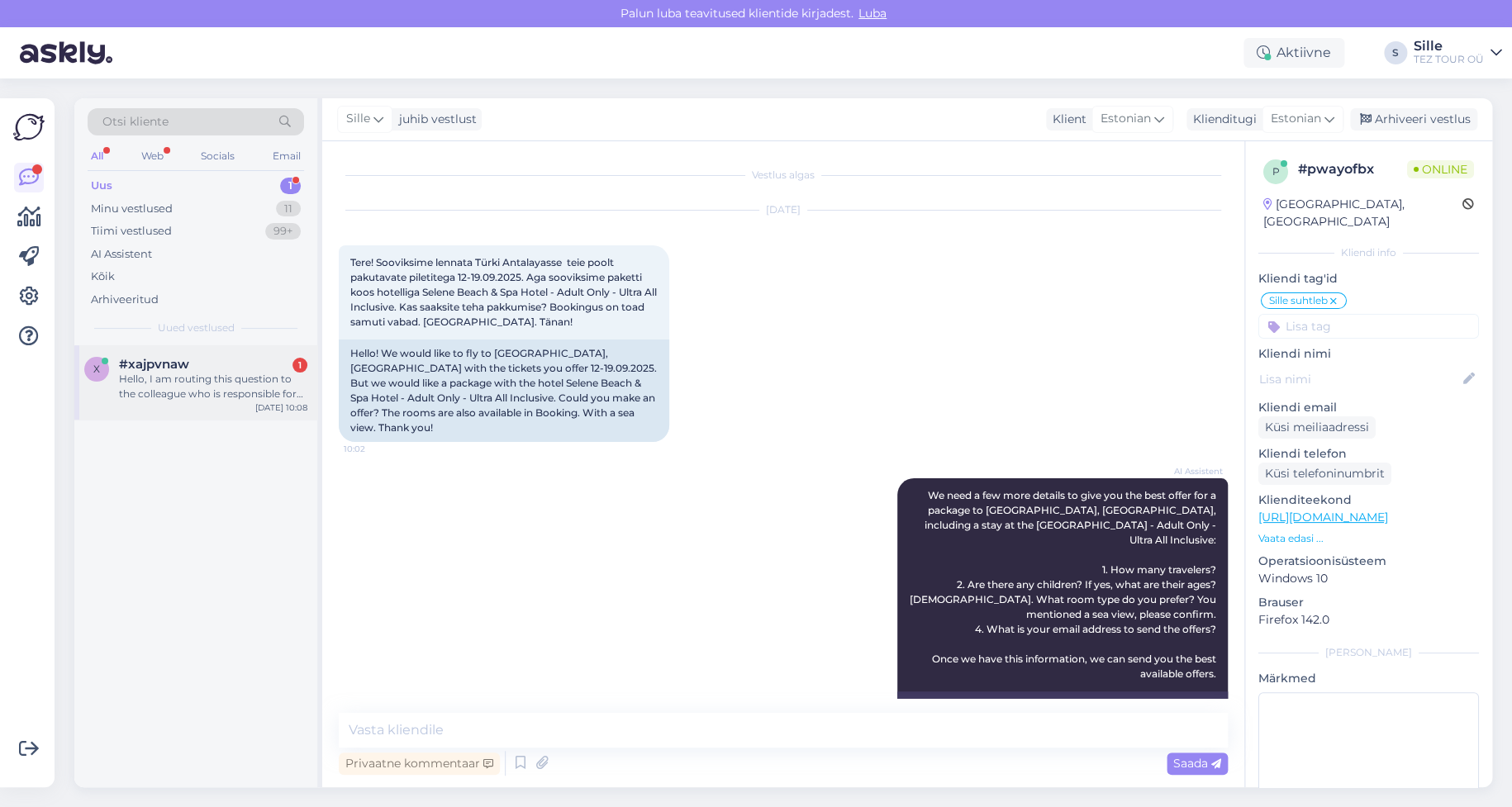
click at [217, 375] on div "Hello, I am routing this question to the colleague who is responsible for this …" at bounding box center [213, 387] width 188 height 30
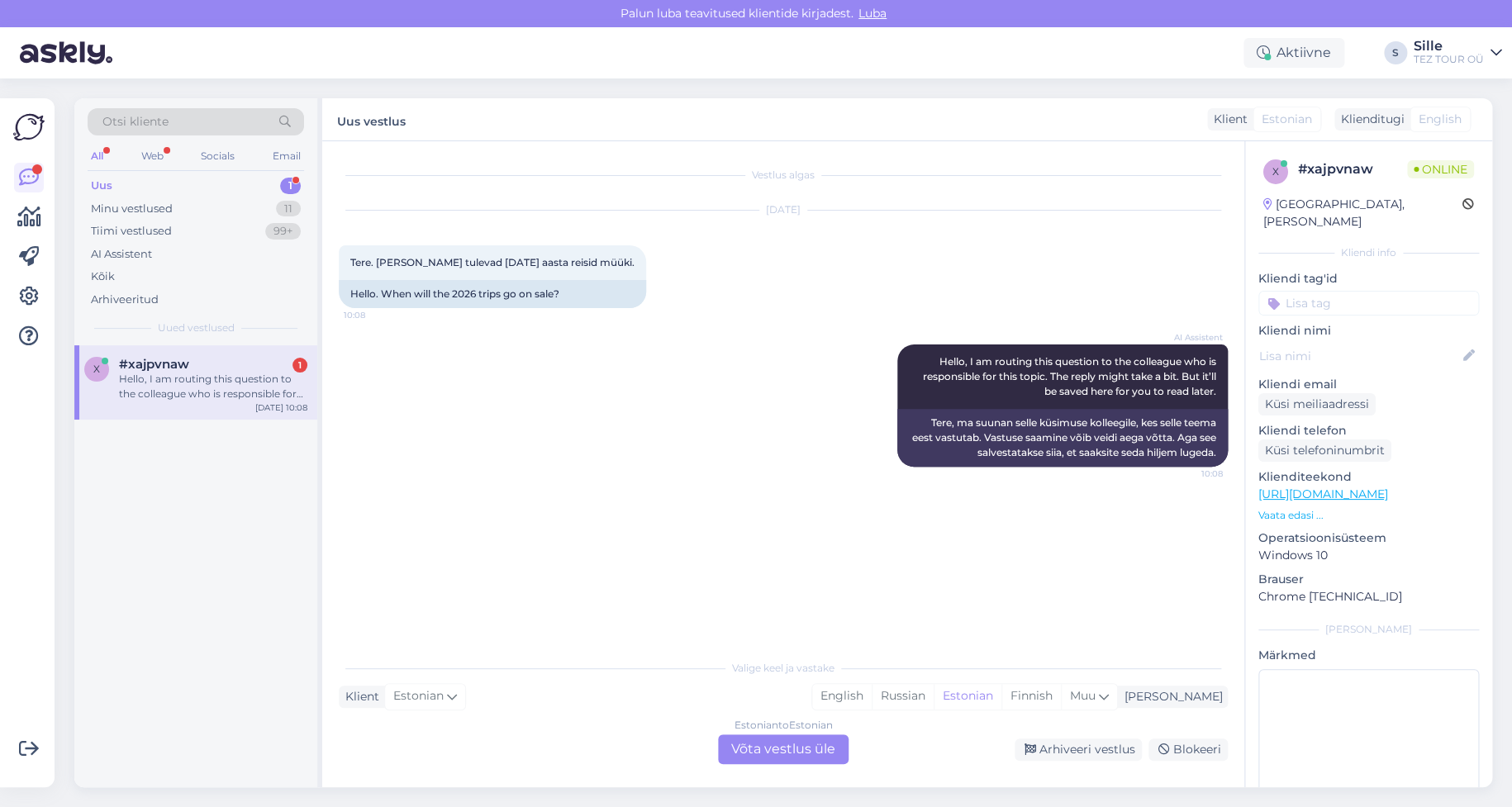
click at [759, 748] on div "Estonian to Estonian Võta vestlus üle" at bounding box center [783, 749] width 130 height 30
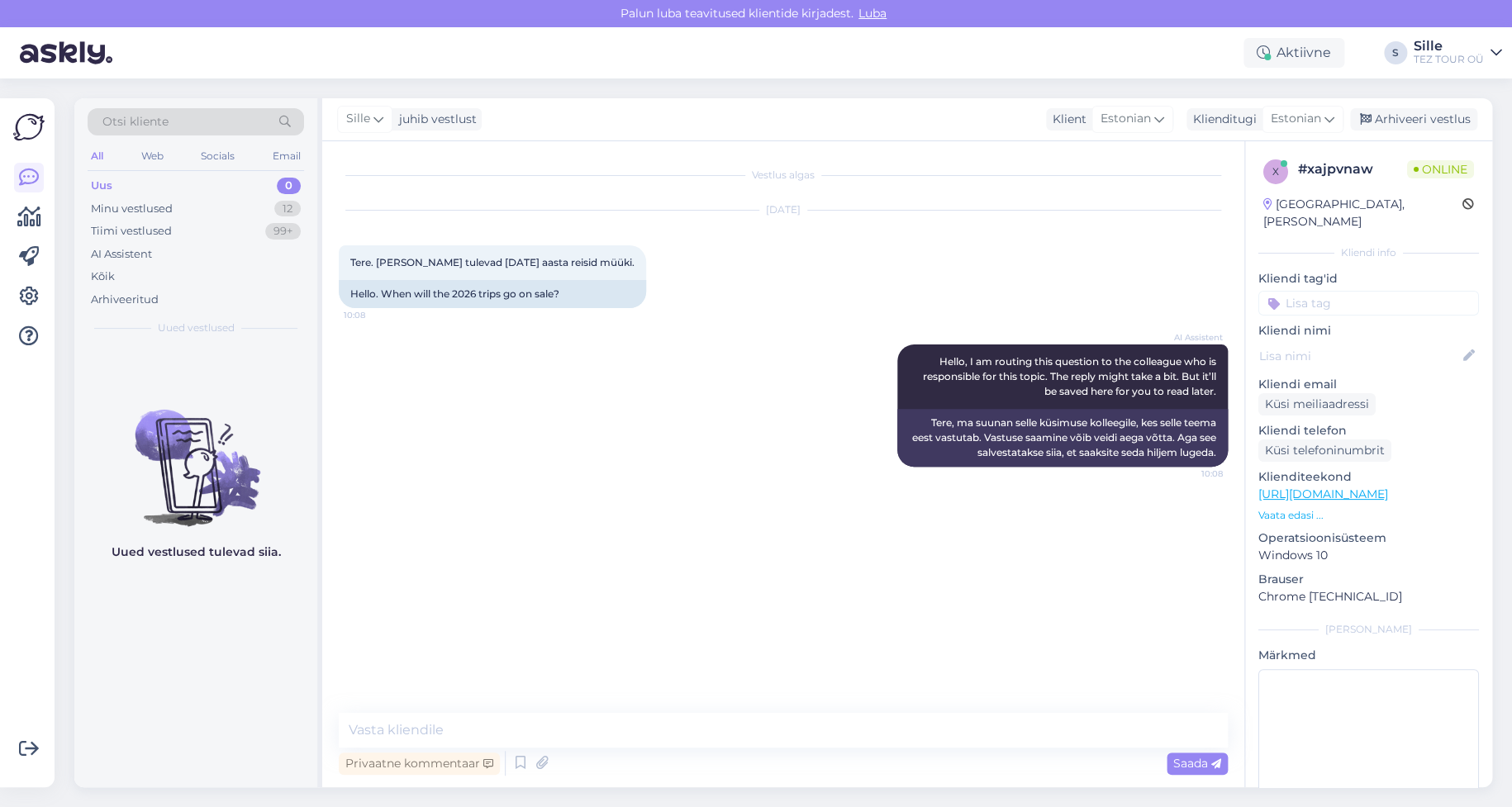
click at [1326, 291] on input at bounding box center [1368, 303] width 220 height 24
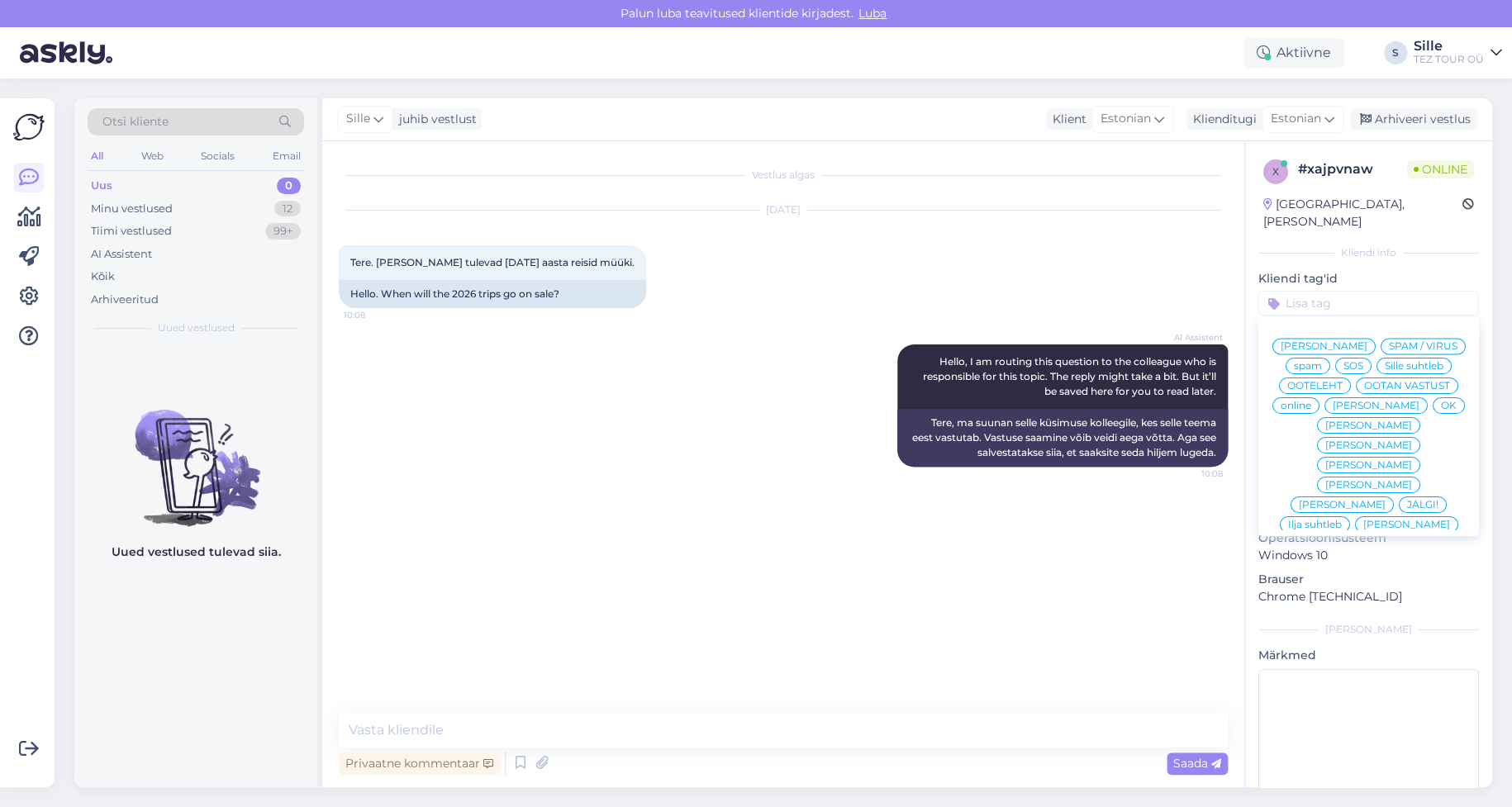
click at [1385, 366] on span "Sille suhtleb" at bounding box center [1414, 366] width 59 height 10
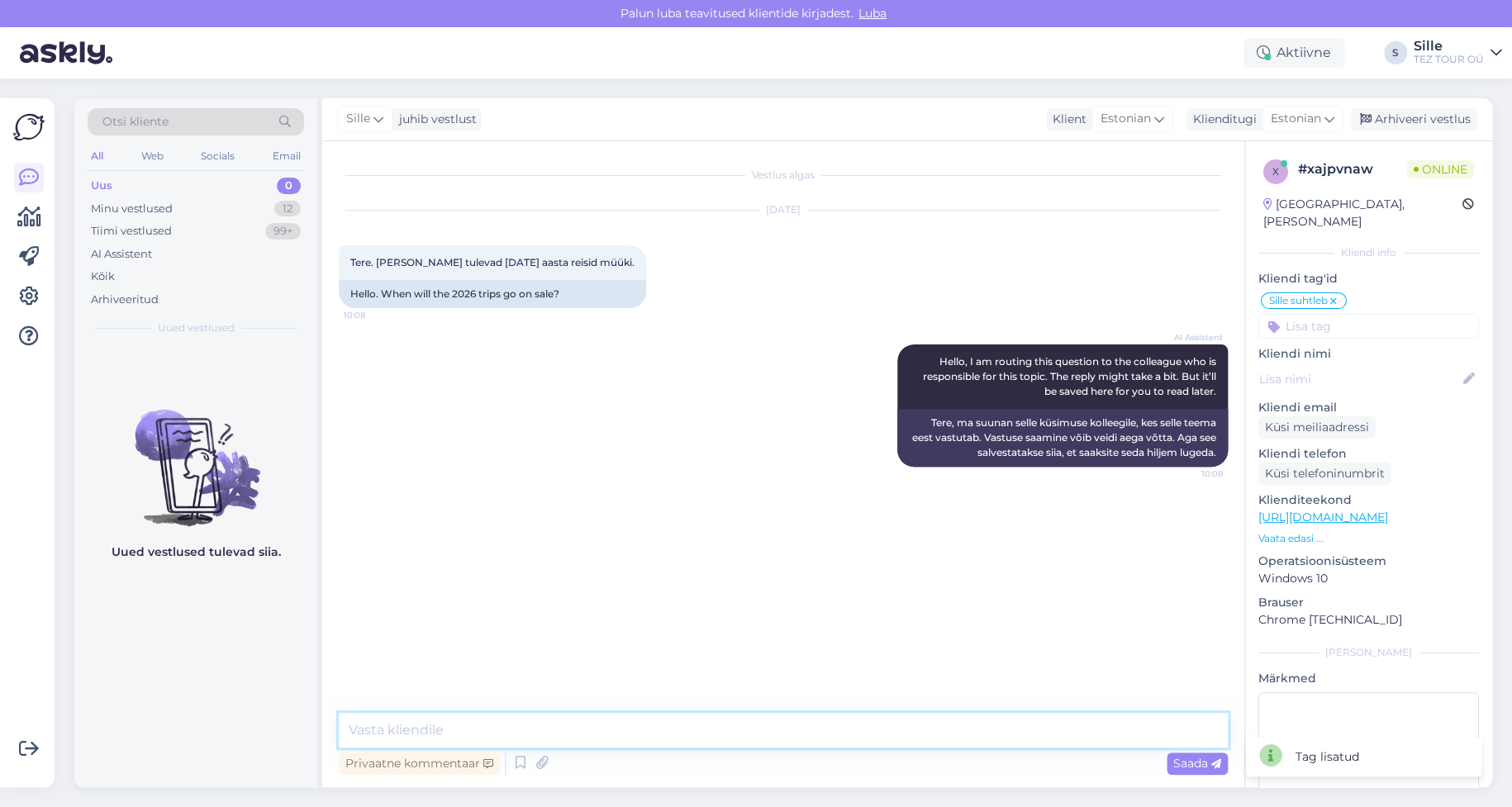
click at [515, 730] on textarea at bounding box center [783, 730] width 889 height 35
type textarea "Tere! 2026 kevad-suve-sügishooaja reiside müügi planeerime avada 22.09"
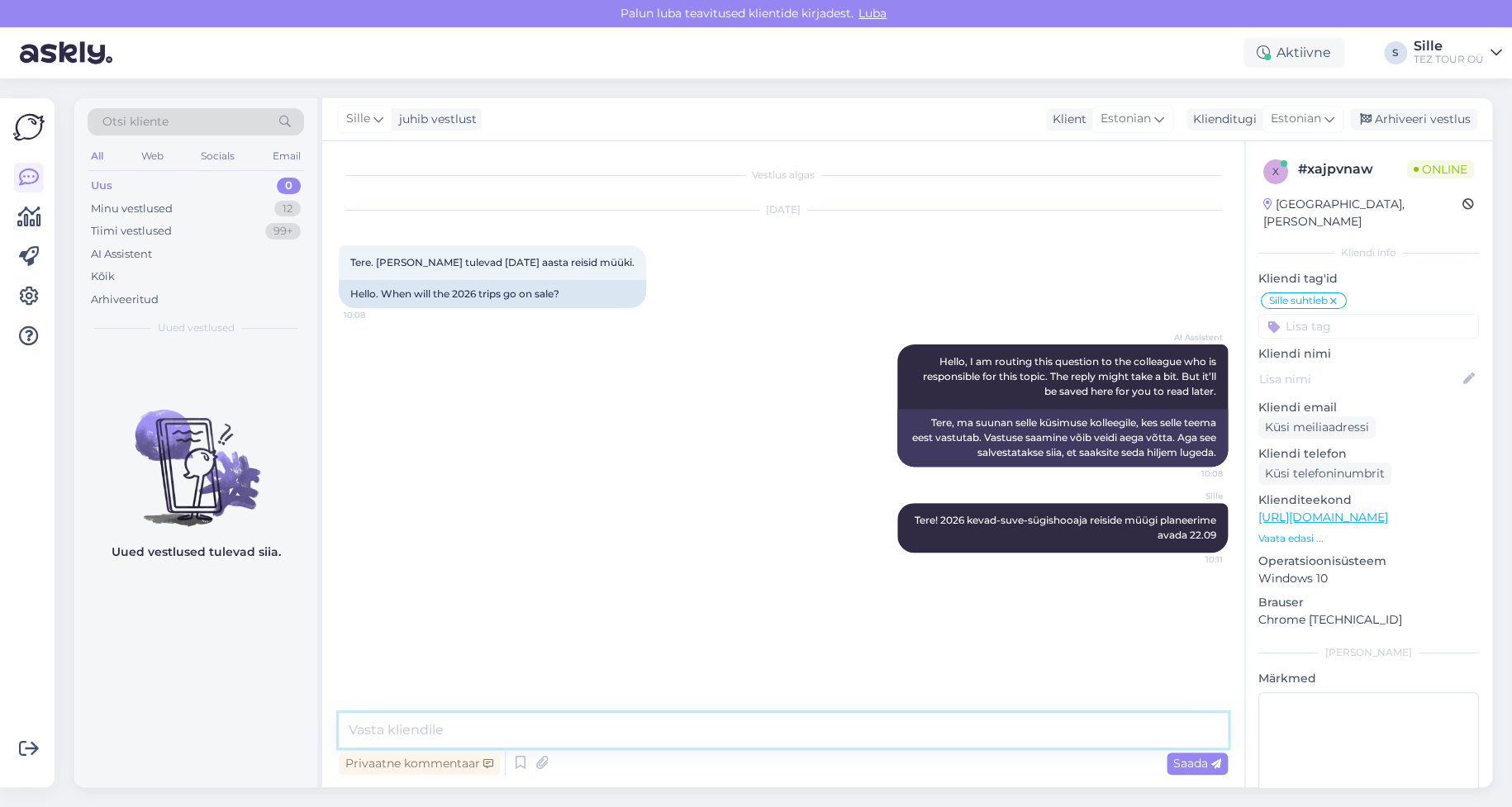
type textarea "Ü"
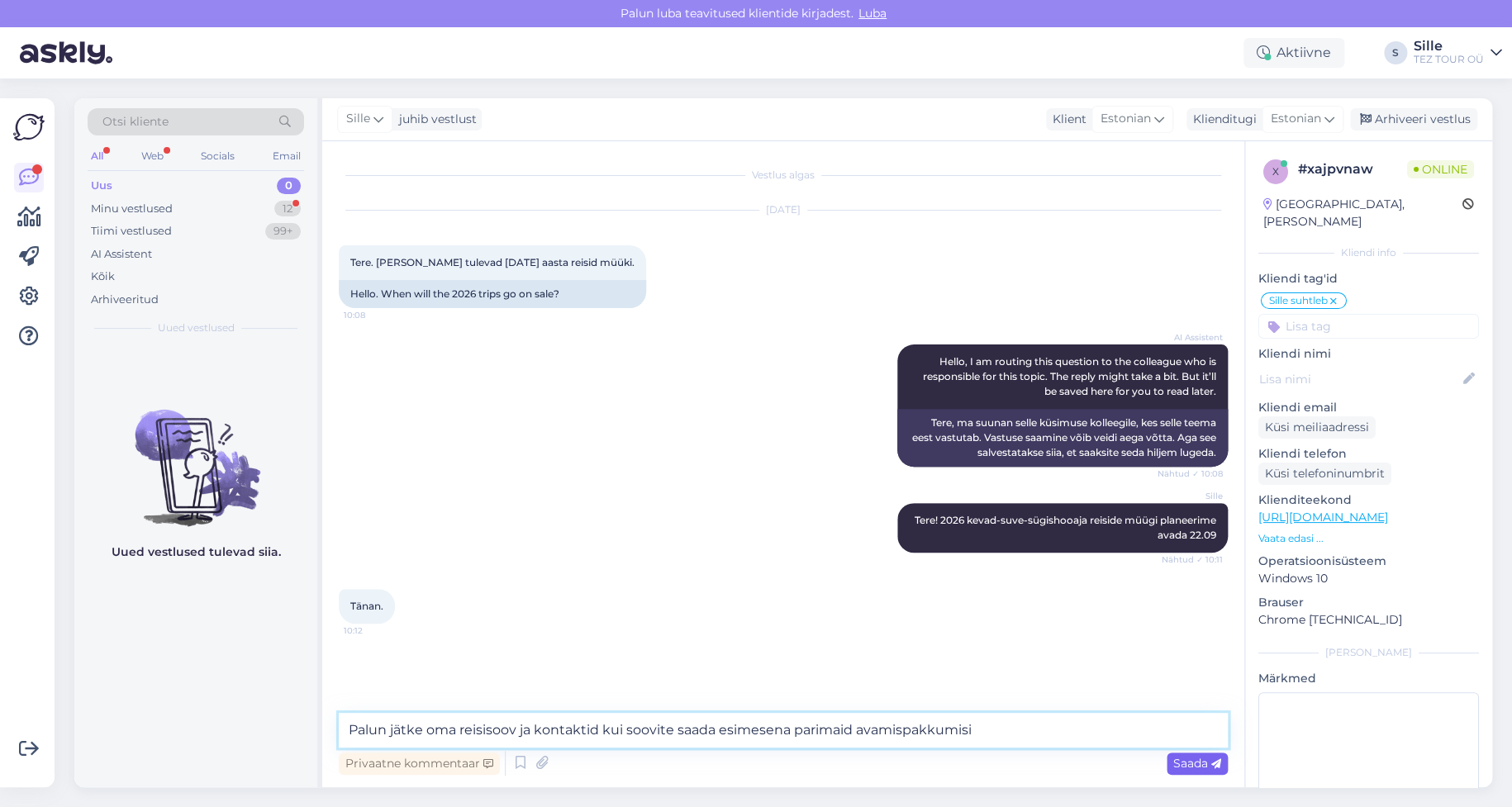
type textarea "Palun jätke oma reisisoov ja kontaktid kui soovite saada esimesena parimaid ava…"
click at [1192, 757] on span "Saada" at bounding box center [1196, 763] width 48 height 15
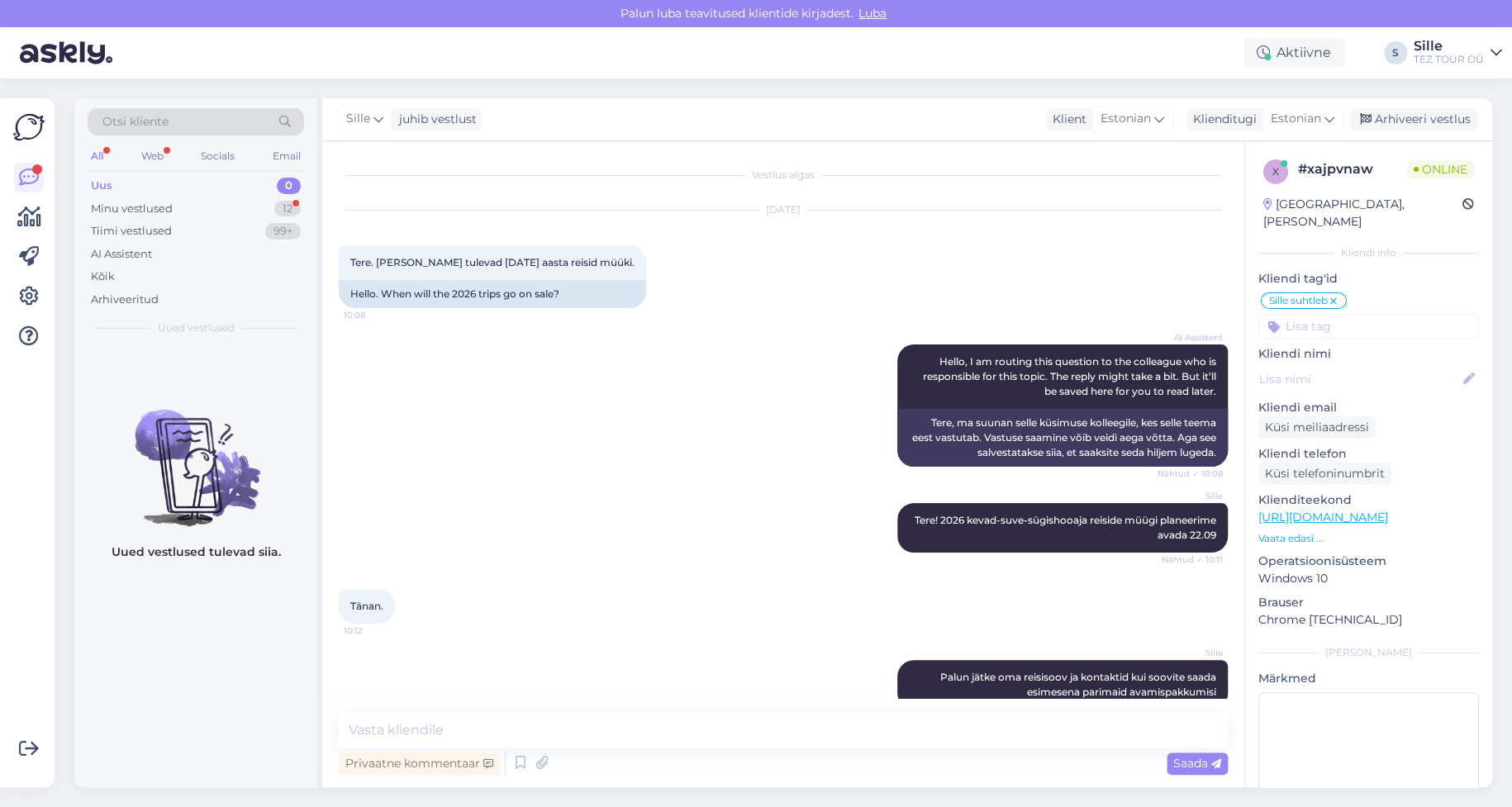
scroll to position [29, 0]
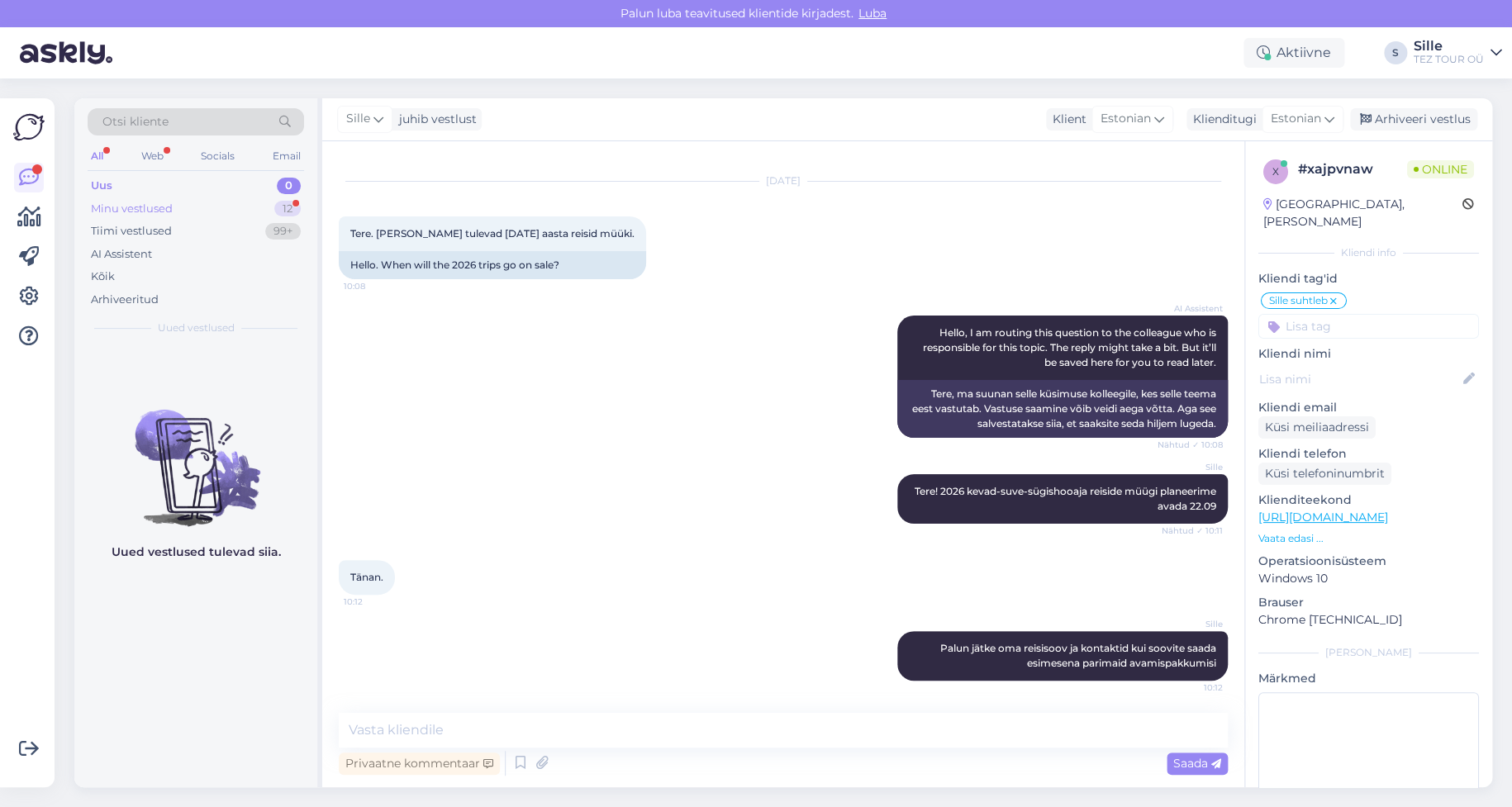
click at [143, 202] on div "Minu vestlused" at bounding box center [131, 209] width 82 height 17
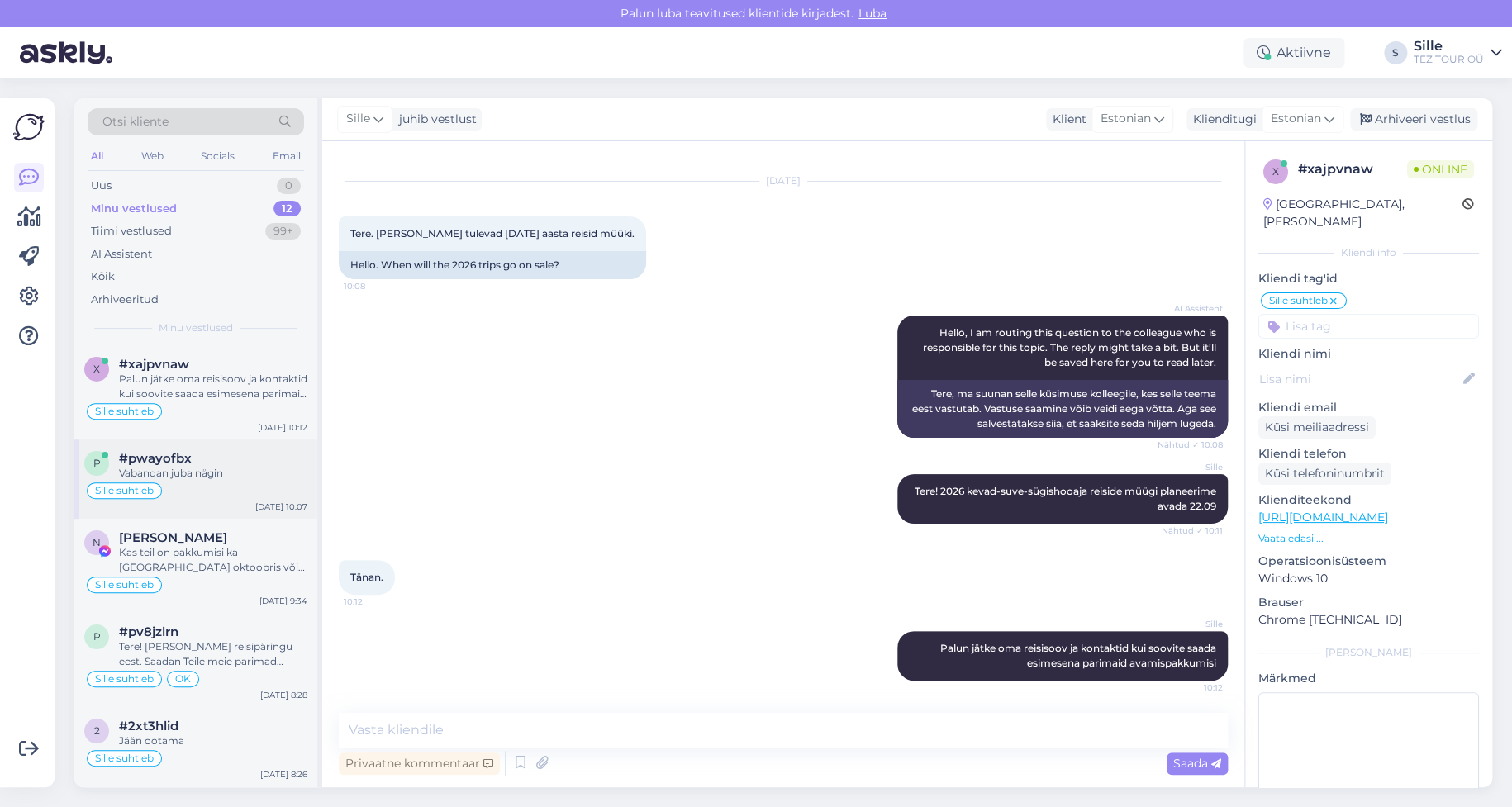
click at [174, 466] on div "Vabandan juba nägin" at bounding box center [213, 473] width 188 height 15
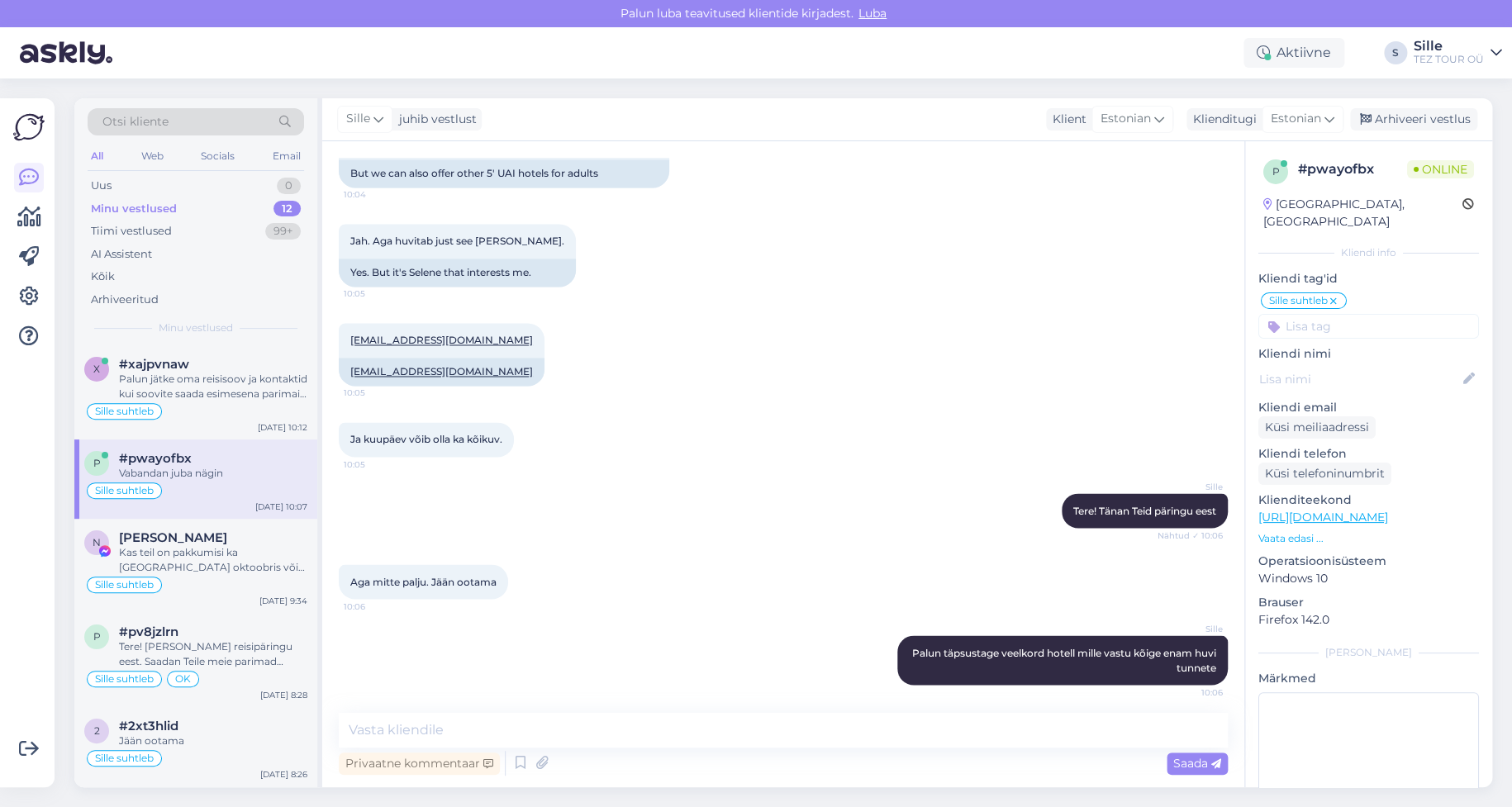
scroll to position [1135, 0]
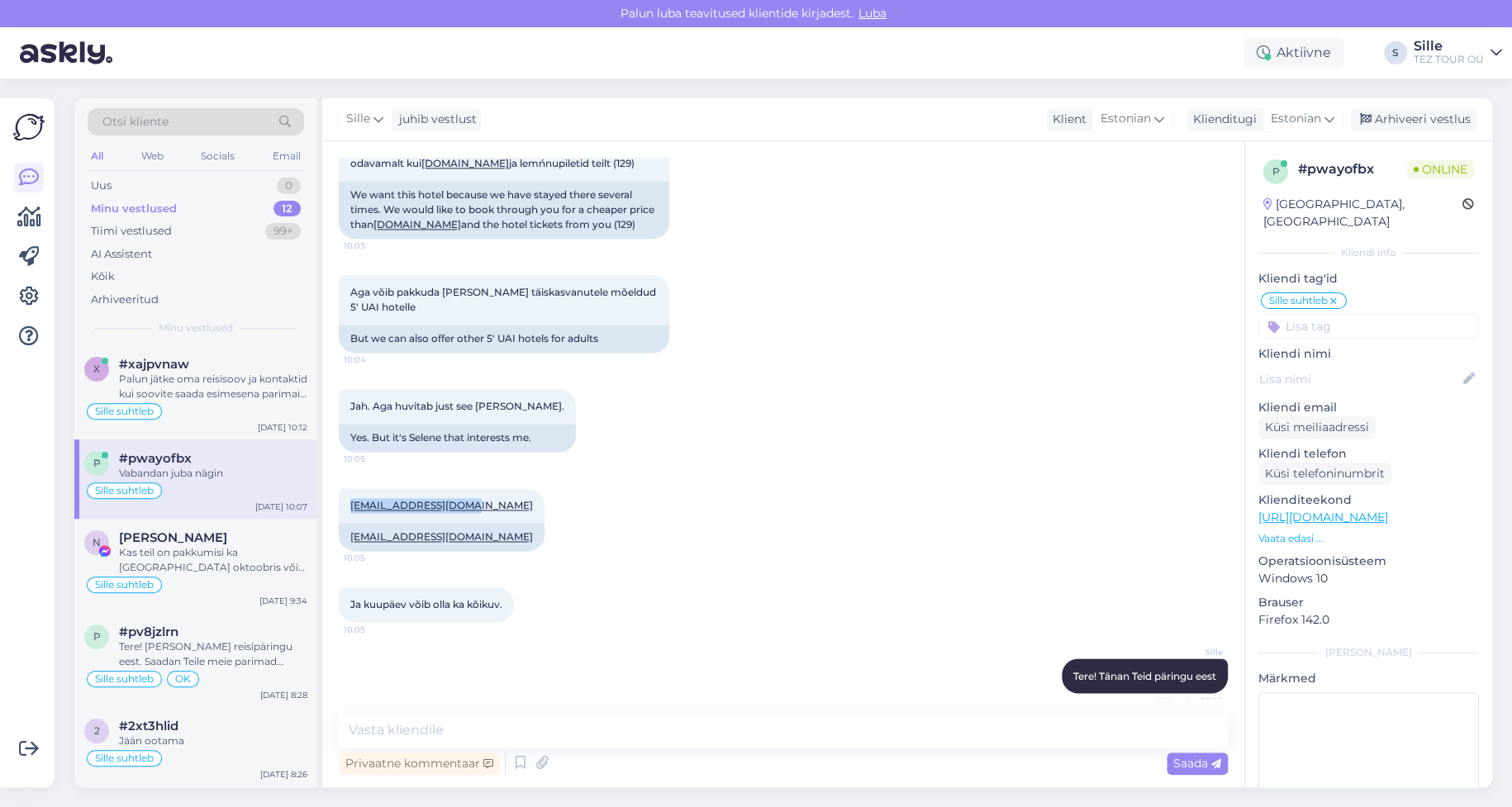
drag, startPoint x: 342, startPoint y: 426, endPoint x: 514, endPoint y: 420, distance: 172.1
click at [514, 470] on div "[EMAIL_ADDRESS][DOMAIN_NAME] 10:05 [EMAIL_ADDRESS][DOMAIN_NAME]" at bounding box center [783, 519] width 889 height 99
copy link "[EMAIL_ADDRESS][DOMAIN_NAME]"
click at [419, 728] on textarea at bounding box center [783, 730] width 889 height 35
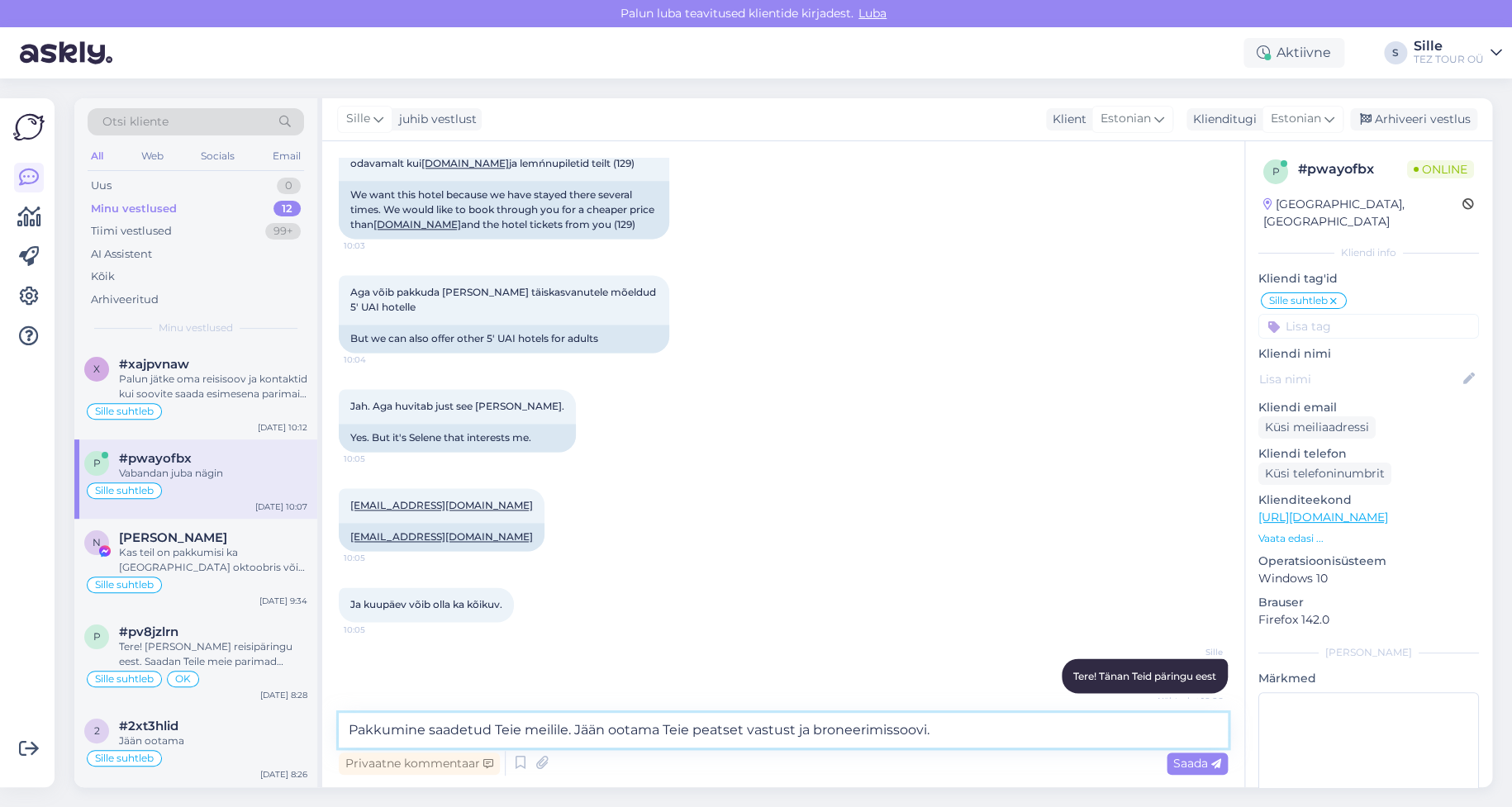
type textarea "Pakkumine saadetud Teie meilile. Jään ootama Teie peatset vastust ja broneerimi…"
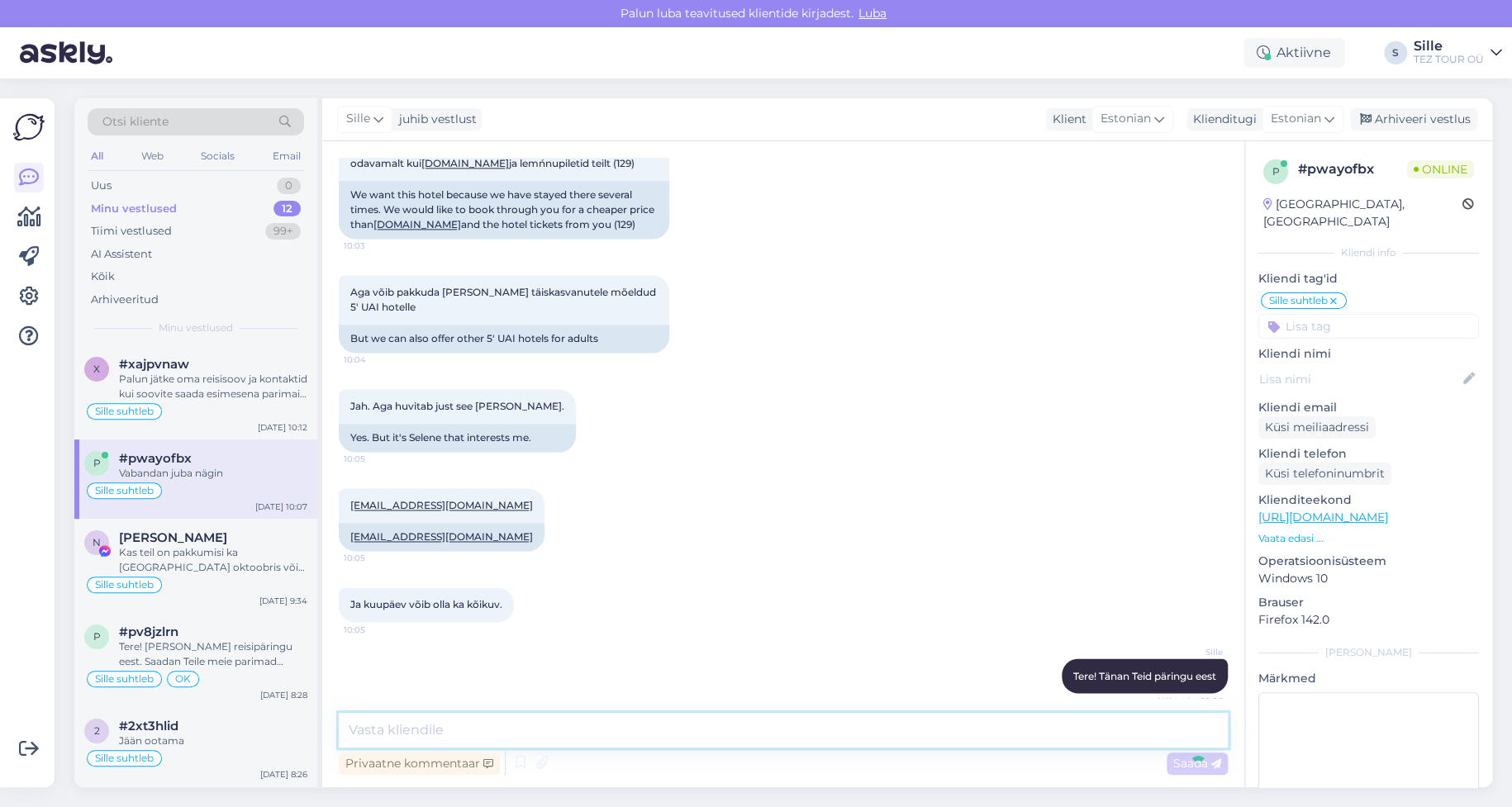
scroll to position [1387, 0]
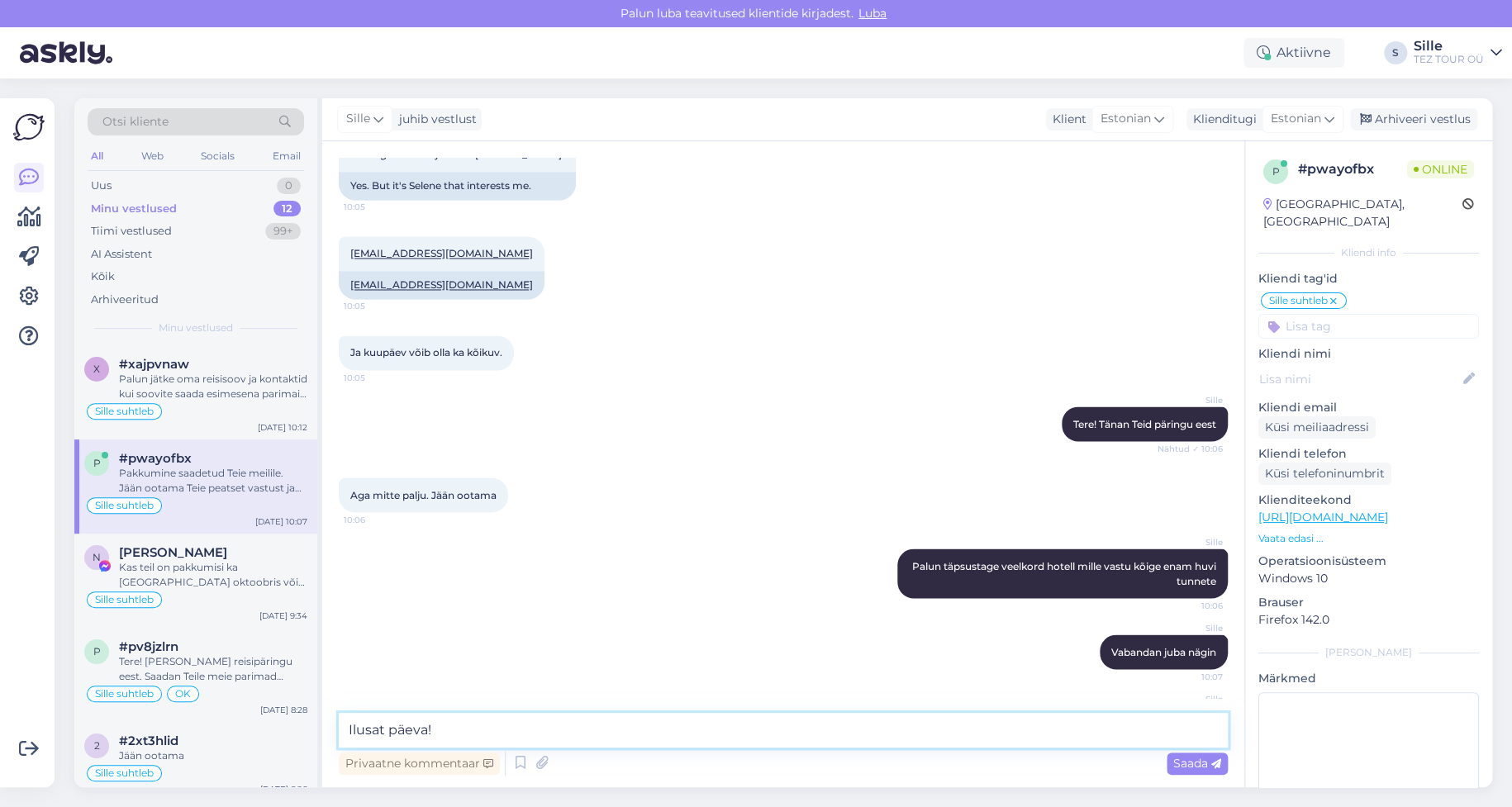
type textarea "Ilusat päeva!"
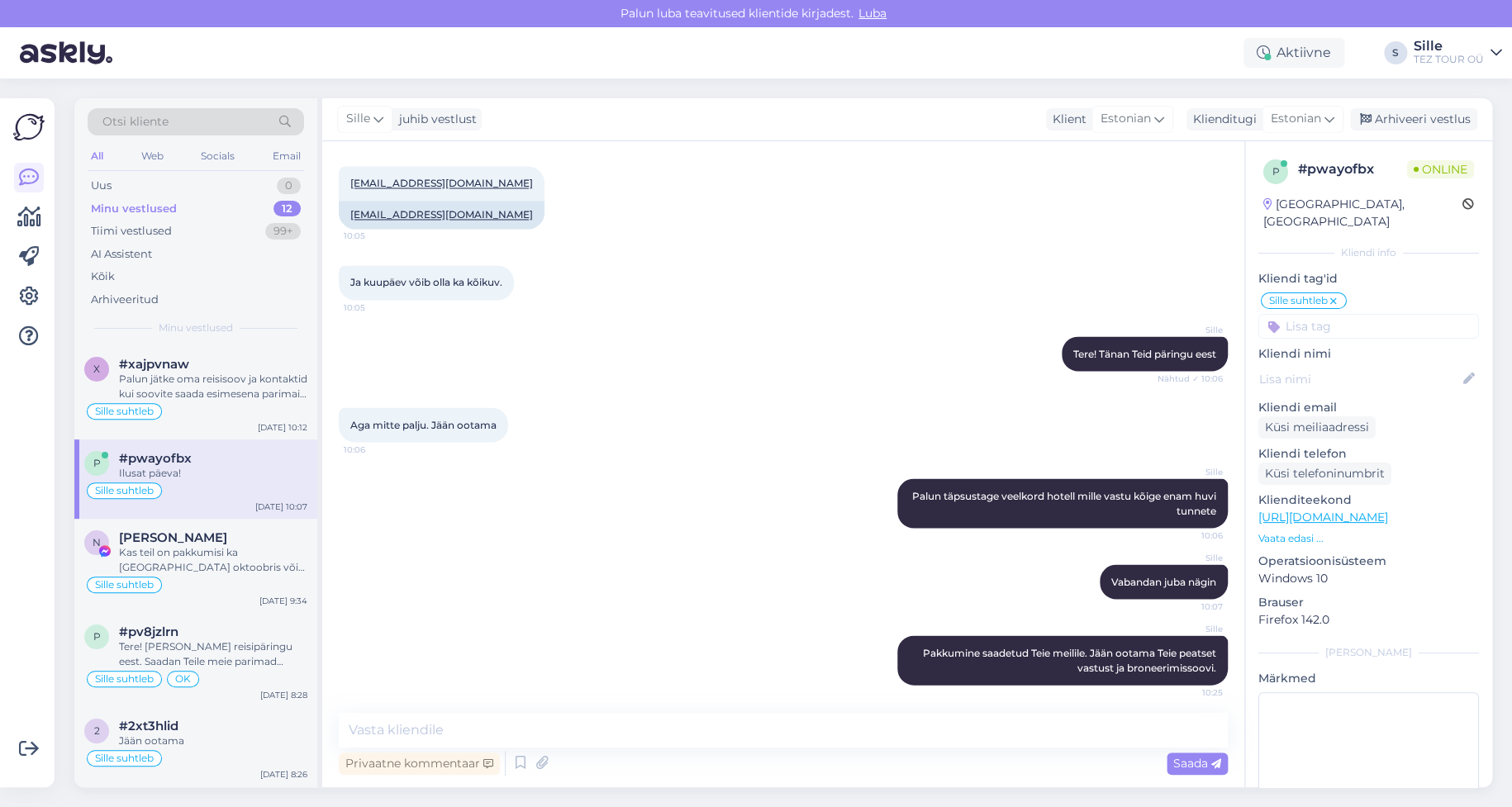
click at [1362, 314] on input at bounding box center [1368, 326] width 220 height 24
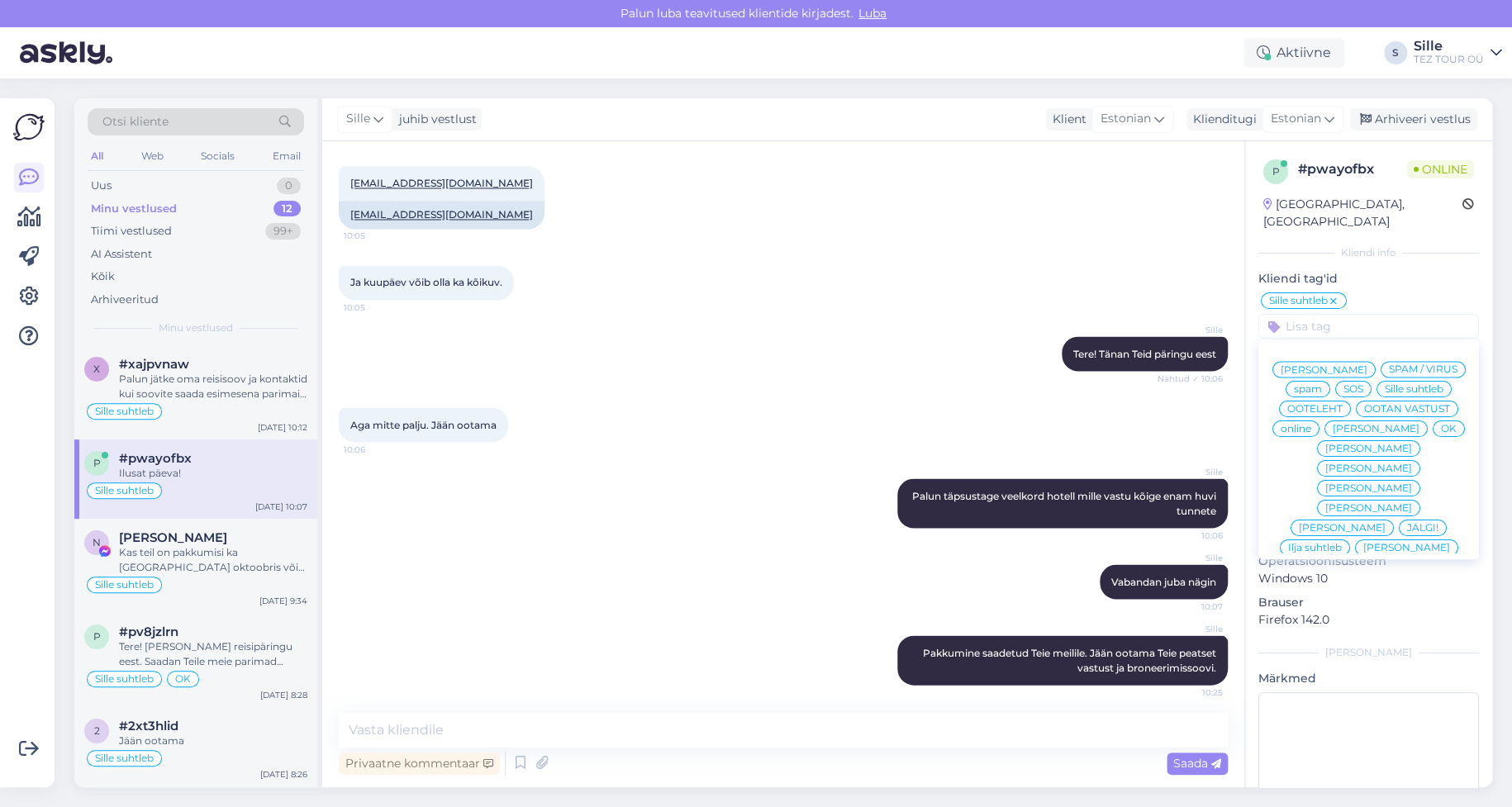
click at [1441, 428] on span "OK" at bounding box center [1448, 428] width 16 height 10
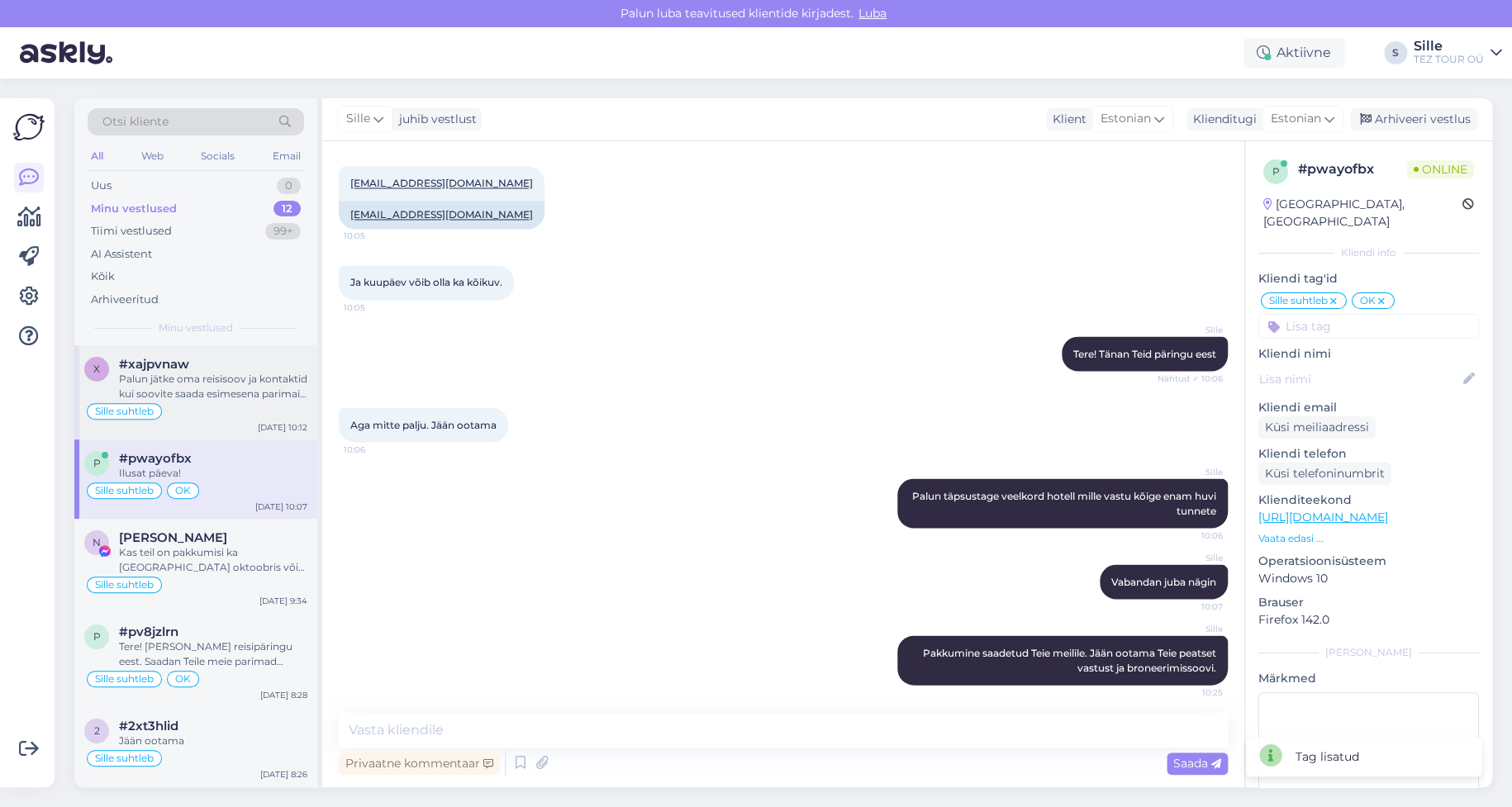
click at [196, 376] on div "Palun jätke oma reisisoov ja kontaktid kui soovite saada esimesena parimaid ava…" at bounding box center [213, 387] width 188 height 30
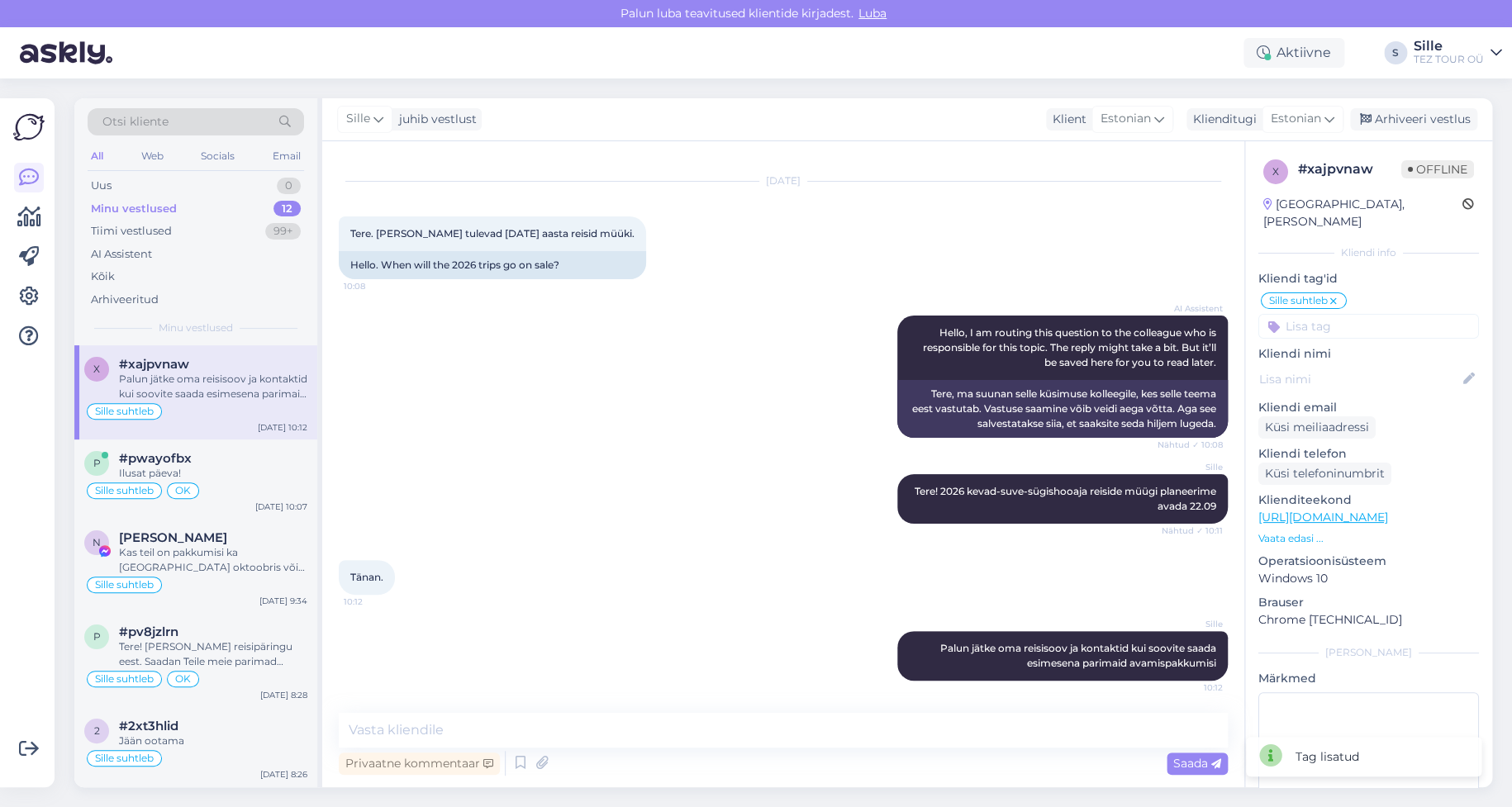
click at [1298, 314] on input at bounding box center [1368, 326] width 220 height 24
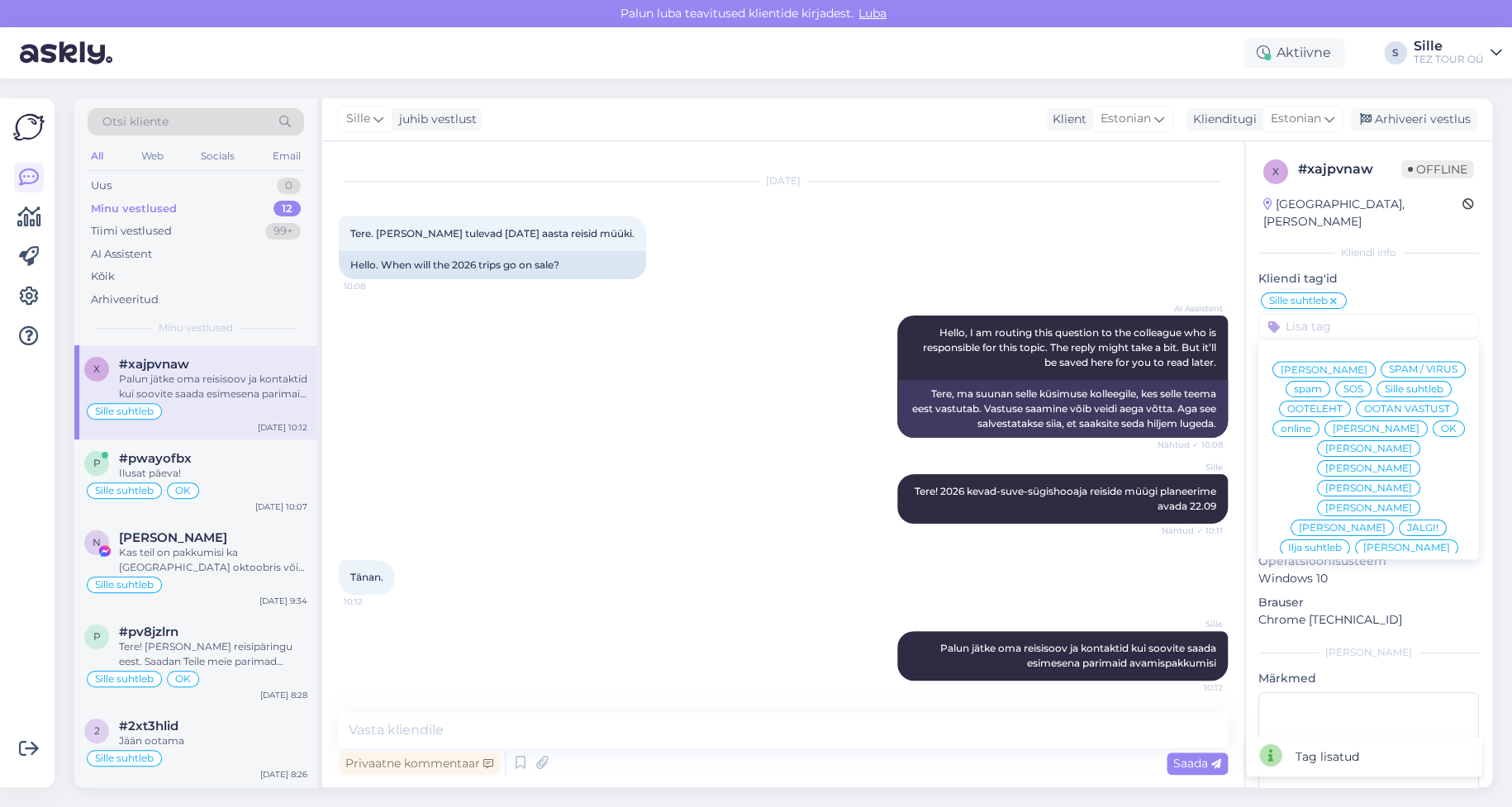
click at [1432, 429] on div "OK" at bounding box center [1448, 429] width 32 height 17
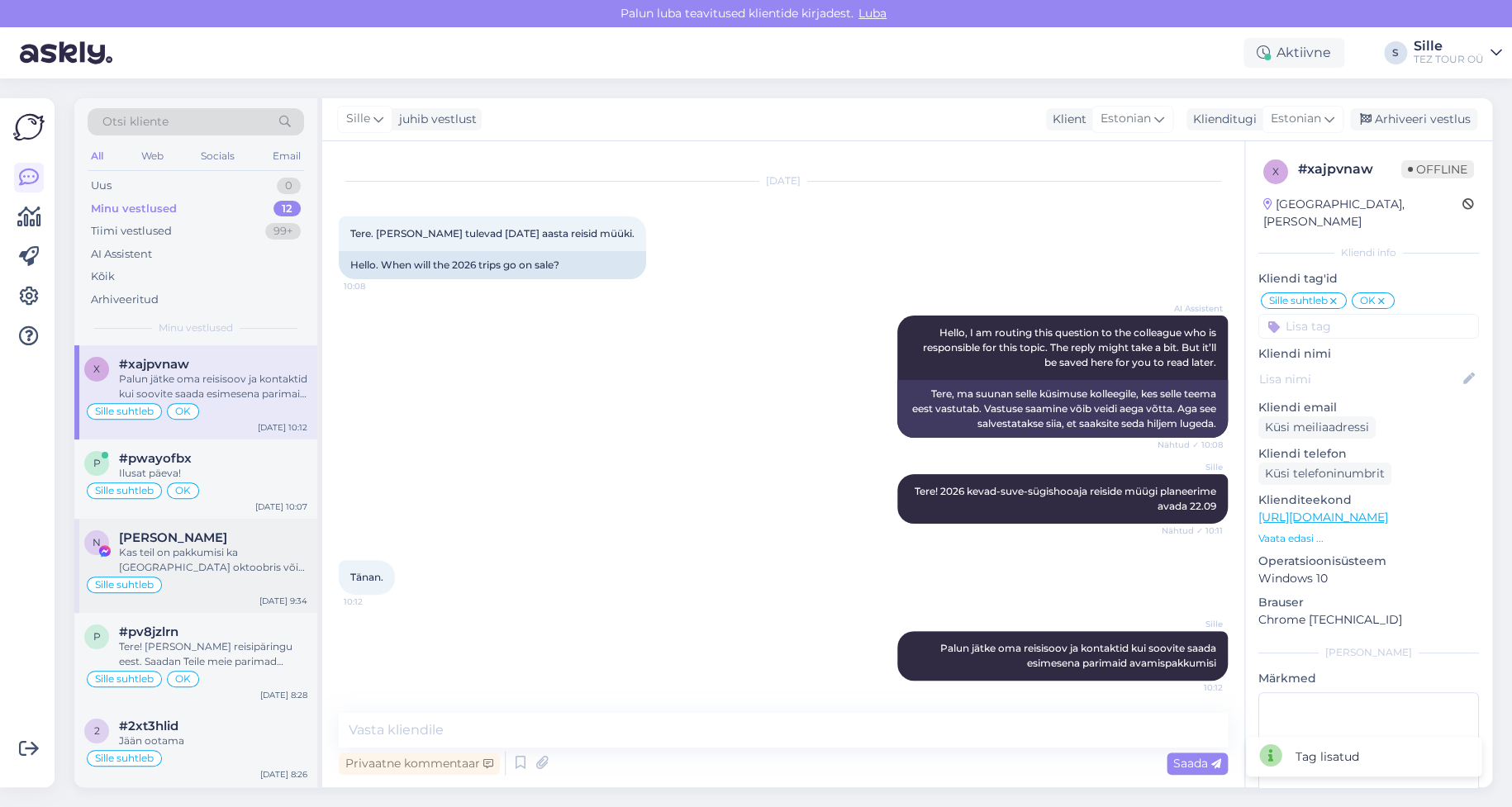
drag, startPoint x: 219, startPoint y: 573, endPoint x: 232, endPoint y: 575, distance: 13.2
click at [219, 574] on div "Kas teil on pakkumisi ka [GEOGRAPHIC_DATA] oktoobris või tuneesiasse ? Sooviks …" at bounding box center [213, 560] width 188 height 30
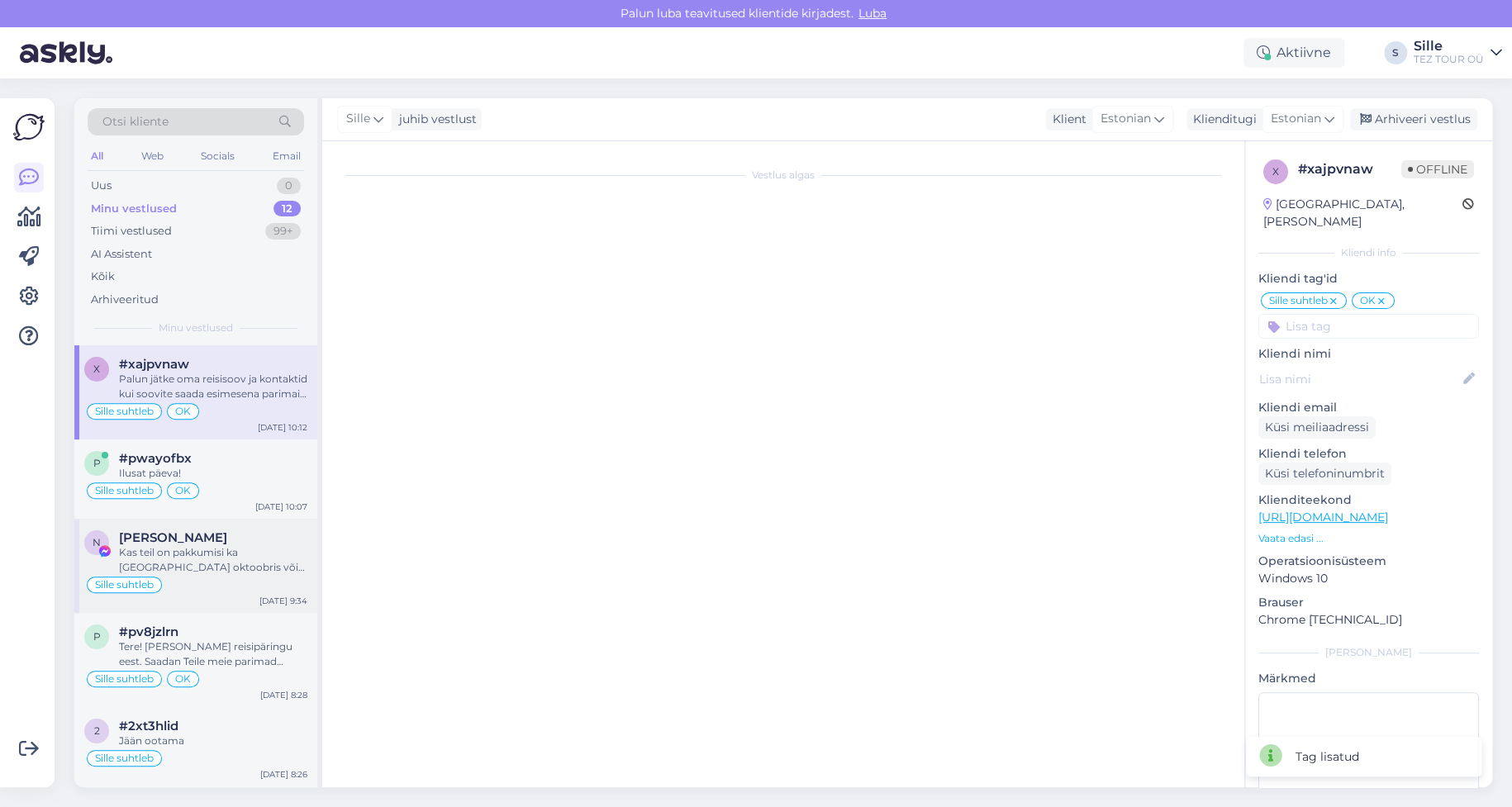
scroll to position [228, 0]
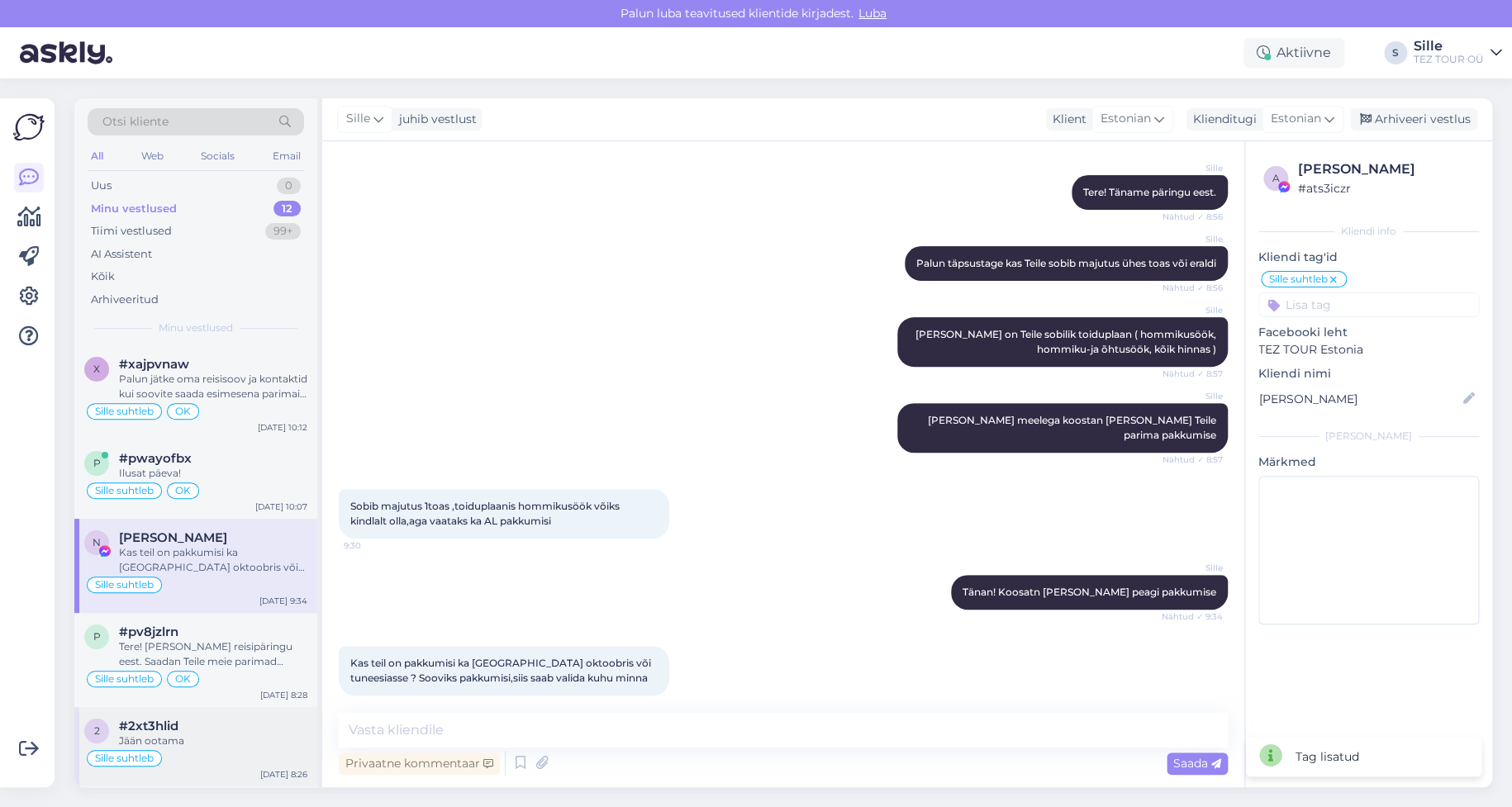
click at [211, 740] on div "Jään ootama" at bounding box center [213, 741] width 188 height 15
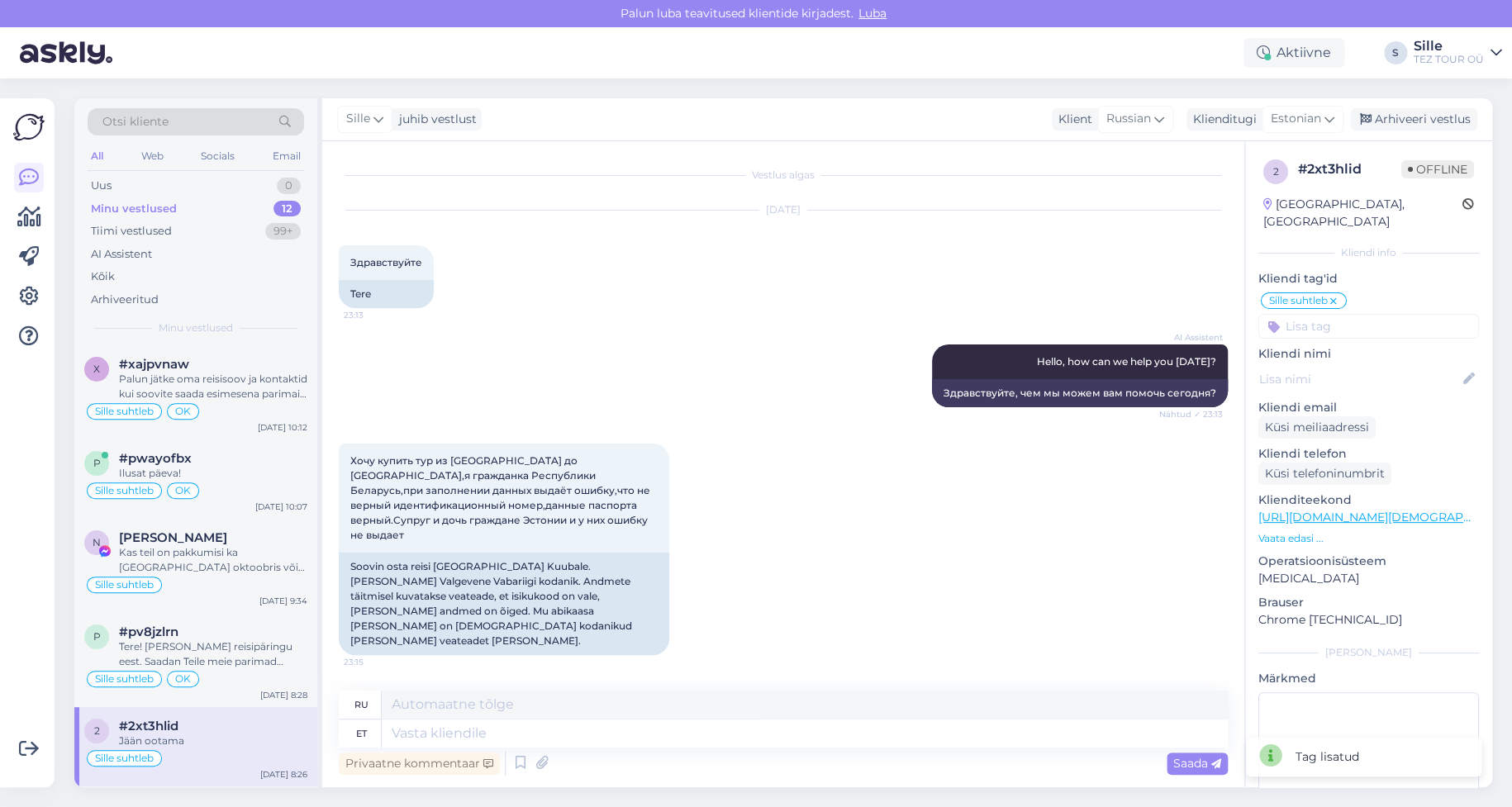
scroll to position [586, 0]
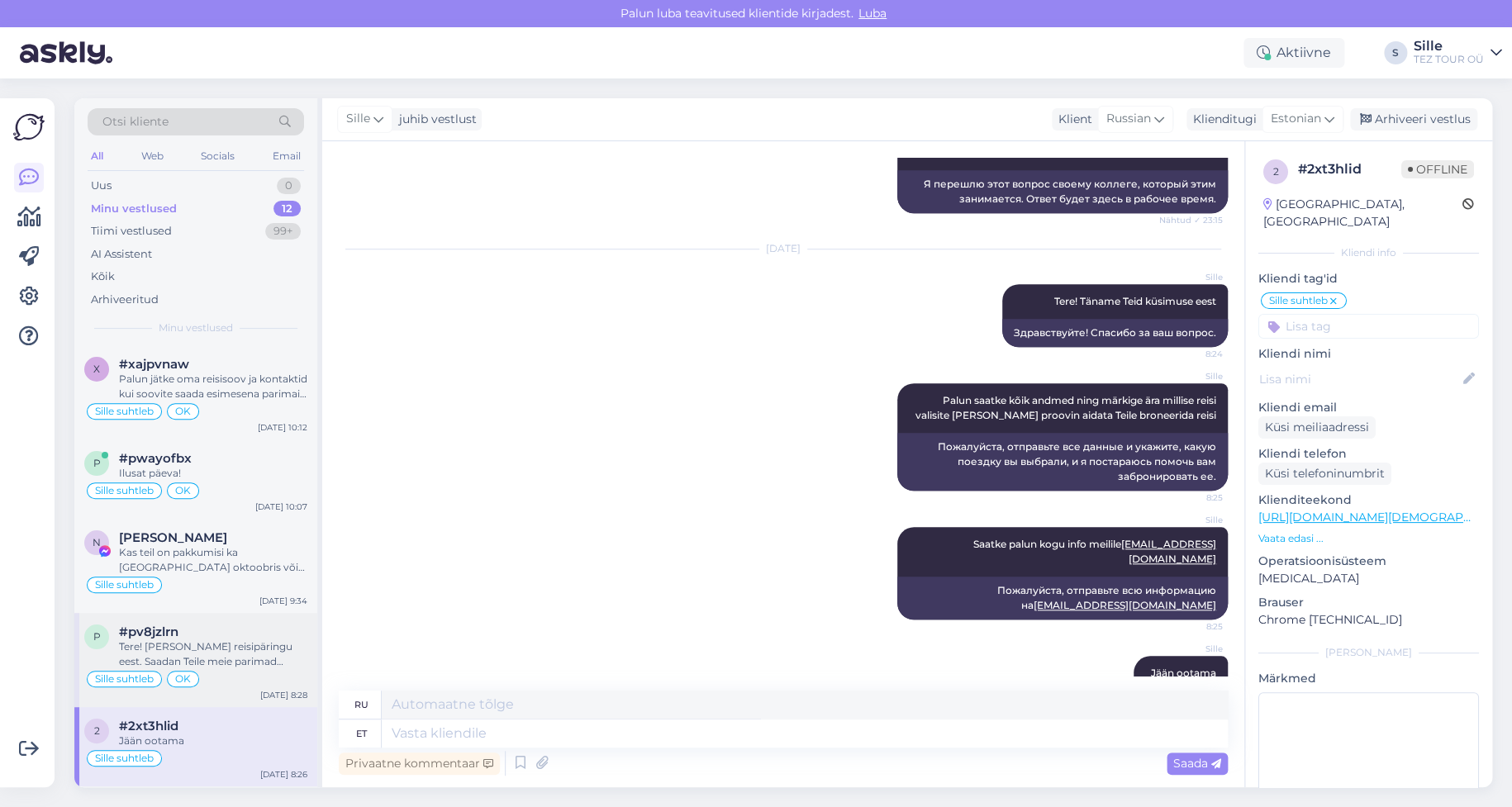
click at [190, 666] on div "Tere! [PERSON_NAME] reisipäringu eest. Saadan Teile meie parimad pakkumised esi…" at bounding box center [213, 654] width 188 height 30
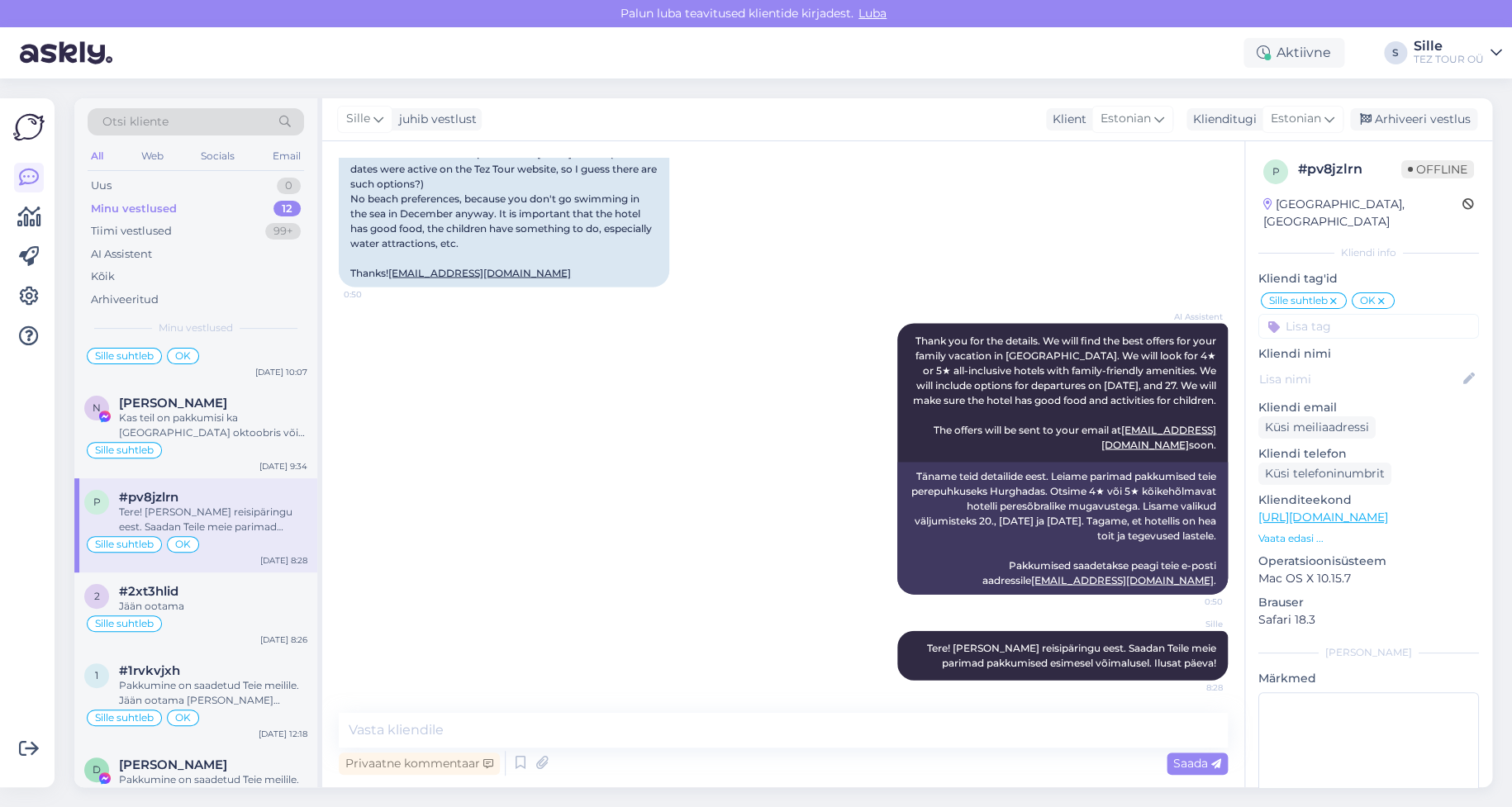
scroll to position [331, 0]
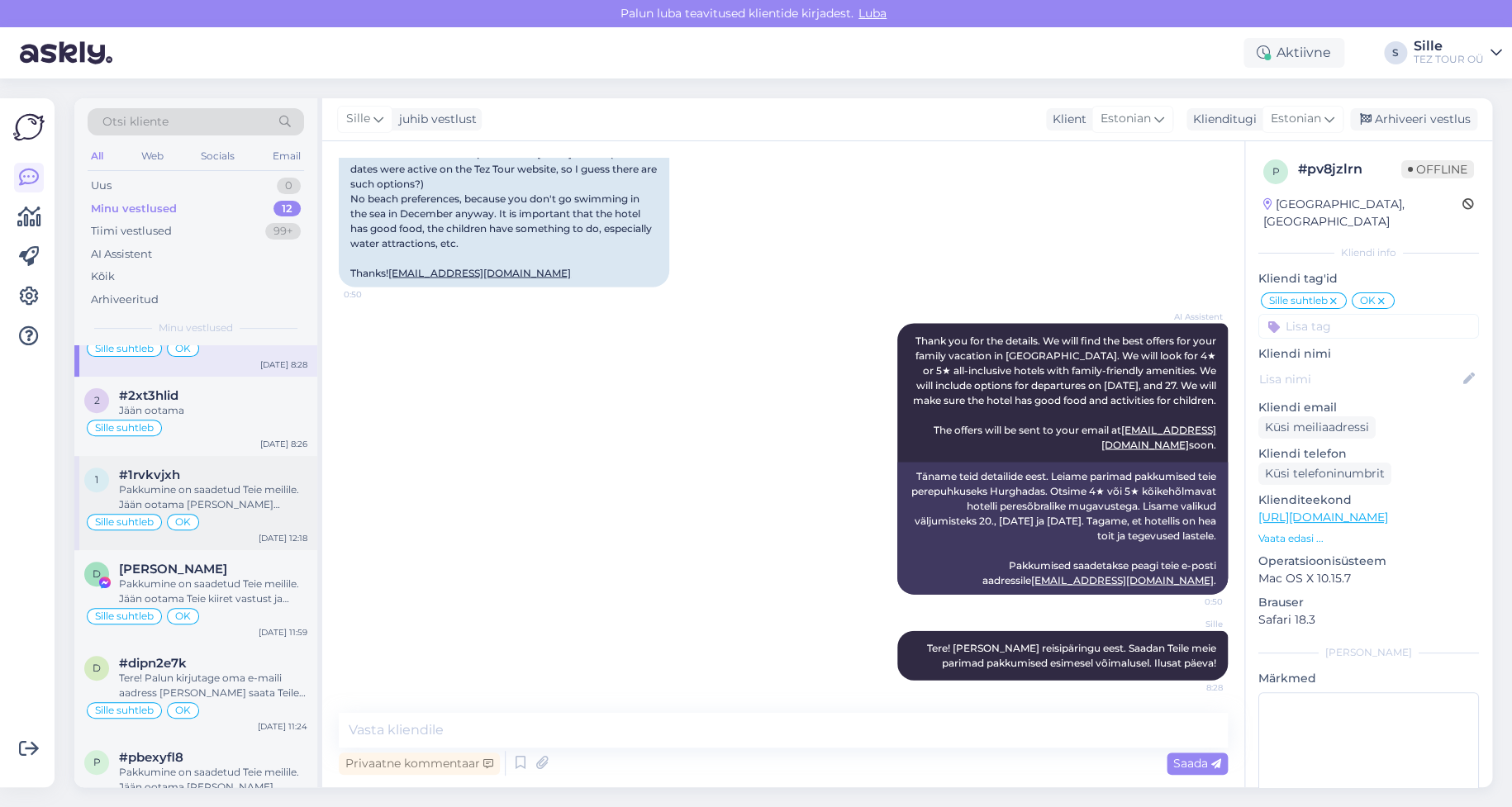
click at [211, 526] on div "Sille suhtleb OK" at bounding box center [196, 521] width 223 height 20
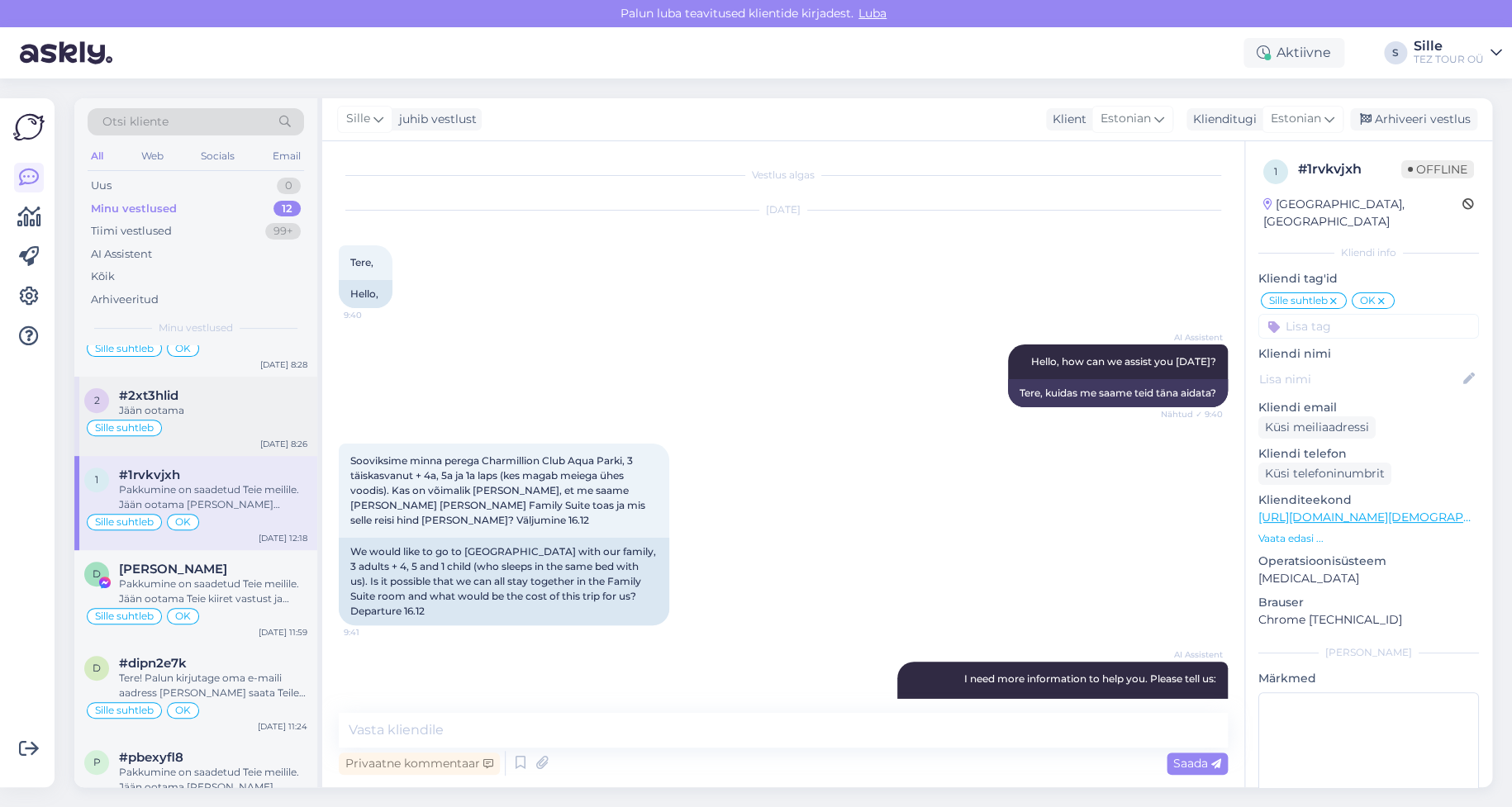
scroll to position [0, 0]
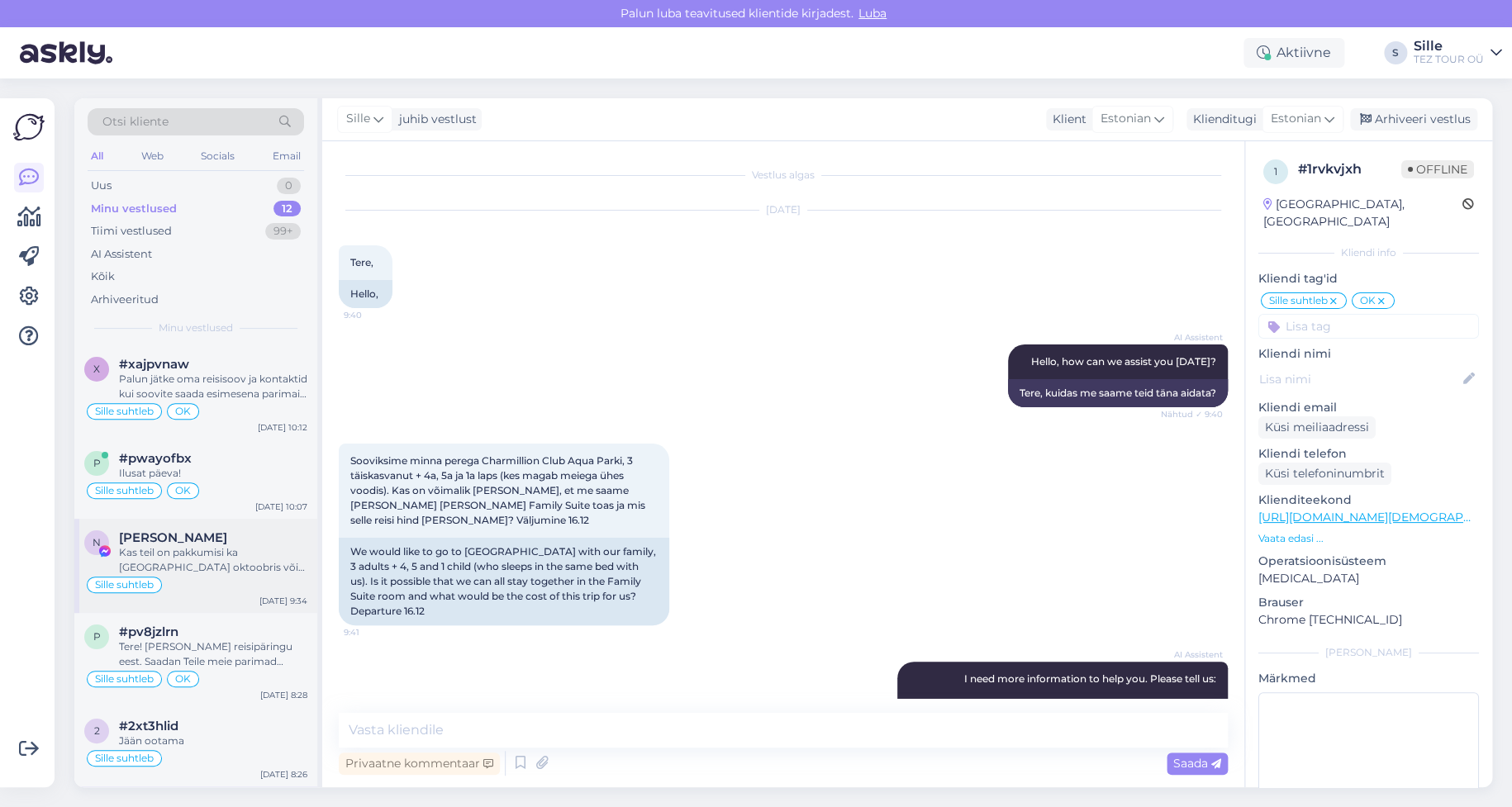
click at [227, 571] on div "Kas teil on pakkumisi ka [GEOGRAPHIC_DATA] oktoobris või tuneesiasse ? Sooviks …" at bounding box center [213, 560] width 188 height 30
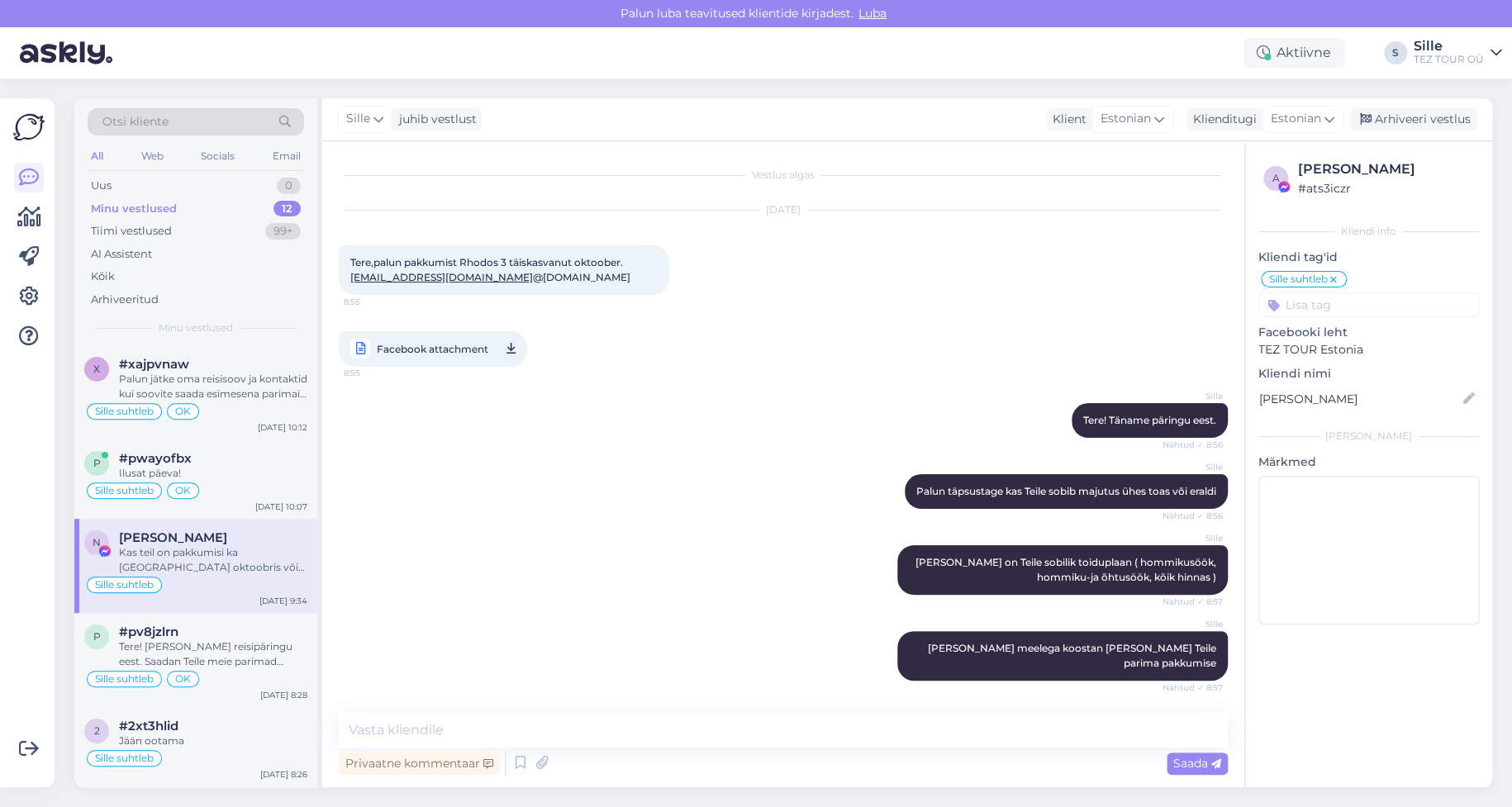
scroll to position [228, 0]
